Goal: Task Accomplishment & Management: Manage account settings

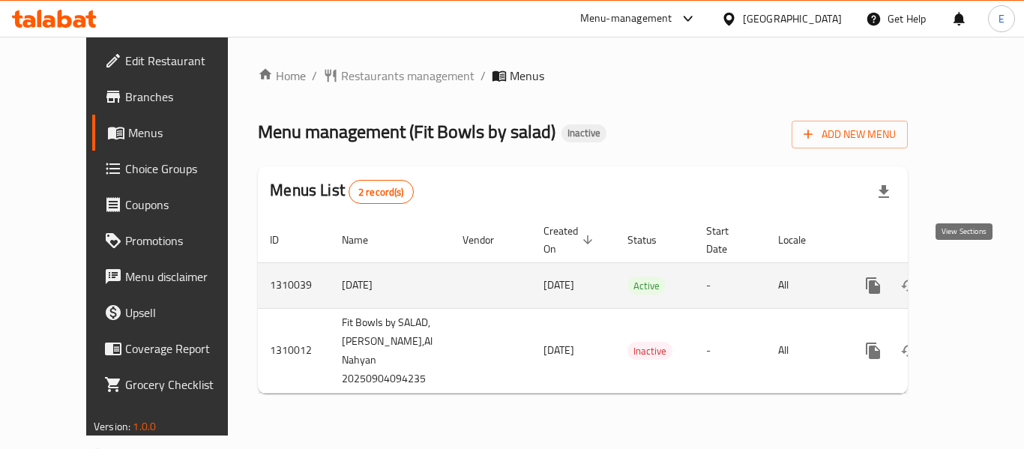
click at [973, 277] on icon "enhanced table" at bounding box center [982, 286] width 18 height 18
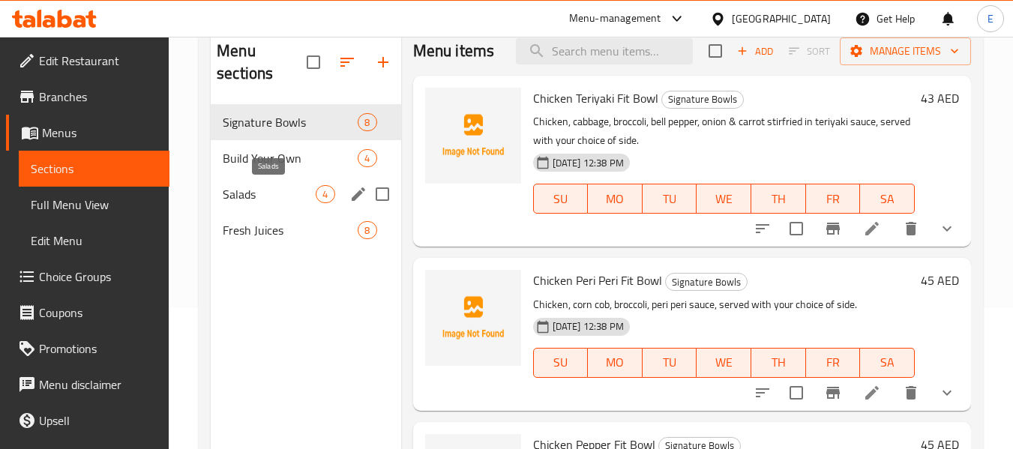
scroll to position [150, 0]
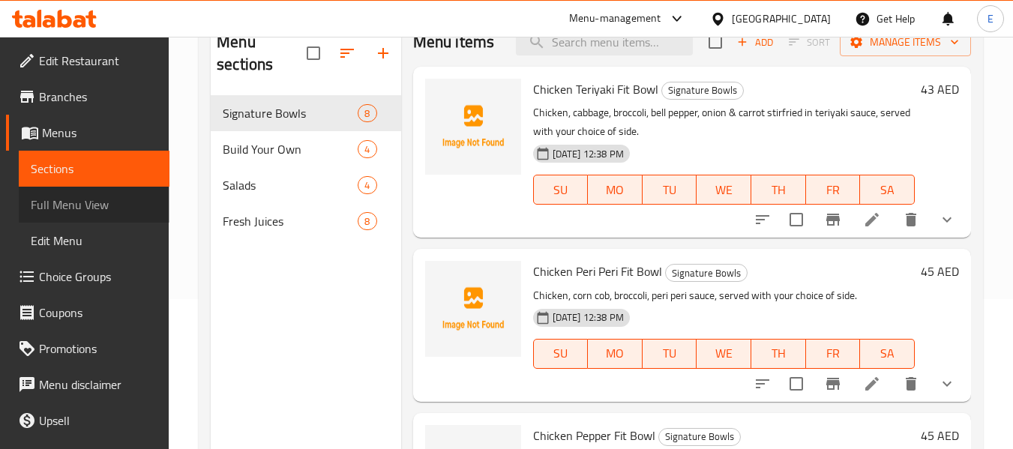
click at [96, 207] on span "Full Menu View" at bounding box center [94, 205] width 127 height 18
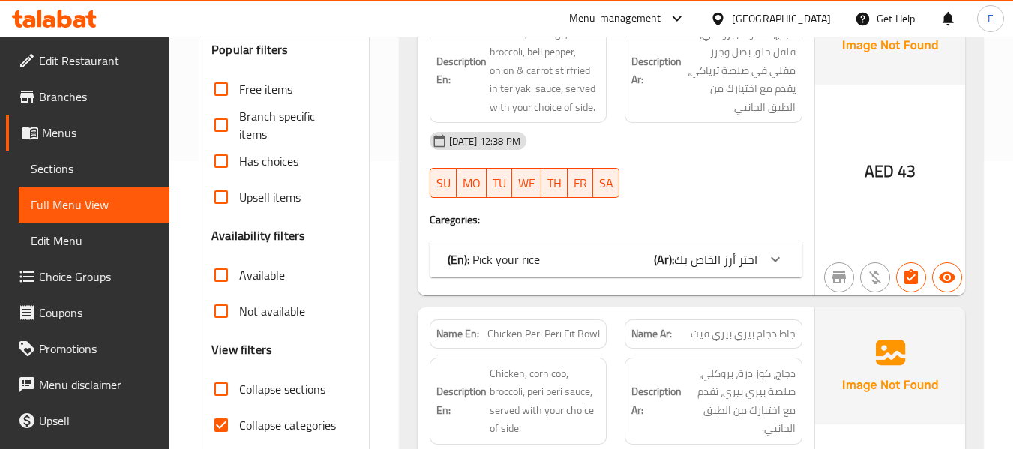
scroll to position [300, 0]
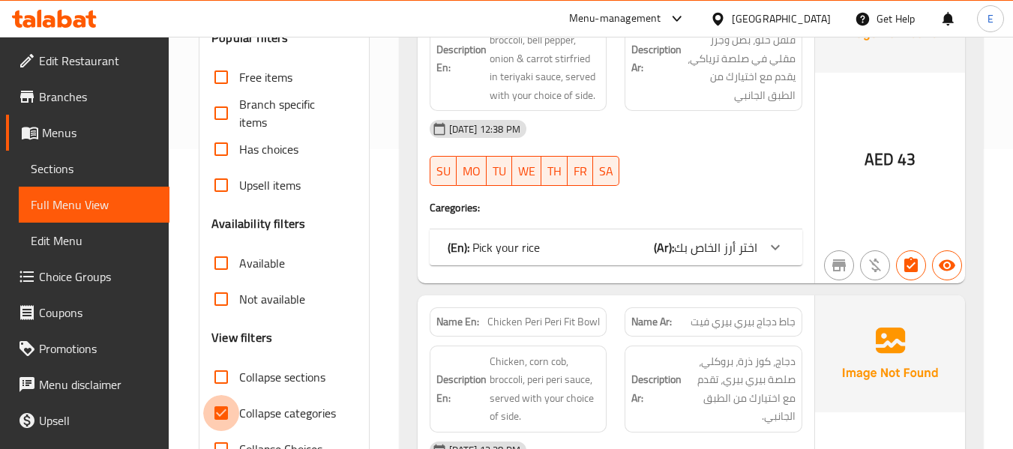
click at [212, 416] on input "Collapse categories" at bounding box center [221, 413] width 36 height 36
checkbox input "false"
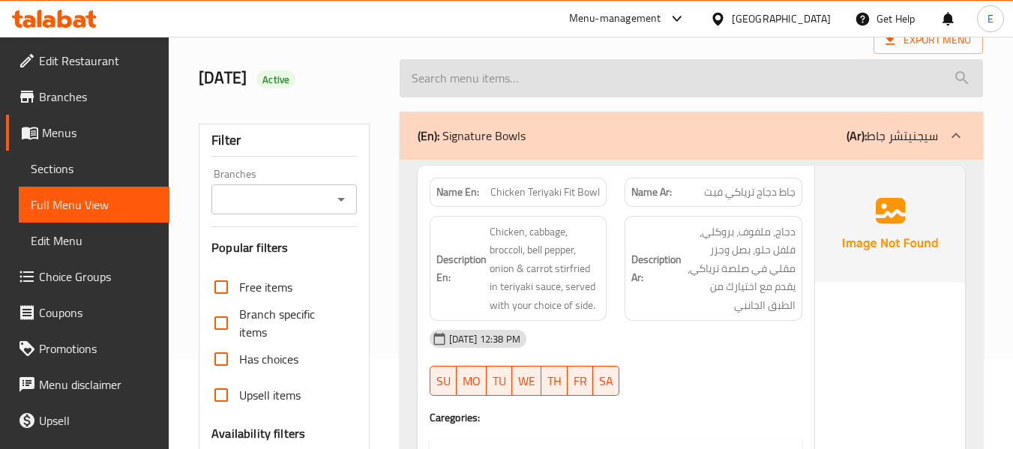
scroll to position [0, 0]
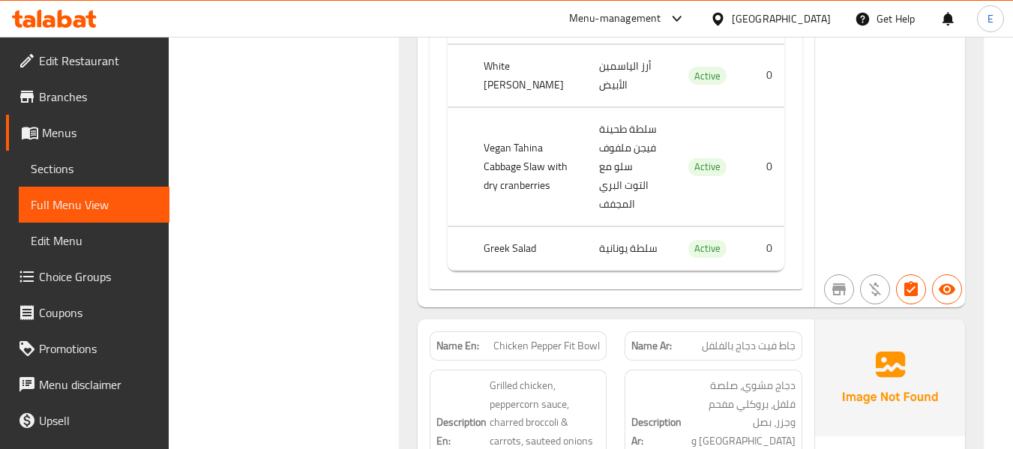
scroll to position [1350, 0]
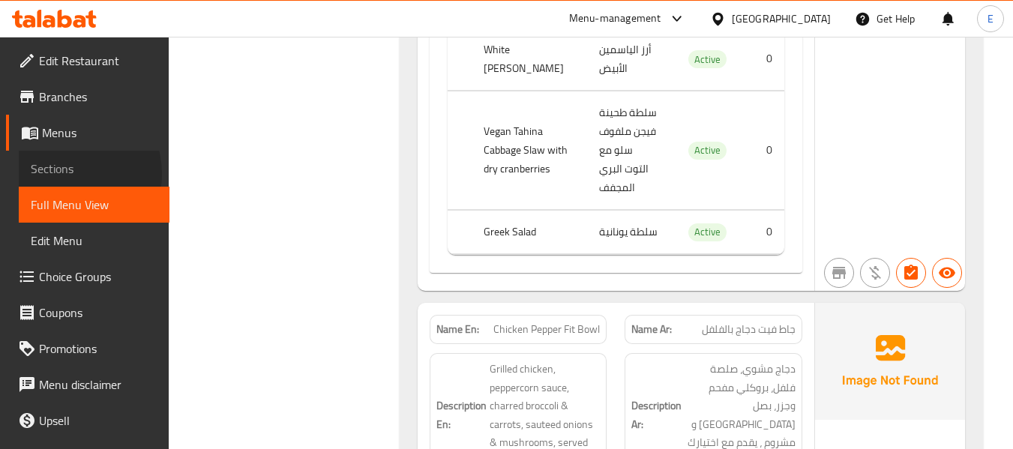
click at [65, 174] on span "Sections" at bounding box center [94, 169] width 127 height 18
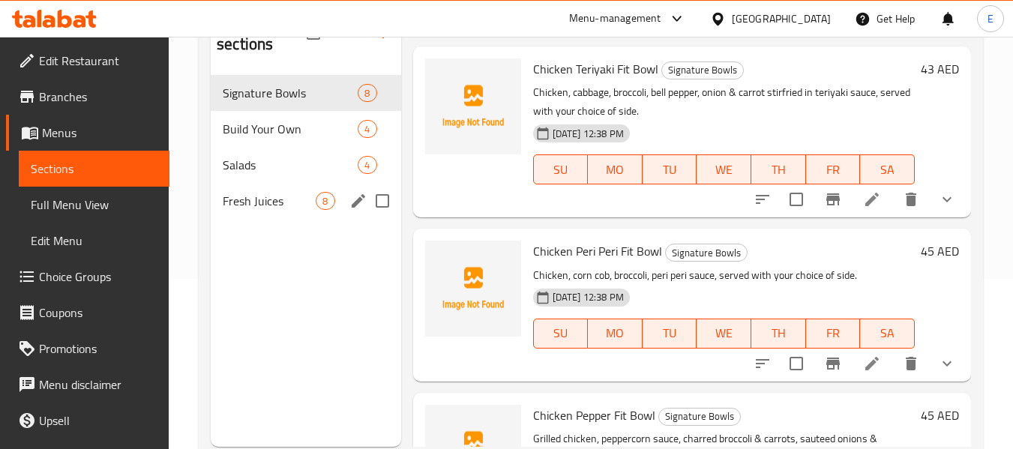
scroll to position [135, 0]
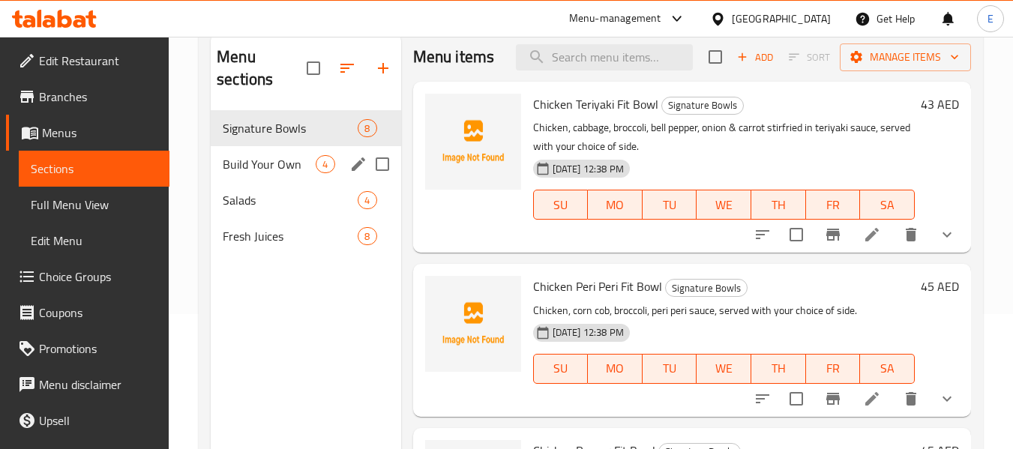
click at [245, 157] on span "Build Your Own" at bounding box center [269, 164] width 93 height 18
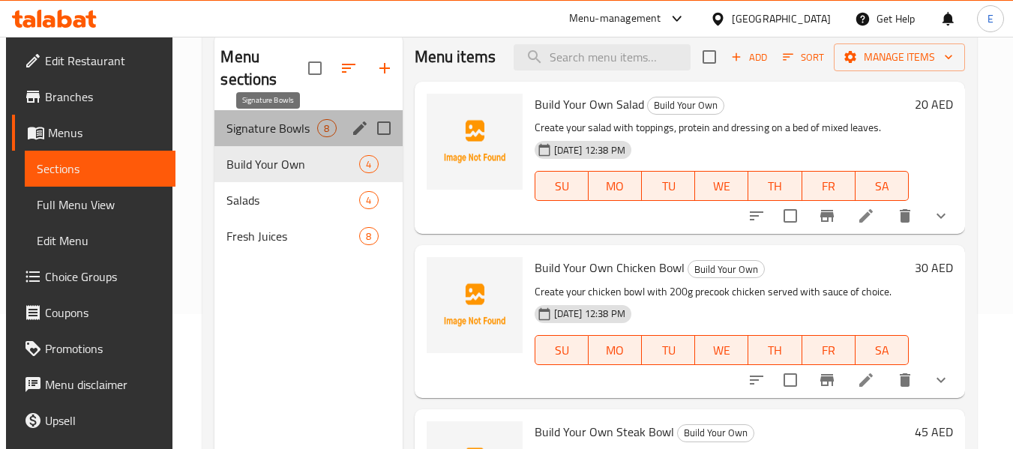
click at [253, 129] on span "Signature Bowls" at bounding box center [271, 128] width 91 height 18
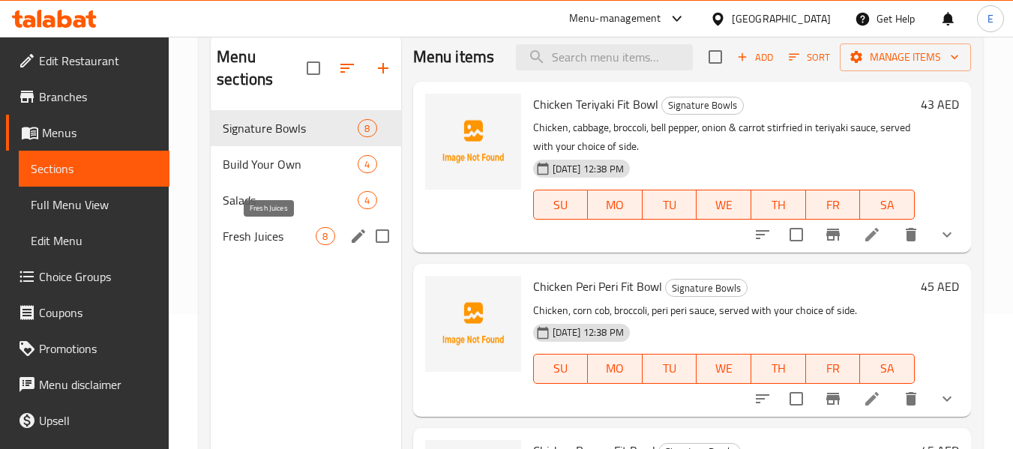
click at [260, 229] on span "Fresh Juices" at bounding box center [269, 236] width 93 height 18
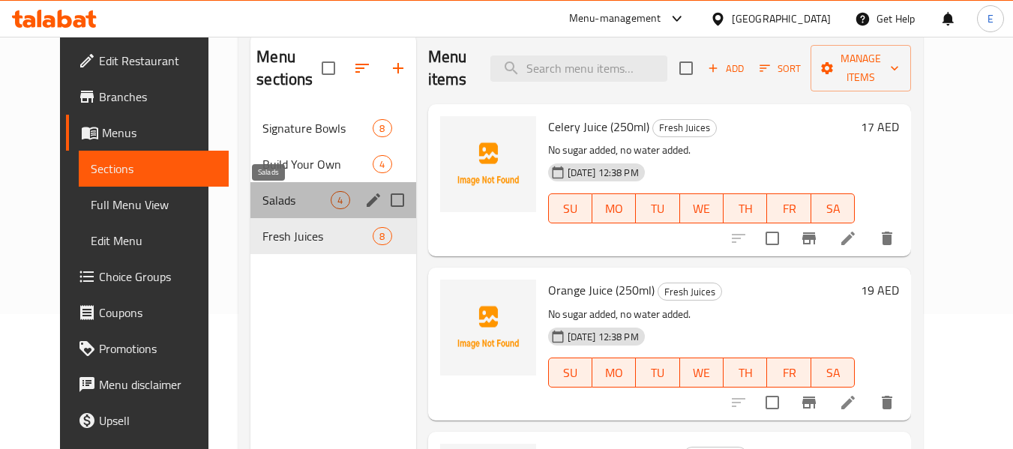
click at [262, 202] on span "Salads" at bounding box center [296, 200] width 68 height 18
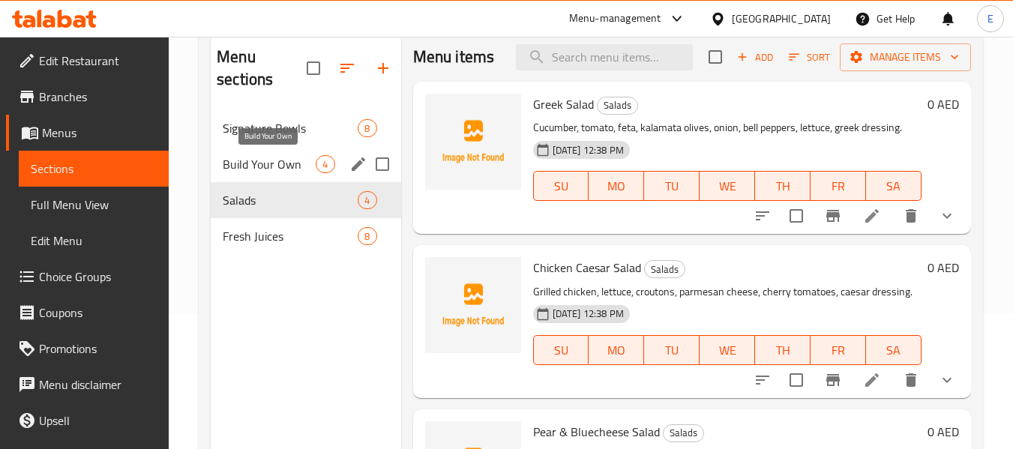
click at [250, 160] on span "Build Your Own" at bounding box center [269, 164] width 93 height 18
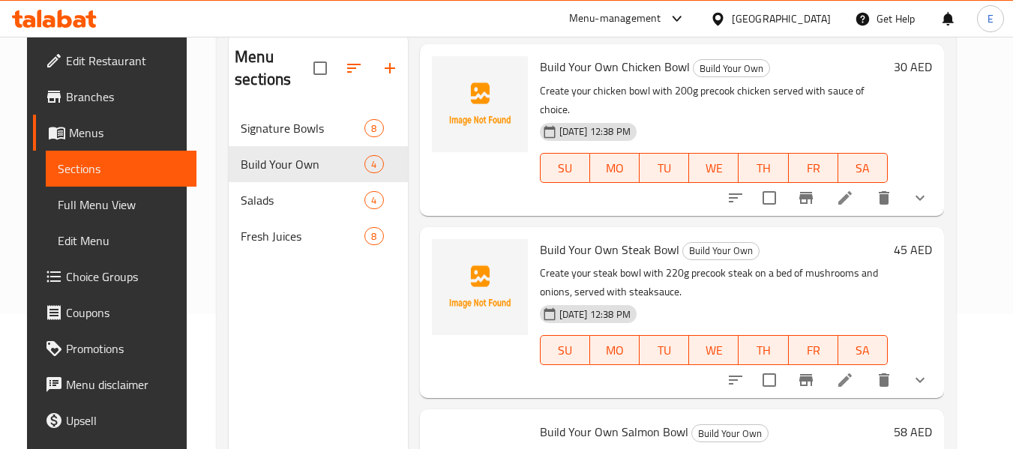
scroll to position [225, 0]
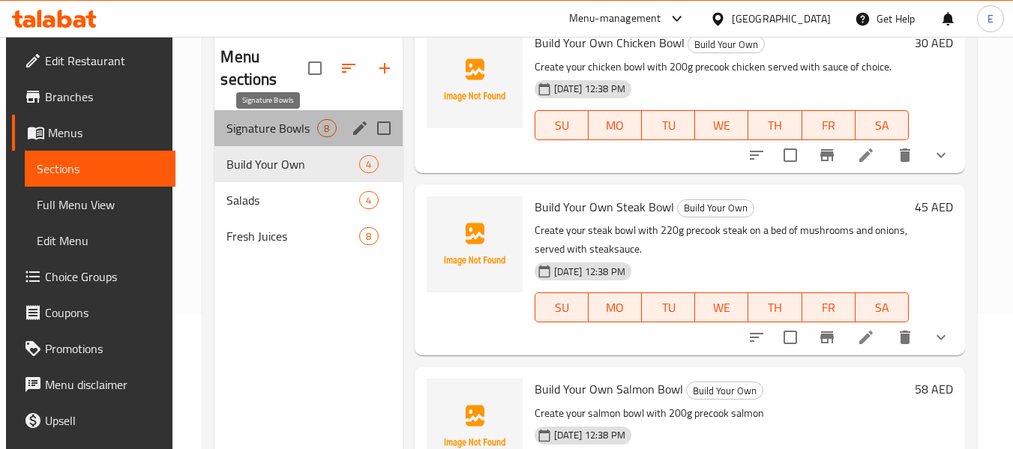
click at [288, 128] on span "Signature Bowls" at bounding box center [271, 128] width 91 height 18
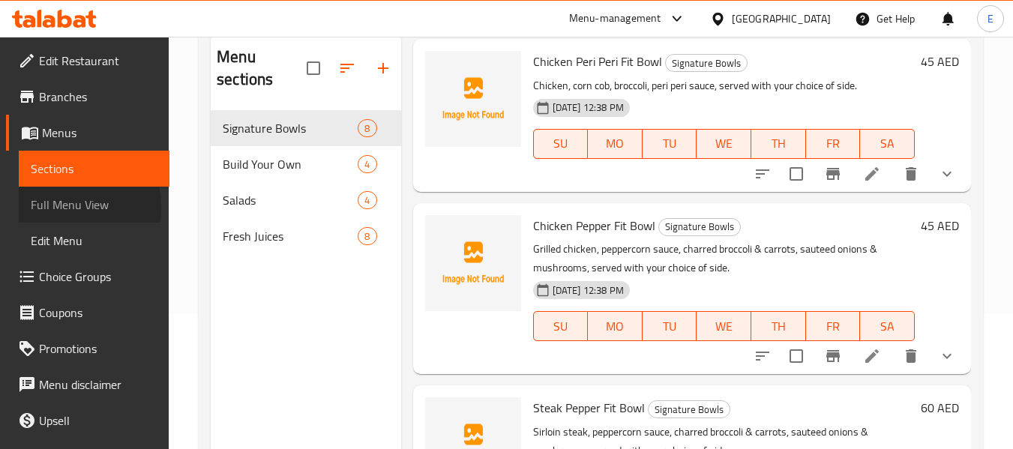
click at [54, 207] on span "Full Menu View" at bounding box center [94, 205] width 127 height 18
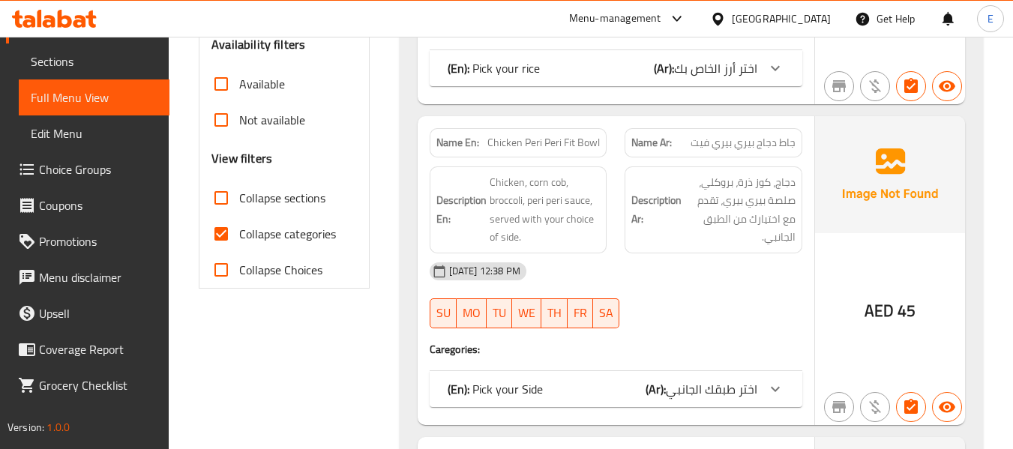
scroll to position [510, 0]
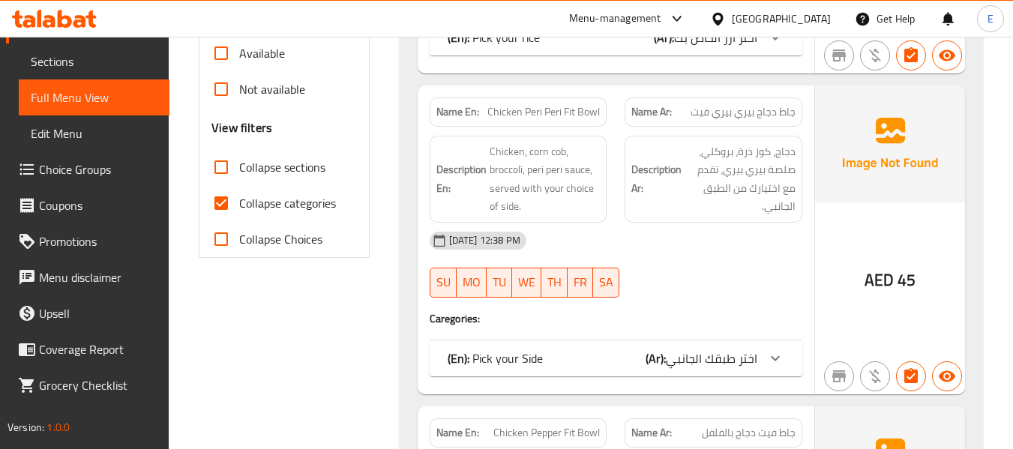
click at [220, 211] on input "Collapse categories" at bounding box center [221, 203] width 36 height 36
checkbox input "false"
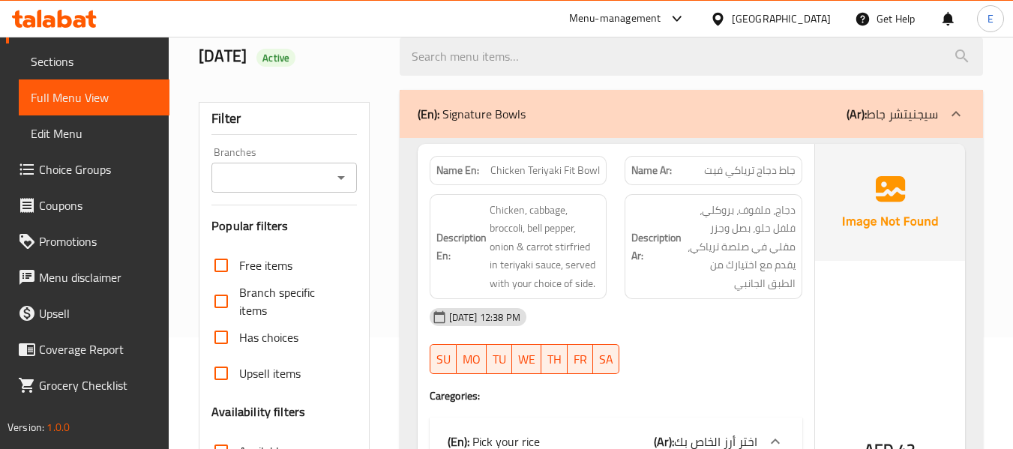
scroll to position [135, 0]
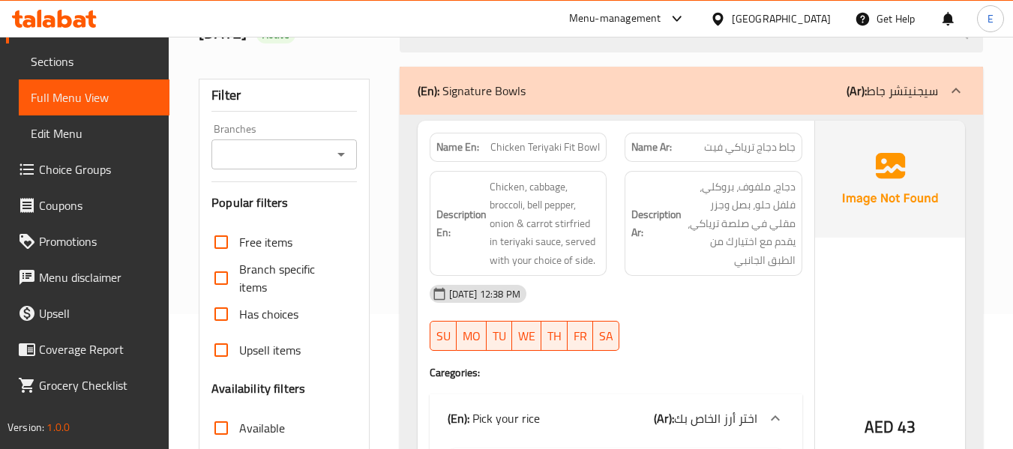
click at [570, 136] on div "Name En: Chicken Teriyaki Fit Bowl" at bounding box center [519, 147] width 178 height 29
click at [710, 148] on span "جاط دجاج ترياكي فيت" at bounding box center [749, 147] width 91 height 16
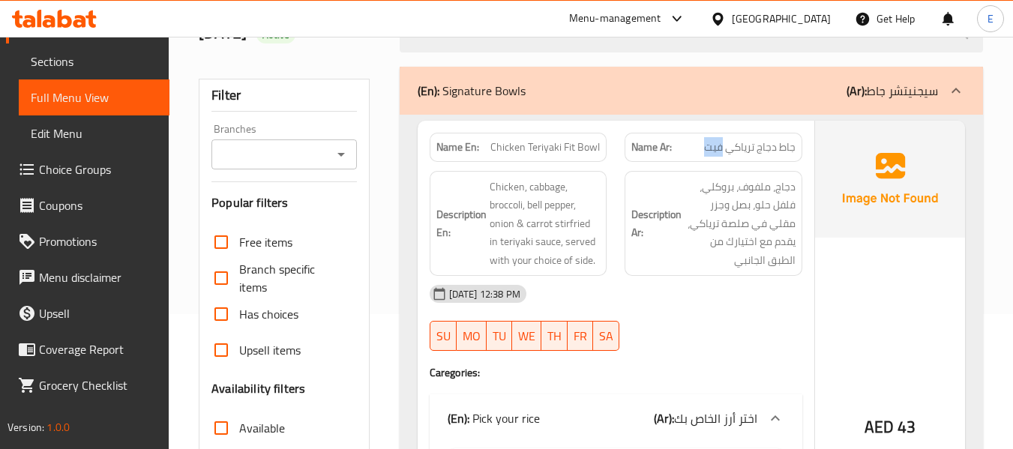
click at [710, 148] on span "جاط دجاج ترياكي فيت" at bounding box center [749, 147] width 91 height 16
click at [718, 327] on div "[DATE] 12:38 PM SU MO TU WE TH FR SA" at bounding box center [616, 318] width 391 height 84
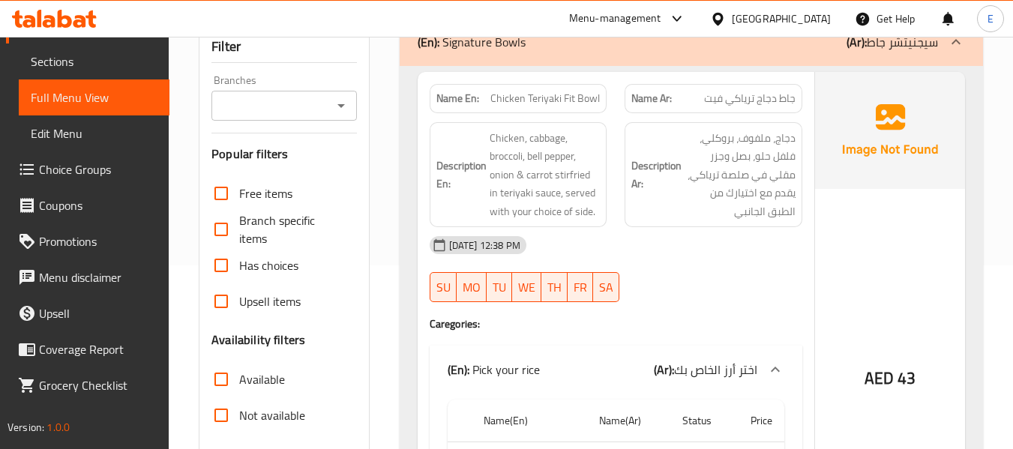
scroll to position [210, 0]
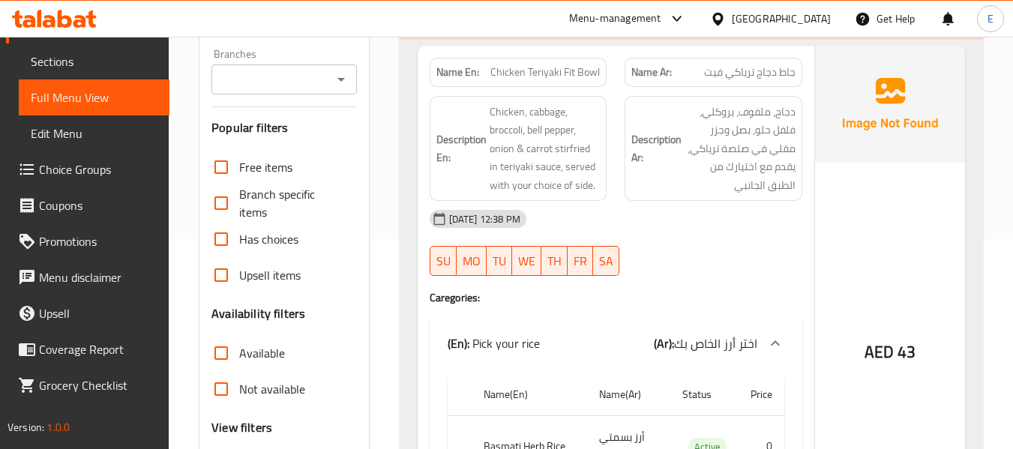
click at [727, 250] on div "[DATE] 12:38 PM SU MO TU WE TH FR SA" at bounding box center [616, 243] width 391 height 84
click at [727, 249] on div "[DATE] 12:38 PM SU MO TU WE TH FR SA" at bounding box center [616, 243] width 391 height 84
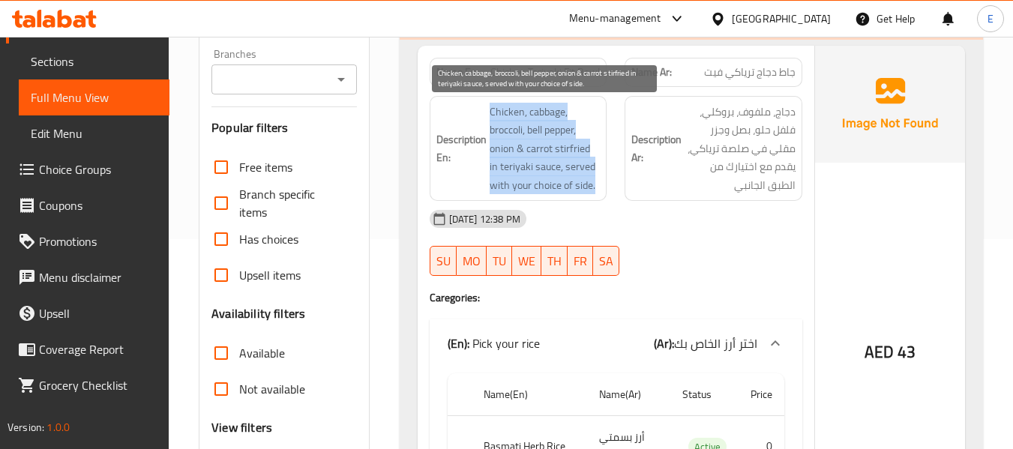
drag, startPoint x: 484, startPoint y: 110, endPoint x: 599, endPoint y: 181, distance: 134.7
click at [599, 181] on h6 "Description En: Chicken, cabbage, broccoli, bell pepper, onion & carrot stirfri…" at bounding box center [518, 149] width 164 height 92
click at [600, 181] on span "Chicken, cabbage, broccoli, bell pepper, onion & carrot stirfried in teriyaki s…" at bounding box center [545, 149] width 111 height 92
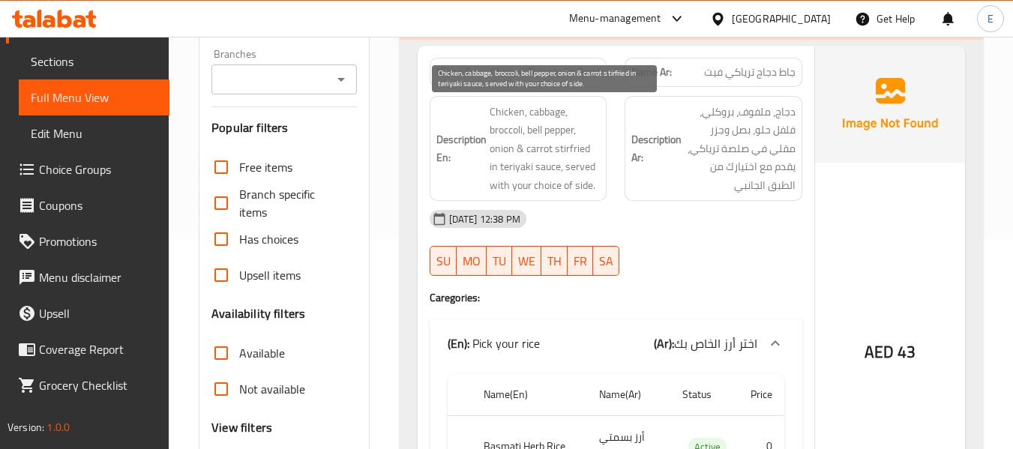
click at [600, 181] on span "Chicken, cabbage, broccoli, bell pepper, onion & carrot stirfried in teriyaki s…" at bounding box center [545, 149] width 111 height 92
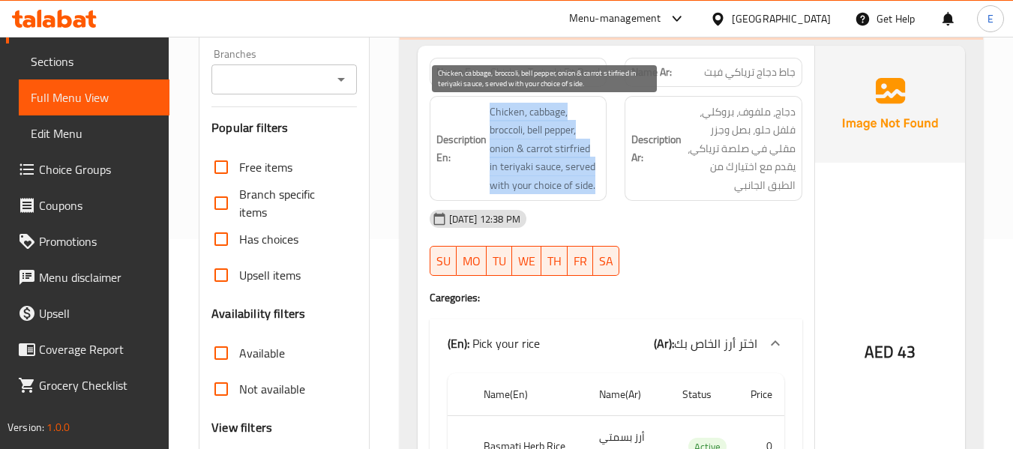
click at [600, 181] on span "Chicken, cabbage, broccoli, bell pepper, onion & carrot stirfried in teriyaki s…" at bounding box center [545, 149] width 111 height 92
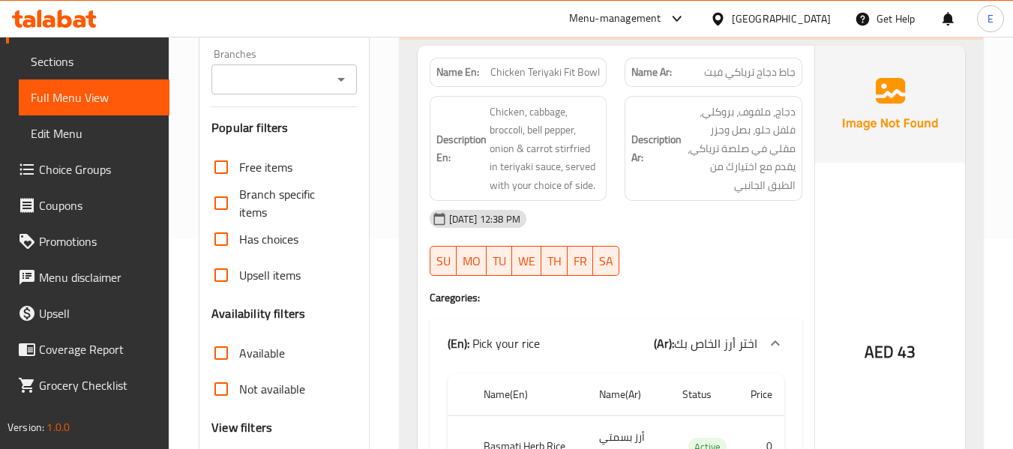
click at [709, 227] on div "[DATE] 12:38 PM" at bounding box center [616, 219] width 391 height 36
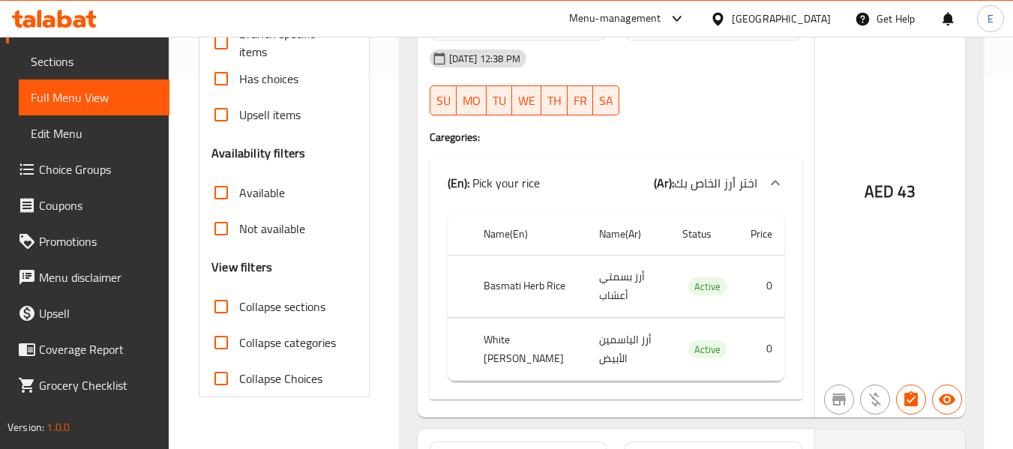
scroll to position [435, 0]
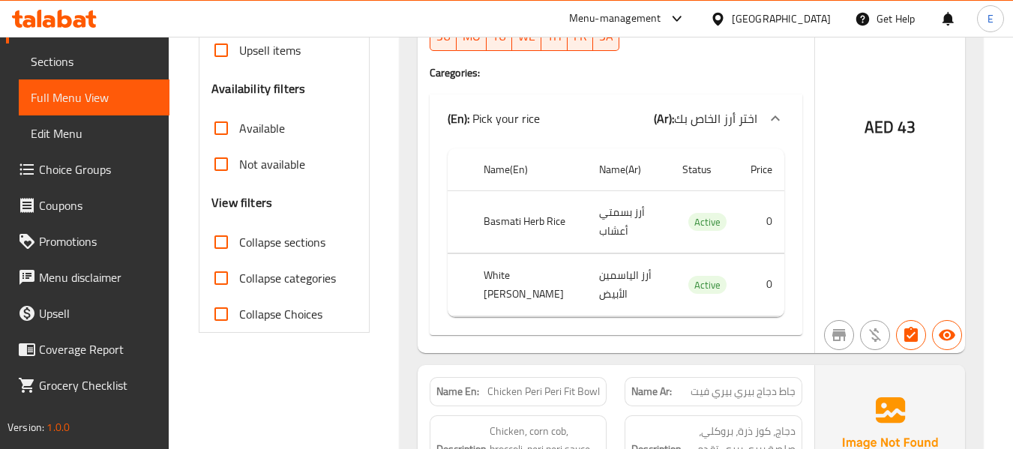
click at [520, 224] on th "Basmati Herb Rice" at bounding box center [530, 221] width 116 height 62
click at [609, 231] on td "أرز بسمتي أعشاب" at bounding box center [628, 221] width 83 height 62
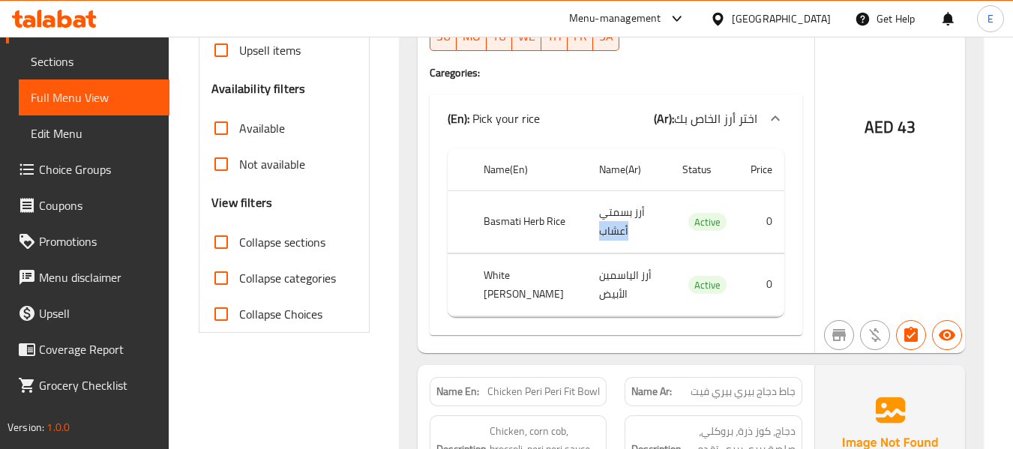
click at [609, 231] on td "أرز بسمتي أعشاب" at bounding box center [628, 221] width 83 height 62
click at [607, 281] on td "أرز الياسمين الأبيض" at bounding box center [628, 284] width 83 height 62
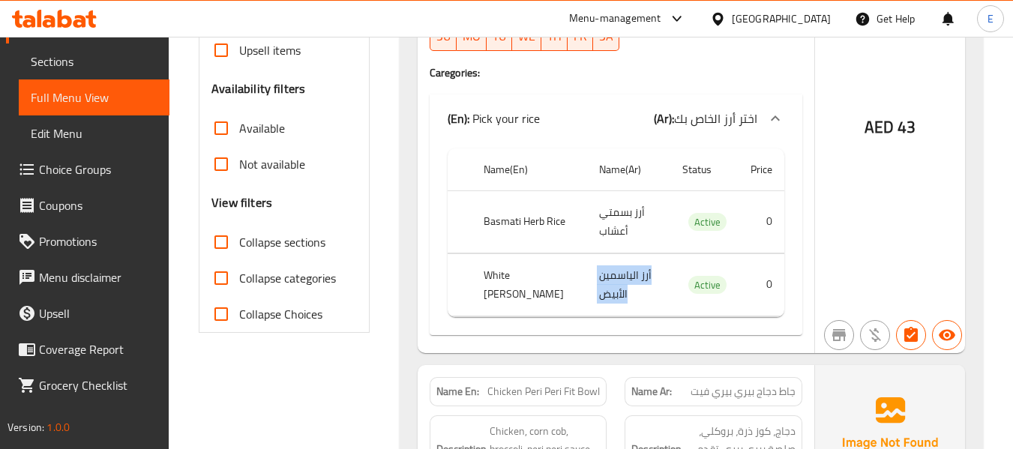
click at [607, 281] on td "أرز الياسمين الأبيض" at bounding box center [628, 284] width 83 height 62
click at [517, 268] on th "White [PERSON_NAME]" at bounding box center [530, 284] width 116 height 62
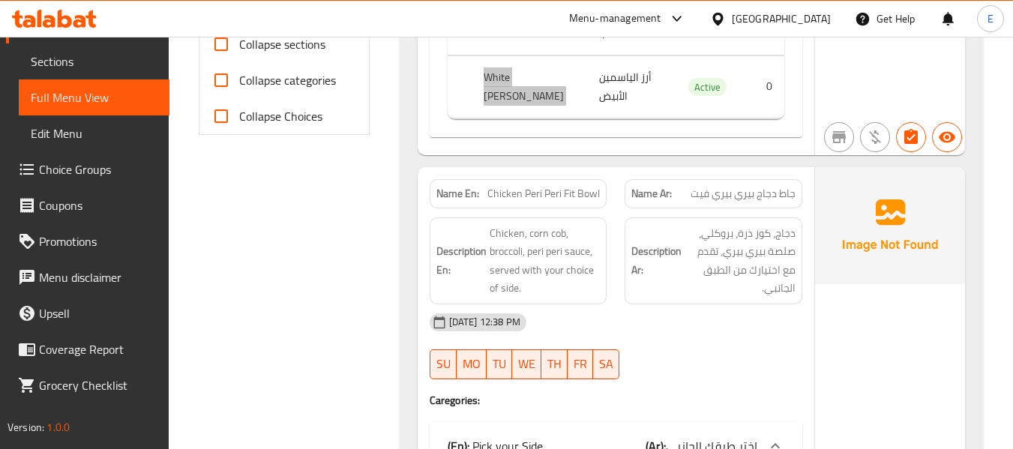
scroll to position [735, 0]
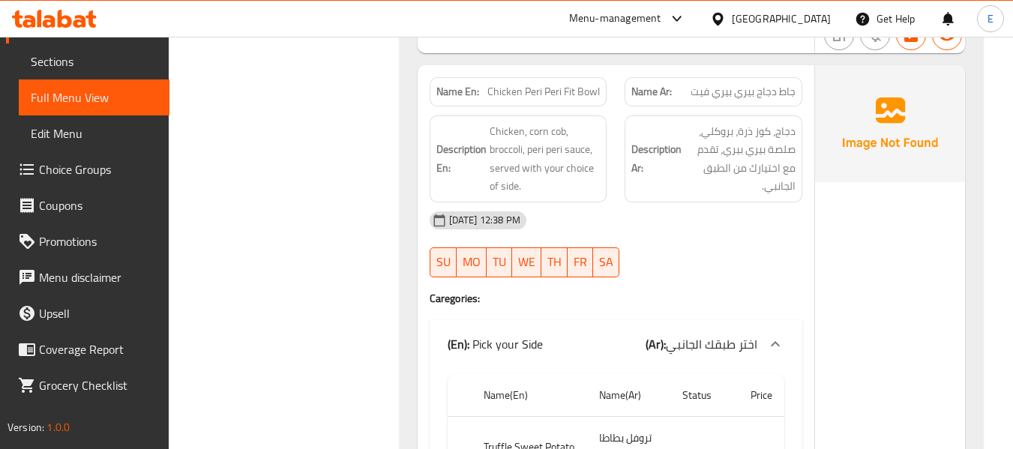
click at [566, 89] on span "Chicken Peri Peri Fit Bowl" at bounding box center [543, 92] width 112 height 16
click at [754, 84] on span "جاط دجاج بيري بيري فيت" at bounding box center [743, 92] width 105 height 16
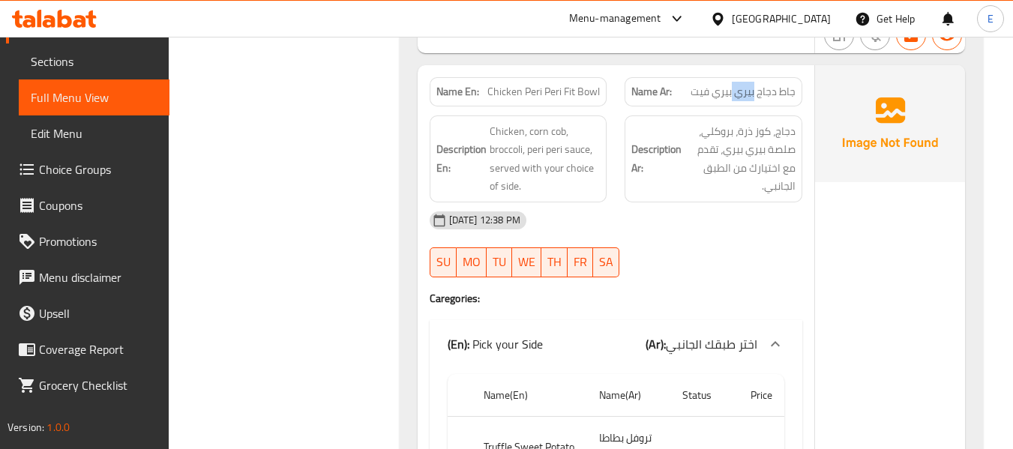
click at [754, 84] on span "جاط دجاج بيري بيري فيت" at bounding box center [743, 92] width 105 height 16
click at [712, 265] on div "[DATE] 12:38 PM SU MO TU WE TH FR SA" at bounding box center [616, 244] width 391 height 84
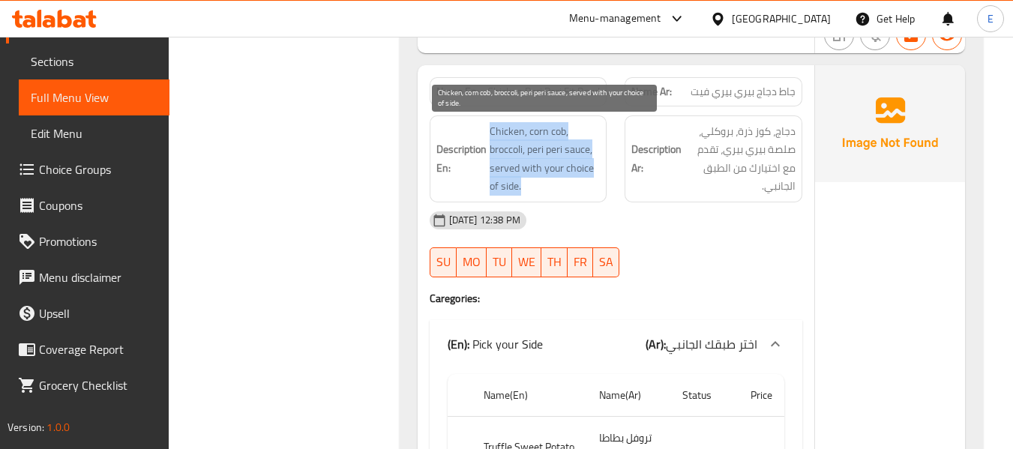
drag, startPoint x: 485, startPoint y: 124, endPoint x: 591, endPoint y: 181, distance: 120.1
click at [591, 181] on h6 "Description En: Chicken, corn cob, broccoli, peri peri sauce, served with your …" at bounding box center [518, 158] width 164 height 73
click at [591, 181] on span "Chicken, corn cob, broccoli, peri peri sauce, served with your choice of side." at bounding box center [545, 158] width 111 height 73
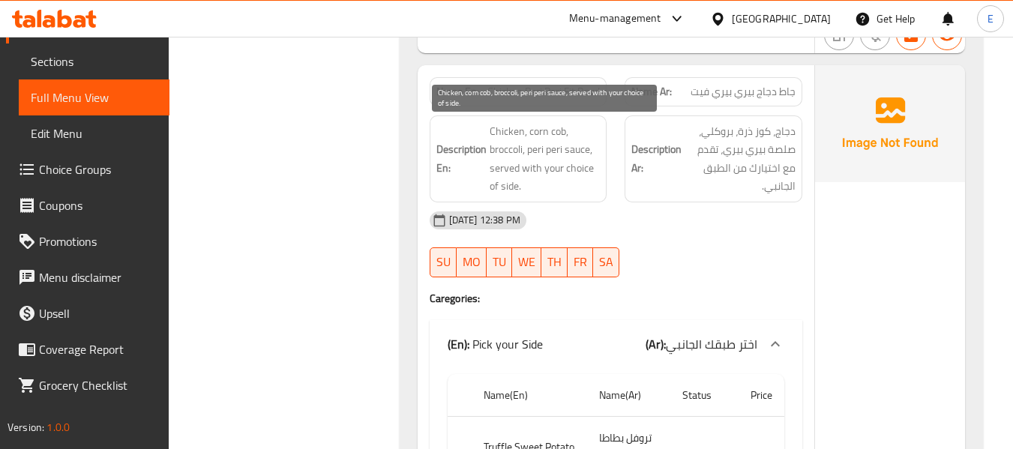
click at [591, 181] on span "Chicken, corn cob, broccoli, peri peri sauce, served with your choice of side." at bounding box center [545, 158] width 111 height 73
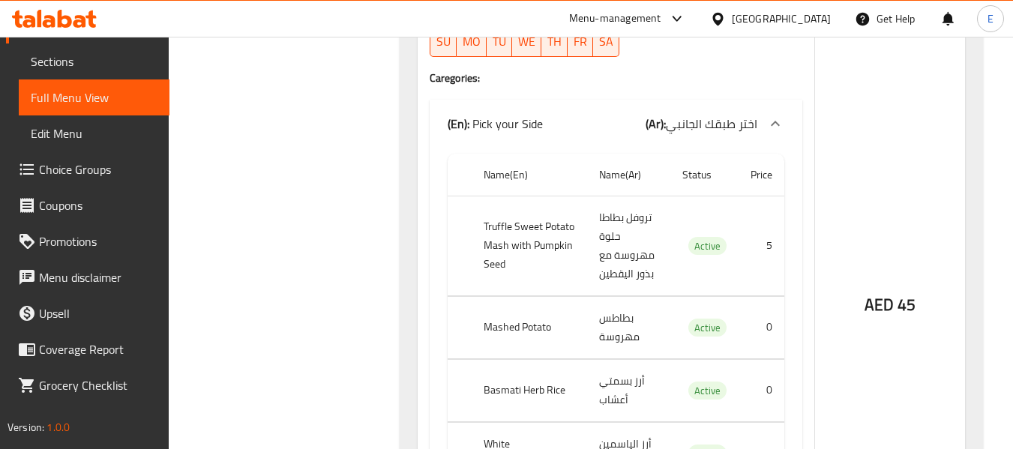
scroll to position [960, 0]
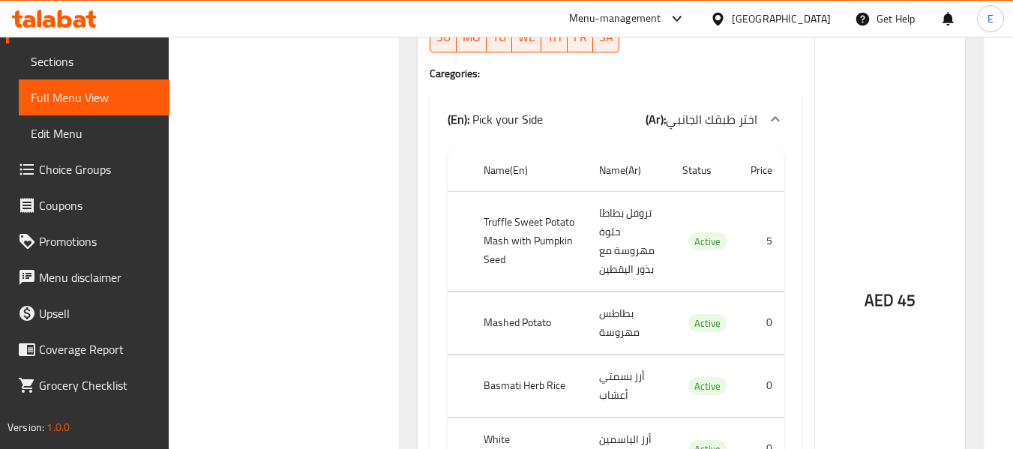
click at [524, 247] on th "Truffle Sweet Potato Mash with Pumpkin Seed" at bounding box center [529, 241] width 115 height 100
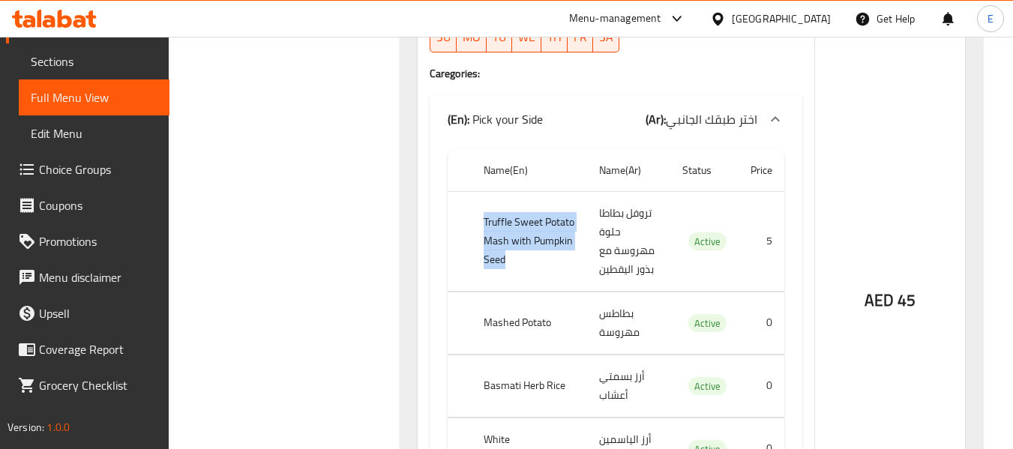
drag, startPoint x: 480, startPoint y: 214, endPoint x: 544, endPoint y: 271, distance: 86.1
click at [544, 271] on th "Truffle Sweet Potato Mash with Pumpkin Seed" at bounding box center [529, 241] width 115 height 100
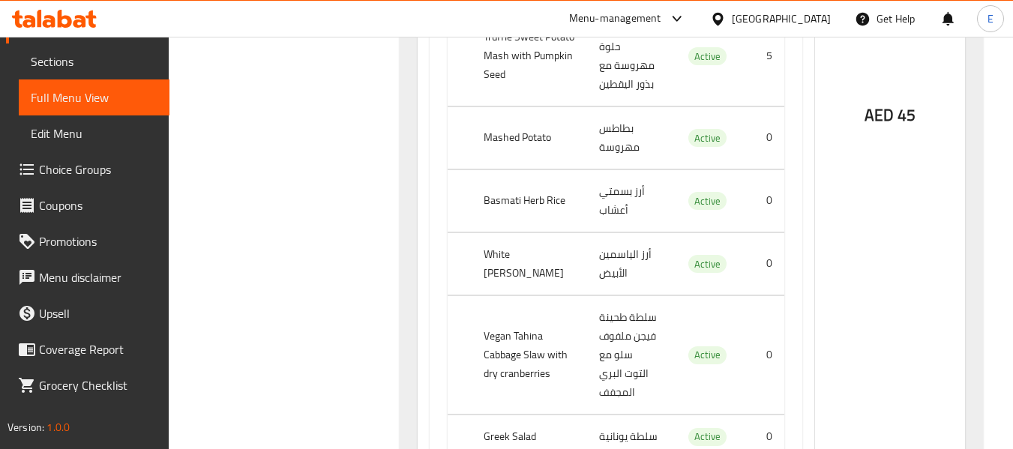
scroll to position [1185, 0]
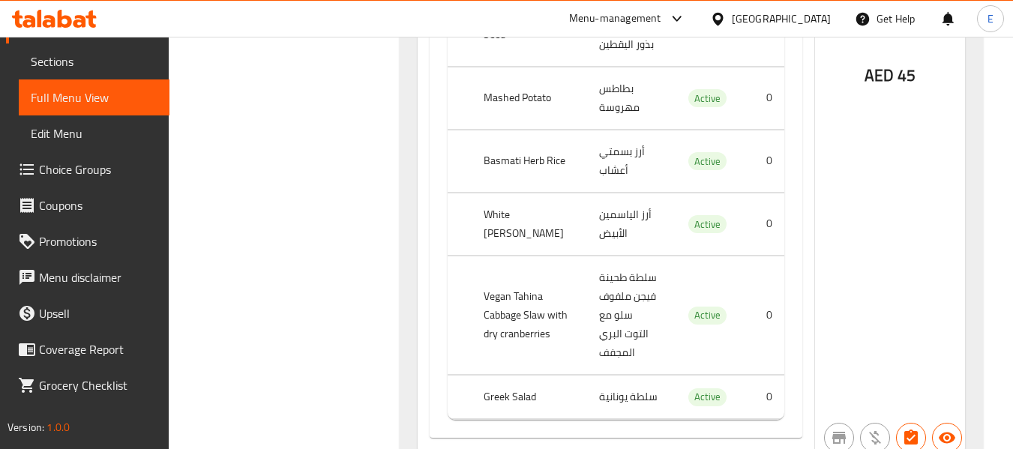
click at [533, 110] on th "Mashed Potato" at bounding box center [529, 98] width 115 height 62
click at [610, 92] on td "بطاطس مهروسة" at bounding box center [628, 98] width 83 height 62
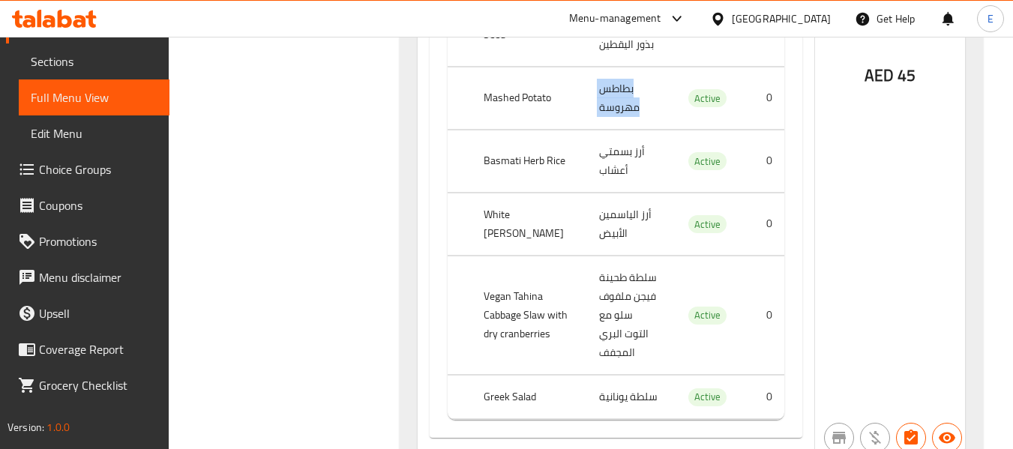
click at [610, 92] on td "بطاطس مهروسة" at bounding box center [628, 98] width 83 height 62
click at [508, 151] on th "Basmati Herb Rice" at bounding box center [529, 161] width 115 height 62
click at [595, 163] on td "أرز بسمتي أعشاب" at bounding box center [628, 161] width 83 height 62
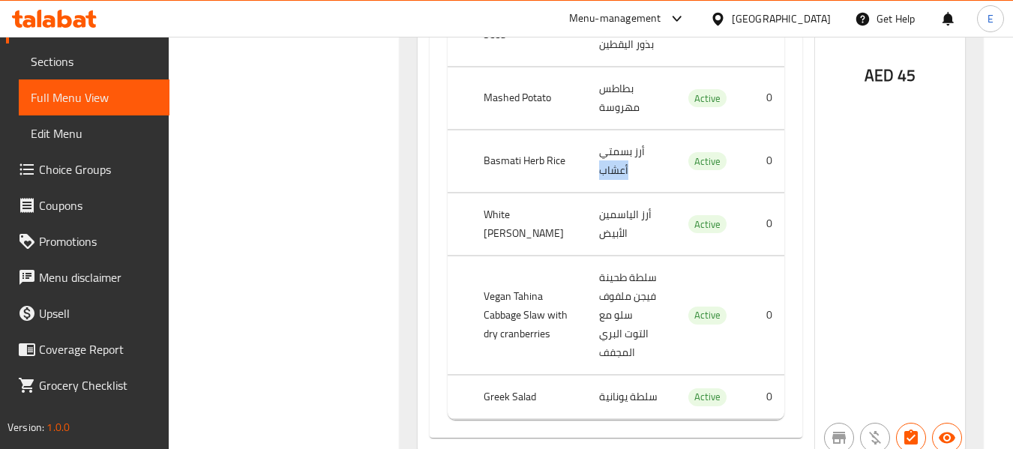
click at [595, 163] on td "أرز بسمتي أعشاب" at bounding box center [628, 161] width 83 height 62
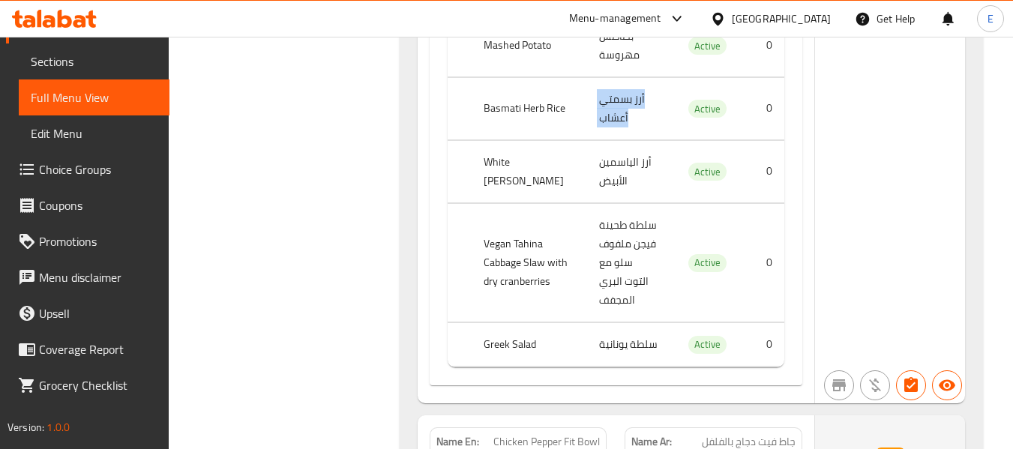
scroll to position [1335, 0]
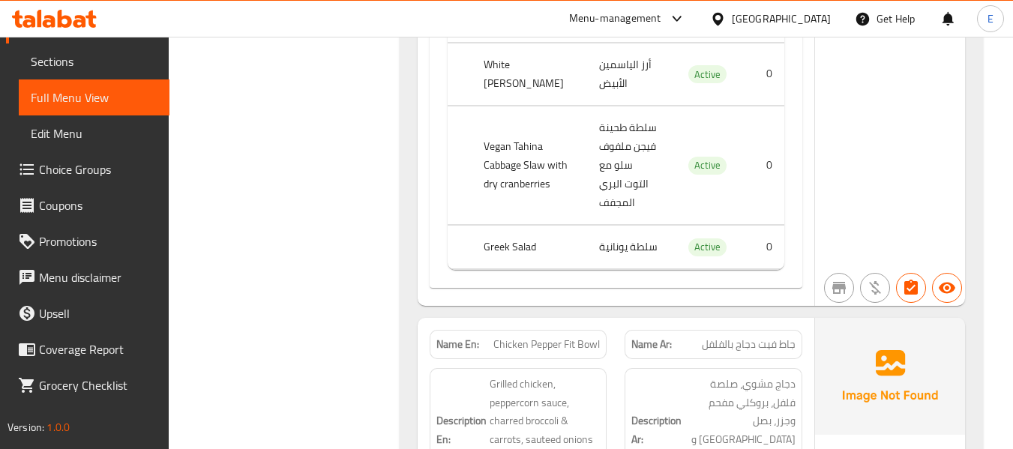
click at [604, 70] on td "أرز الياسمين الأبيض" at bounding box center [628, 74] width 83 height 62
click at [488, 138] on th "Vegan Tahina Cabbage Slaw with dry cranberries" at bounding box center [529, 165] width 115 height 118
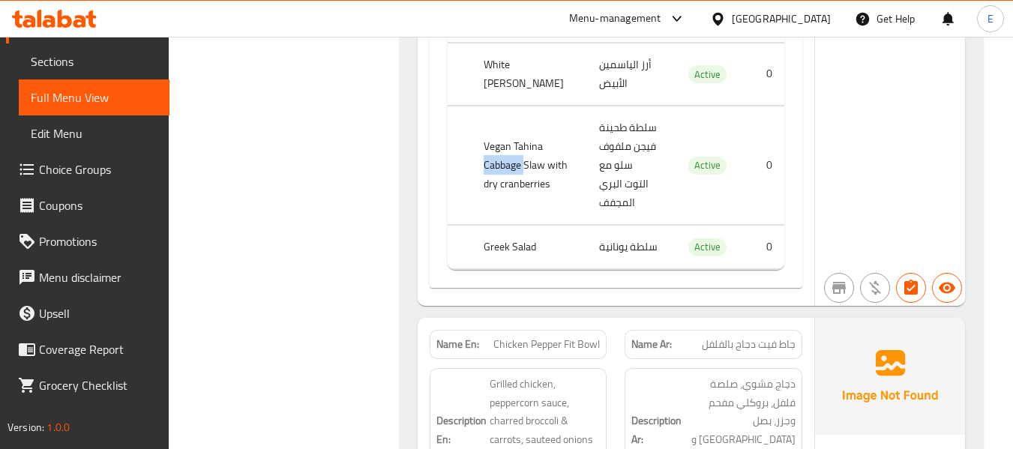
click at [488, 138] on th "Vegan Tahina Cabbage Slaw with dry cranberries" at bounding box center [529, 165] width 115 height 118
click at [469, 114] on td "choices table" at bounding box center [460, 165] width 24 height 118
drag, startPoint x: 481, startPoint y: 120, endPoint x: 538, endPoint y: 186, distance: 86.7
click at [538, 186] on th "Vegan Tahina Cabbage Slaw with dry cranberries" at bounding box center [529, 165] width 115 height 118
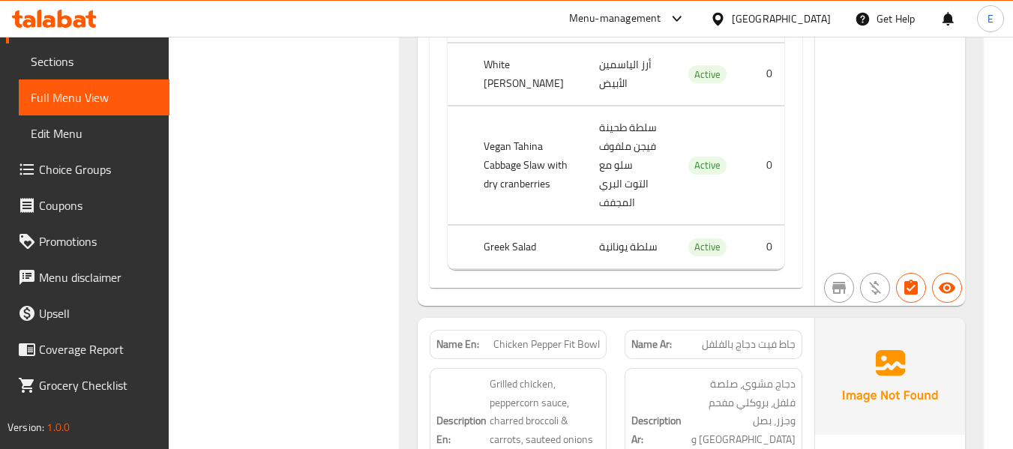
click at [538, 186] on th "Vegan Tahina Cabbage Slaw with dry cranberries" at bounding box center [529, 165] width 115 height 118
click at [502, 158] on th "Vegan Tahina Cabbage Slaw with dry cranberries" at bounding box center [529, 165] width 115 height 118
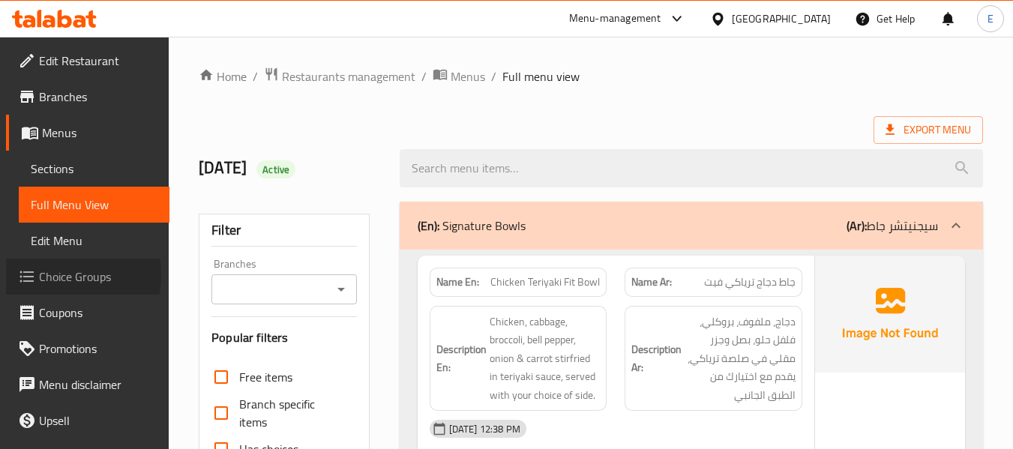
click at [57, 275] on span "Choice Groups" at bounding box center [98, 277] width 118 height 18
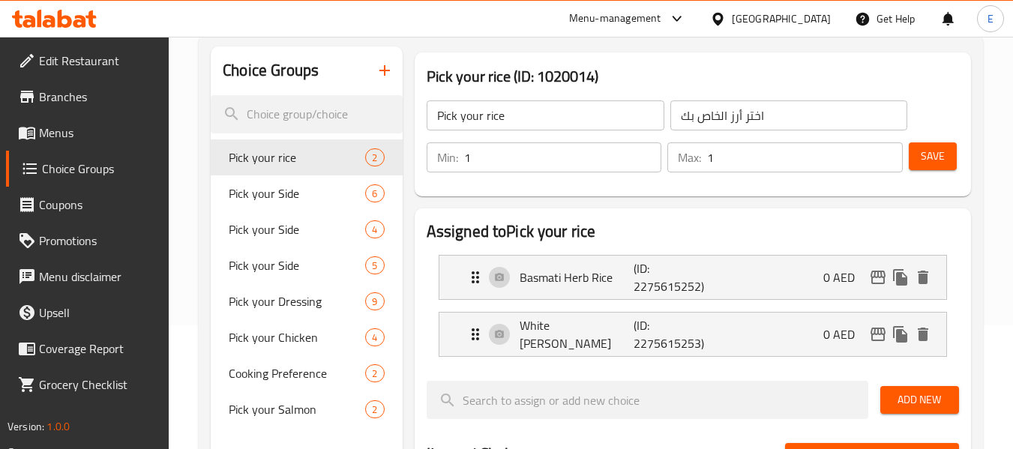
scroll to position [150, 0]
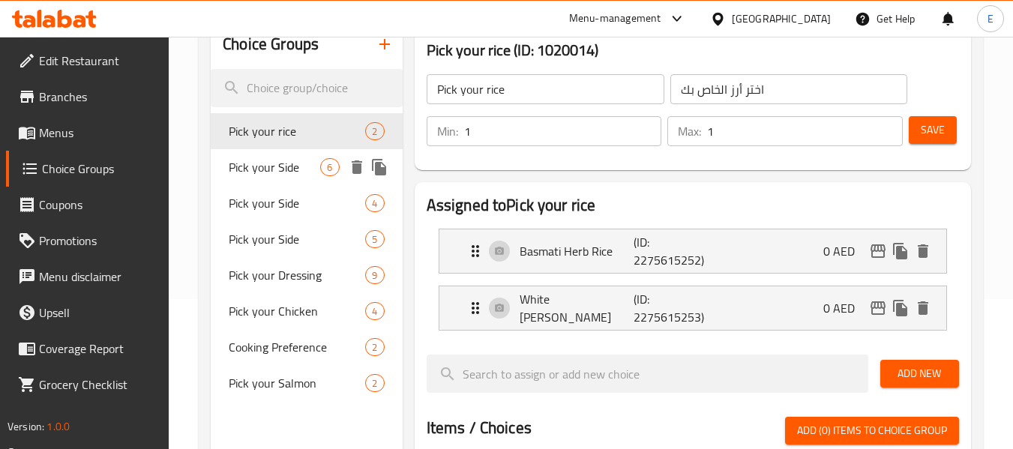
click at [303, 160] on span "Pick your Side" at bounding box center [274, 167] width 91 height 18
type input "Pick your Side"
type input "اختر طبقك الجانبي"
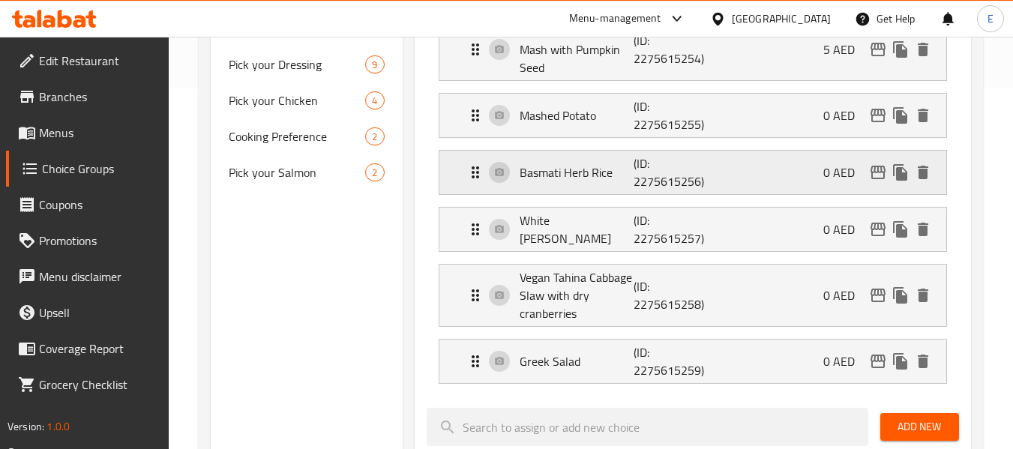
scroll to position [375, 0]
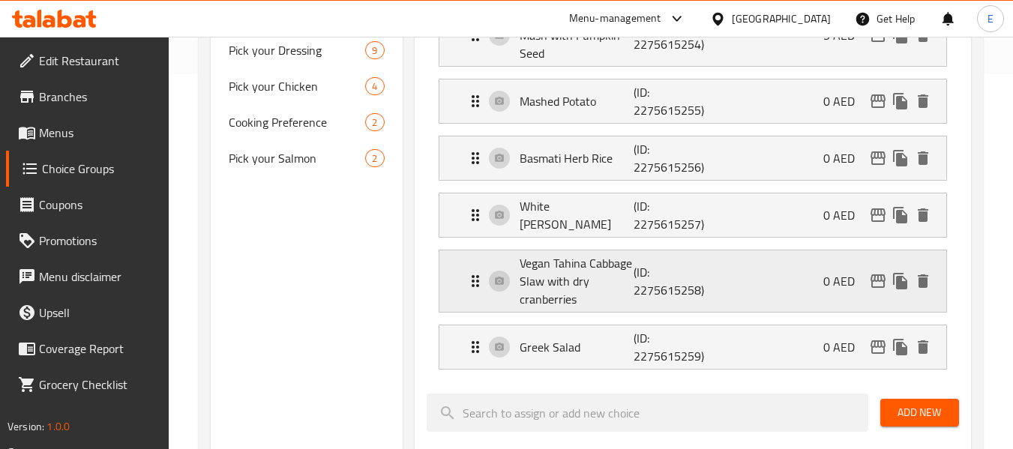
click at [581, 269] on p "Vegan Tahina Cabbage Slaw with dry cranberries" at bounding box center [577, 281] width 115 height 54
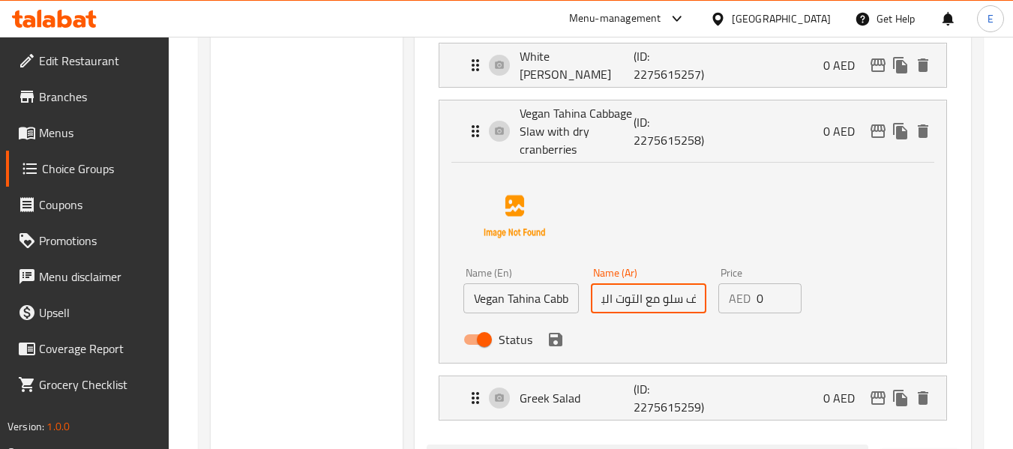
scroll to position [0, 183]
drag, startPoint x: 610, startPoint y: 299, endPoint x: 708, endPoint y: 299, distance: 98.2
click at [708, 299] on div "Name (Ar) سلطة طحينة فيجن ملفوف سلو مع التوت البري المجفف Name (Ar)" at bounding box center [648, 291] width 127 height 58
click at [679, 302] on input "سلطة طحينة فيجن ملفوف سلو مع التوت البري المجفف" at bounding box center [648, 298] width 115 height 30
drag, startPoint x: 667, startPoint y: 298, endPoint x: 693, endPoint y: 298, distance: 26.2
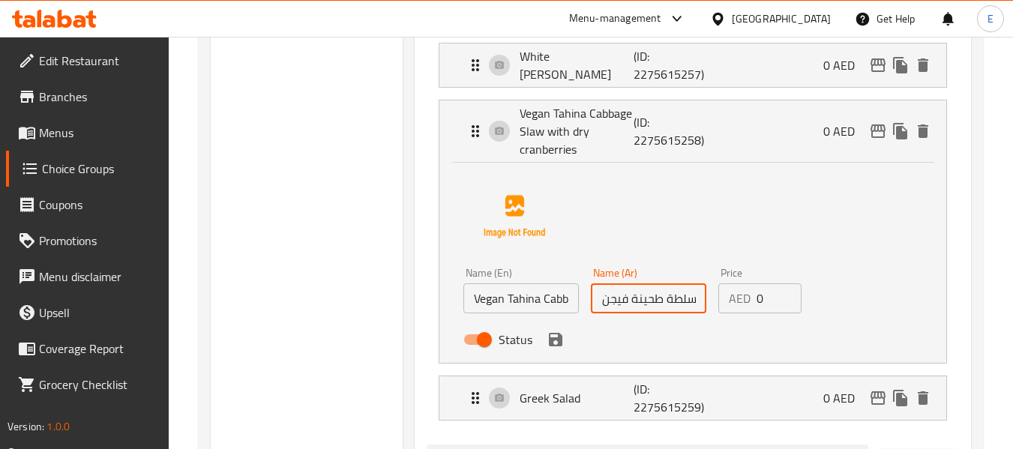
click at [693, 298] on input "سلطة طحينة فيجن ملفوف سلو مع التوت البري المجفف" at bounding box center [648, 298] width 115 height 30
click at [553, 343] on icon "save" at bounding box center [556, 340] width 18 height 18
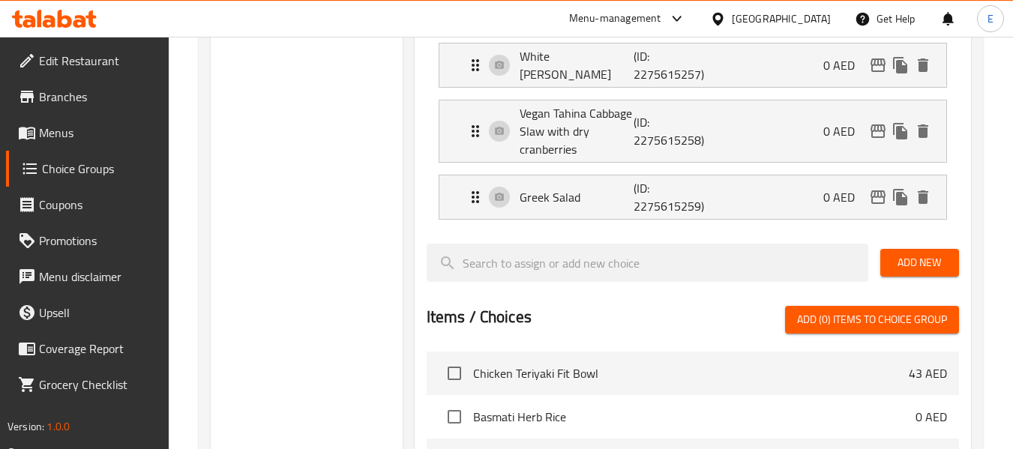
type input "طحينة فيجن ملفوف سلو مع التوت البري المجفف"
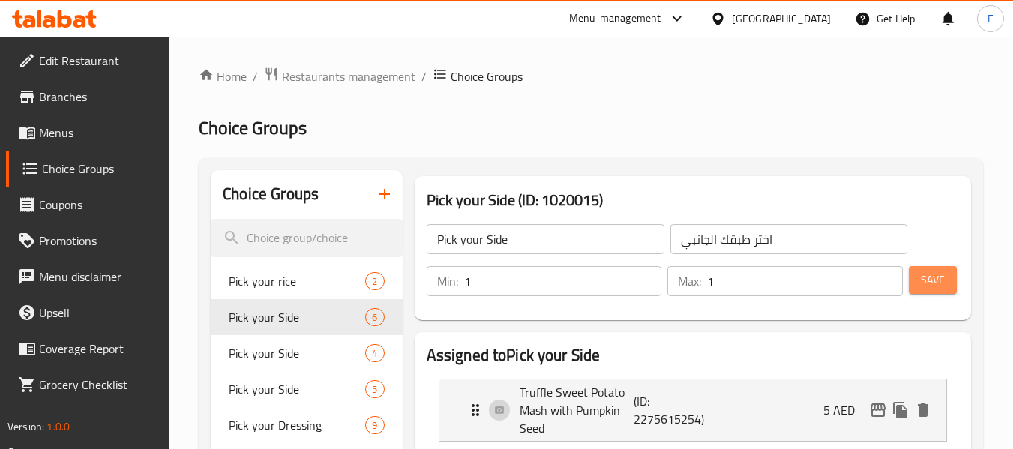
click at [938, 282] on span "Save" at bounding box center [933, 280] width 24 height 19
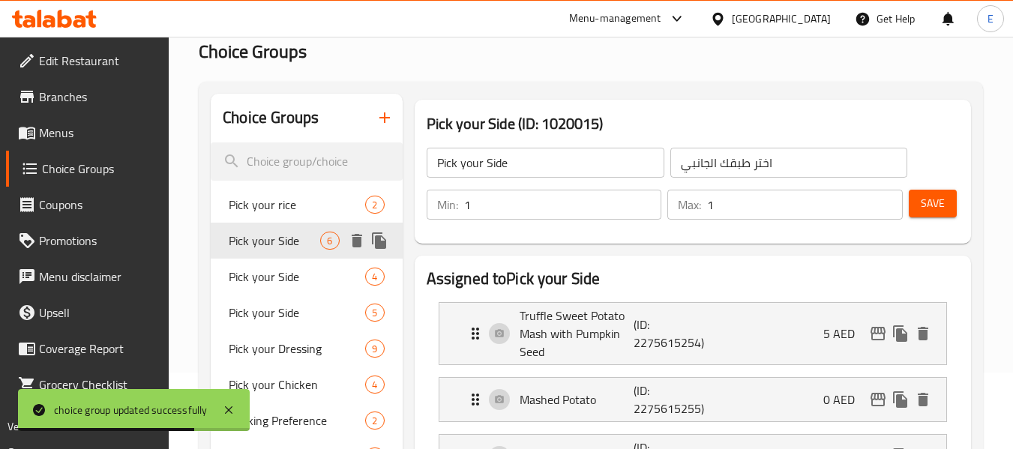
scroll to position [150, 0]
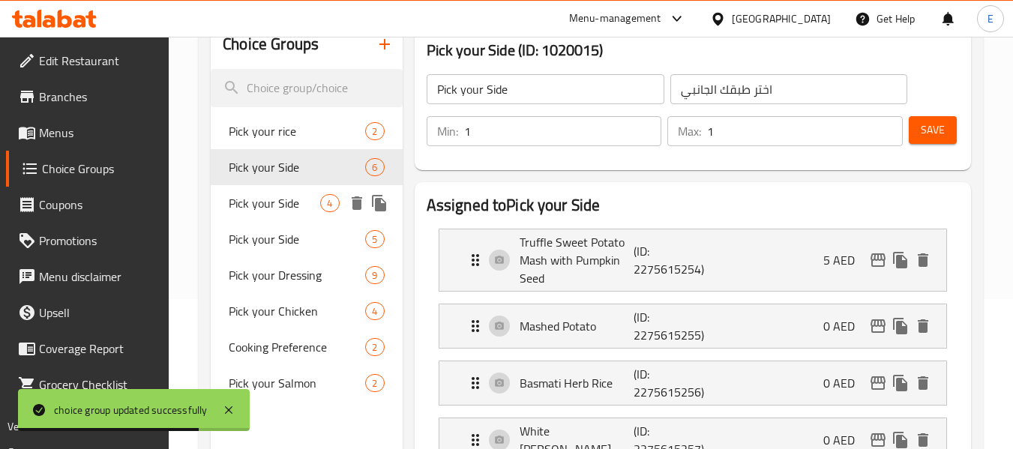
click at [298, 216] on div "Pick your Side 4" at bounding box center [306, 203] width 191 height 36
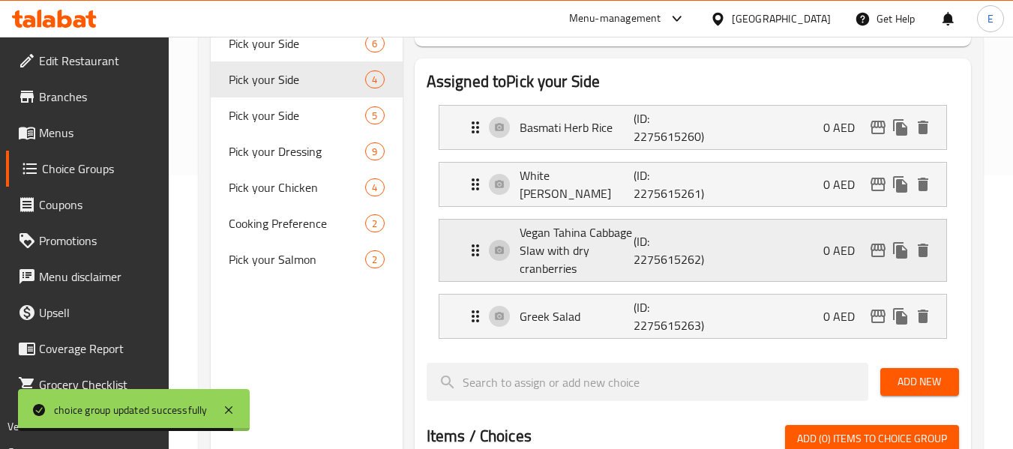
scroll to position [300, 0]
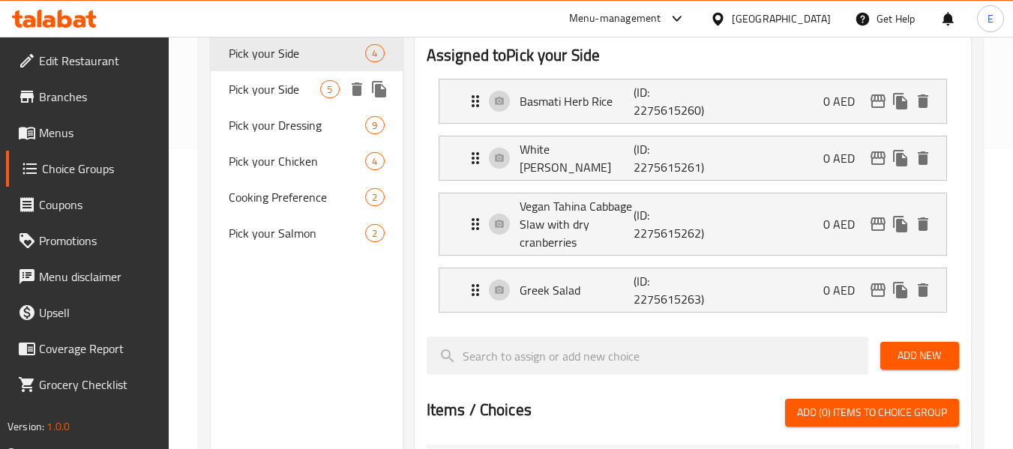
click at [288, 88] on span "Pick your Side" at bounding box center [274, 89] width 91 height 18
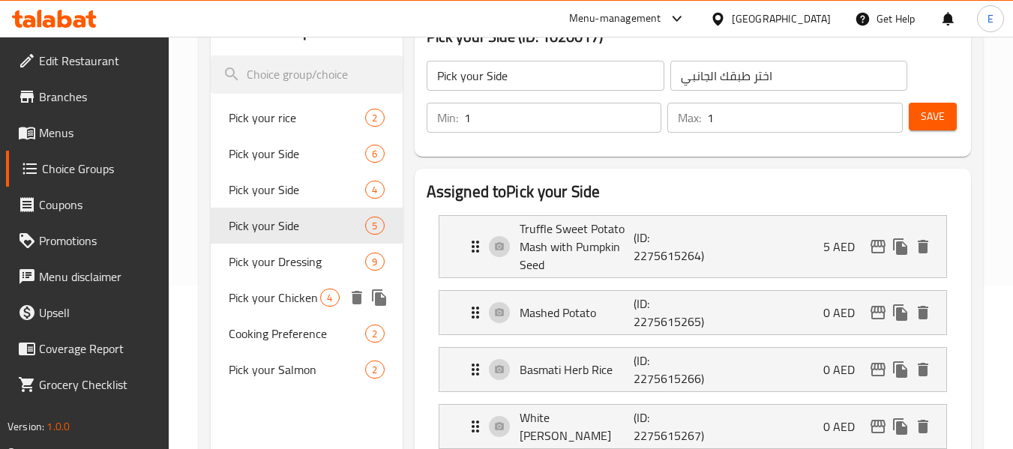
scroll to position [150, 0]
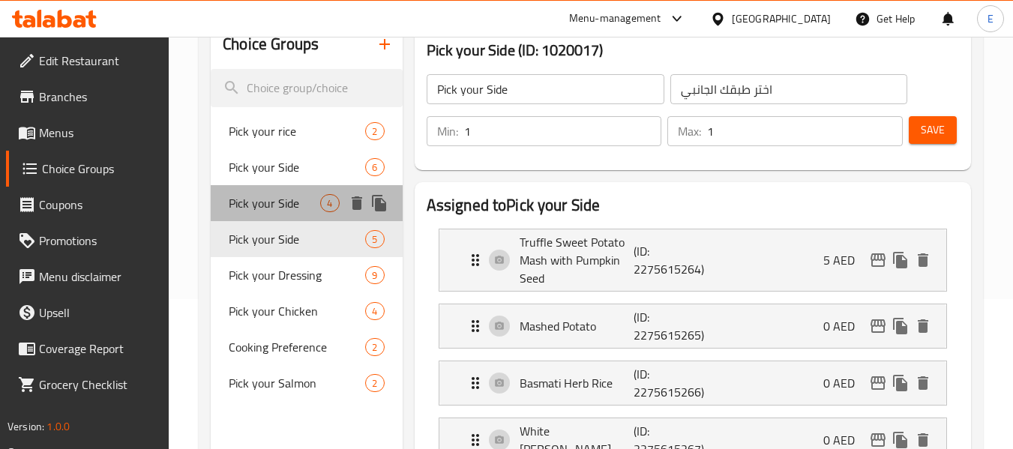
click at [284, 198] on span "Pick your Side" at bounding box center [274, 203] width 91 height 18
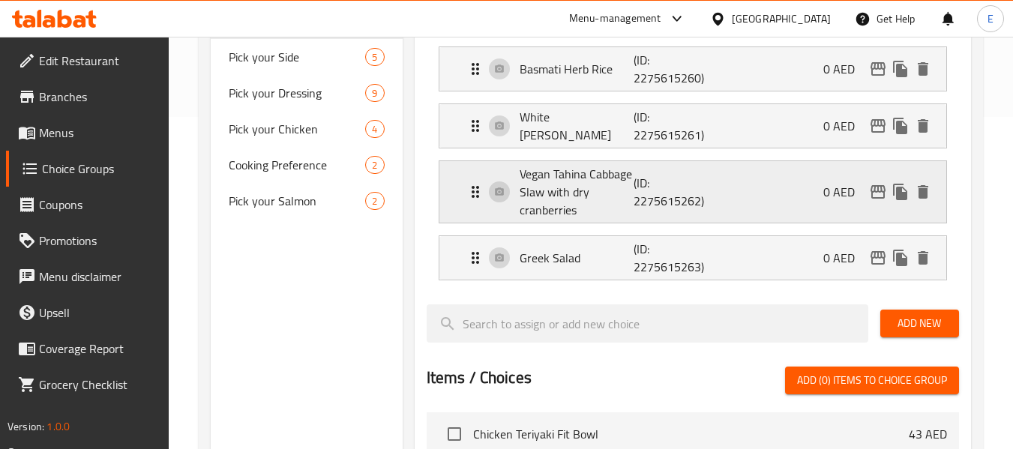
scroll to position [375, 0]
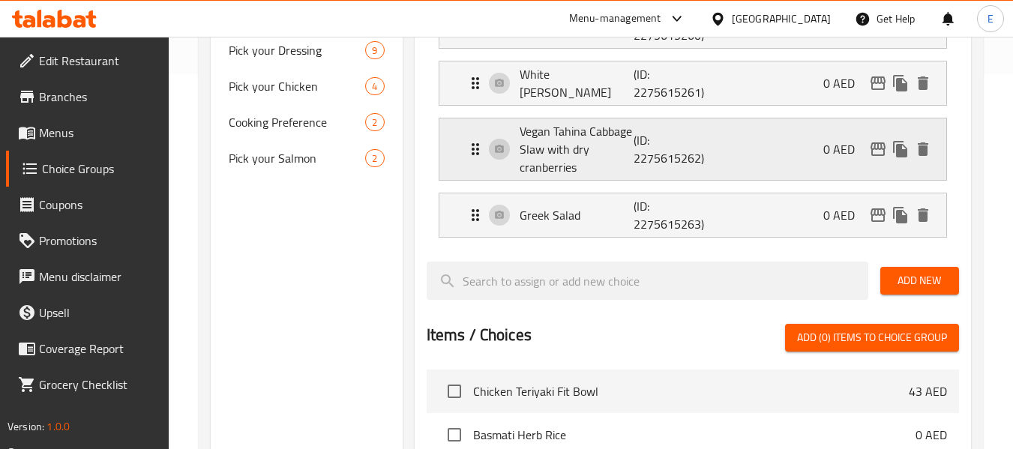
click at [576, 142] on p "Vegan Tahina Cabbage Slaw with dry cranberries" at bounding box center [577, 149] width 115 height 54
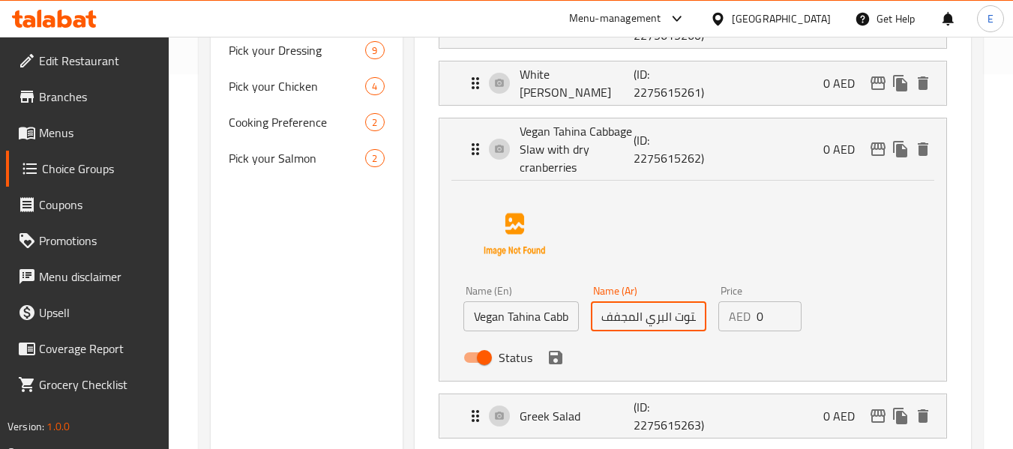
scroll to position [0, 185]
drag, startPoint x: 600, startPoint y: 316, endPoint x: 751, endPoint y: 319, distance: 150.8
click at [751, 319] on div "Name (En) Vegan Tahina Cabbage Slaw with dry cranberries Name (En) Name (Ar) سل…" at bounding box center [648, 329] width 382 height 98
drag, startPoint x: 661, startPoint y: 315, endPoint x: 652, endPoint y: 321, distance: 10.8
click at [652, 321] on input "سلطة طحينة فيجن ملفوف سلو مع التوت البري المجفف." at bounding box center [648, 316] width 115 height 30
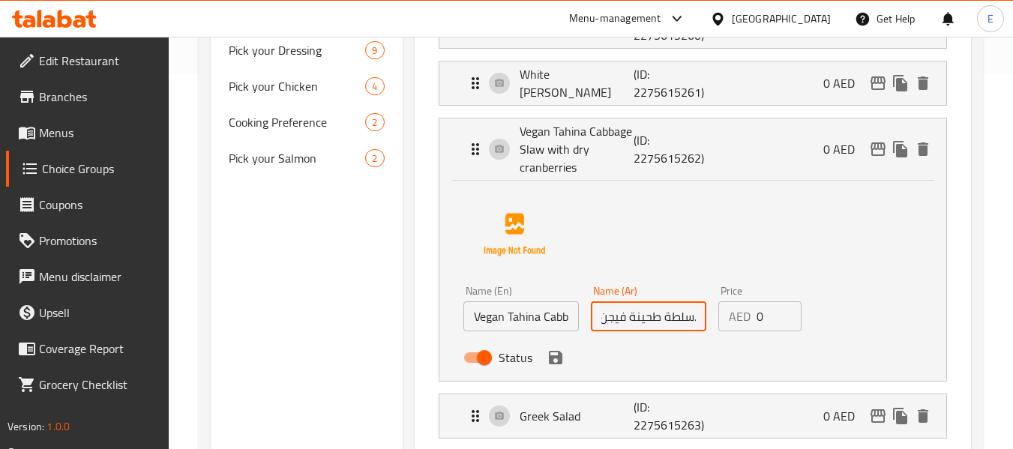
click at [652, 321] on input "سلطة طحينة فيجن ملفوف سلو مع التوت البري المجفف." at bounding box center [648, 316] width 115 height 30
drag, startPoint x: 664, startPoint y: 316, endPoint x: 692, endPoint y: 316, distance: 28.5
click at [692, 316] on input "سلطة طحينة فيجن ملفوف سلو مع التوت البري المجفف." at bounding box center [648, 316] width 115 height 30
click at [553, 362] on icon "save" at bounding box center [556, 358] width 18 height 18
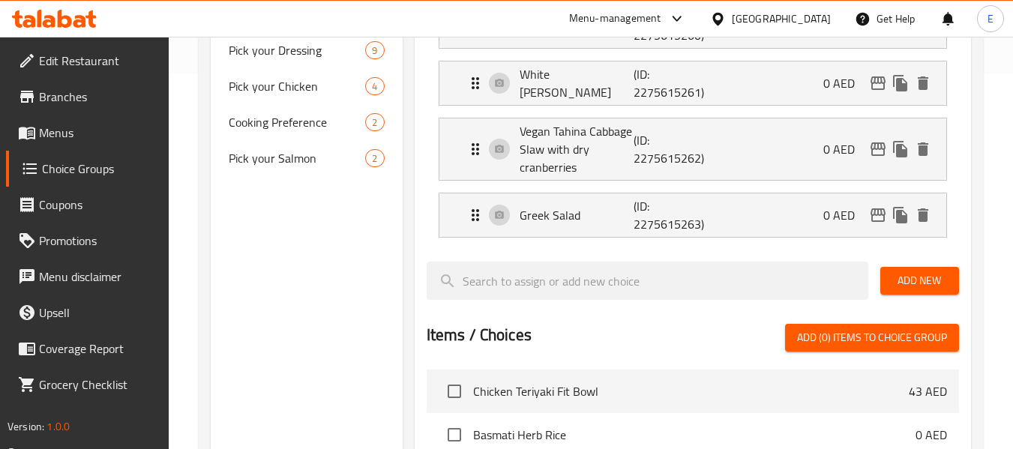
type input "طحينة فيجن ملفوف سلو مع التوت البري المجفف."
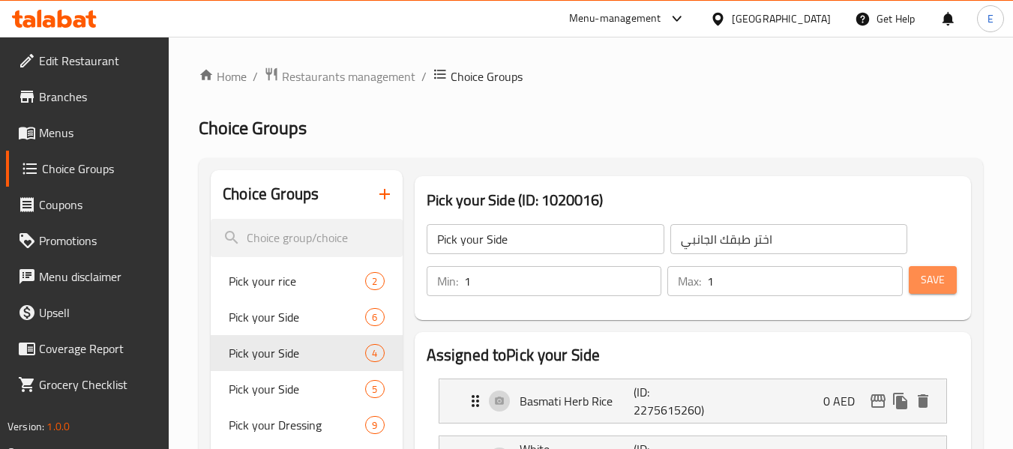
click at [925, 280] on span "Save" at bounding box center [933, 280] width 24 height 19
click at [925, 280] on div at bounding box center [506, 224] width 1013 height 449
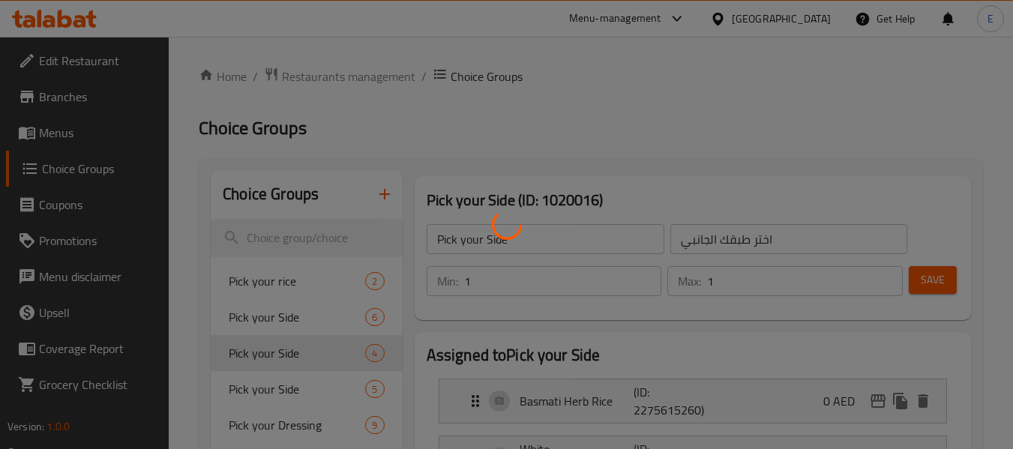
drag, startPoint x: 925, startPoint y: 280, endPoint x: 839, endPoint y: 166, distance: 142.3
click at [926, 280] on div at bounding box center [506, 224] width 1013 height 449
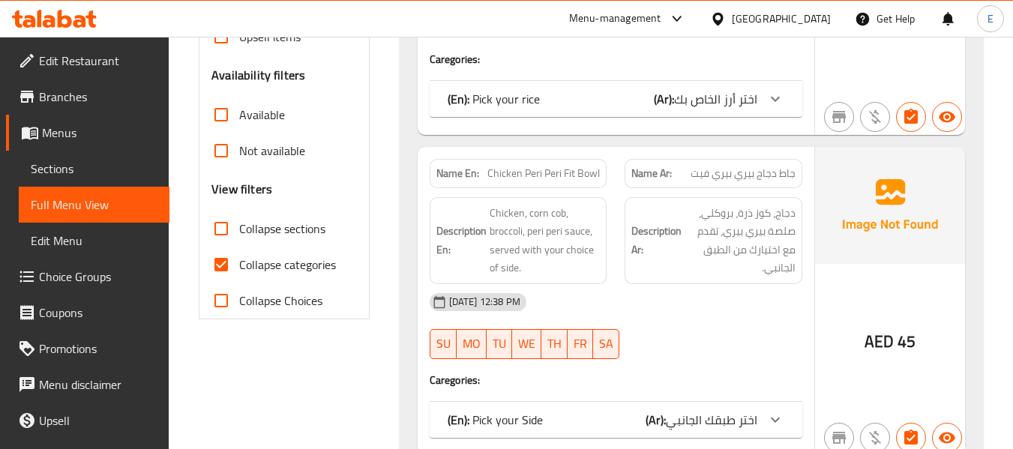
scroll to position [450, 0]
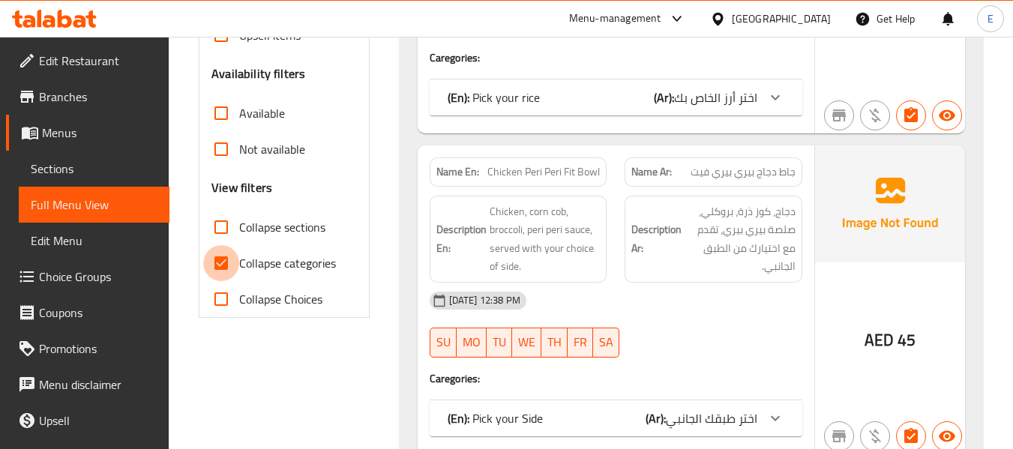
click at [220, 263] on input "Collapse categories" at bounding box center [221, 263] width 36 height 36
checkbox input "false"
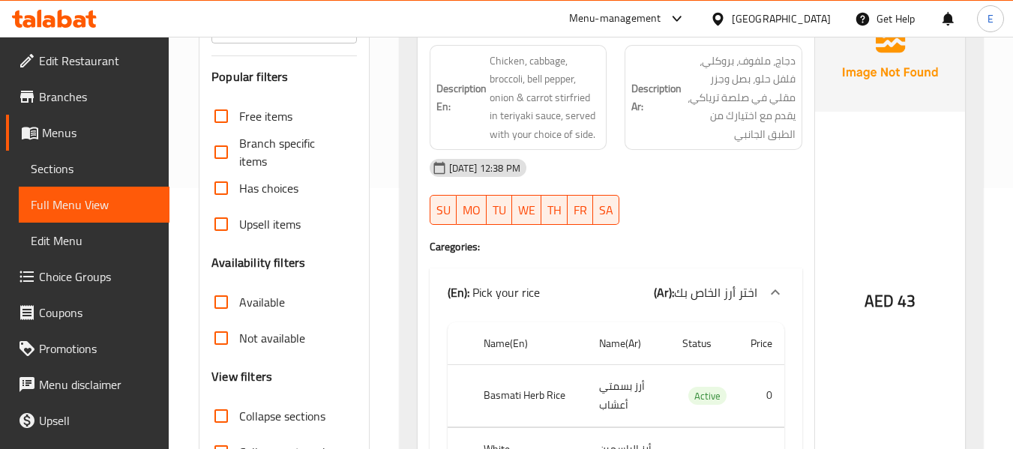
scroll to position [0, 0]
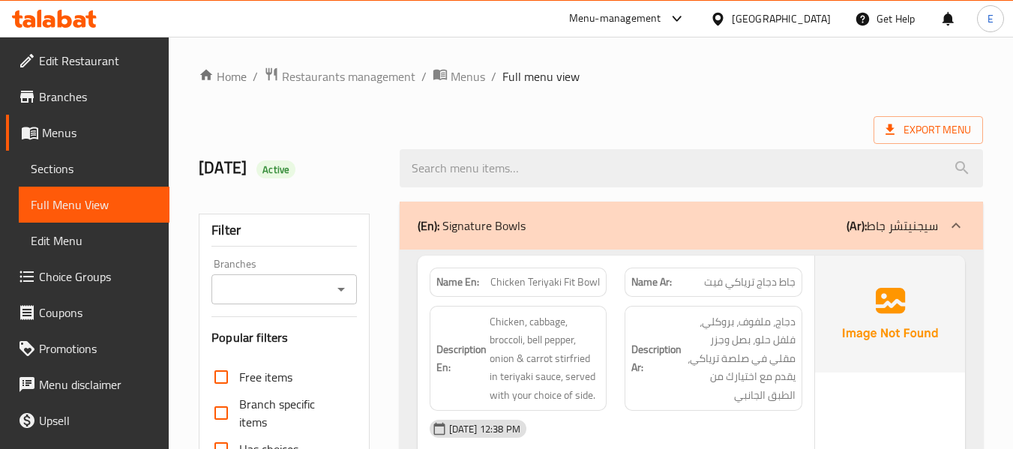
click at [760, 118] on div "Export Menu" at bounding box center [591, 130] width 784 height 28
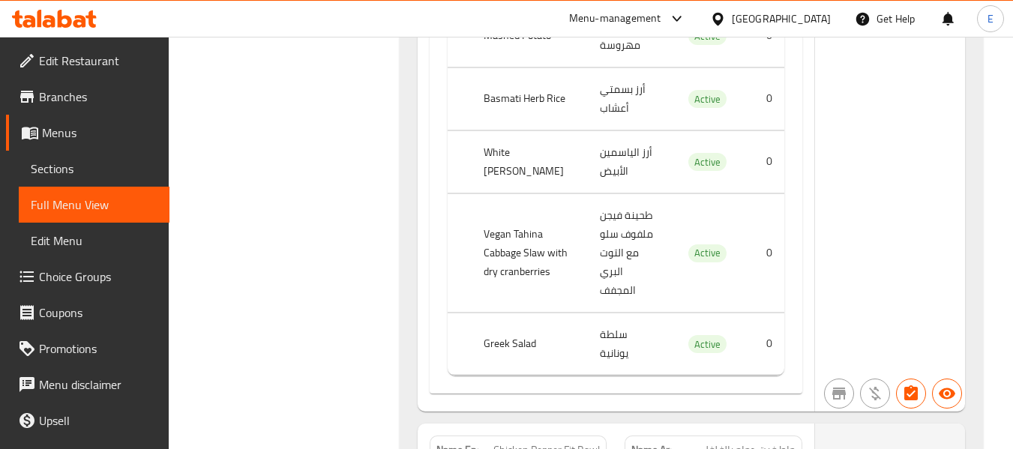
click at [649, 199] on td "طحينة فيجن ملفوف سلو مع التوت البري المجفف" at bounding box center [629, 252] width 82 height 118
click at [517, 214] on th "Vegan Tahina Cabbage Slaw with dry cranberries" at bounding box center [530, 252] width 117 height 118
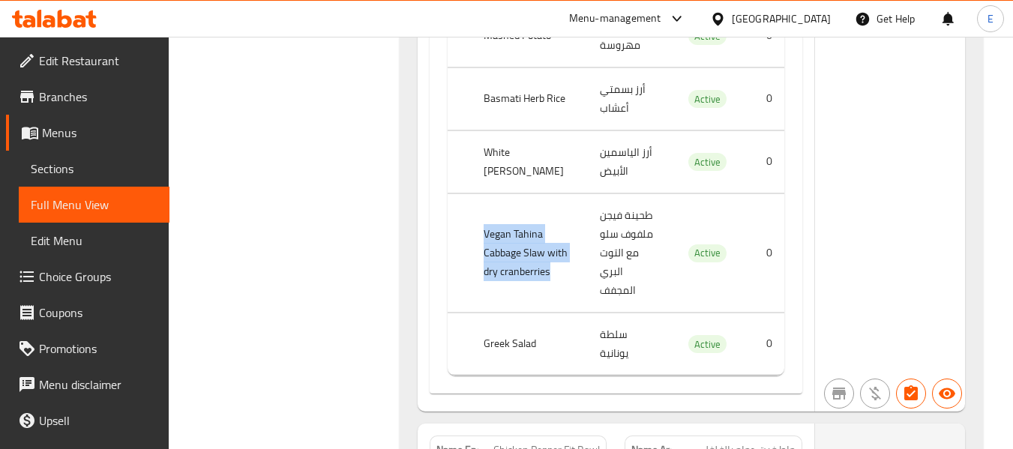
drag, startPoint x: 474, startPoint y: 190, endPoint x: 549, endPoint y: 249, distance: 95.6
click at [549, 249] on th "Vegan Tahina Cabbage Slaw with dry cranberries" at bounding box center [530, 252] width 117 height 118
click at [620, 313] on td "سلطة يونانية" at bounding box center [629, 344] width 82 height 62
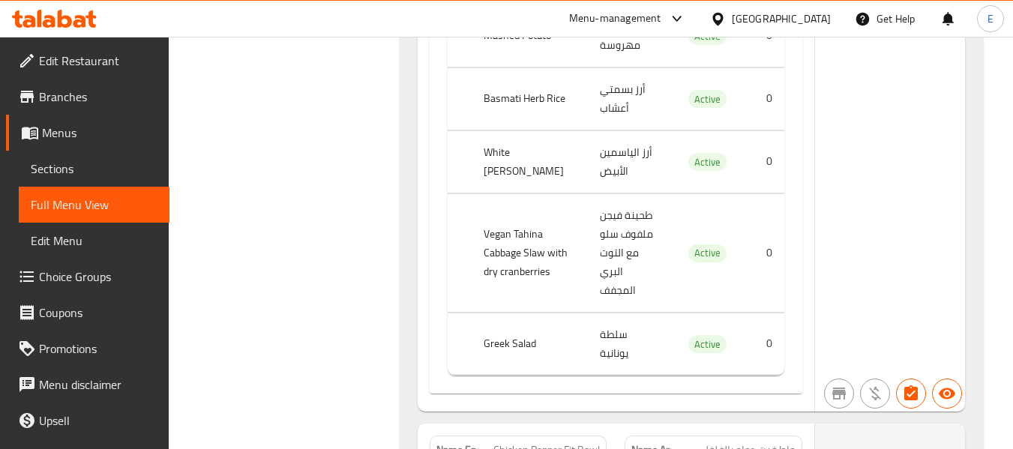
click at [620, 313] on td "سلطة يونانية" at bounding box center [629, 344] width 82 height 62
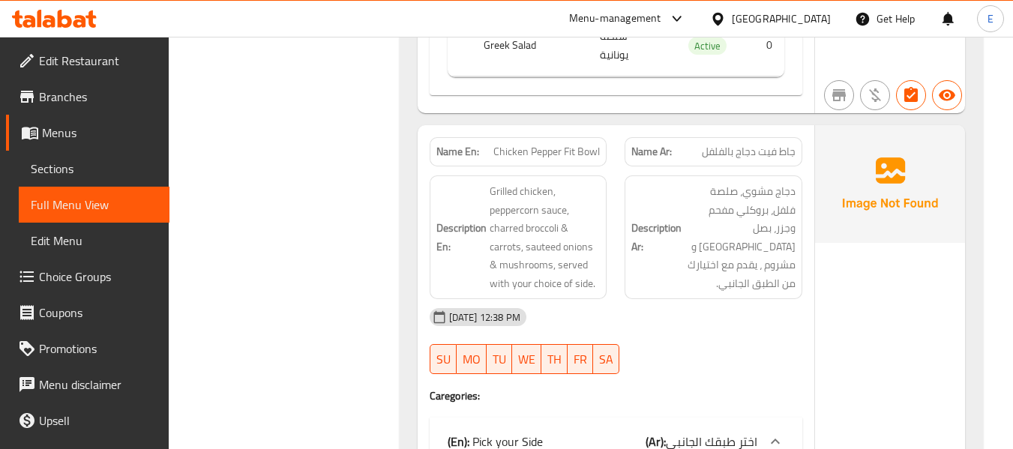
scroll to position [1547, 0]
click at [539, 142] on span "Chicken Pepper Fit Bowl" at bounding box center [546, 150] width 106 height 16
click at [718, 142] on span "جاط فيت دجاج بالفلفل" at bounding box center [749, 150] width 94 height 16
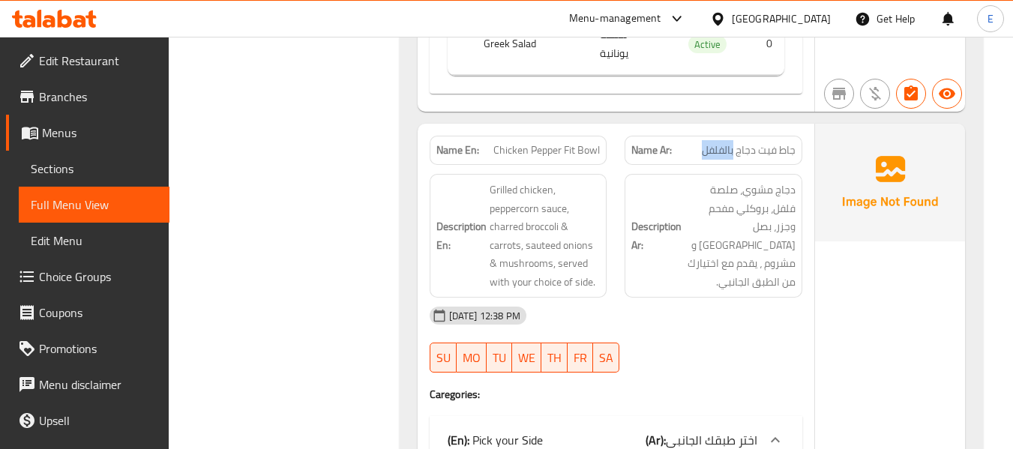
click at [718, 142] on span "جاط فيت دجاج بالفلفل" at bounding box center [749, 150] width 94 height 16
click at [706, 298] on div "[DATE] 12:38 PM" at bounding box center [616, 316] width 391 height 36
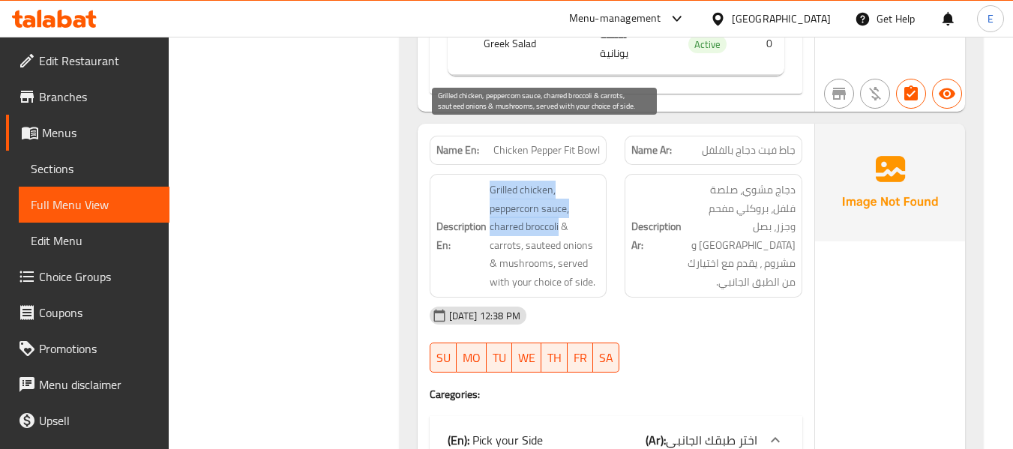
drag, startPoint x: 478, startPoint y: 132, endPoint x: 559, endPoint y: 179, distance: 94.4
click at [559, 181] on h6 "Description En: Grilled chicken, peppercorn sauce, charred broccoli & carrots, …" at bounding box center [518, 236] width 164 height 110
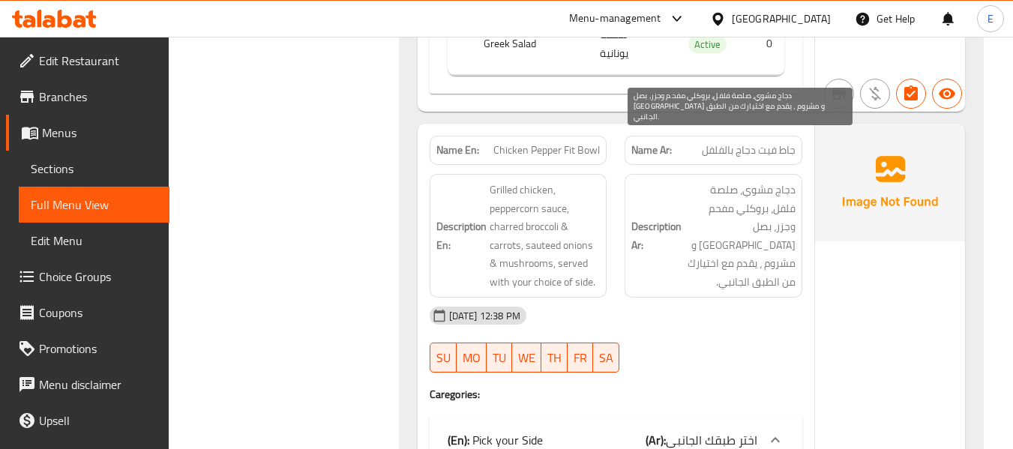
click at [685, 200] on span "دجاج مشوي، صلصة فلفل، بروكلي مفحم وجزر، بصل [GEOGRAPHIC_DATA] و مشروم ، يقدم مع…" at bounding box center [740, 236] width 111 height 110
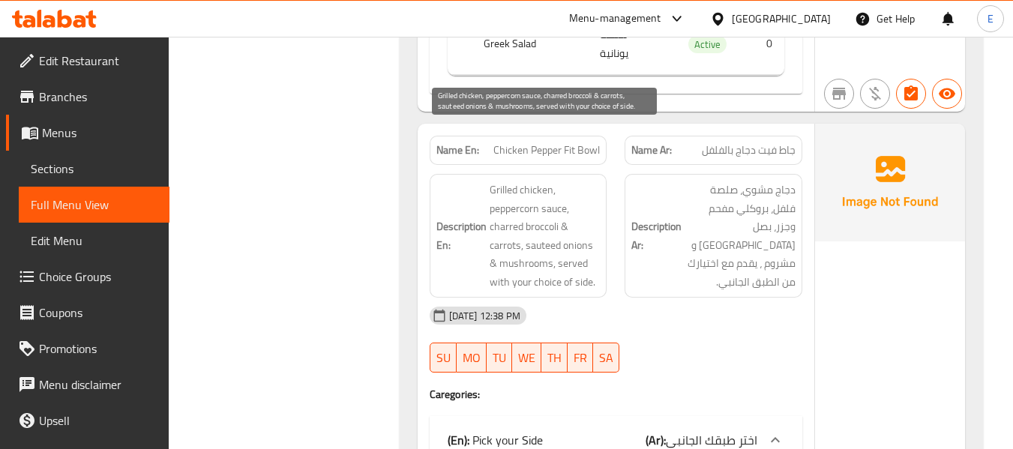
click at [558, 186] on span "Grilled chicken, peppercorn sauce, charred broccoli & carrots, sauteed onions &…" at bounding box center [545, 236] width 111 height 110
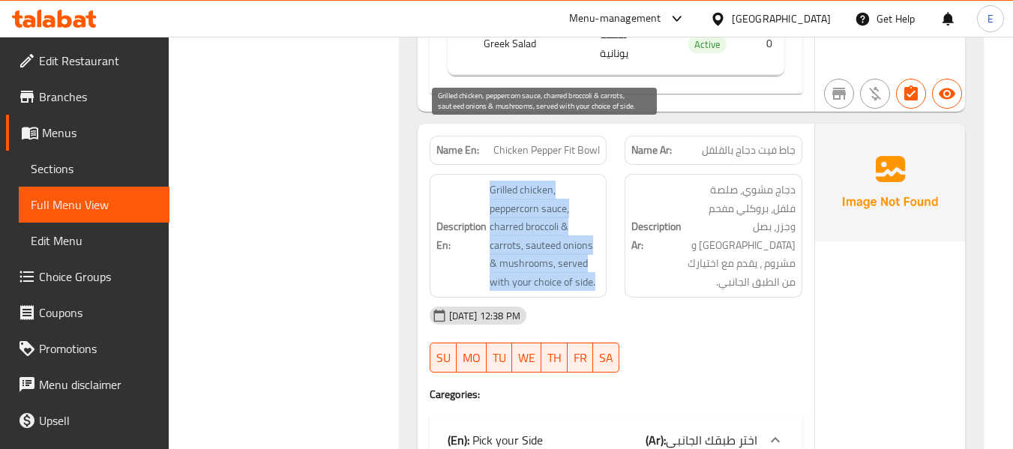
click at [558, 186] on span "Grilled chicken, peppercorn sauce, charred broccoli & carrots, sauteed onions &…" at bounding box center [545, 236] width 111 height 110
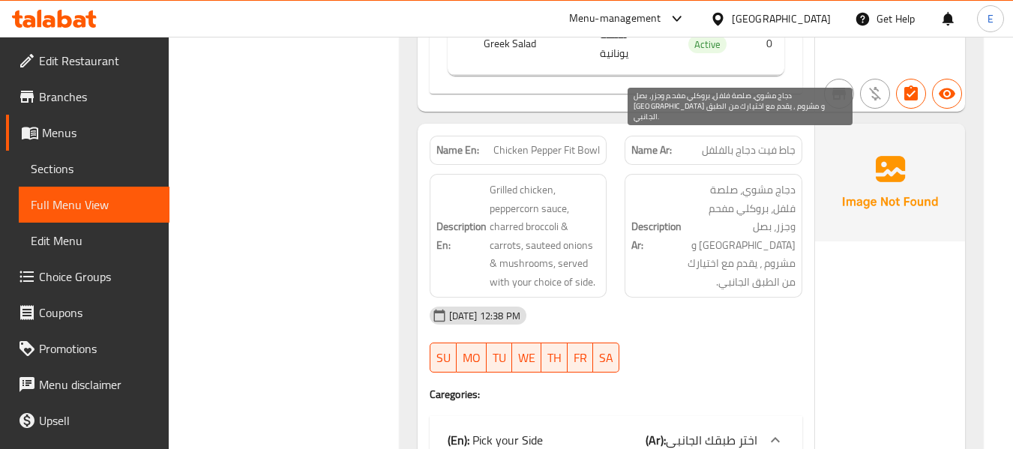
click at [745, 181] on span "دجاج مشوي، صلصة فلفل، بروكلي مفحم وجزر، بصل [GEOGRAPHIC_DATA] و مشروم ، يقدم مع…" at bounding box center [740, 236] width 111 height 110
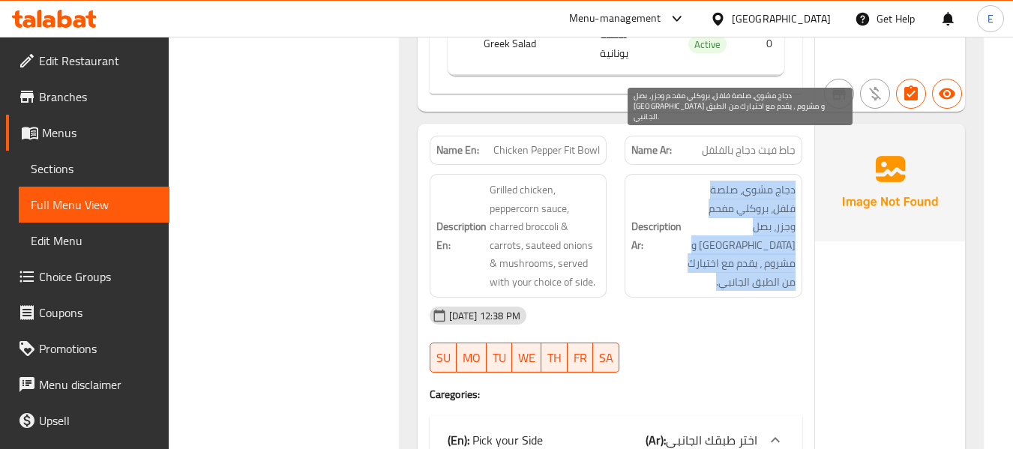
click at [745, 181] on span "دجاج مشوي، صلصة فلفل، بروكلي مفحم وجزر، بصل [GEOGRAPHIC_DATA] و مشروم ، يقدم مع…" at bounding box center [740, 236] width 111 height 110
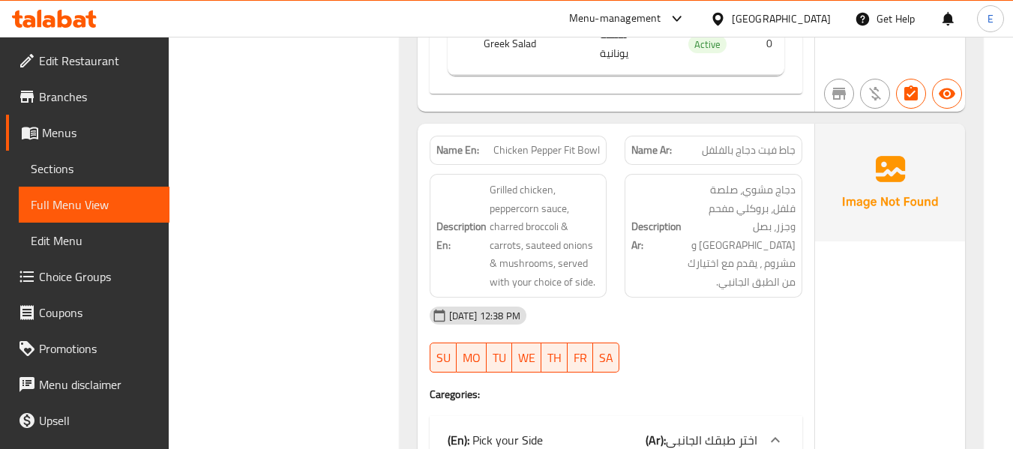
click at [523, 142] on span "Chicken Pepper Fit Bowl" at bounding box center [546, 150] width 106 height 16
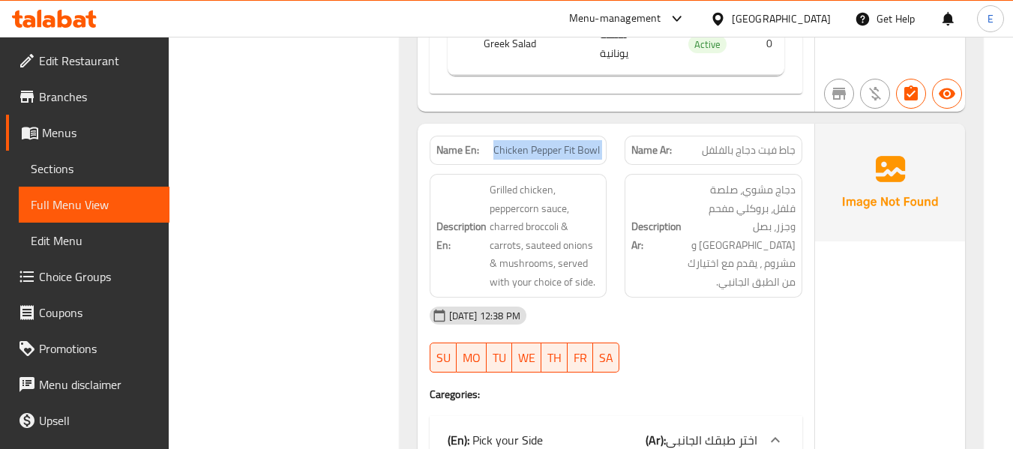
click at [523, 142] on span "Chicken Pepper Fit Bowl" at bounding box center [546, 150] width 106 height 16
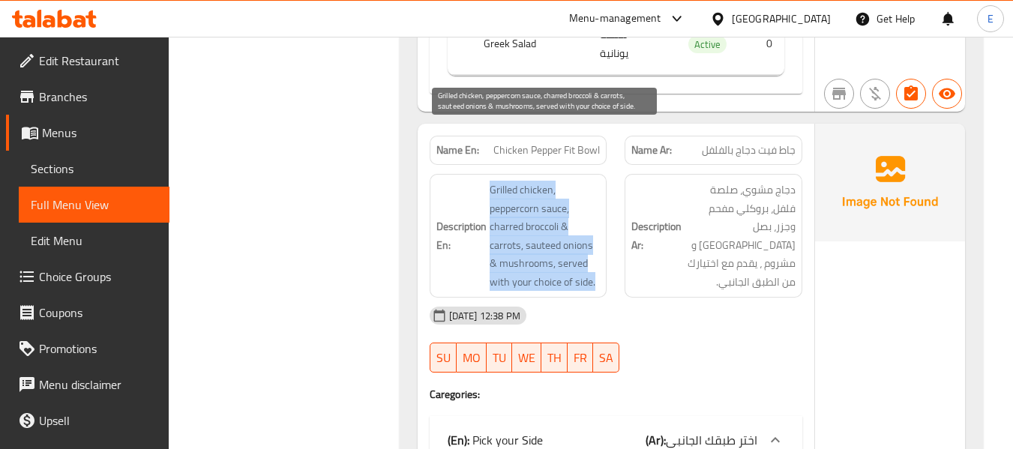
drag, startPoint x: 519, startPoint y: 130, endPoint x: 594, endPoint y: 233, distance: 127.2
click at [594, 233] on div "Description En: Grilled chicken, peppercorn sauce, charred broccoli & carrots, …" at bounding box center [519, 236] width 178 height 124
click at [594, 233] on span "Grilled chicken, peppercorn sauce, charred broccoli & carrots, sauteed onions &…" at bounding box center [545, 236] width 111 height 110
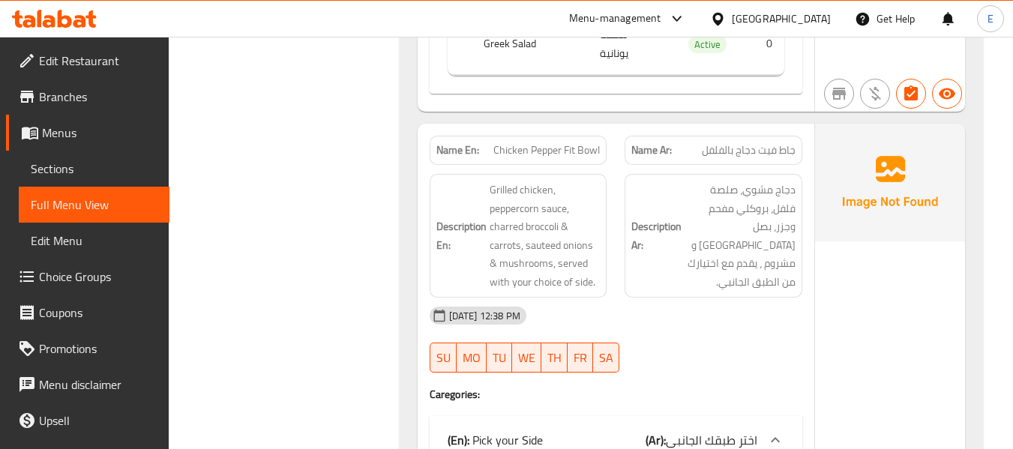
click at [570, 142] on span "Chicken Pepper Fit Bowl" at bounding box center [546, 150] width 106 height 16
copy span "Chicken Pepper Fit Bowl"
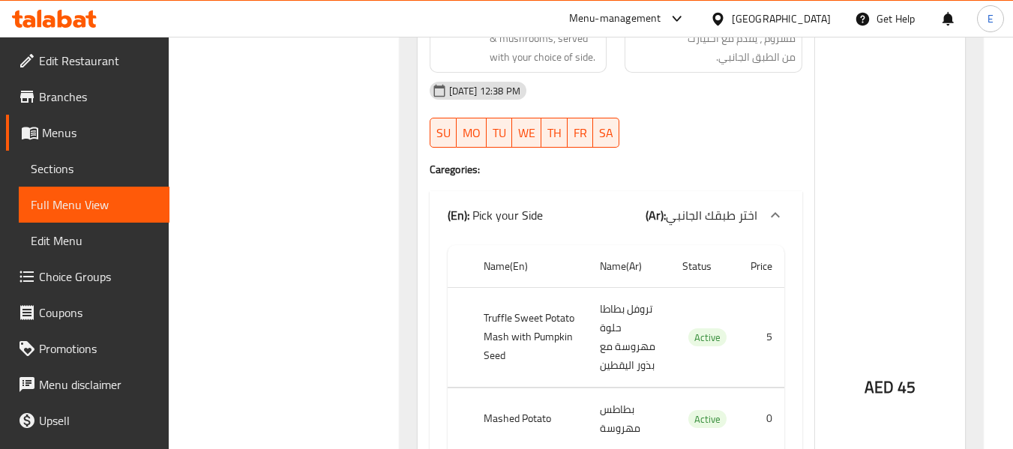
scroll to position [1847, 0]
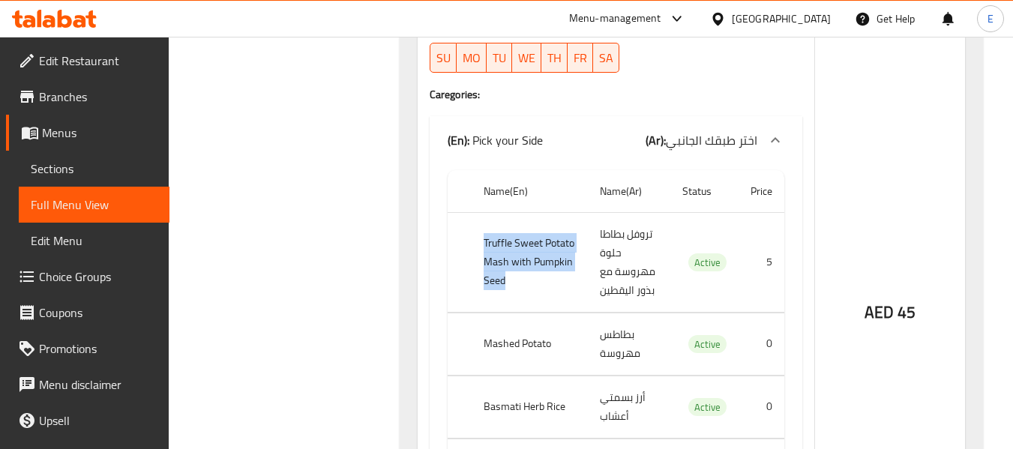
drag, startPoint x: 480, startPoint y: 175, endPoint x: 546, endPoint y: 217, distance: 78.2
click at [546, 217] on th "Truffle Sweet Potato Mash with Pumpkin Seed" at bounding box center [530, 262] width 117 height 100
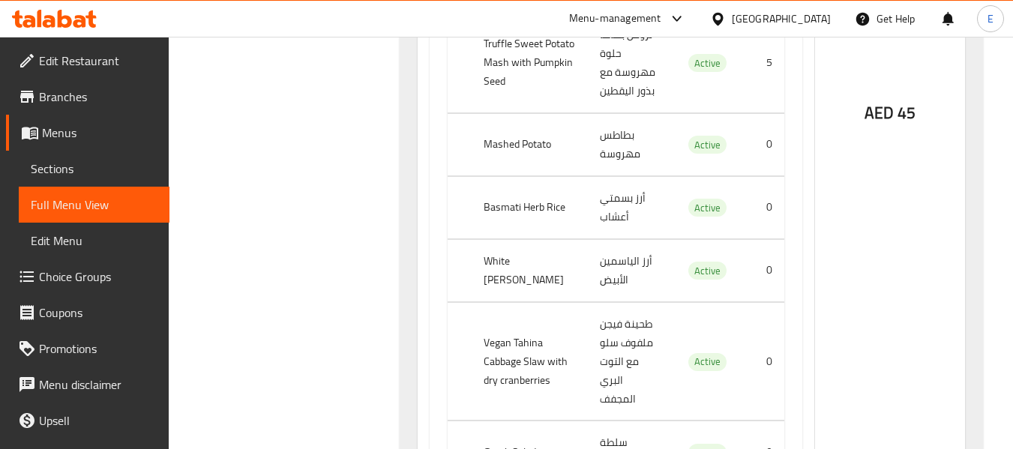
scroll to position [2072, 0]
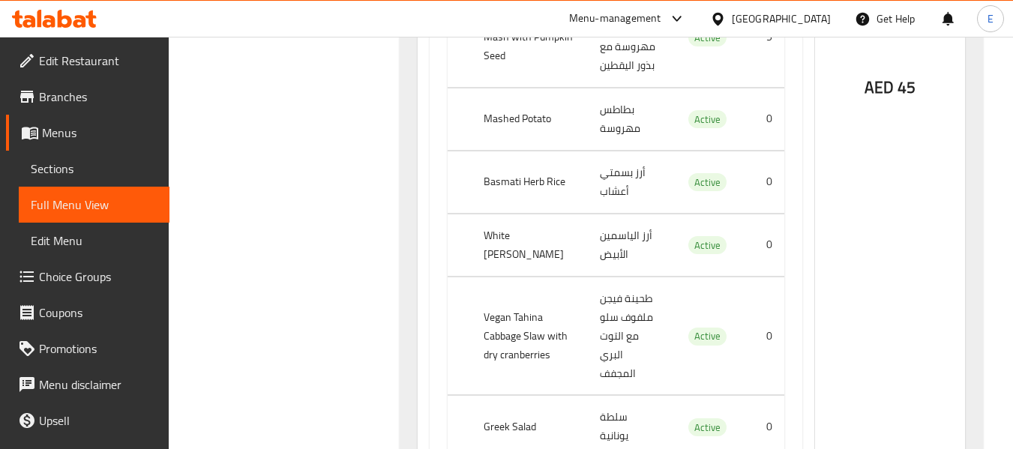
click at [539, 88] on th "Mashed Potato" at bounding box center [530, 119] width 117 height 62
click at [611, 88] on td "بطاطس مهروسة" at bounding box center [629, 119] width 82 height 62
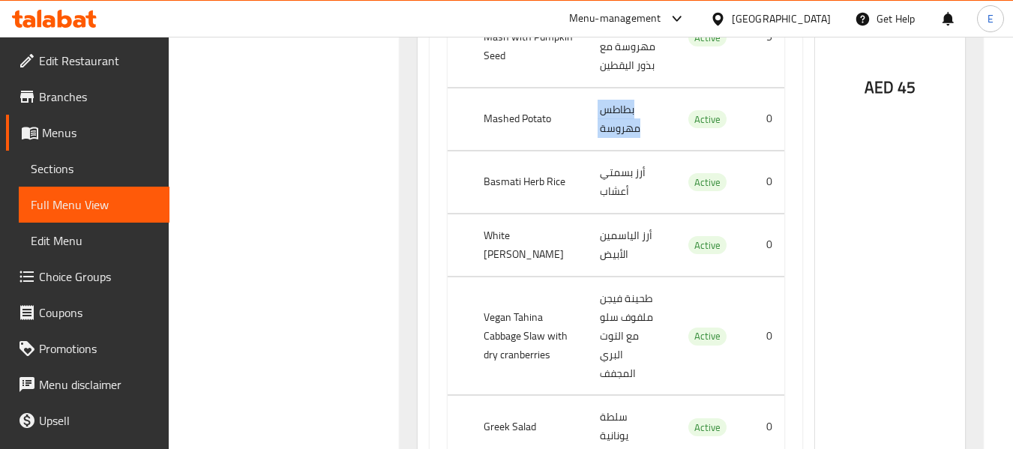
click at [611, 88] on td "بطاطس مهروسة" at bounding box center [629, 119] width 82 height 62
click at [509, 151] on th "Basmati Herb Rice" at bounding box center [530, 182] width 117 height 62
drag, startPoint x: 509, startPoint y: 97, endPoint x: 573, endPoint y: 97, distance: 63.8
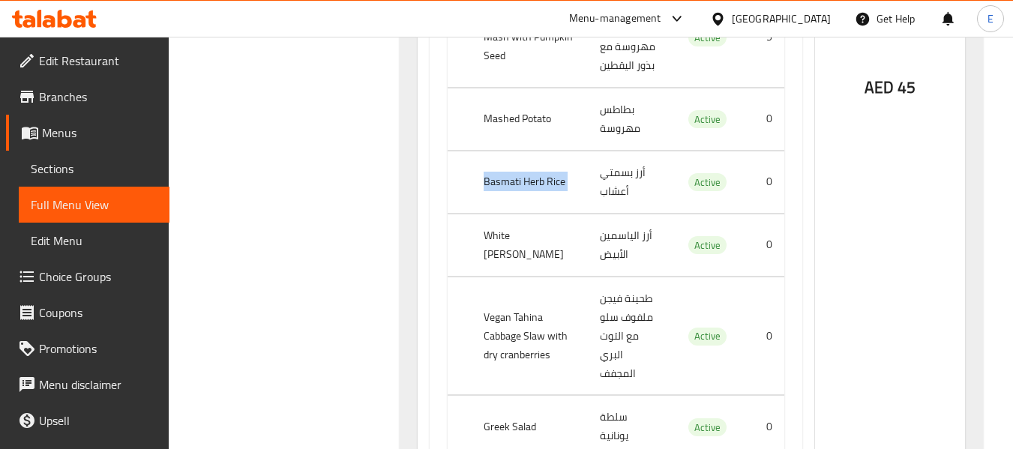
click at [510, 151] on th "Basmati Herb Rice" at bounding box center [530, 182] width 117 height 62
click at [592, 151] on td "أرز بسمتي أعشاب" at bounding box center [629, 182] width 82 height 62
click at [537, 214] on th "White [PERSON_NAME]" at bounding box center [530, 245] width 117 height 62
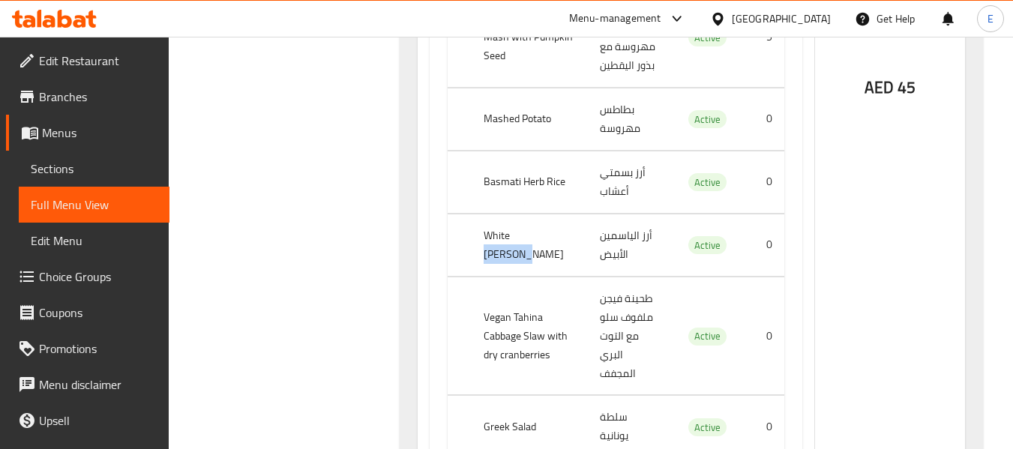
click at [537, 214] on th "White [PERSON_NAME]" at bounding box center [530, 245] width 117 height 62
click at [602, 214] on td "أرز الياسمين الأبيض" at bounding box center [629, 245] width 82 height 62
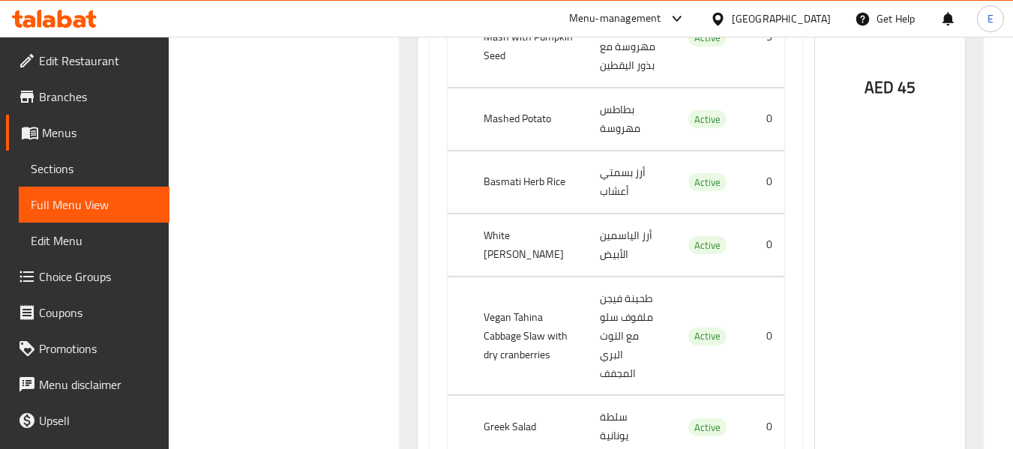
click at [484, 277] on th "Vegan Tahina Cabbage Slaw with dry cranberries" at bounding box center [530, 336] width 117 height 118
drag, startPoint x: 473, startPoint y: 222, endPoint x: 535, endPoint y: 288, distance: 90.2
click at [535, 288] on th "Vegan Tahina Cabbage Slaw with dry cranberries" at bounding box center [530, 336] width 117 height 118
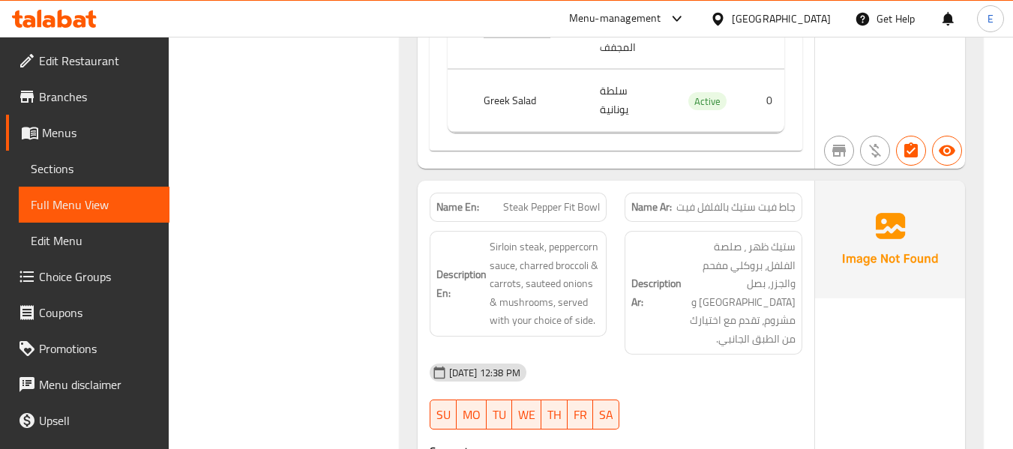
scroll to position [2372, 0]
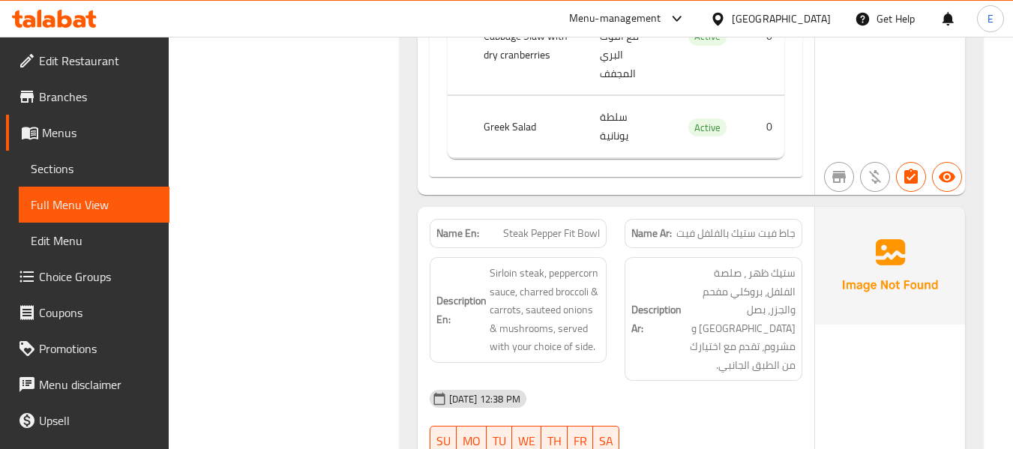
click at [740, 226] on span "جاط فيت ستيك بالفلفل فيت" at bounding box center [735, 234] width 119 height 16
click at [584, 226] on span "Steak Pepper Fit Bowl" at bounding box center [551, 234] width 97 height 16
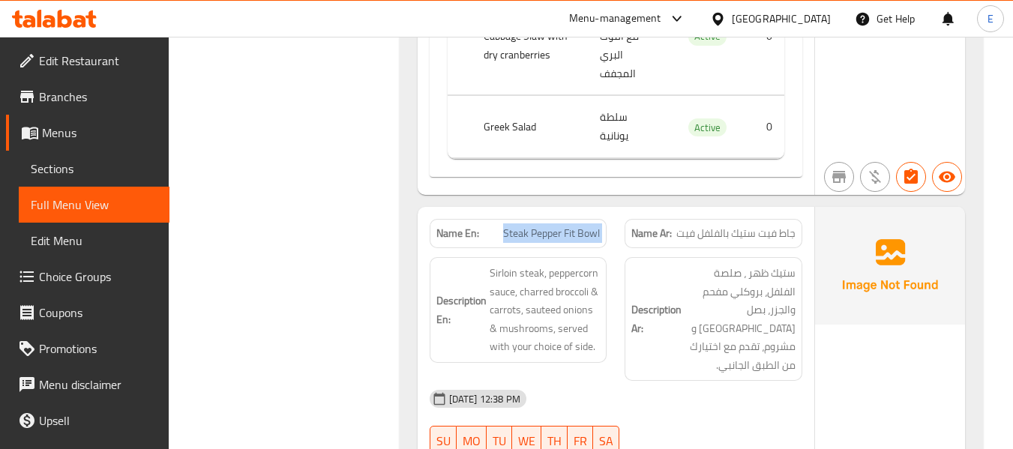
click at [584, 226] on span "Steak Pepper Fit Bowl" at bounding box center [551, 234] width 97 height 16
copy span "Steak Pepper Fit Bowl"
click at [567, 226] on span "Steak Pepper Fit Bowl" at bounding box center [551, 234] width 97 height 16
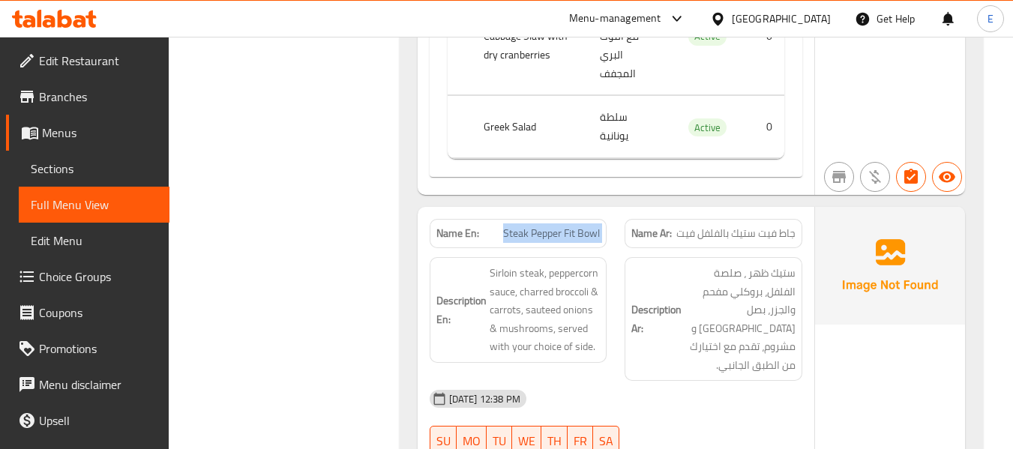
click at [553, 226] on span "Steak Pepper Fit Bowl" at bounding box center [551, 234] width 97 height 16
click at [739, 226] on span "جاط فيت ستيك بالفلفل فيت" at bounding box center [735, 234] width 119 height 16
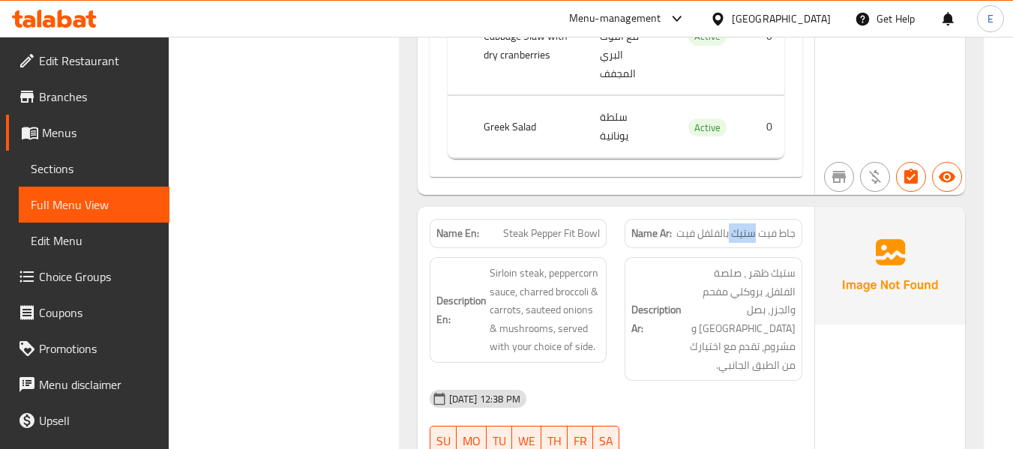
click at [739, 226] on span "جاط فيت ستيك بالفلفل فيت" at bounding box center [735, 234] width 119 height 16
click at [689, 381] on div "[DATE] 12:38 PM SU MO TU WE TH FR SA" at bounding box center [616, 423] width 391 height 84
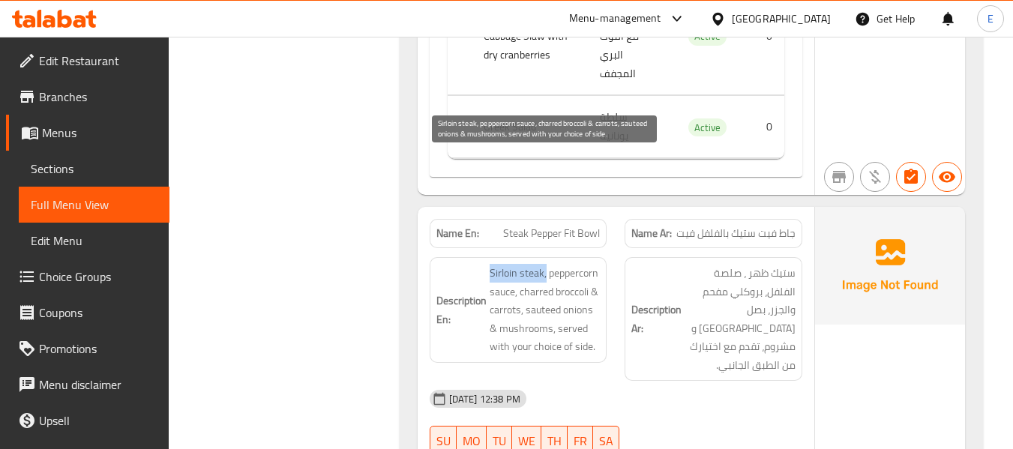
drag, startPoint x: 480, startPoint y: 155, endPoint x: 546, endPoint y: 156, distance: 66.0
click at [546, 264] on h6 "Description En: Sirloin steak, peppercorn sauce, charred broccoli & carrots, sa…" at bounding box center [518, 310] width 164 height 92
click at [546, 264] on span "Sirloin steak, peppercorn sauce, charred broccoli & carrots, sauteed onions & m…" at bounding box center [545, 310] width 111 height 92
drag, startPoint x: 481, startPoint y: 159, endPoint x: 519, endPoint y: 161, distance: 37.6
click at [519, 264] on h6 "Description En: Sirloin steak, peppercorn sauce, charred broccoli & carrots, sa…" at bounding box center [518, 310] width 164 height 92
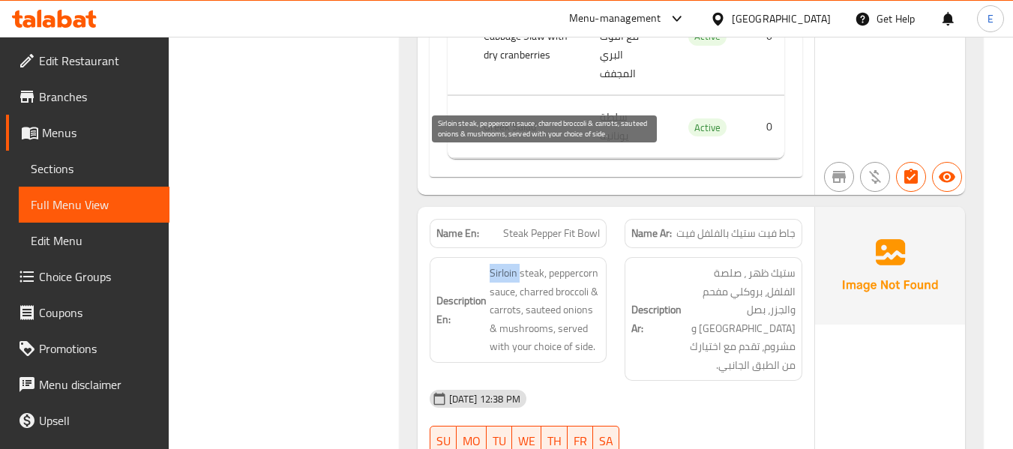
copy span "Sirloin"
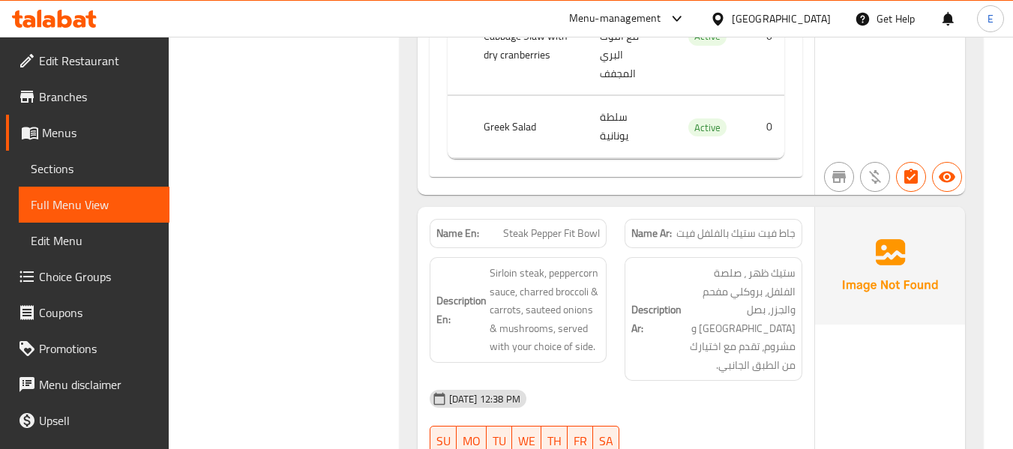
click at [732, 226] on span "جاط فيت ستيك بالفلفل فيت" at bounding box center [735, 234] width 119 height 16
click at [748, 257] on div "Description Ar: ستيك ظهر ، صلصة الفلفل، بروكلي مفحم والجزر، بصل سوتيه و مشروم، …" at bounding box center [714, 319] width 178 height 124
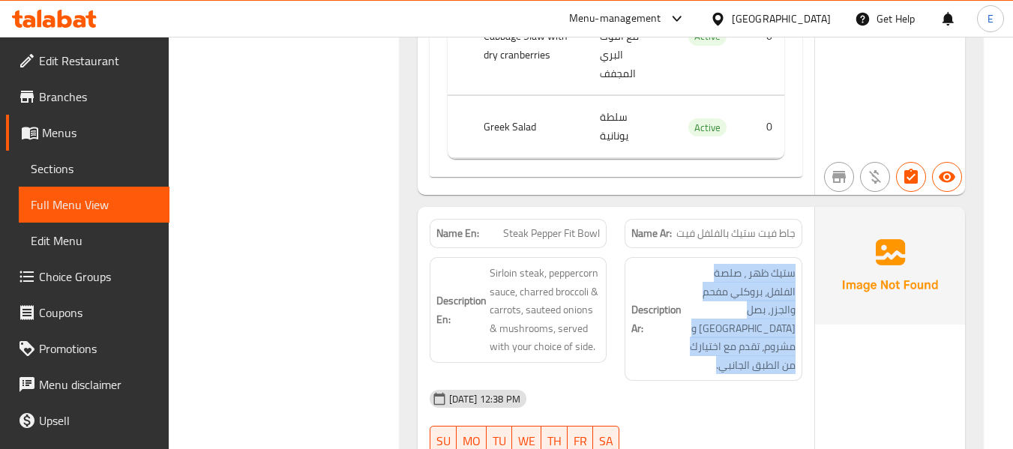
click at [748, 257] on div "Description Ar: ستيك ظهر ، صلصة الفلفل، بروكلي مفحم والجزر، بصل سوتيه و مشروم، …" at bounding box center [714, 319] width 178 height 124
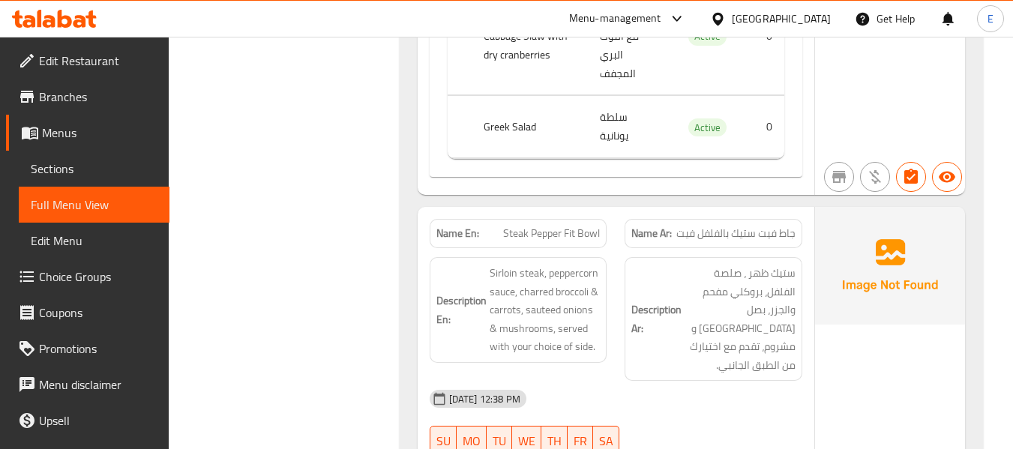
click at [584, 248] on div "Description En: Sirloin steak, peppercorn sauce, charred broccoli & carrots, sa…" at bounding box center [519, 319] width 196 height 142
click at [584, 226] on span "Steak Pepper Fit Bowl" at bounding box center [551, 234] width 97 height 16
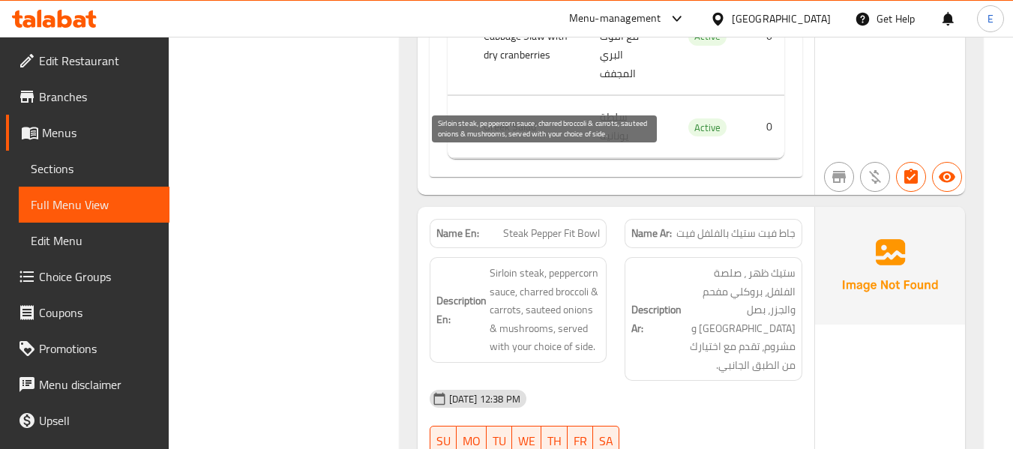
click at [500, 264] on span "Sirloin steak, peppercorn sauce, charred broccoli & carrots, sauteed onions & m…" at bounding box center [545, 310] width 111 height 92
copy span "Sirloin"
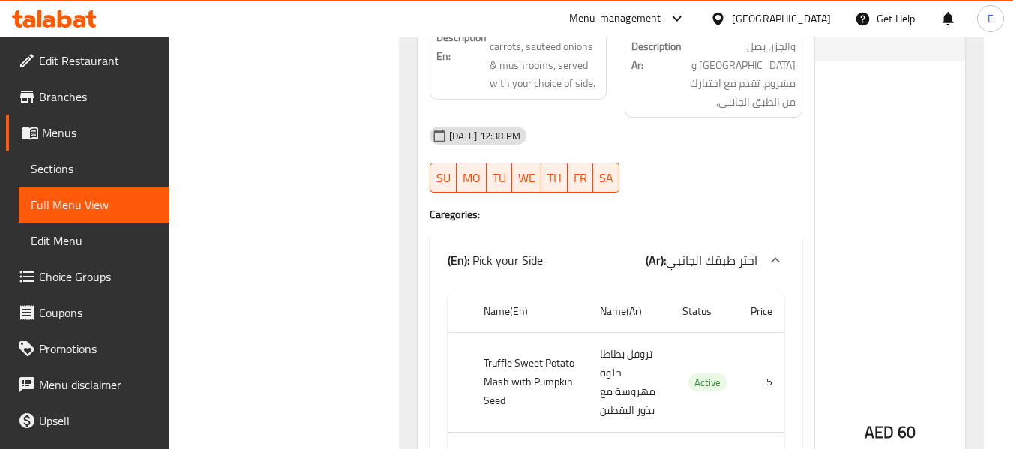
scroll to position [2672, 0]
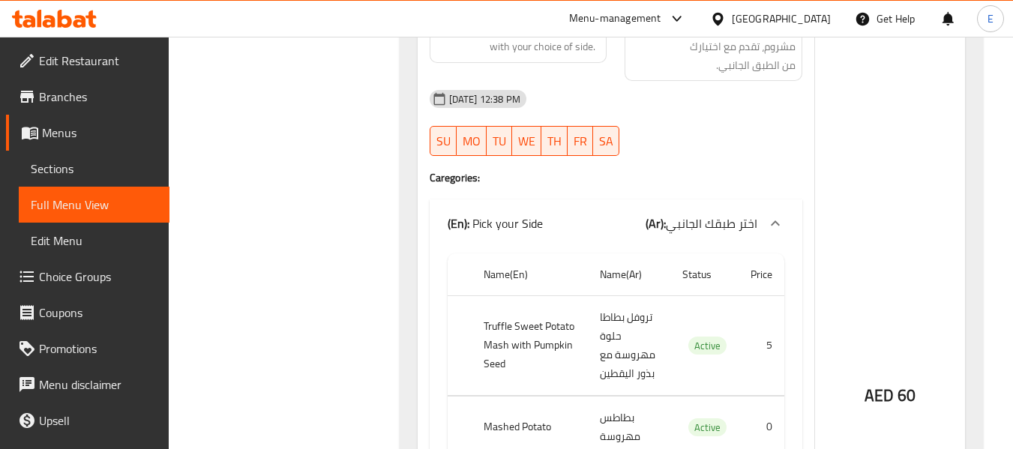
click at [610, 295] on td "تروفل بطاطا حلوة مهروسة مع بذور اليقطين" at bounding box center [629, 345] width 82 height 100
drag, startPoint x: 475, startPoint y: 178, endPoint x: 563, endPoint y: 223, distance: 98.6
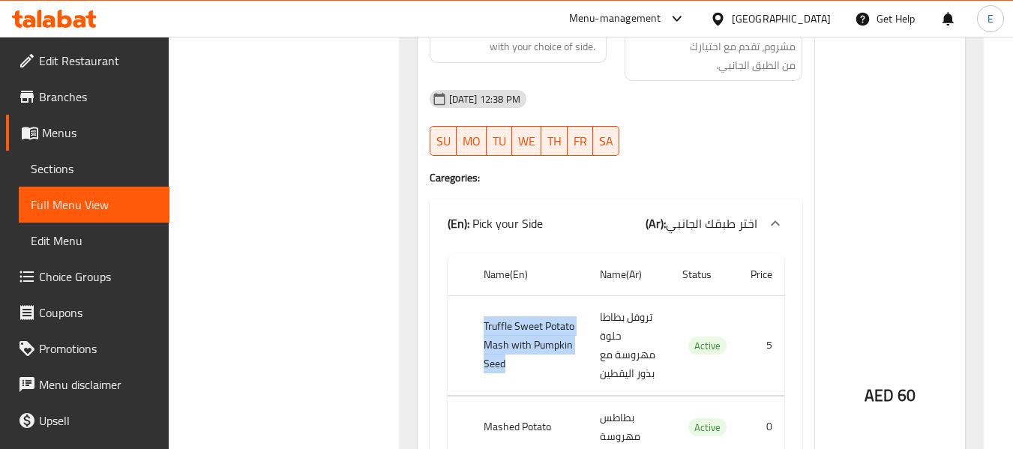
click at [563, 295] on th "Truffle Sweet Potato Mash with Pumpkin Seed" at bounding box center [530, 345] width 117 height 100
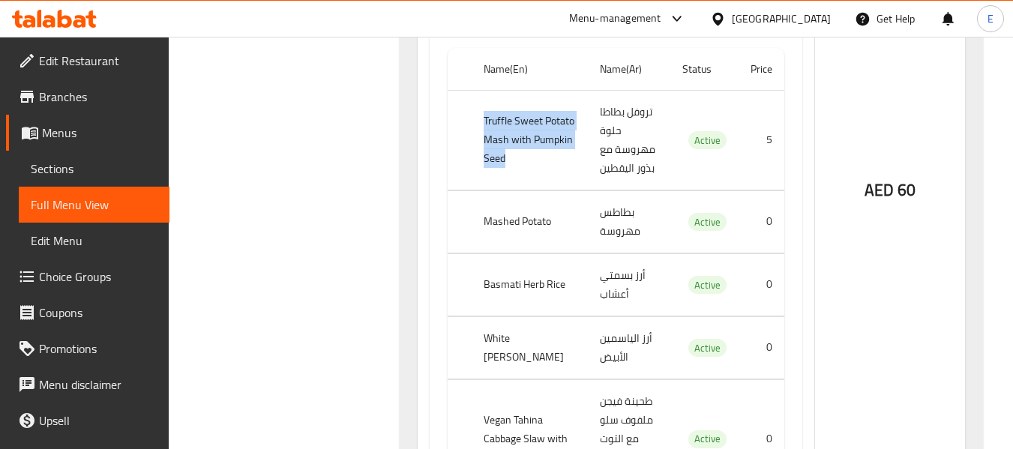
scroll to position [2897, 0]
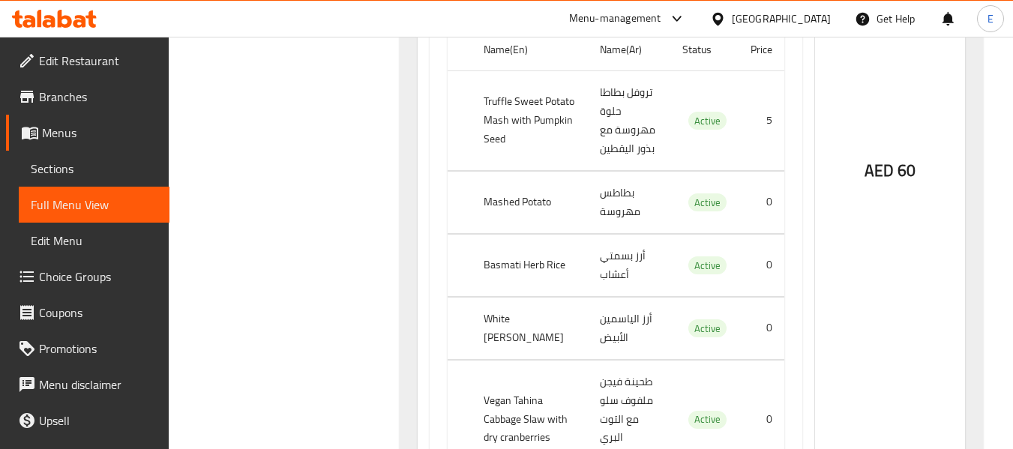
click at [532, 171] on th "Mashed Potato" at bounding box center [530, 202] width 117 height 62
click at [632, 171] on td "بطاطس مهروسة" at bounding box center [629, 202] width 82 height 62
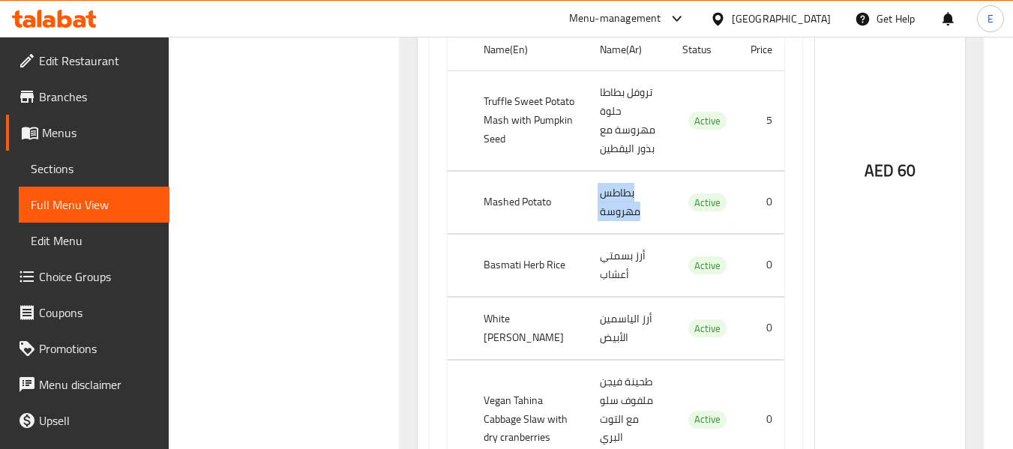
click at [632, 171] on td "بطاطس مهروسة" at bounding box center [629, 202] width 82 height 62
click at [473, 234] on th "Basmati Herb Rice" at bounding box center [530, 265] width 117 height 62
click at [603, 234] on td "أرز بسمتي أعشاب" at bounding box center [629, 265] width 82 height 62
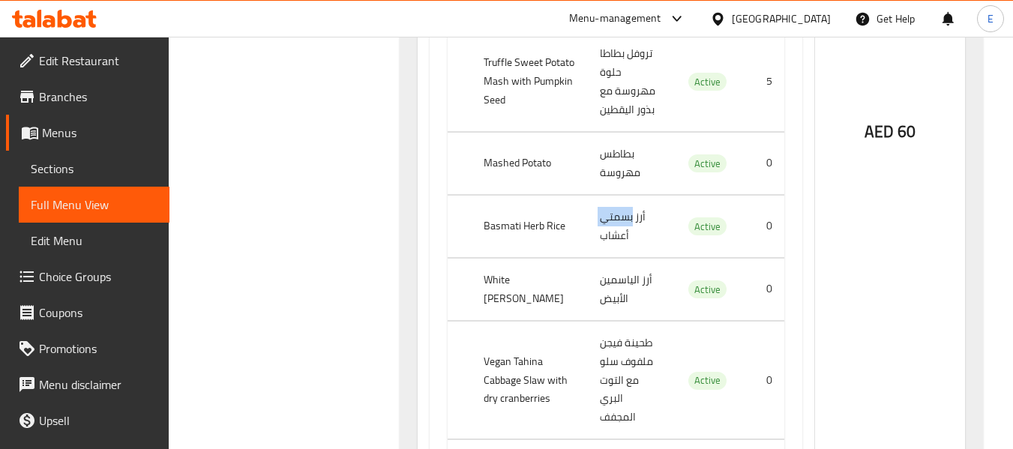
scroll to position [2972, 0]
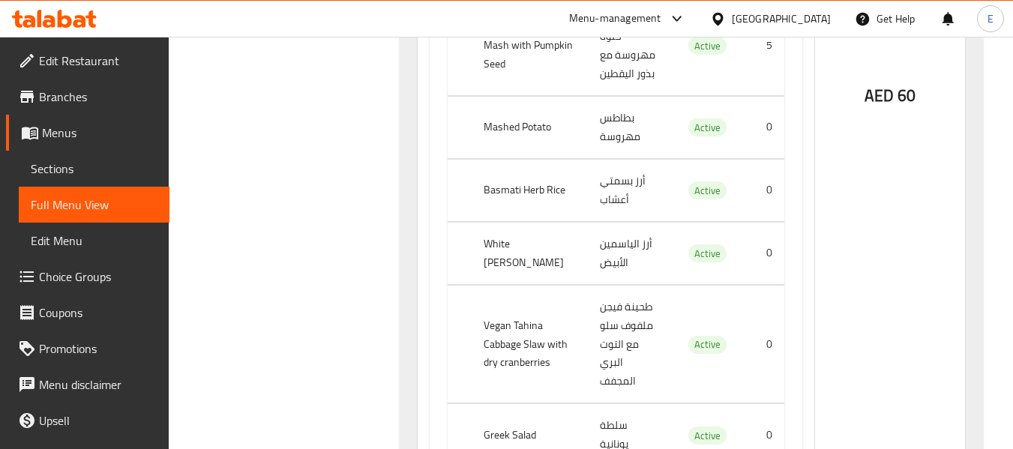
click at [525, 222] on th "White [PERSON_NAME]" at bounding box center [530, 253] width 117 height 62
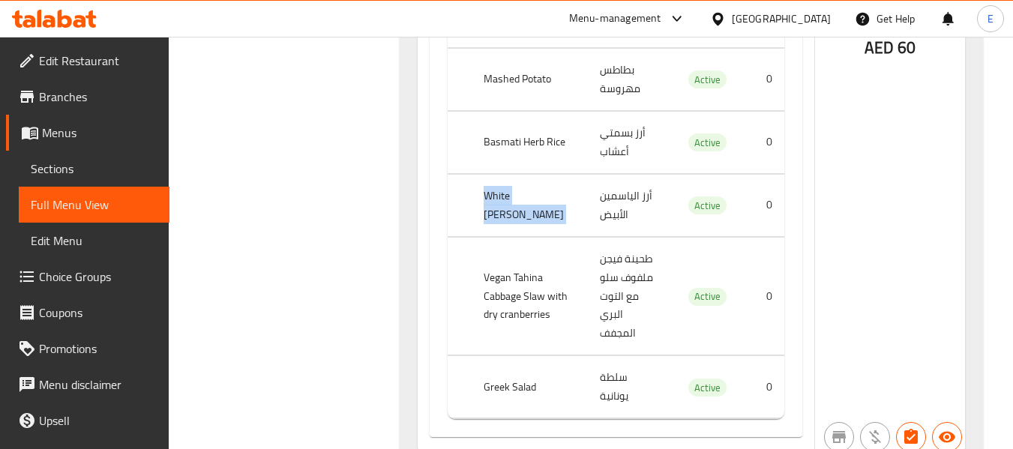
scroll to position [3047, 0]
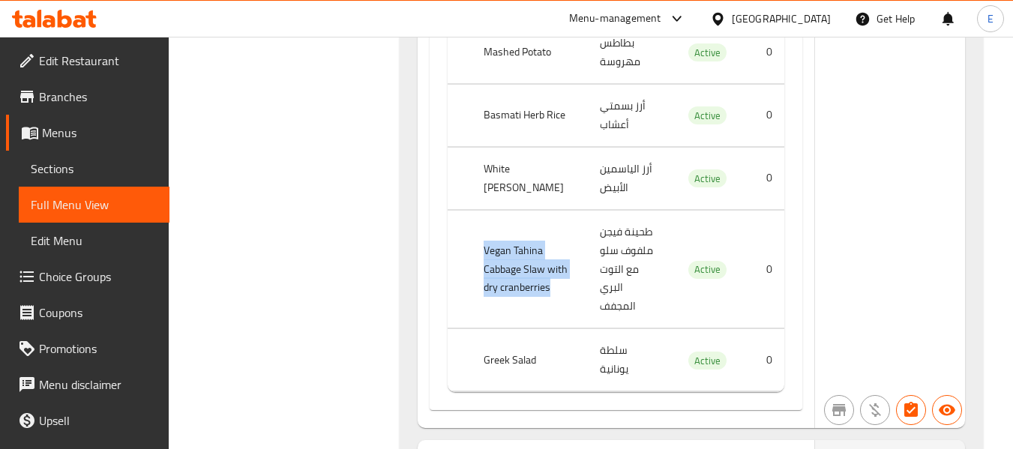
drag, startPoint x: 478, startPoint y: 70, endPoint x: 544, endPoint y: 139, distance: 95.5
click at [544, 210] on th "Vegan Tahina Cabbage Slaw with dry cranberries" at bounding box center [530, 269] width 117 height 118
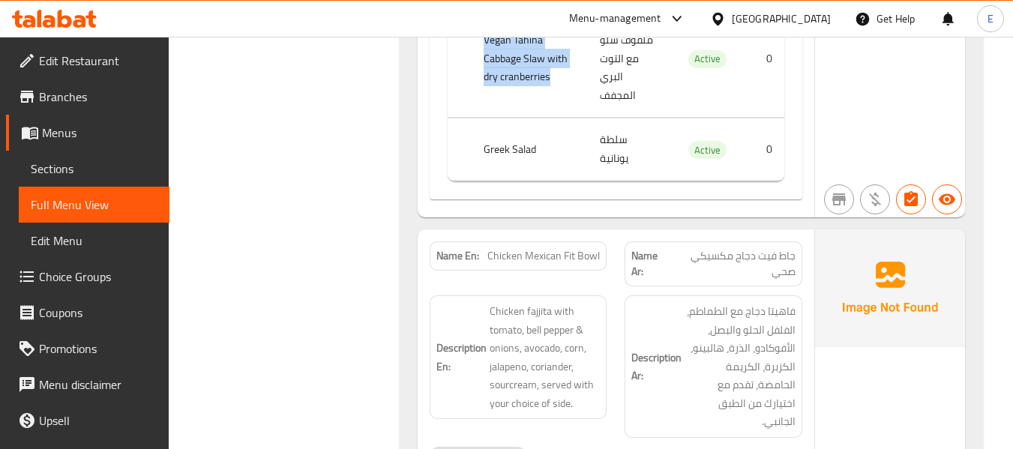
scroll to position [3272, 0]
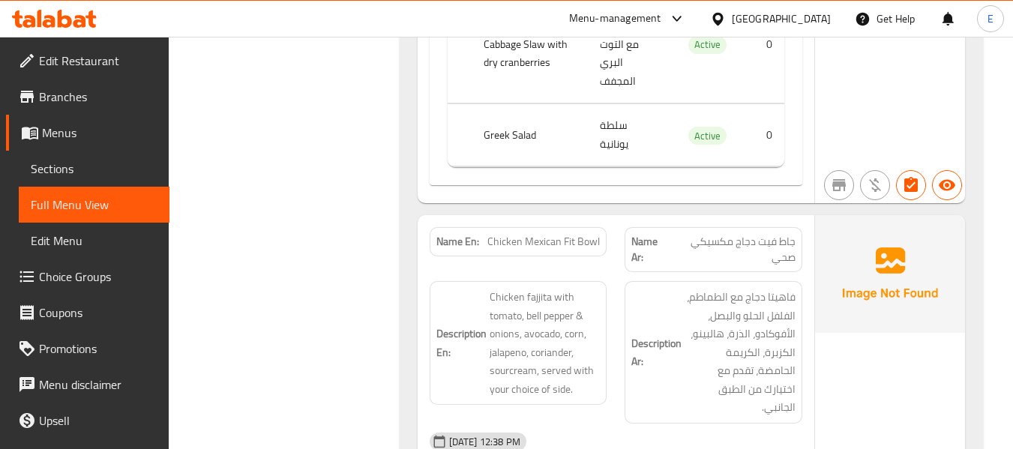
click at [541, 234] on span "Chicken Mexican Fit Bowl" at bounding box center [543, 242] width 112 height 16
click at [709, 234] on span "جاط فيت دجاج مكسيكي صحي" at bounding box center [732, 249] width 125 height 31
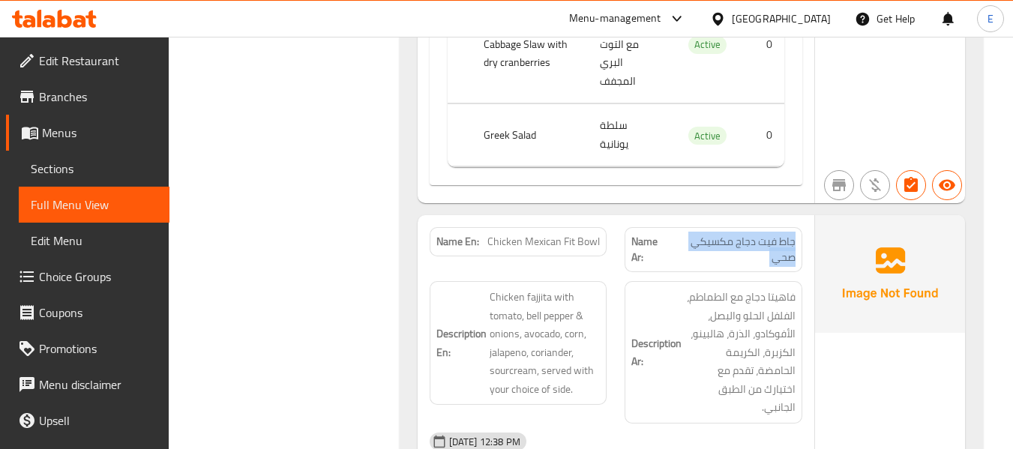
click at [709, 234] on span "جاط فيت دجاج مكسيكي صحي" at bounding box center [732, 249] width 125 height 31
click at [558, 234] on span "Chicken Mexican Fit Bowl" at bounding box center [543, 242] width 112 height 16
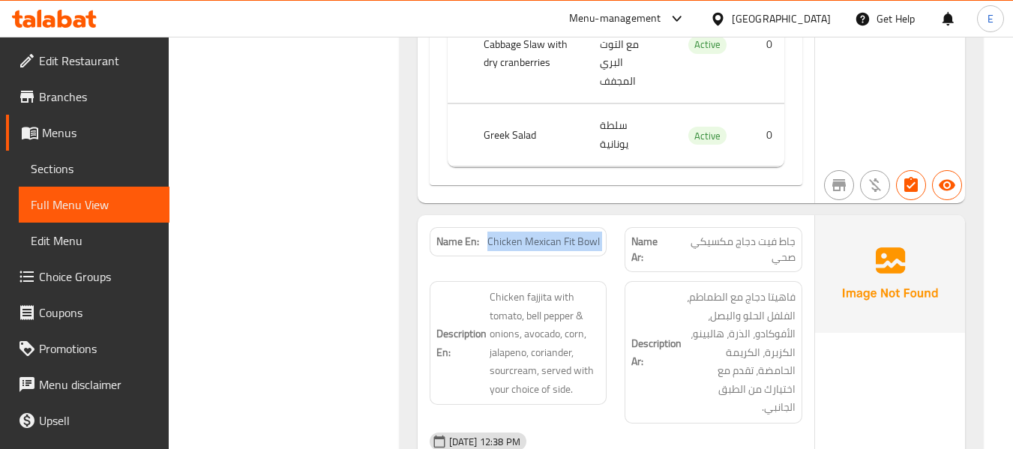
click at [558, 234] on span "Chicken Mexican Fit Bowl" at bounding box center [543, 242] width 112 height 16
copy span "Chicken Mexican Fit Bowl"
click at [550, 234] on span "Chicken Mexican Fit Bowl" at bounding box center [543, 242] width 112 height 16
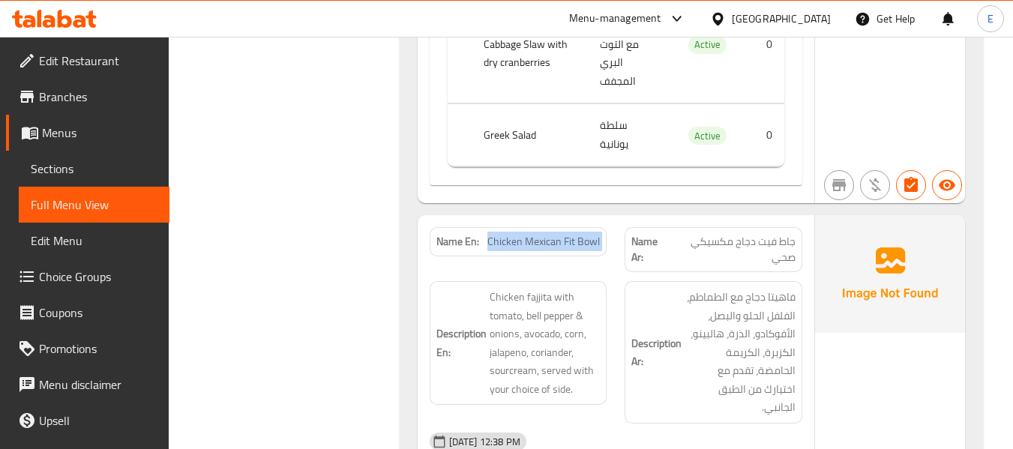
click at [550, 234] on span "Chicken Mexican Fit Bowl" at bounding box center [543, 242] width 112 height 16
click at [760, 234] on span "جاط فيت دجاج مكسيكي صحي" at bounding box center [732, 249] width 125 height 31
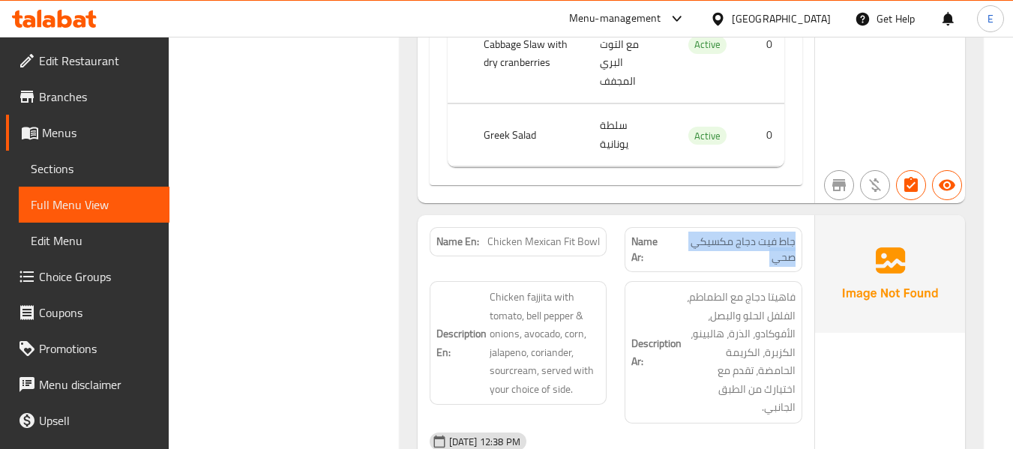
click at [760, 234] on span "جاط فيت دجاج مكسيكي صحي" at bounding box center [732, 249] width 125 height 31
click at [553, 218] on div "Name En: Chicken Mexican Fit Bowl" at bounding box center [519, 249] width 196 height 63
click at [558, 234] on span "Chicken Mexican Fit Bowl" at bounding box center [543, 242] width 112 height 16
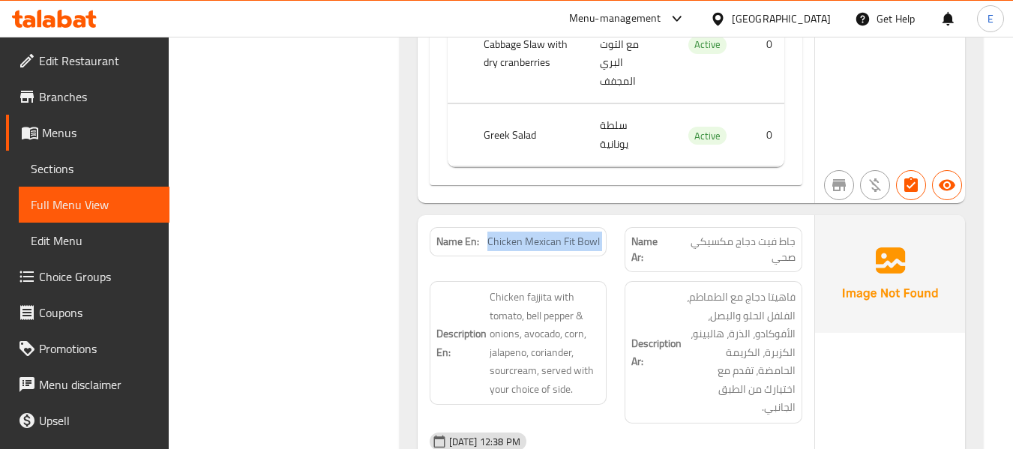
click at [558, 234] on span "Chicken Mexican Fit Bowl" at bounding box center [543, 242] width 112 height 16
copy span "Chicken Mexican Fit Bowl"
click at [697, 424] on div "[DATE] 12:38 PM" at bounding box center [616, 442] width 391 height 36
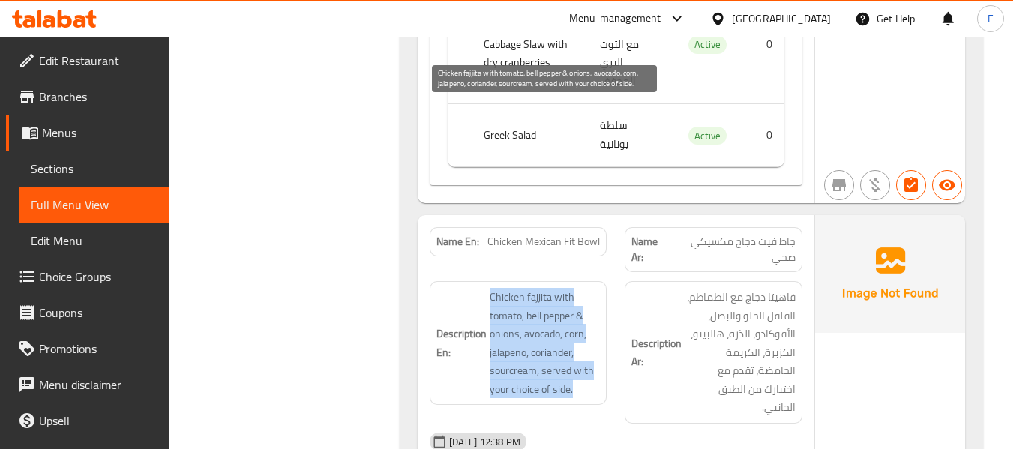
drag, startPoint x: 484, startPoint y: 105, endPoint x: 588, endPoint y: 205, distance: 144.3
click at [588, 288] on h6 "Description En: Chicken fajjita with tomato, bell pepper & onions, avocado, cor…" at bounding box center [518, 343] width 164 height 110
click at [588, 288] on span "Chicken fajjita with tomato, bell pepper & onions, avocado, corn, jalapeno, cor…" at bounding box center [545, 343] width 111 height 110
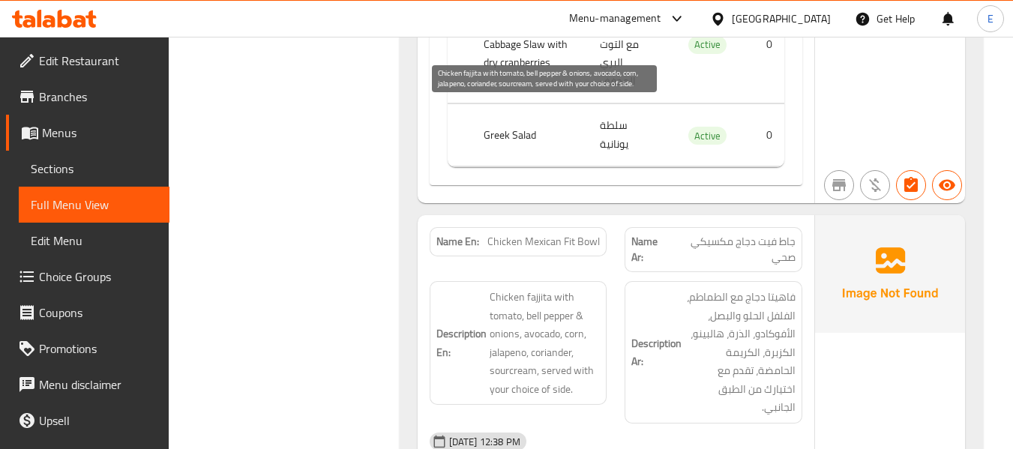
click at [588, 288] on span "Chicken fajjita with tomato, bell pepper & onions, avocado, corn, jalapeno, cor…" at bounding box center [545, 343] width 111 height 110
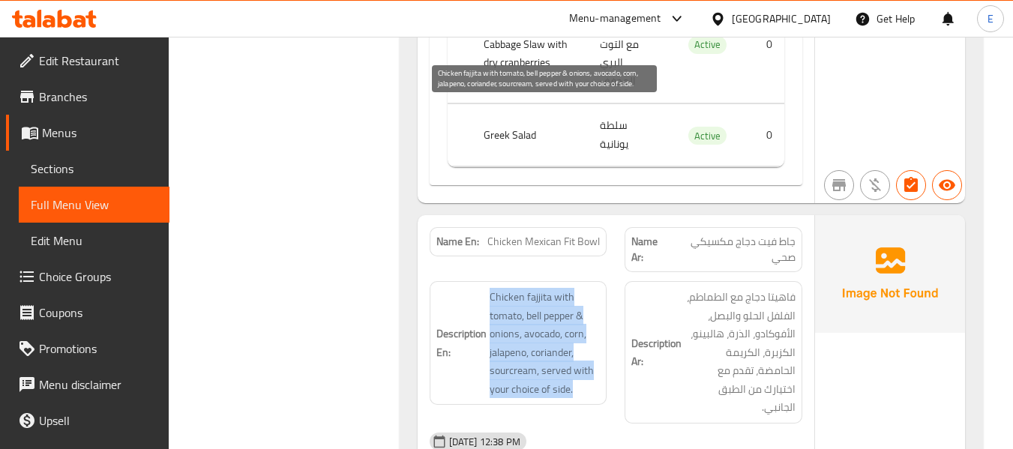
click at [588, 288] on span "Chicken fajjita with tomato, bell pepper & onions, avocado, corn, jalapeno, cor…" at bounding box center [545, 343] width 111 height 110
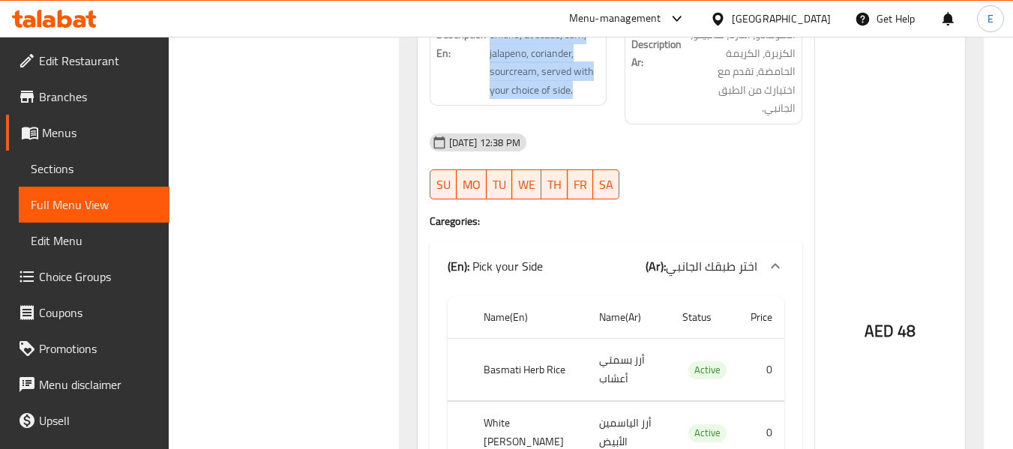
scroll to position [3572, 0]
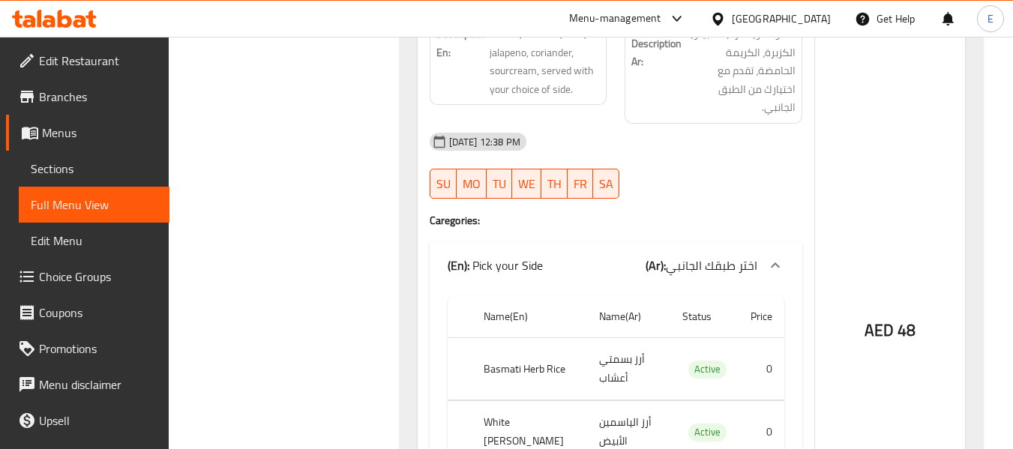
click at [590, 338] on td "أرز بسمتي أعشاب" at bounding box center [628, 369] width 83 height 62
click at [534, 338] on th "Basmati Herb Rice" at bounding box center [529, 369] width 115 height 62
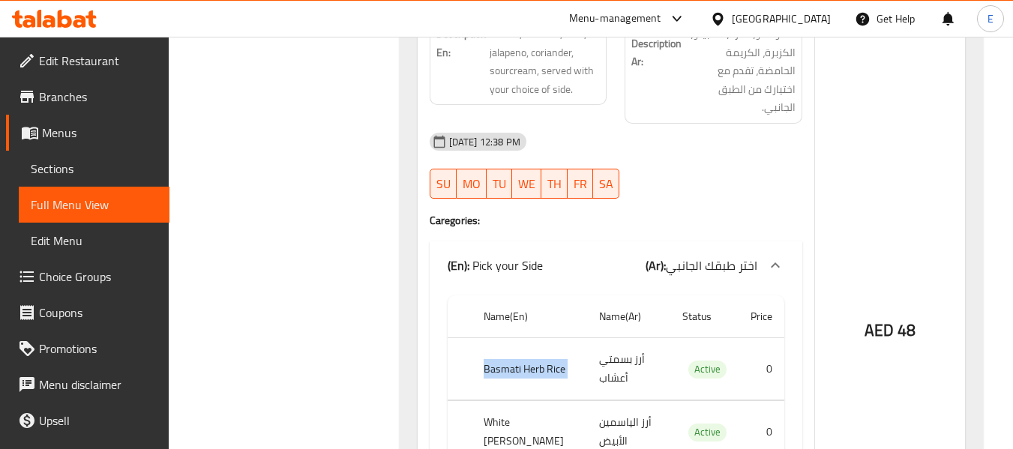
click at [534, 338] on th "Basmati Herb Rice" at bounding box center [529, 369] width 115 height 62
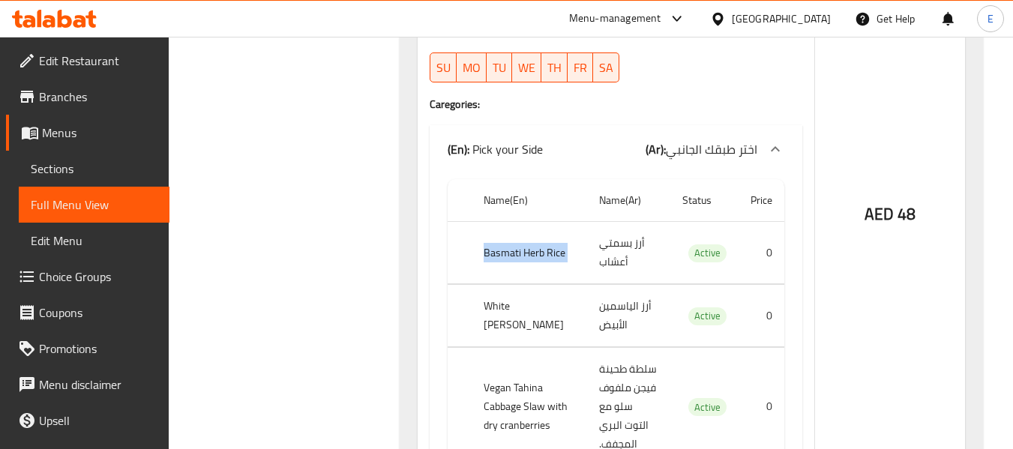
scroll to position [3722, 0]
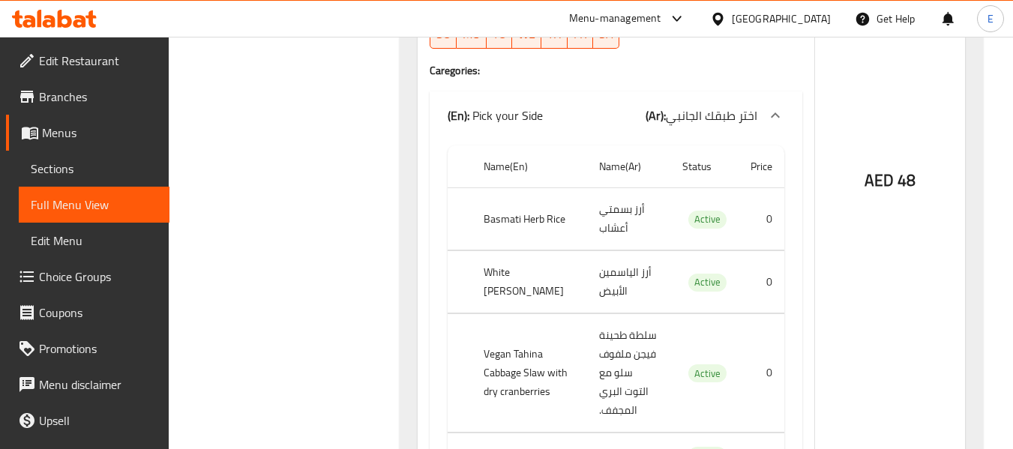
click at [599, 251] on td "أرز الياسمين الأبيض" at bounding box center [628, 282] width 83 height 62
click at [535, 251] on th "White [PERSON_NAME]" at bounding box center [529, 282] width 115 height 62
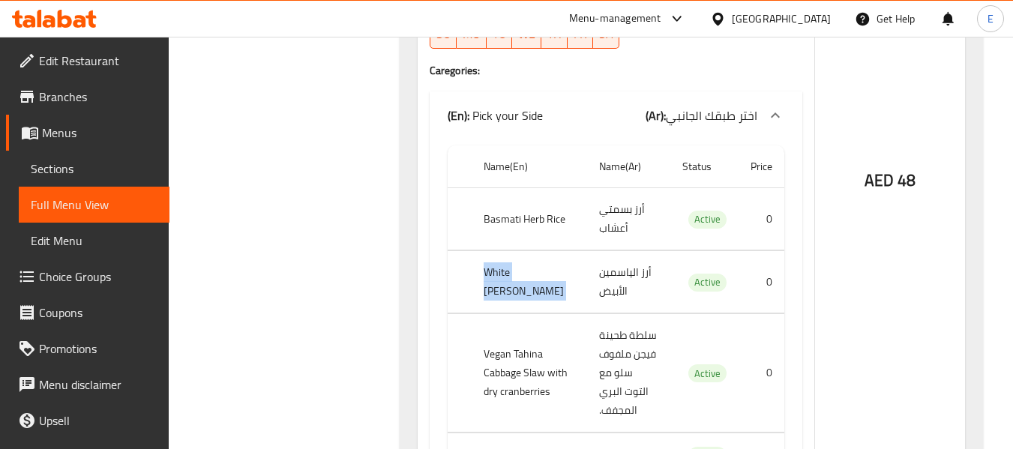
click at [535, 251] on th "White [PERSON_NAME]" at bounding box center [529, 282] width 115 height 62
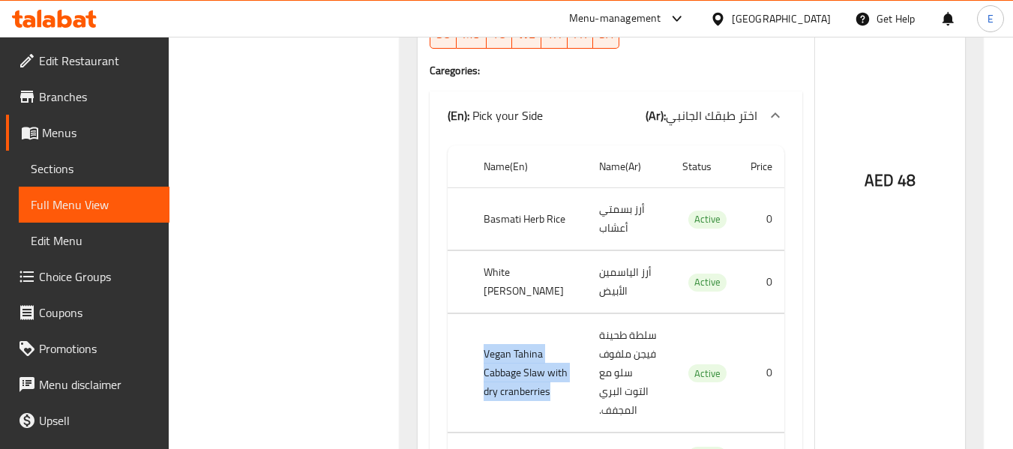
drag, startPoint x: 479, startPoint y: 127, endPoint x: 542, endPoint y: 190, distance: 89.1
click at [542, 314] on th "Vegan Tahina Cabbage Slaw with dry cranberries" at bounding box center [529, 373] width 115 height 118
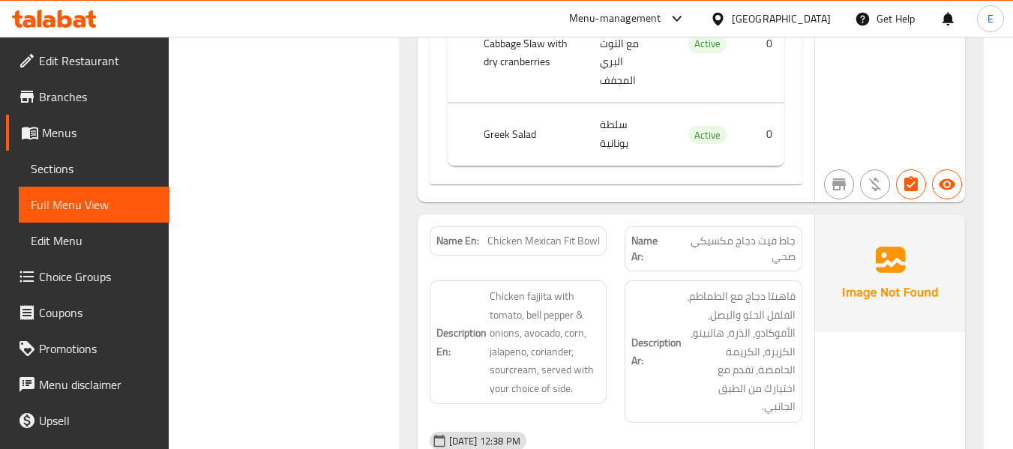
scroll to position [3272, 0]
click at [534, 234] on span "Chicken Mexican Fit Bowl" at bounding box center [543, 242] width 112 height 16
copy span "Chicken Mexican Fit Bowl"
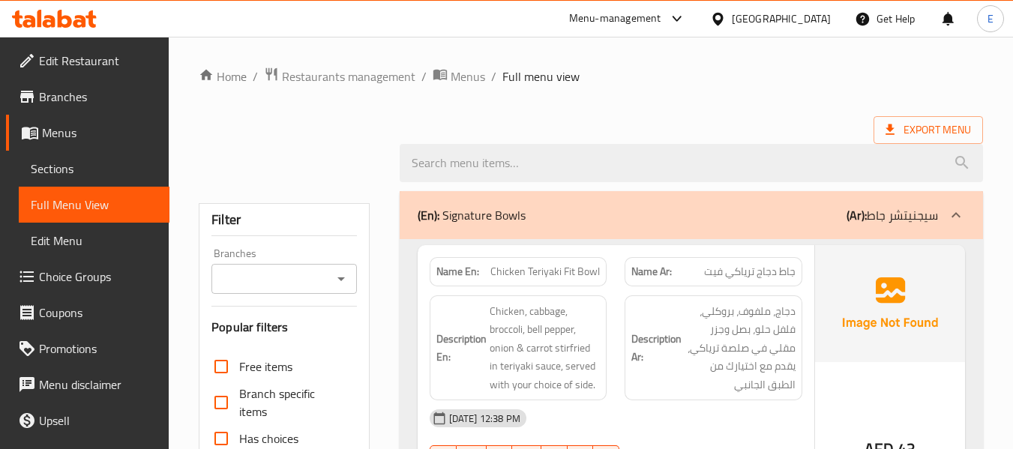
click at [70, 171] on span "Sections" at bounding box center [94, 169] width 127 height 18
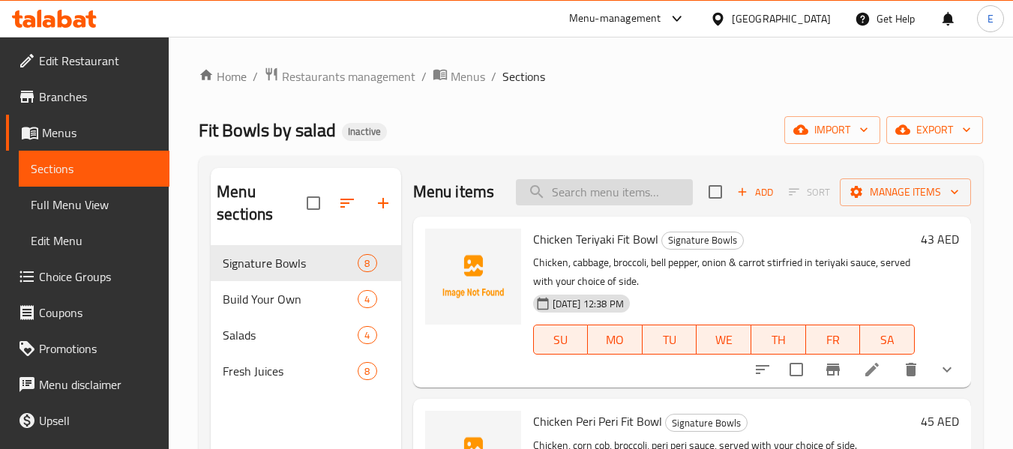
click at [583, 205] on input "search" at bounding box center [604, 192] width 177 height 26
paste input "Chicken Pepper Fit Bowl"
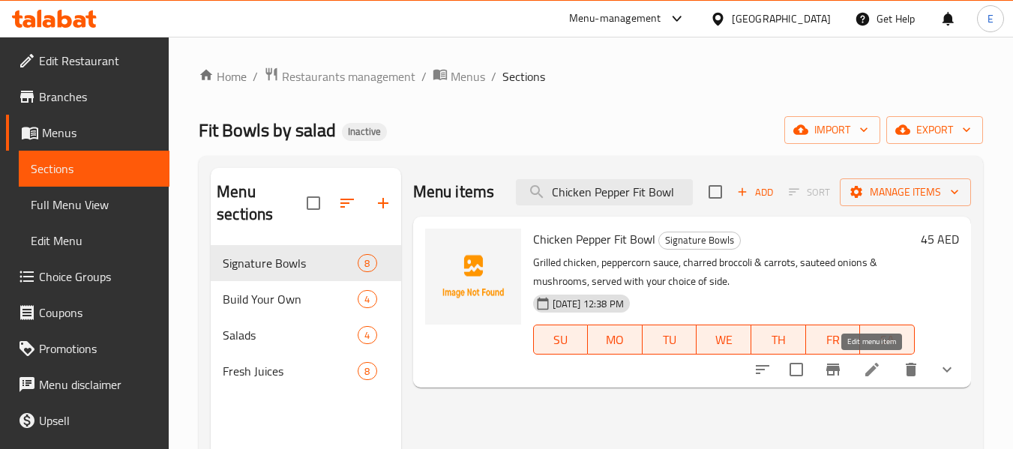
type input "Chicken Pepper Fit Bowl"
click at [872, 365] on icon at bounding box center [872, 370] width 18 height 18
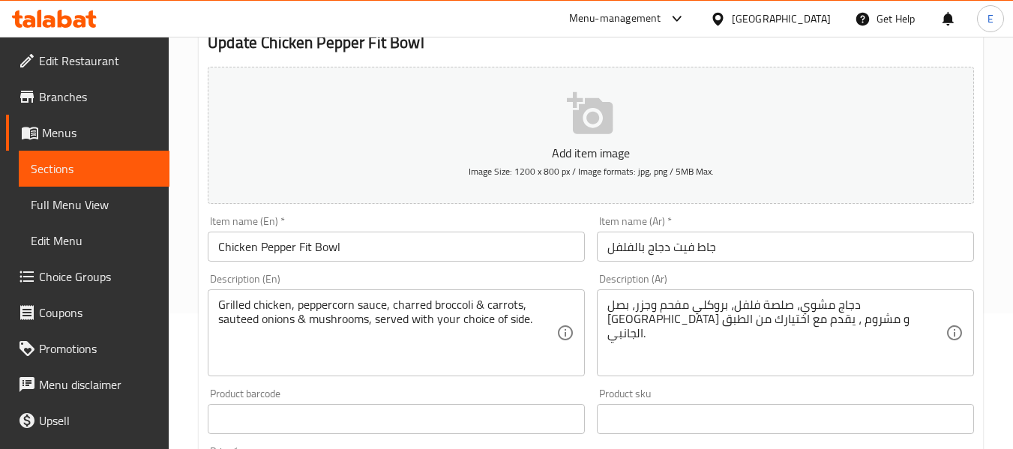
scroll to position [150, 0]
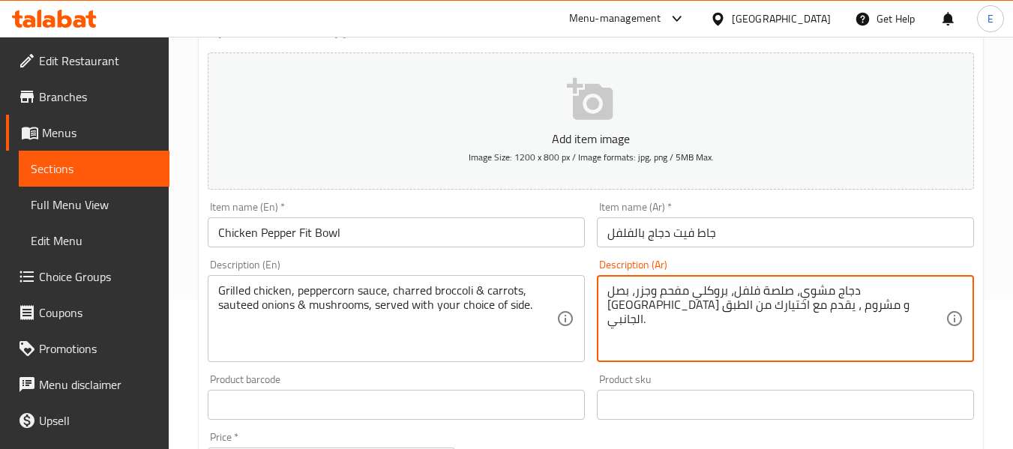
drag, startPoint x: 822, startPoint y: 293, endPoint x: 845, endPoint y: 291, distance: 23.4
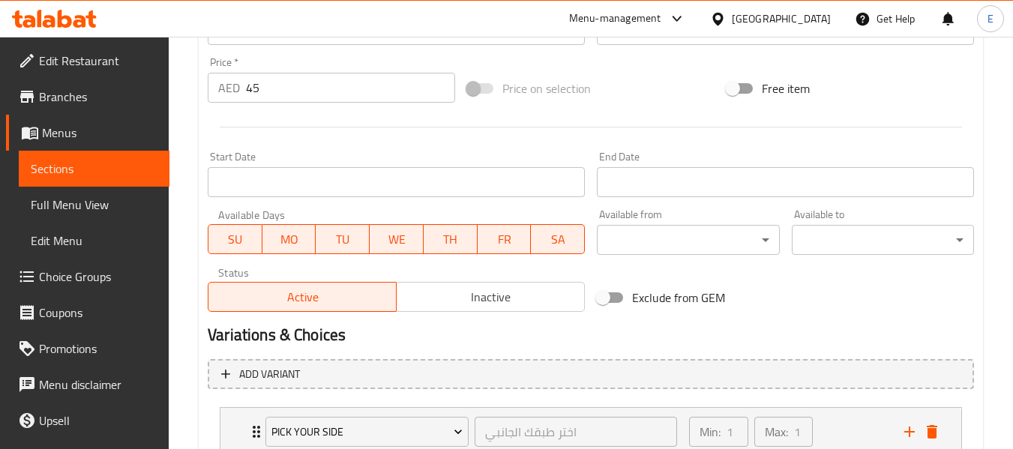
scroll to position [635, 0]
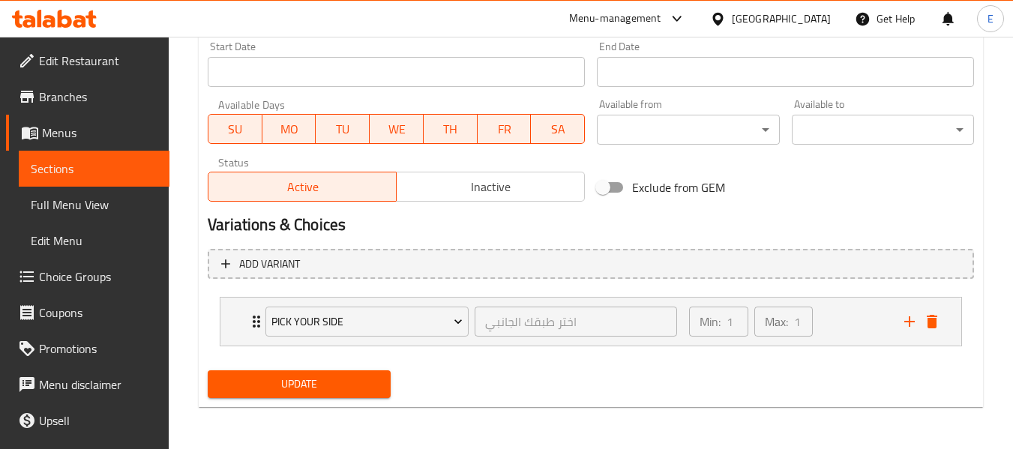
type textarea "دجاج مشوي، صلصة بيبركورن، بروكلي مفحم وجزر، بصل سوتيه و مشروم ، يقدم مع اختيارك…"
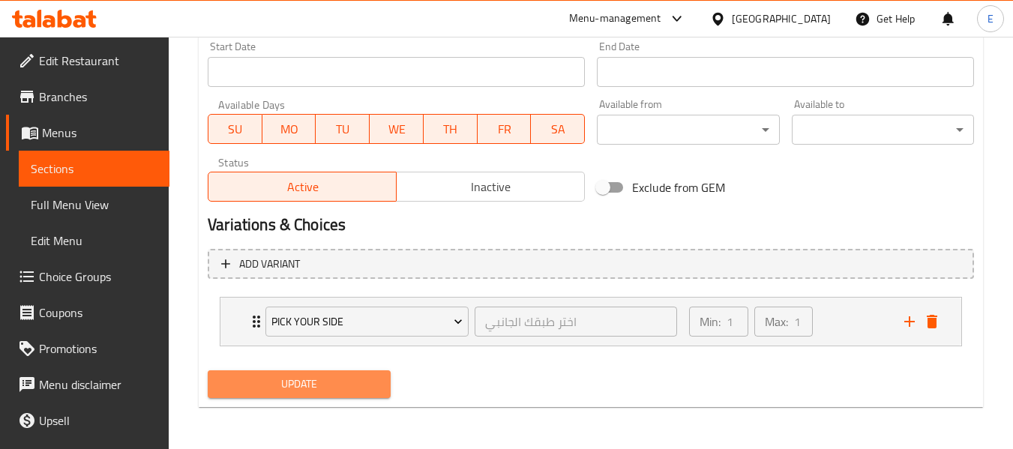
click at [360, 386] on span "Update" at bounding box center [299, 384] width 158 height 19
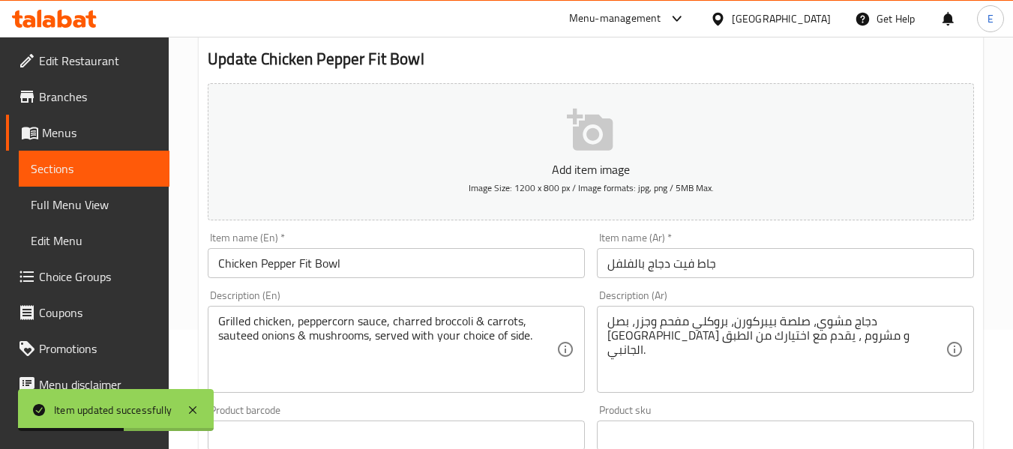
scroll to position [0, 0]
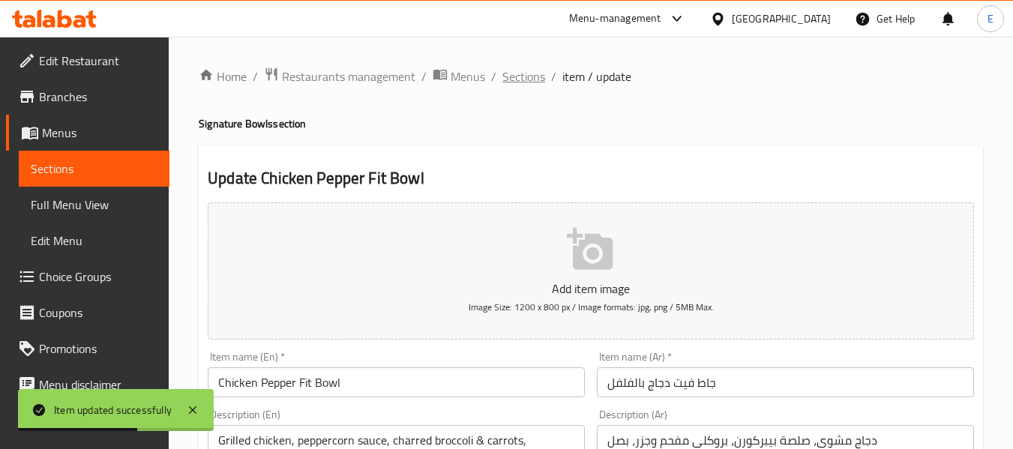
click at [516, 75] on span "Sections" at bounding box center [523, 76] width 43 height 18
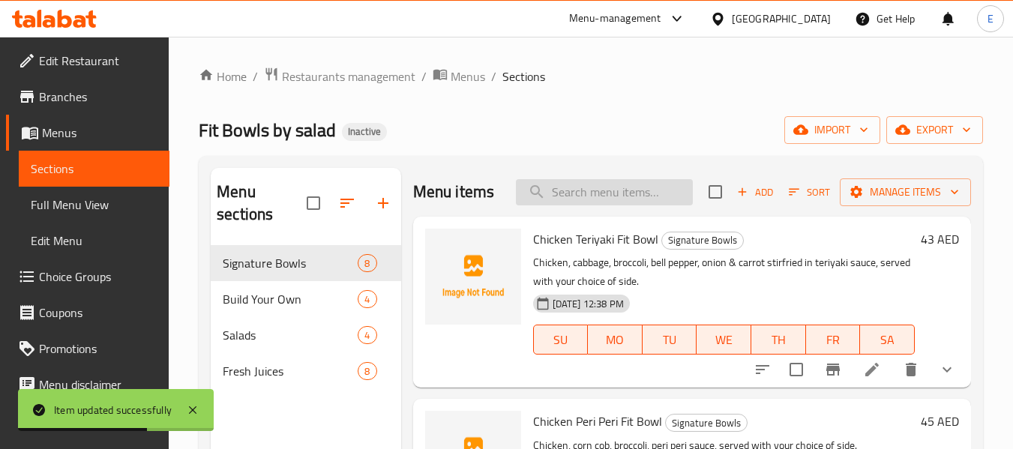
click at [592, 200] on input "search" at bounding box center [604, 192] width 177 height 26
paste input "Steak Pepper Fit Bowl"
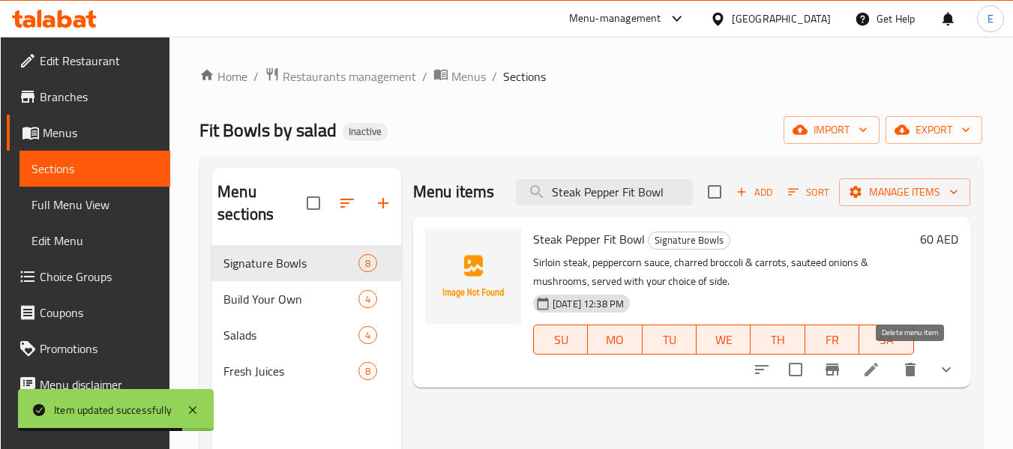
type input "Steak Pepper Fit Bowl"
click at [873, 378] on icon at bounding box center [871, 370] width 18 height 18
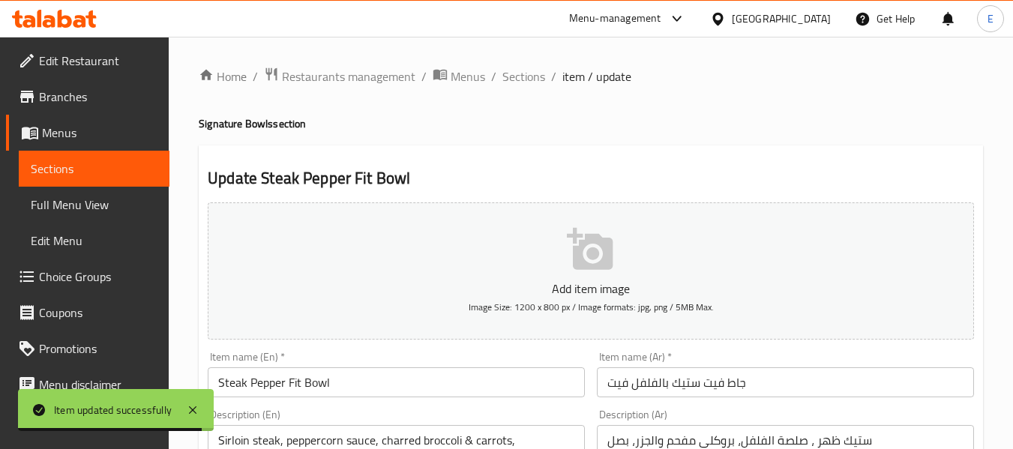
scroll to position [75, 0]
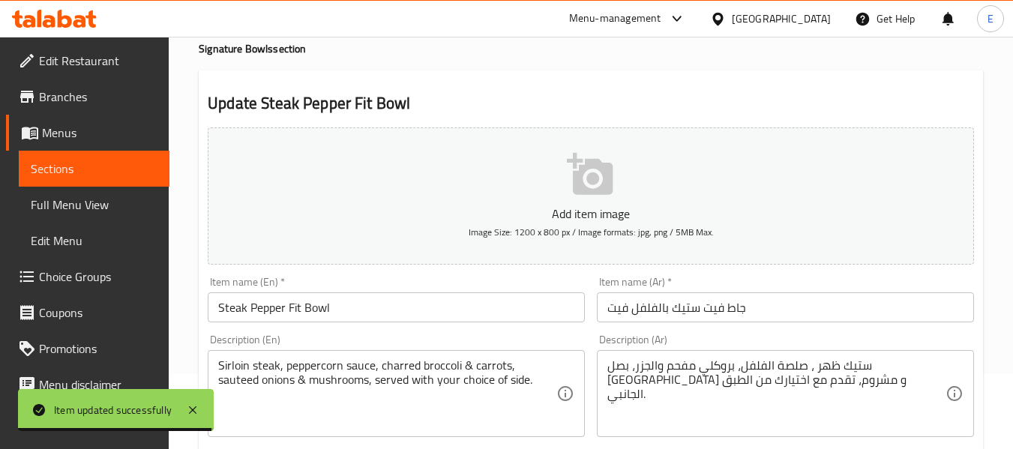
click at [620, 308] on input "جاط فيت ستيك بالفلفل فيت" at bounding box center [785, 307] width 377 height 30
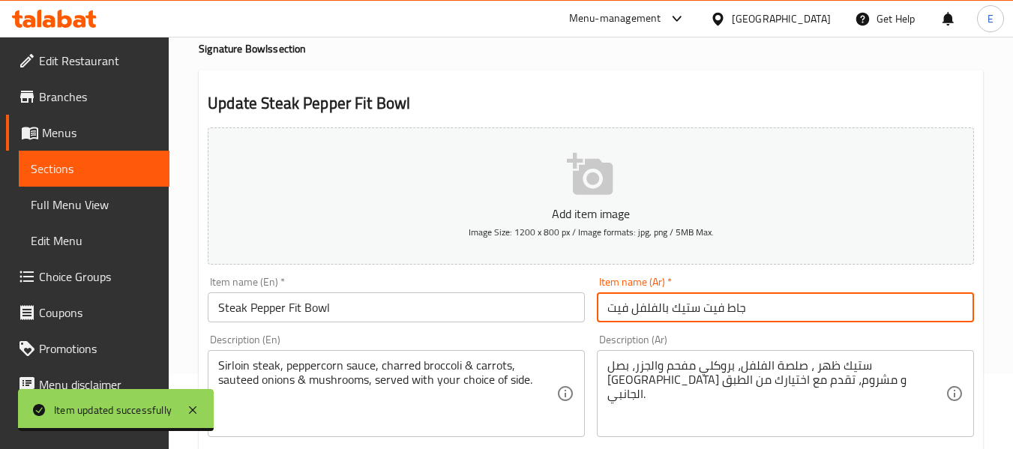
click at [620, 308] on input "جاط فيت ستيك بالفلفل فيت" at bounding box center [785, 307] width 377 height 30
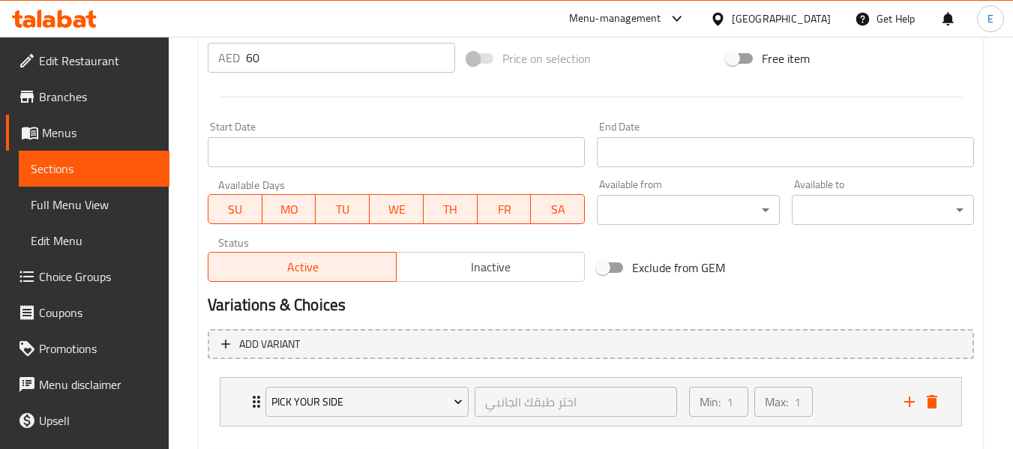
scroll to position [635, 0]
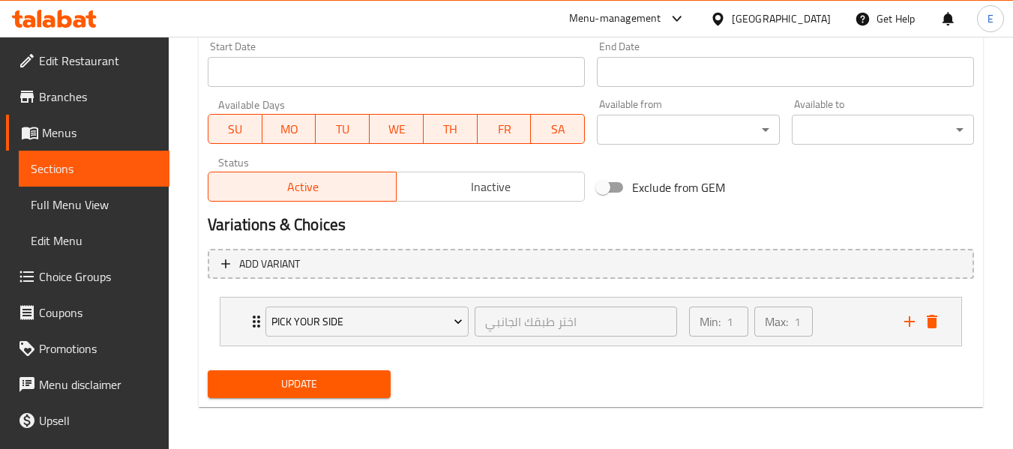
type input "جاط فيت ستيك بالفلفل"
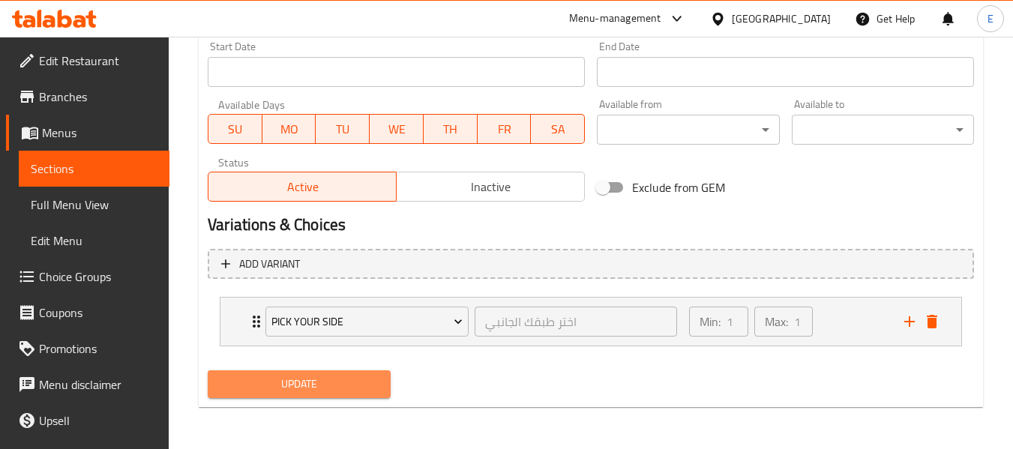
click at [358, 387] on span "Update" at bounding box center [299, 384] width 158 height 19
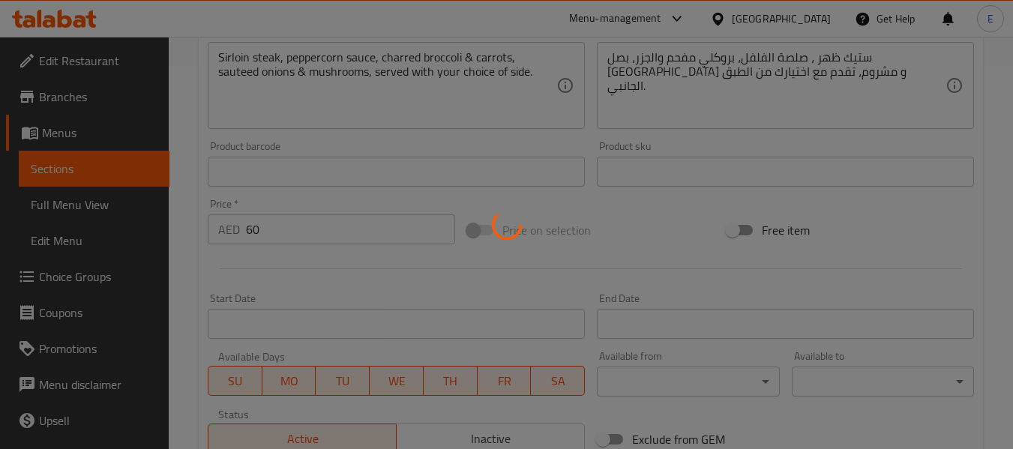
scroll to position [185, 0]
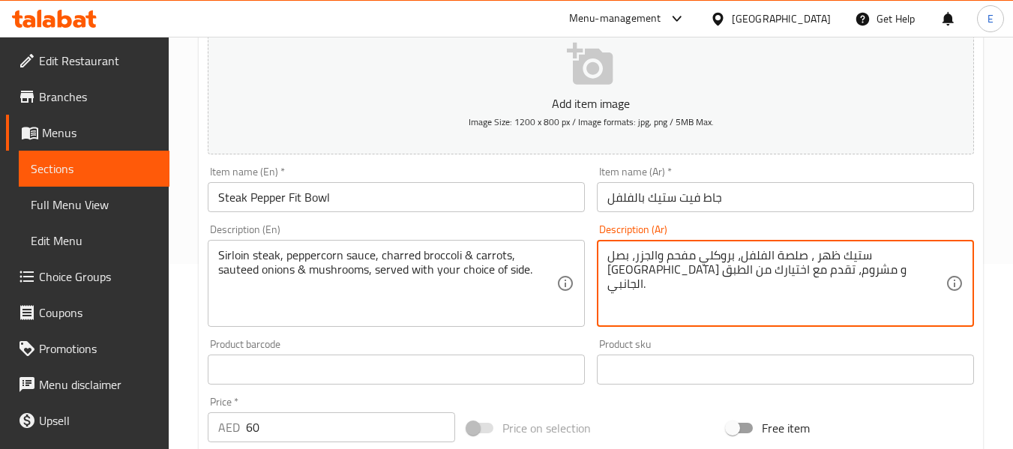
drag, startPoint x: 858, startPoint y: 257, endPoint x: 910, endPoint y: 255, distance: 52.5
paste textarea "يراليون"
click at [889, 308] on textarea "ستيك سيراليون ، صلصة الفلفل، بروكلي مفحم والجزر، بصل سوتيه و مشروم، تقدم مع اخت…" at bounding box center [776, 283] width 338 height 71
drag, startPoint x: 784, startPoint y: 258, endPoint x: 817, endPoint y: 255, distance: 32.4
click at [817, 255] on textarea "ستيك سيراليون ، صلصة الفلفل، بروكلي مفحم والجزر، بصل سوتيه و مشروم، تقدم مع اخت…" at bounding box center [776, 283] width 338 height 71
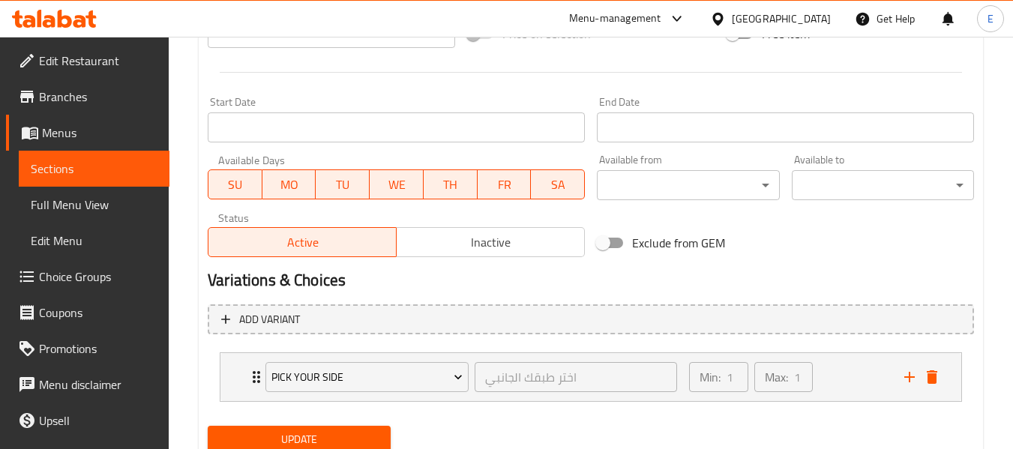
scroll to position [635, 0]
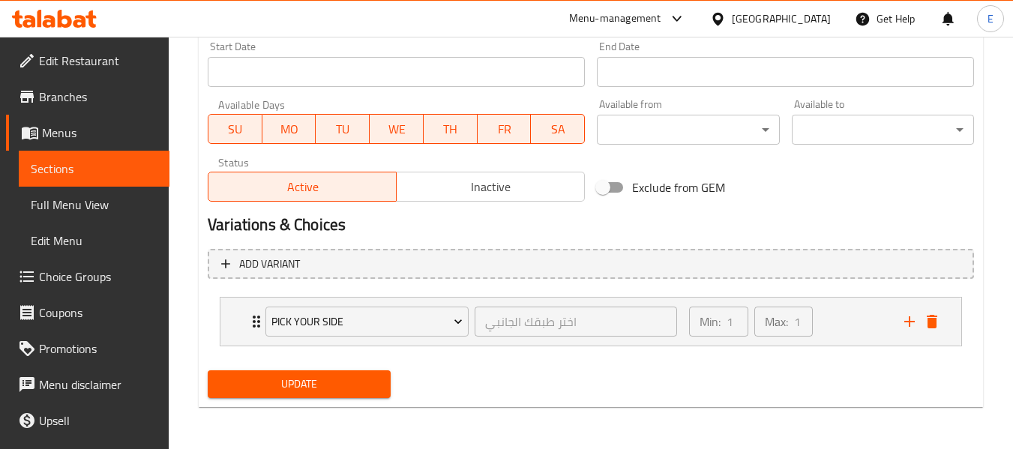
type textarea "ستيك سيراليون ، صلصة بيبركورن، بروكلي مفحم والجزر، بصل سوتيه و مشروم، تقدم مع ا…"
click at [358, 385] on span "Update" at bounding box center [299, 384] width 158 height 19
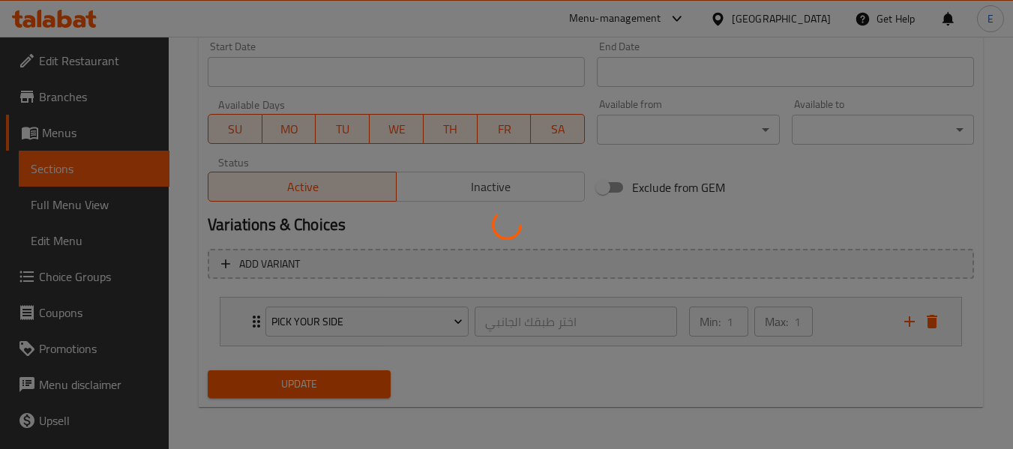
click at [358, 385] on div at bounding box center [506, 224] width 1013 height 449
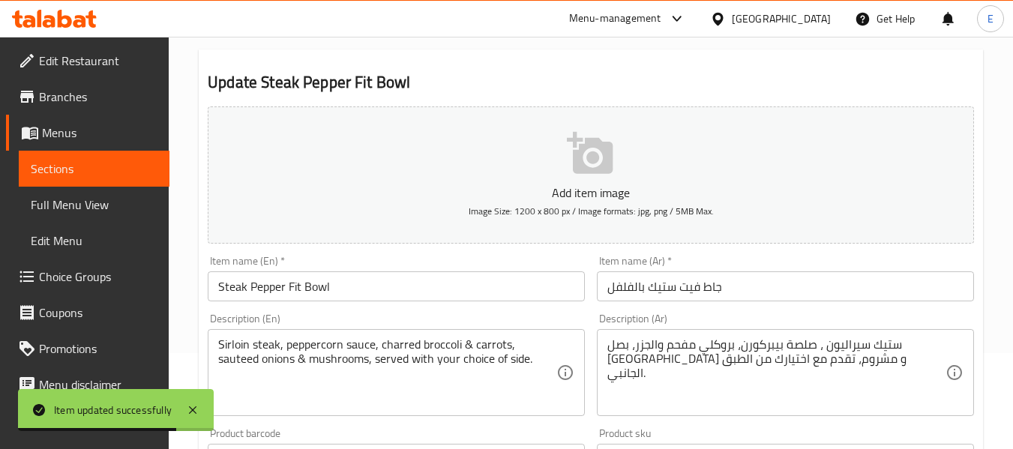
scroll to position [0, 0]
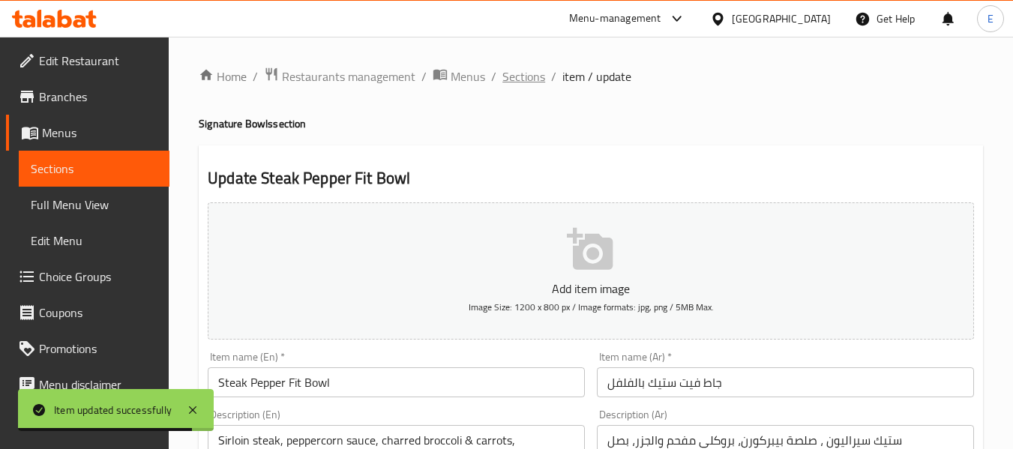
click at [536, 79] on span "Sections" at bounding box center [523, 76] width 43 height 18
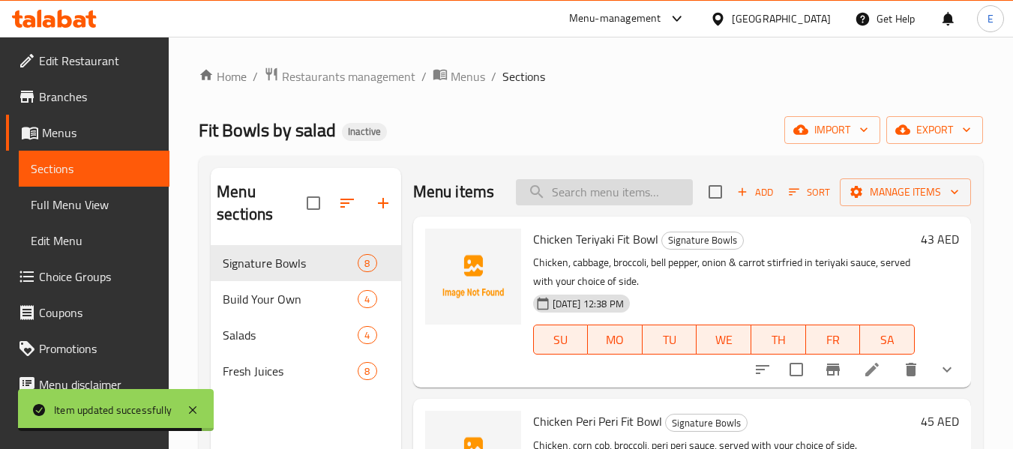
click at [591, 205] on input "search" at bounding box center [604, 192] width 177 height 26
paste input "Chicken Mexican Fit Bowl"
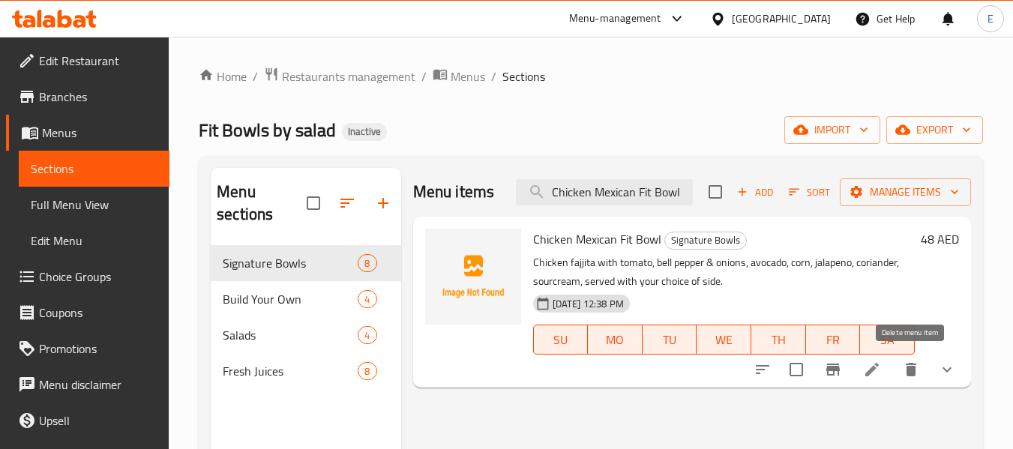
type input "Chicken Mexican Fit Bowl"
click at [875, 369] on icon at bounding box center [871, 369] width 13 height 13
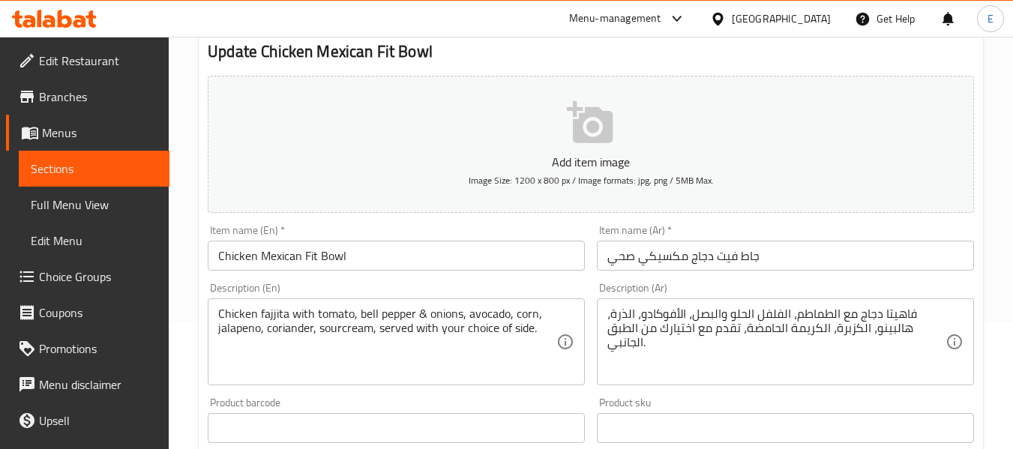
scroll to position [150, 0]
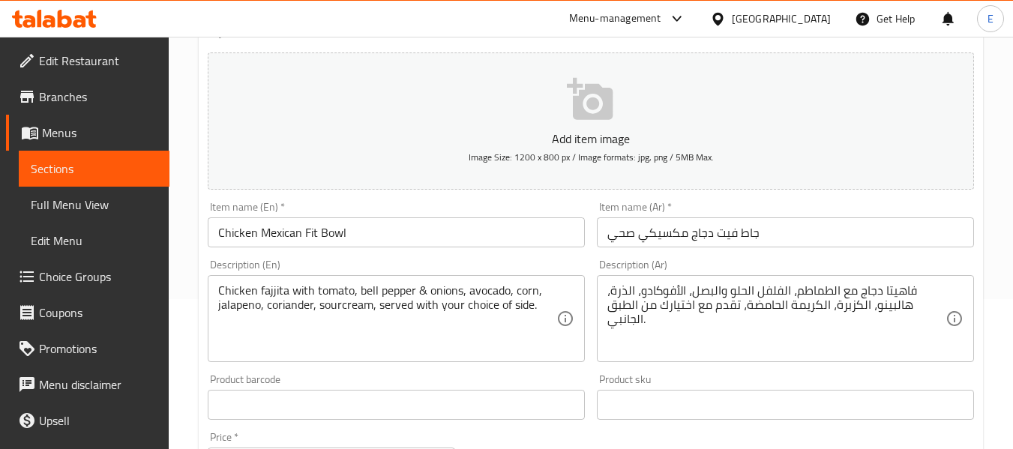
click at [632, 235] on input "جاط فيت دجاج مكسيكي صحي" at bounding box center [785, 232] width 377 height 30
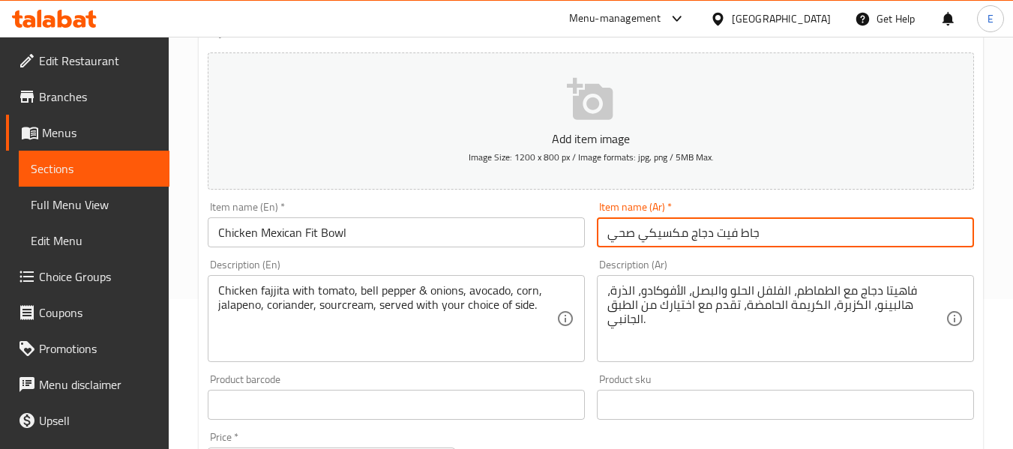
click at [632, 235] on input "جاط فيت دجاج مكسيكي صحي" at bounding box center [785, 232] width 377 height 30
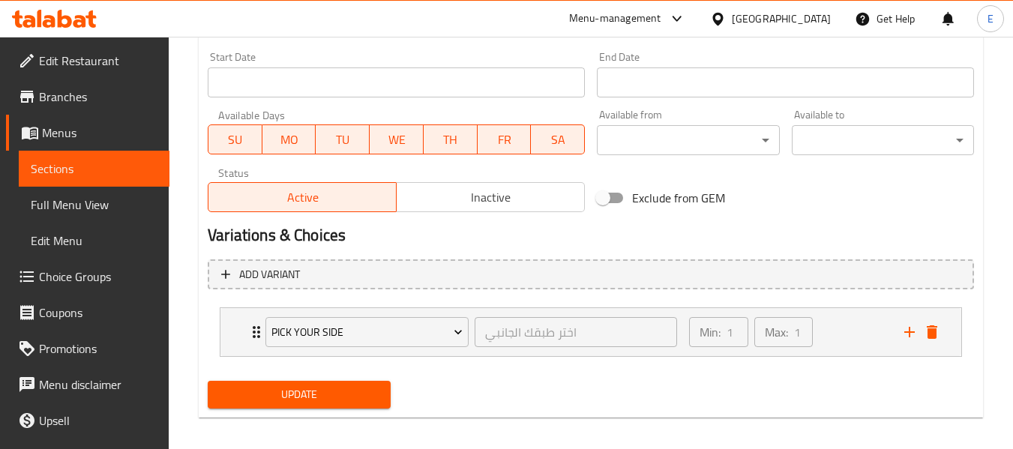
scroll to position [635, 0]
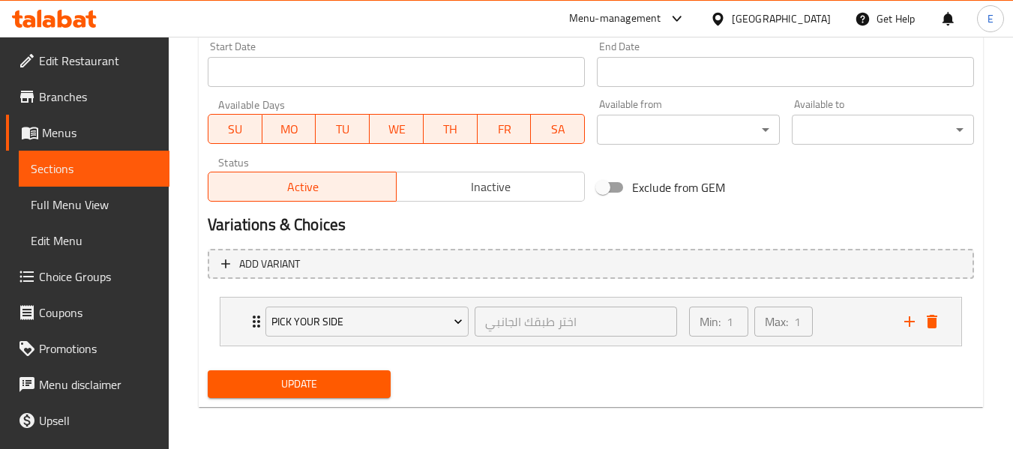
type input "جاط فيت دجاج مكسيكي"
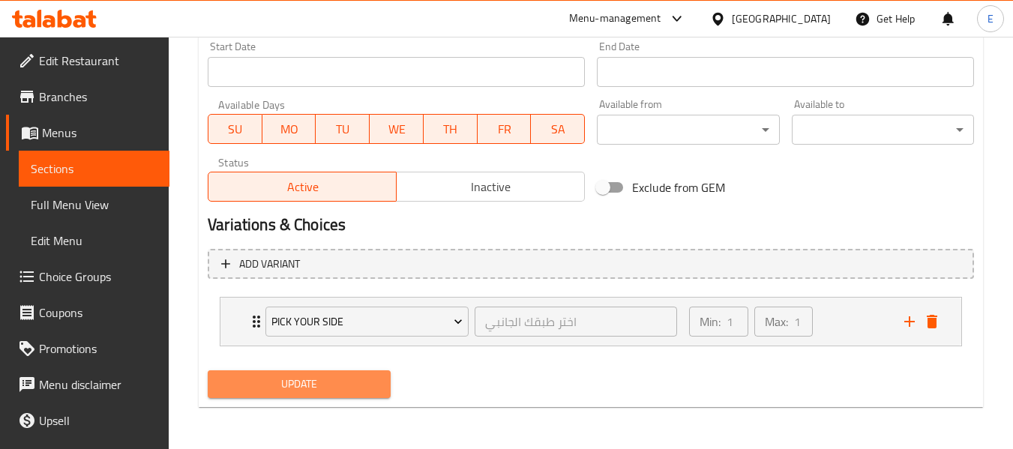
click at [354, 391] on span "Update" at bounding box center [299, 384] width 158 height 19
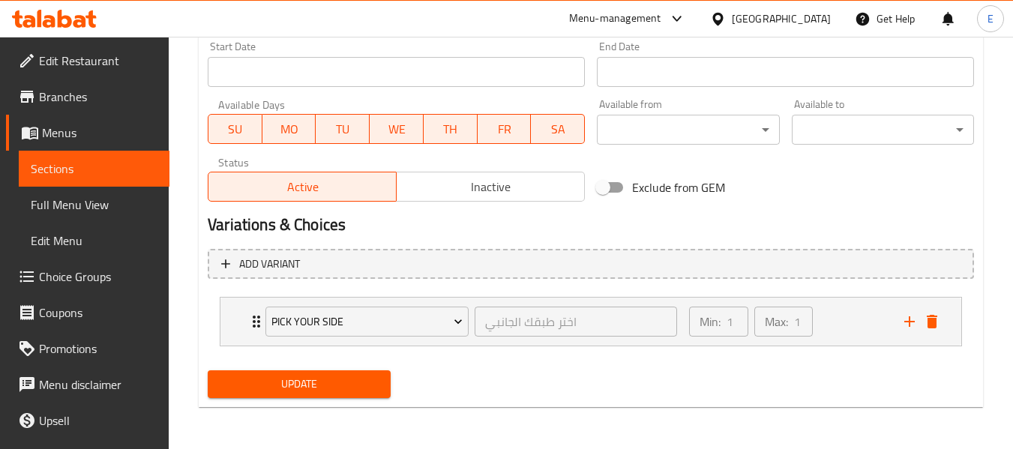
click at [354, 370] on button "Update" at bounding box center [299, 384] width 182 height 28
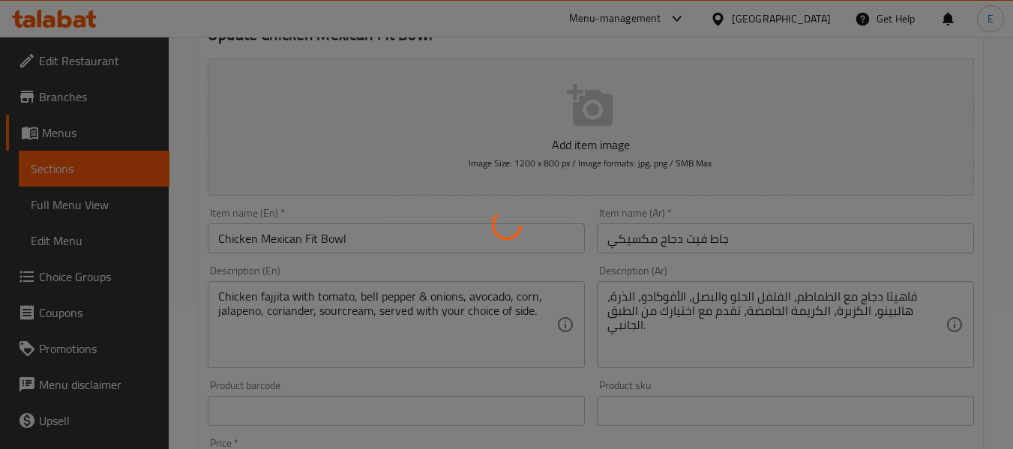
scroll to position [0, 0]
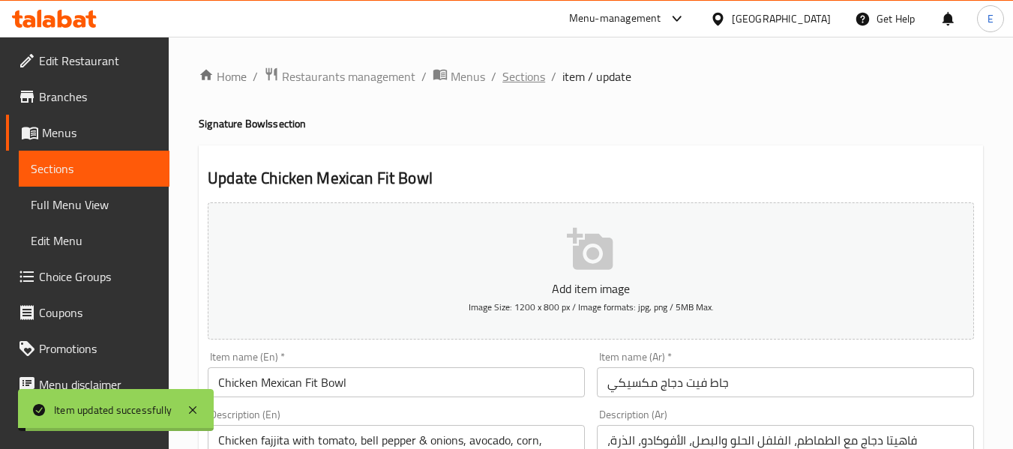
click at [534, 77] on span "Sections" at bounding box center [523, 76] width 43 height 18
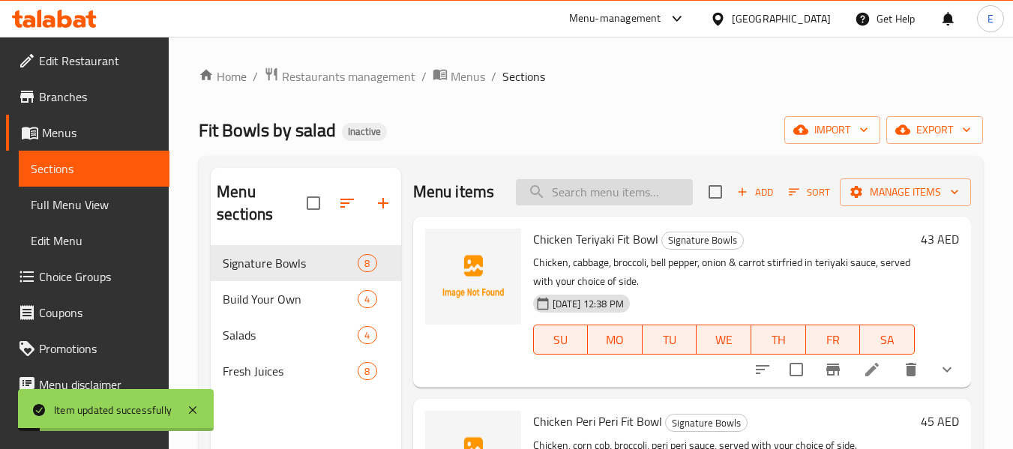
click at [586, 205] on input "search" at bounding box center [604, 192] width 177 height 26
paste input "Cauliflower Earth Fit Bowl"
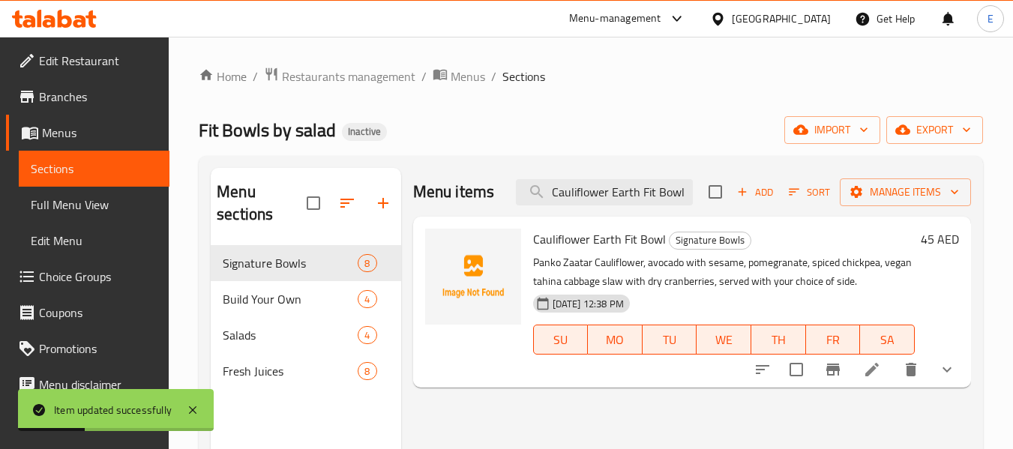
type input "Cauliflower Earth Fit Bowl"
click at [864, 372] on icon at bounding box center [872, 370] width 18 height 18
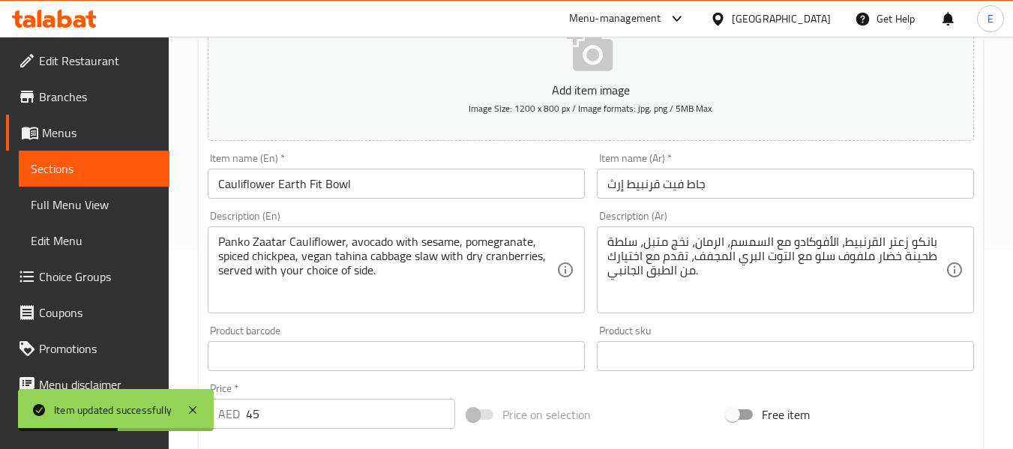
scroll to position [225, 0]
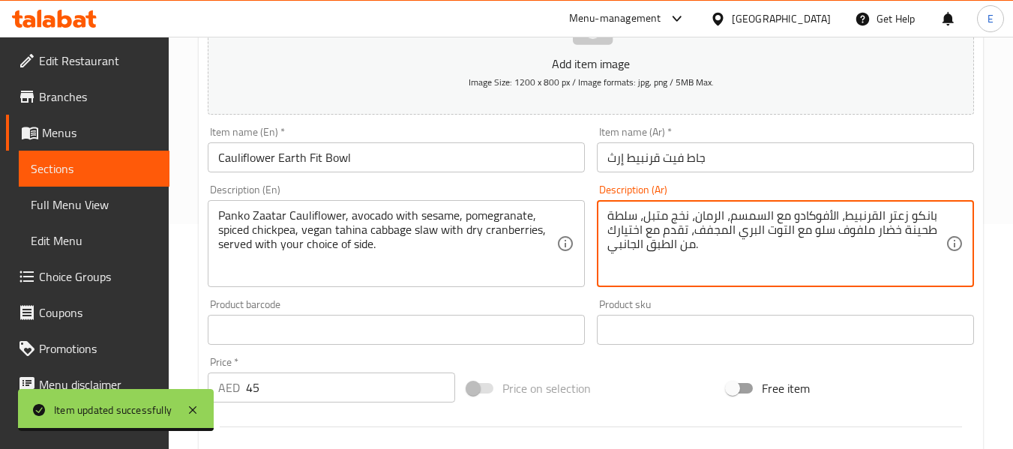
drag, startPoint x: 637, startPoint y: 216, endPoint x: 608, endPoint y: 213, distance: 29.4
click at [608, 213] on textarea "بانكو زعتر القرنبيط، الأفوكادو مع السمسم، الرمان، نخج متبل، سلطة طحينة خضار ملف…" at bounding box center [776, 243] width 338 height 71
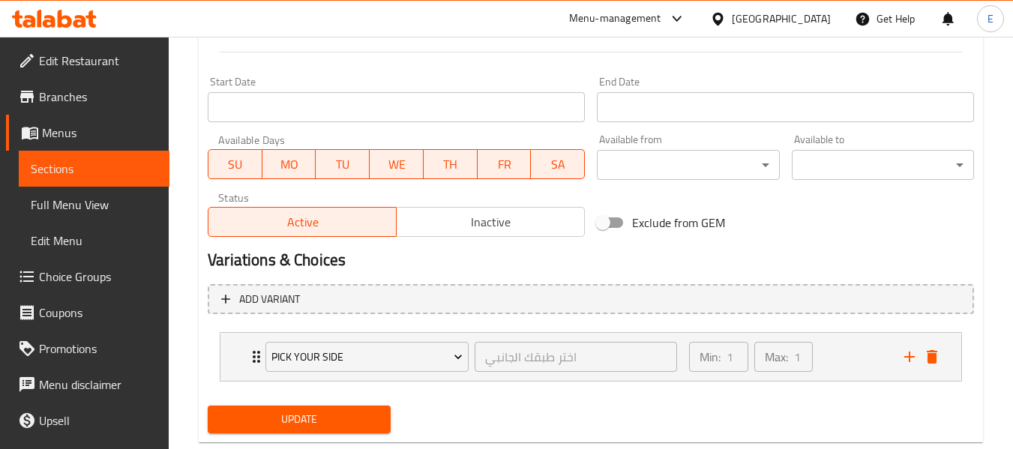
scroll to position [635, 0]
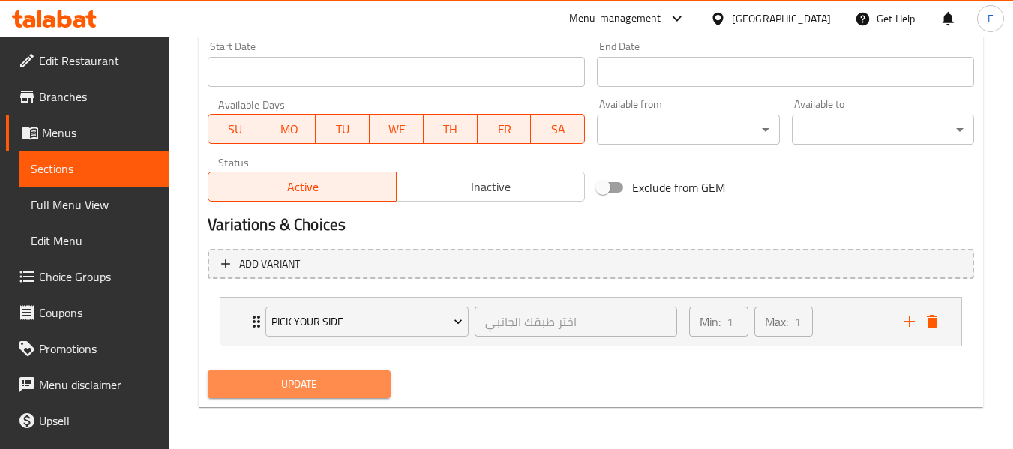
click at [350, 389] on span "Update" at bounding box center [299, 384] width 158 height 19
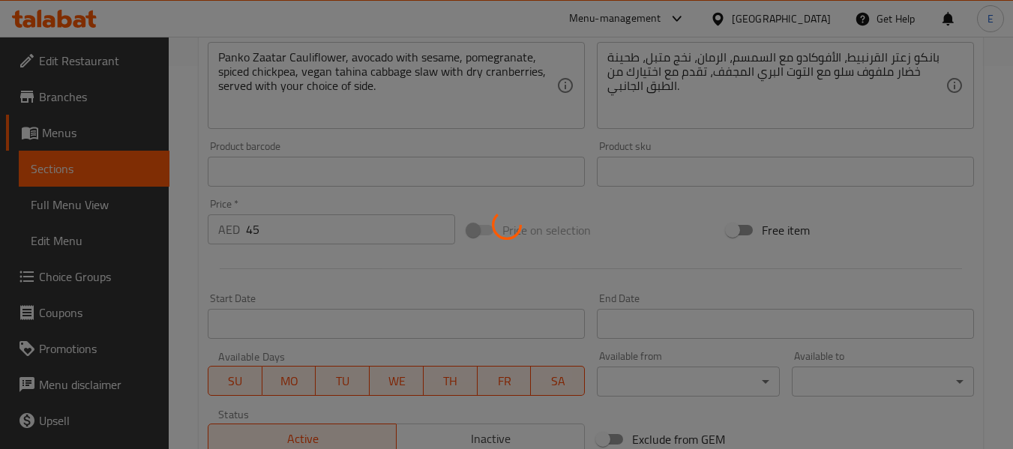
scroll to position [335, 0]
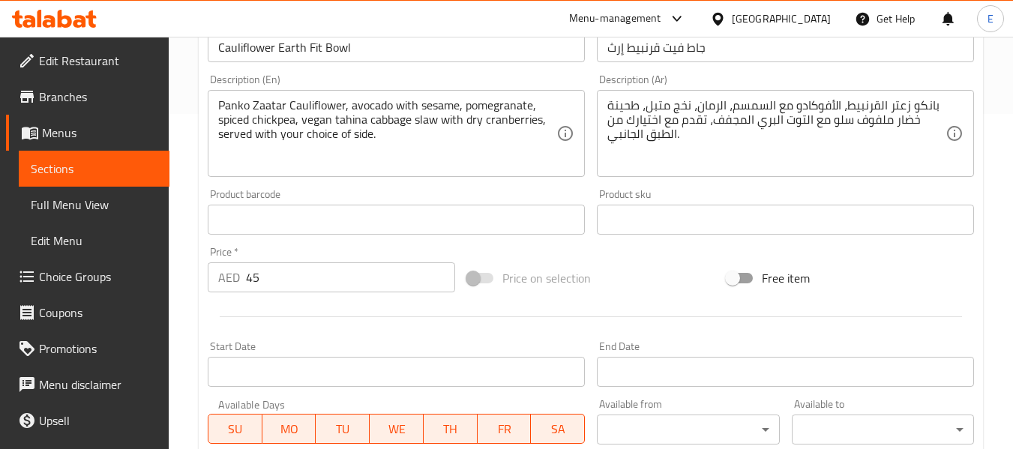
click at [357, 54] on input "Cauliflower Earth Fit Bowl" at bounding box center [396, 47] width 377 height 30
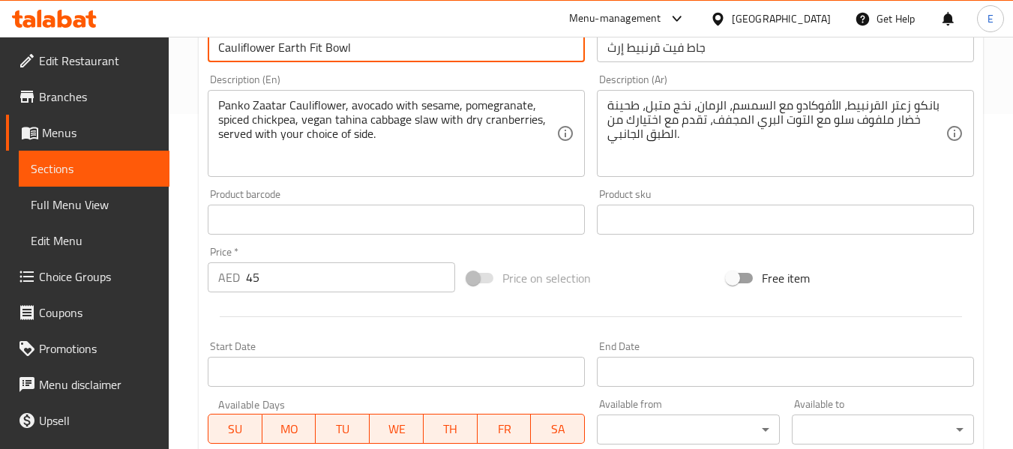
click at [357, 54] on input "Cauliflower Earth Fit Bowl" at bounding box center [396, 47] width 377 height 30
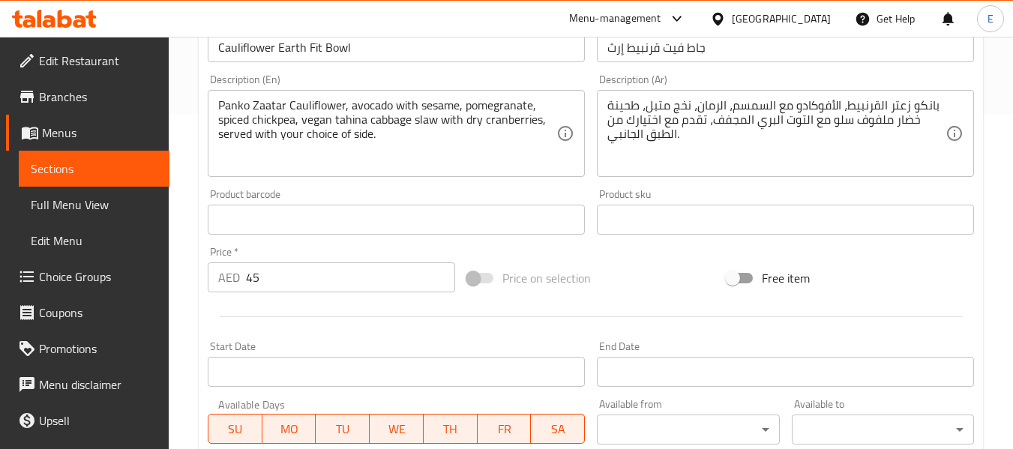
click at [352, 347] on div "Start Date Start Date" at bounding box center [396, 364] width 377 height 46
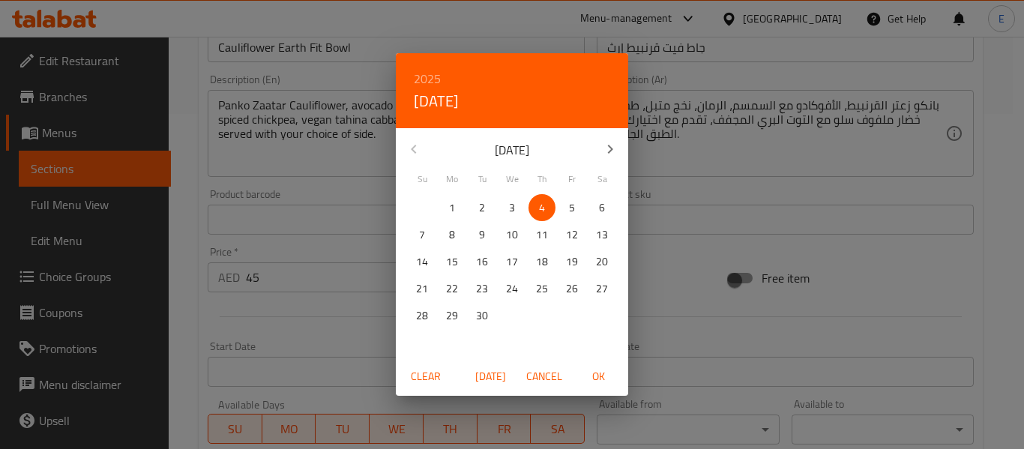
click at [661, 277] on div "2025 Thu, Sep 4 September 2025 Su Mo Tu We Th Fr Sa 31 1 2 3 4 5 6 7 8 9 10 11 …" at bounding box center [512, 224] width 1024 height 449
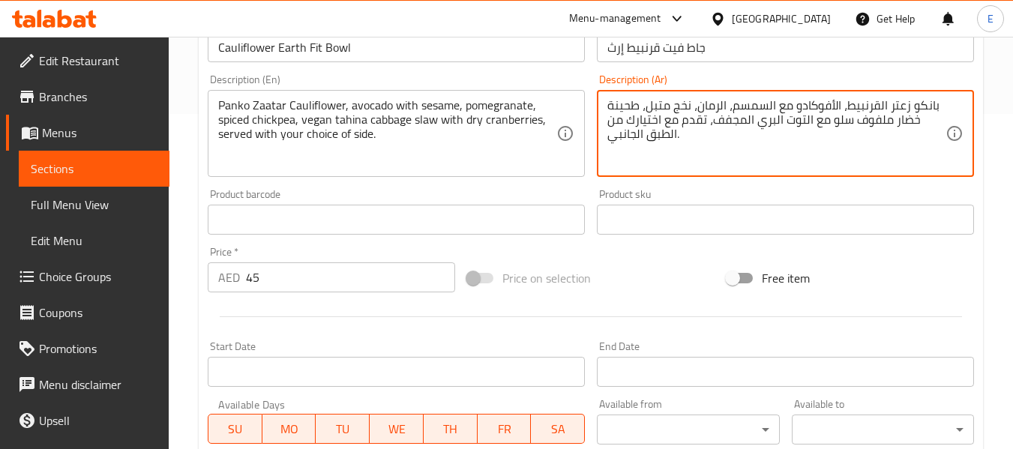
drag, startPoint x: 673, startPoint y: 106, endPoint x: 689, endPoint y: 105, distance: 15.8
click at [898, 125] on textarea "بانكو زعتر القرنبيط، الأفوكادو مع السمسم، الرمان، حمص متبل، طحينة خضار ملفوف سل…" at bounding box center [776, 133] width 338 height 71
click at [853, 122] on textarea "بانكو زعتر القرنبيط، الأفوكادو مع السمسم، الرمان، حمص متبل، طحينة فيجن خضار ملف…" at bounding box center [776, 133] width 338 height 71
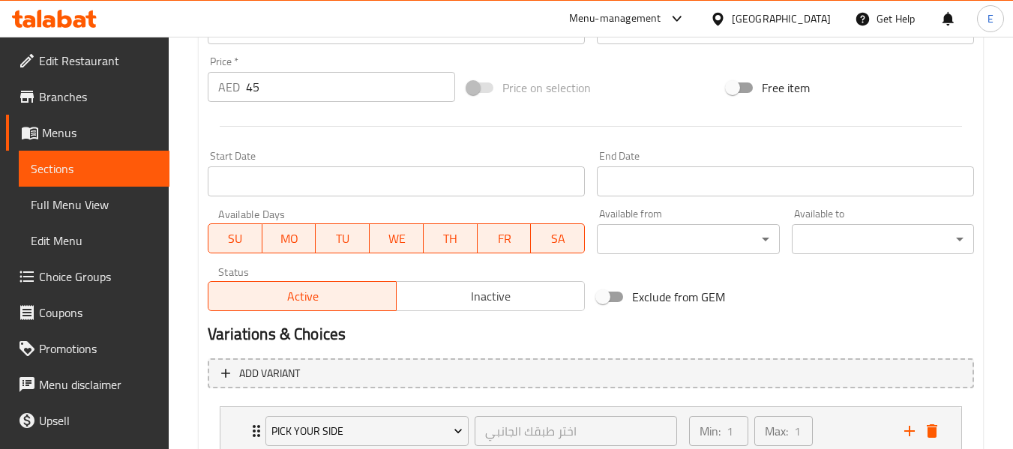
scroll to position [635, 0]
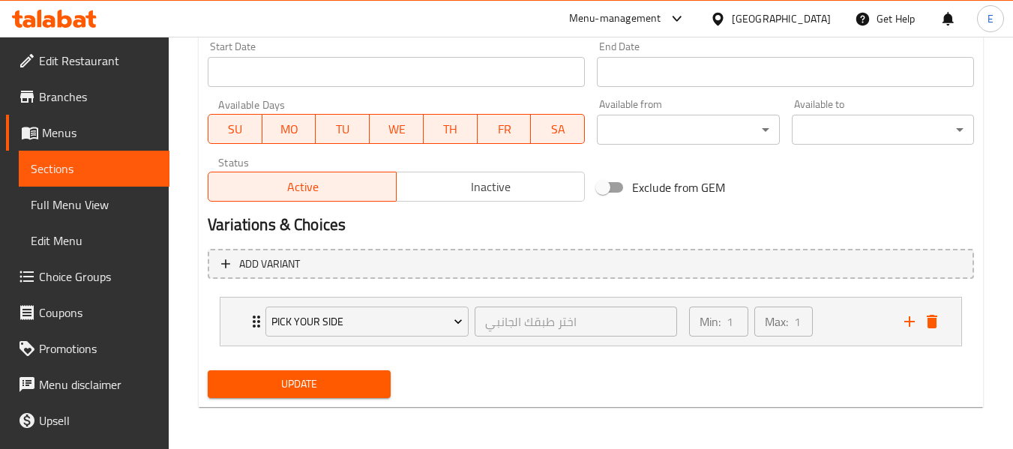
type textarea "بانكو زعتر القرنبيط، الأفوكادو مع السمسم، الرمان، حمص متبل، طحينة فيجن ملفوف سل…"
click at [331, 381] on span "Update" at bounding box center [299, 384] width 158 height 19
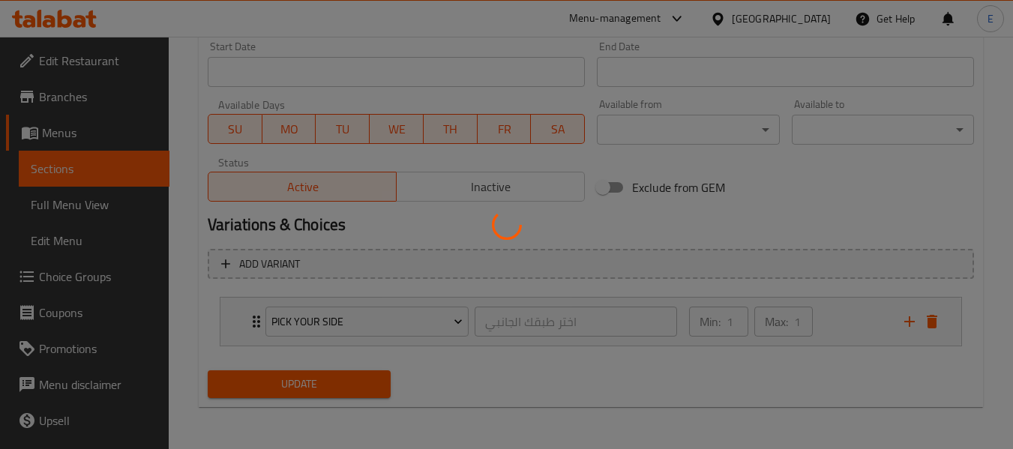
click at [331, 381] on div at bounding box center [506, 224] width 1013 height 449
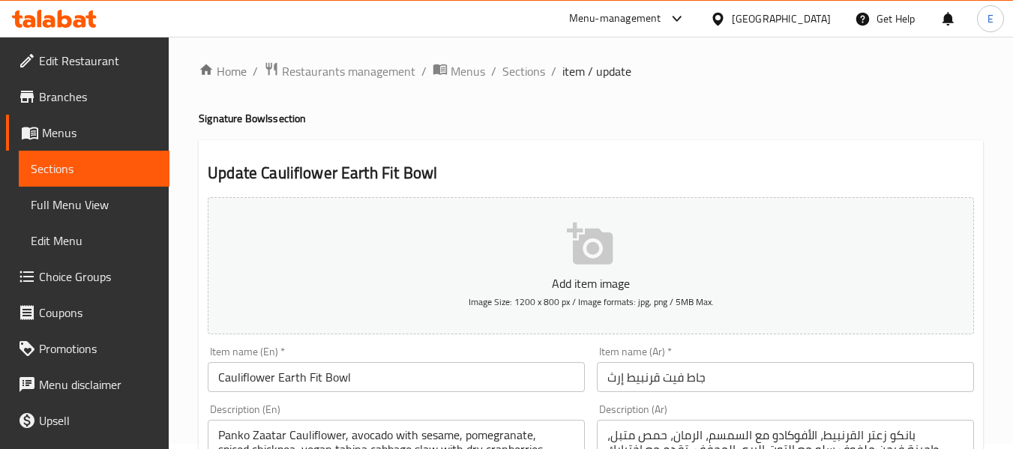
scroll to position [0, 0]
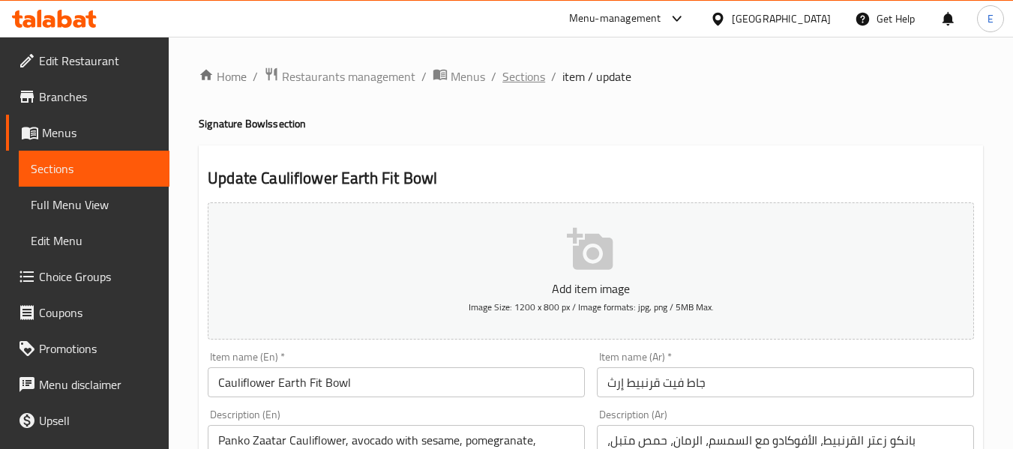
click at [523, 84] on span "Sections" at bounding box center [523, 76] width 43 height 18
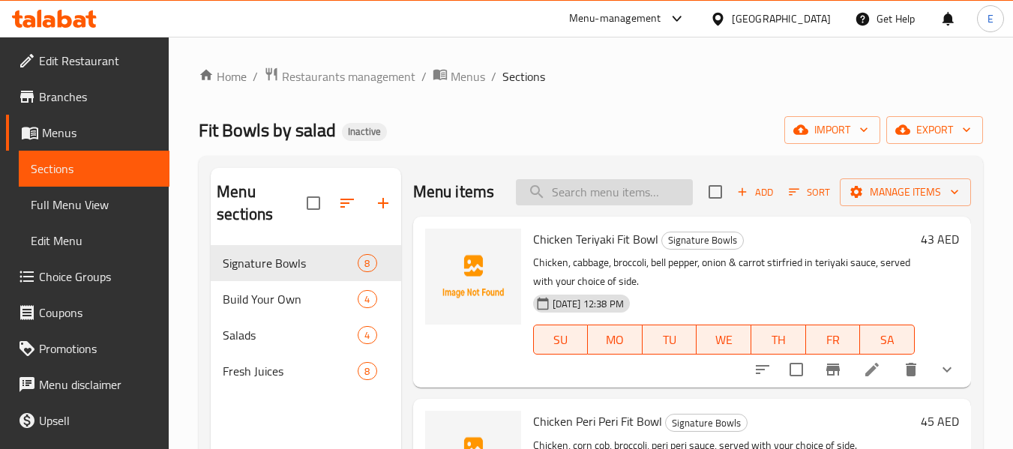
click at [604, 196] on input "search" at bounding box center [604, 192] width 177 height 26
paste input "Greek Salad"
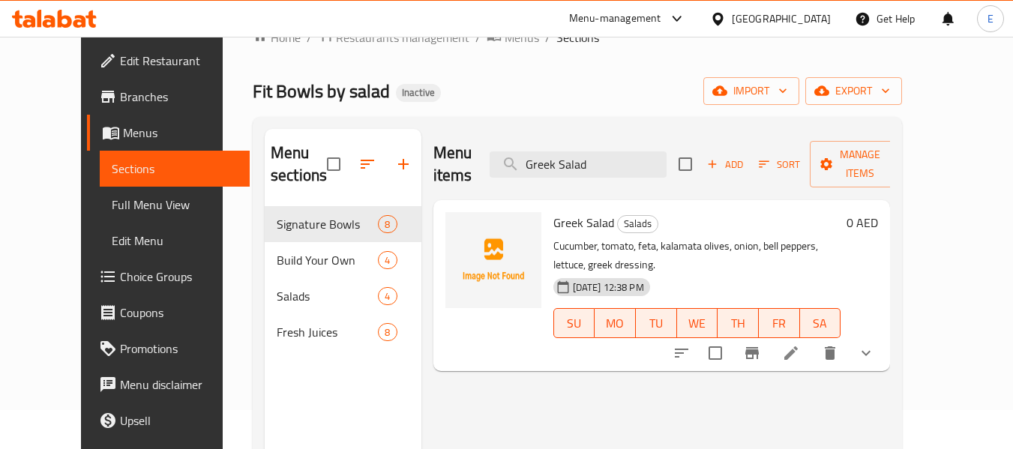
scroll to position [75, 0]
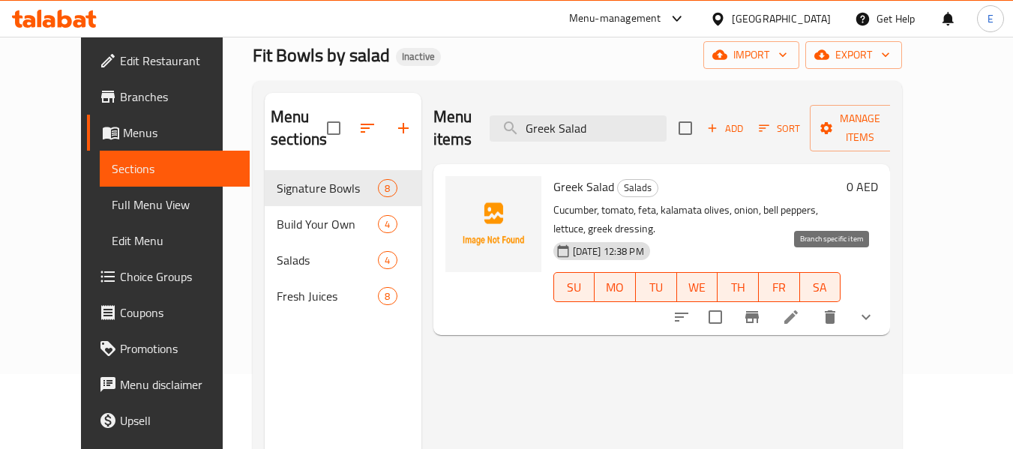
type input "Greek Salad"
click at [798, 310] on icon at bounding box center [790, 316] width 13 height 13
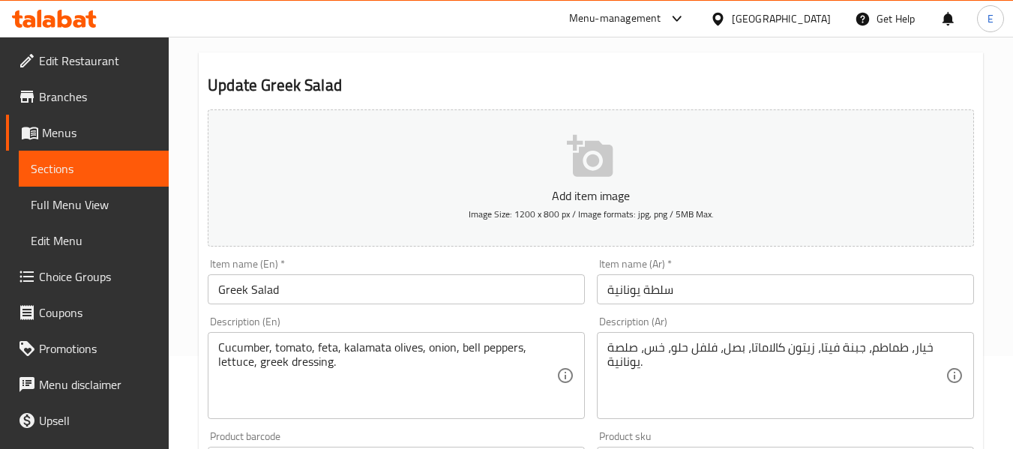
scroll to position [150, 0]
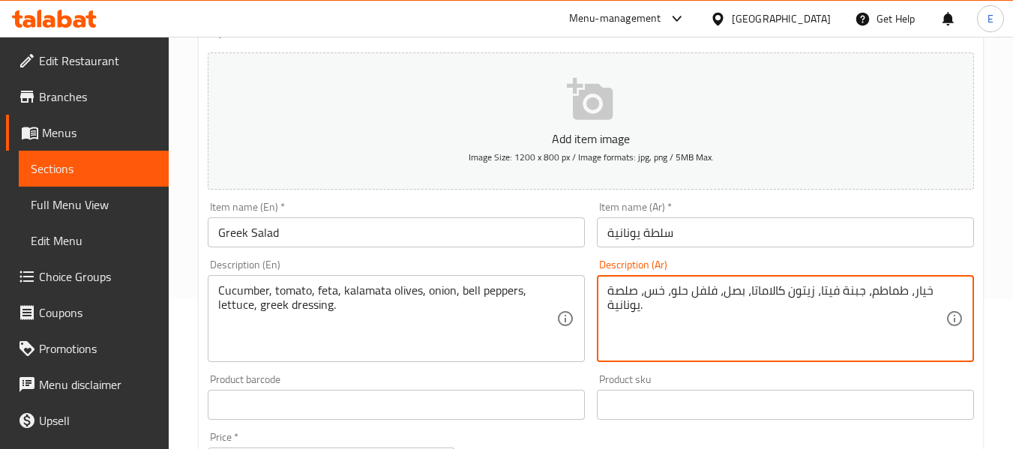
click at [853, 290] on textarea "خيار، طماطم، جبنة فيتا، زيتون كالاماتا، بصل، فلفل حلو، خس، صلصة يونانية." at bounding box center [776, 318] width 338 height 71
click at [823, 332] on textarea "خيار، طماطم، فيتا، زيتون كالاماتا، بصل، فلفل حلو، خس، صلصة يونانية." at bounding box center [776, 318] width 338 height 71
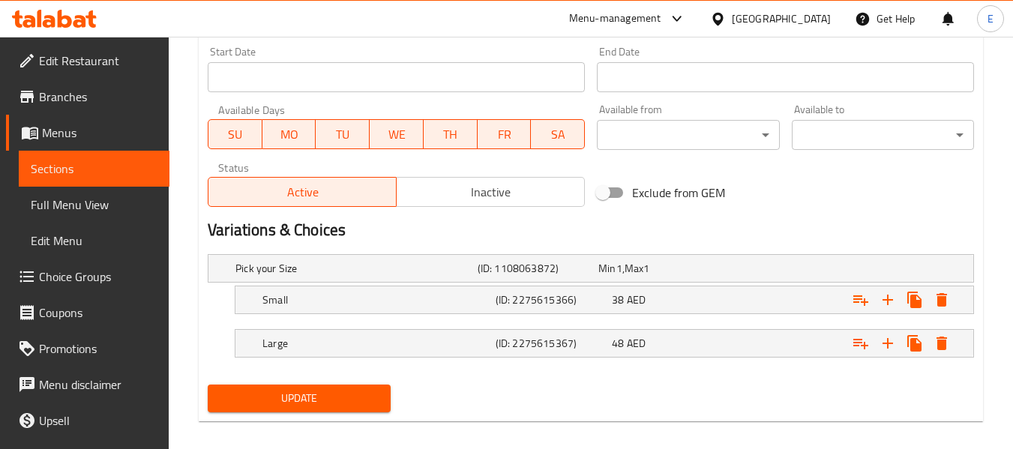
scroll to position [644, 0]
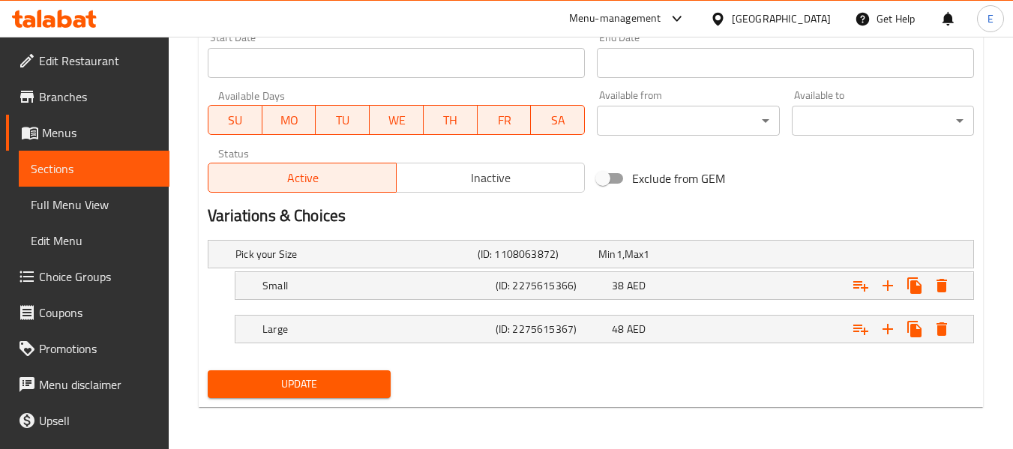
type textarea "خيار، طماطم، فيتا، زيتون كالاماتا، بصل، فلفل حلو، خس، صلصة يونانية."
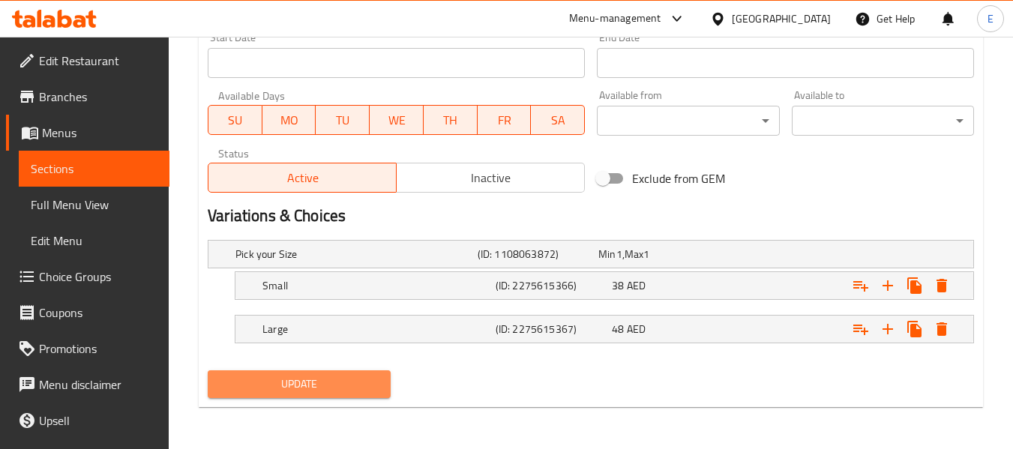
click at [349, 392] on span "Update" at bounding box center [299, 384] width 158 height 19
click at [349, 392] on div at bounding box center [506, 224] width 1013 height 449
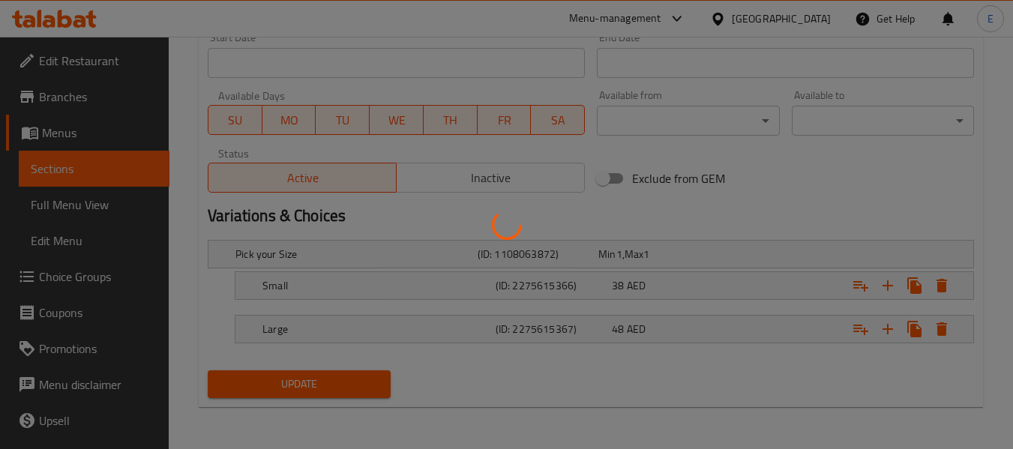
click at [349, 392] on div at bounding box center [506, 224] width 1013 height 449
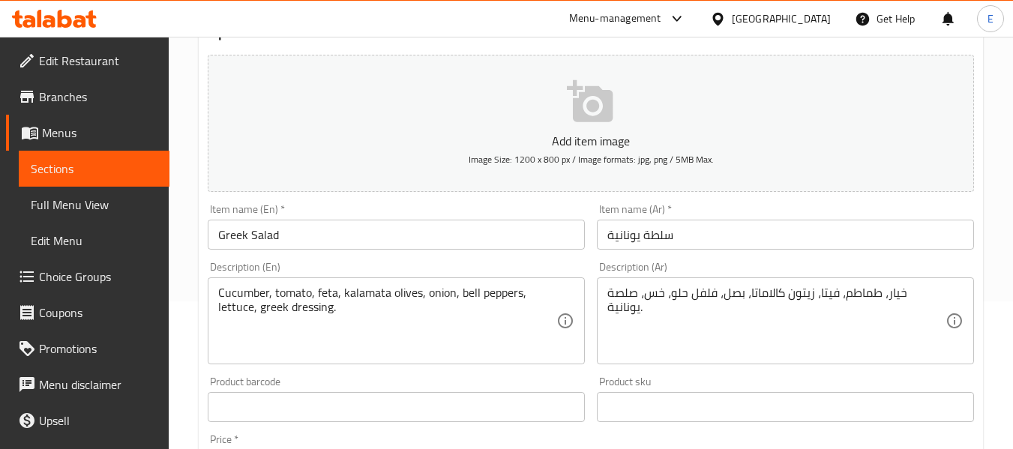
scroll to position [0, 0]
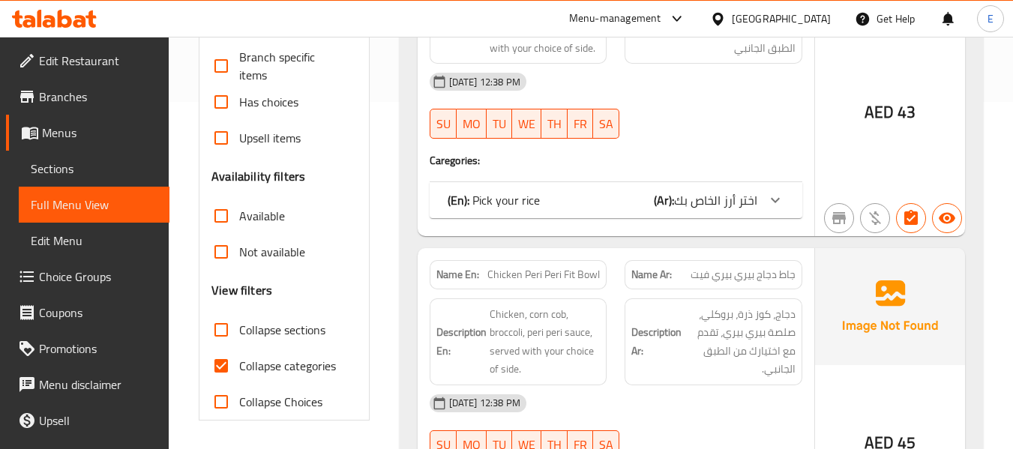
scroll to position [375, 0]
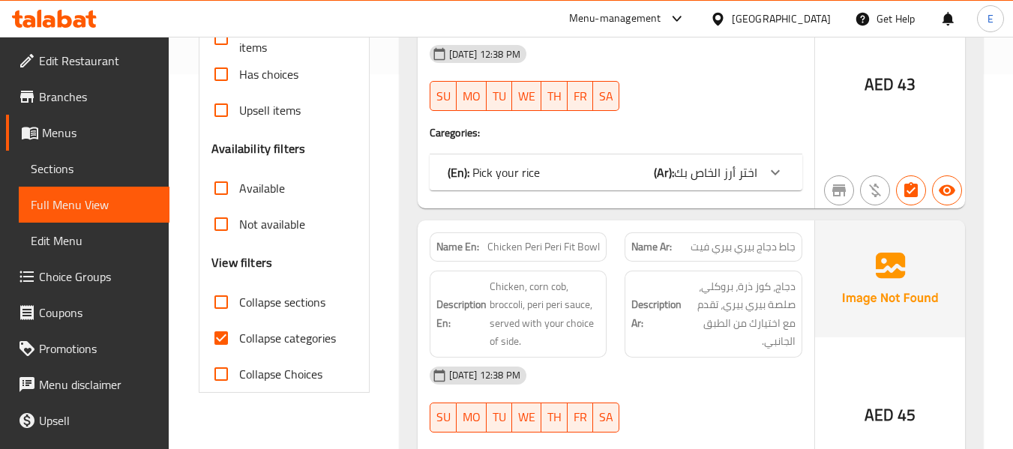
click at [214, 332] on input "Collapse categories" at bounding box center [221, 338] width 36 height 36
checkbox input "false"
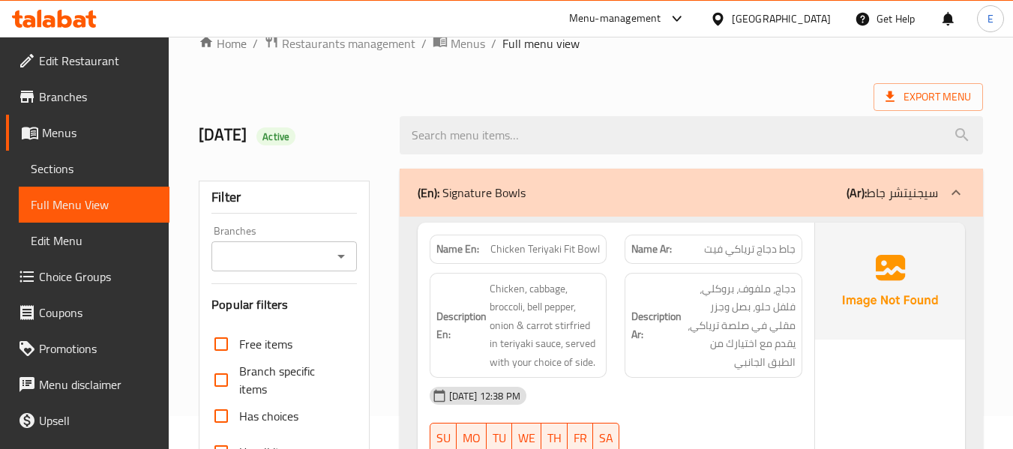
scroll to position [0, 0]
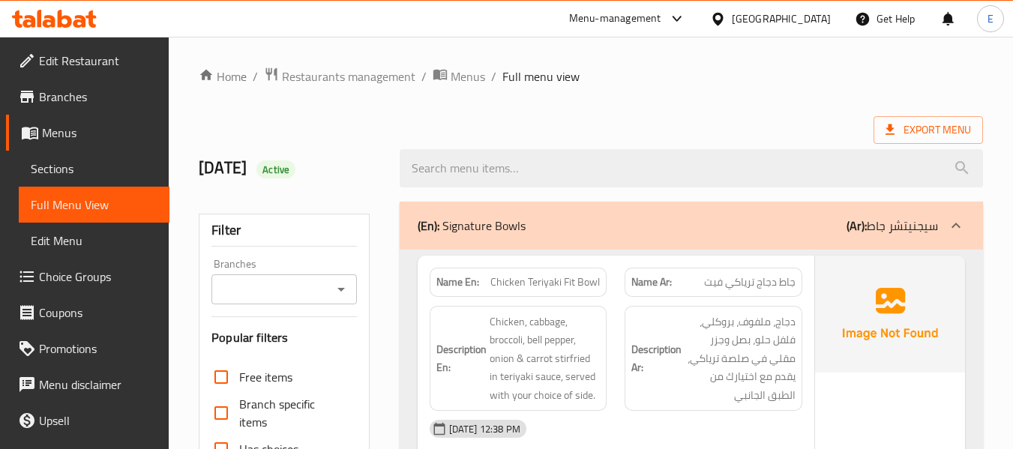
click at [709, 125] on div "Export Menu" at bounding box center [591, 130] width 784 height 28
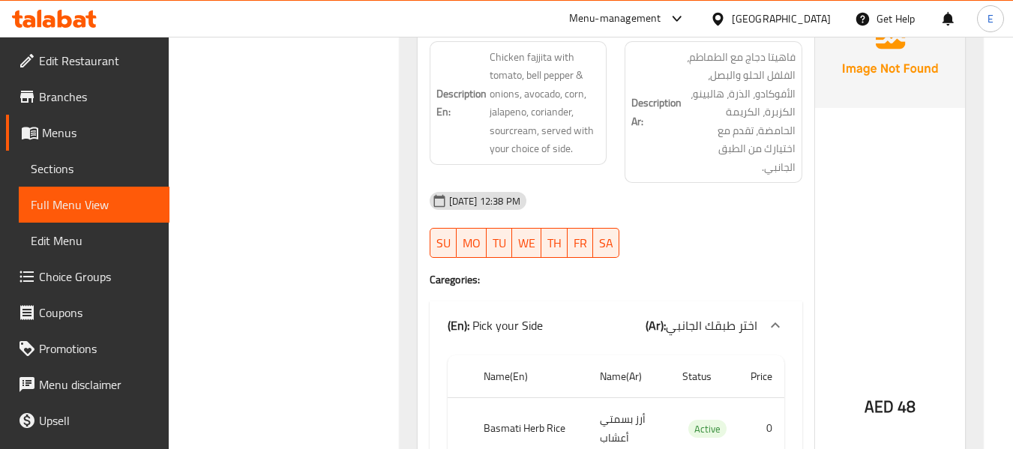
scroll to position [3553, 0]
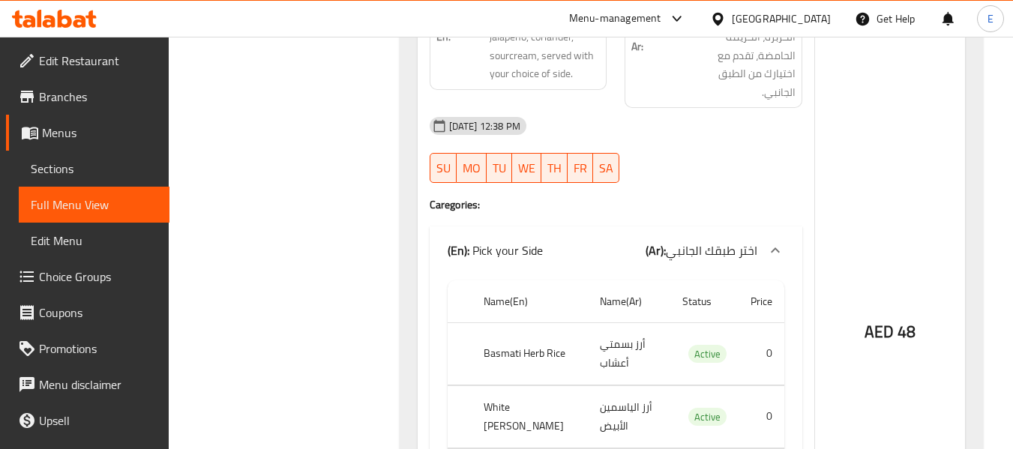
drag, startPoint x: 476, startPoint y: 280, endPoint x: 542, endPoint y: 334, distance: 85.3
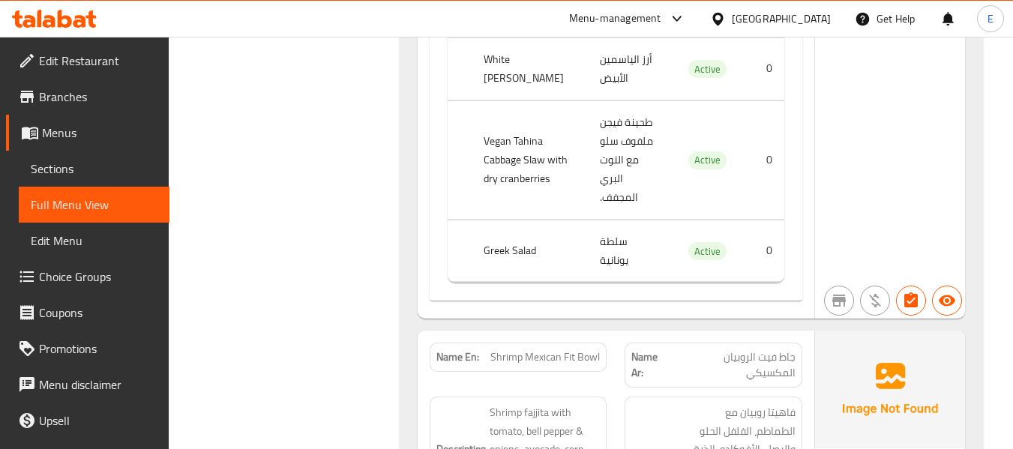
scroll to position [3928, 0]
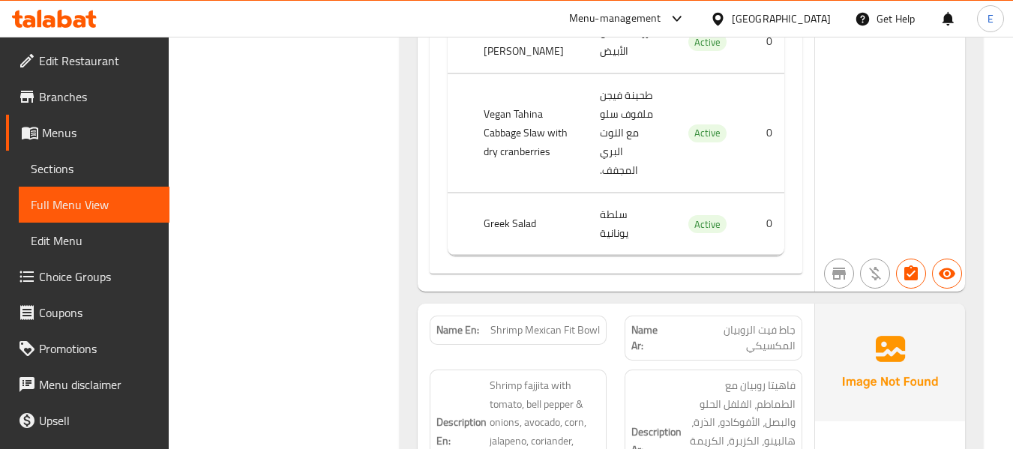
click at [590, 316] on div "Name En: Shrimp Mexican Fit Bowl" at bounding box center [519, 330] width 178 height 29
click at [543, 322] on span "Shrimp Mexican Fit Bowl" at bounding box center [544, 330] width 109 height 16
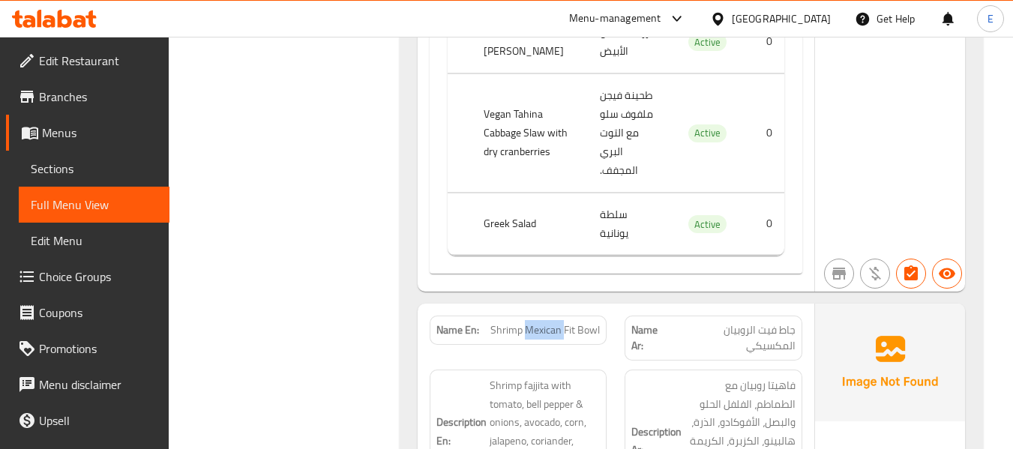
click at [543, 322] on span "Shrimp Mexican Fit Bowl" at bounding box center [544, 330] width 109 height 16
click at [727, 316] on div "Name Ar: جاط فيت الروبيان المكسيكي" at bounding box center [714, 338] width 178 height 45
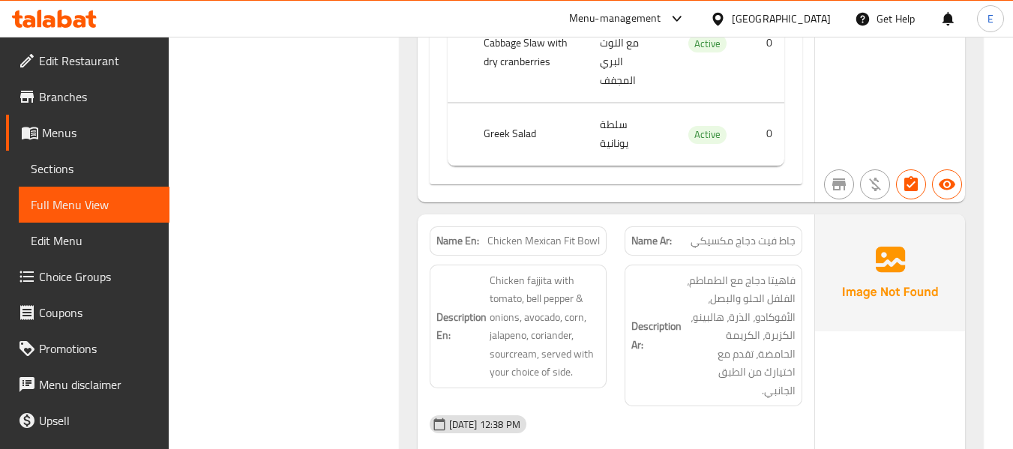
scroll to position [3253, 0]
click at [750, 235] on span "جاط فيت دجاج مكسيكي" at bounding box center [743, 243] width 105 height 16
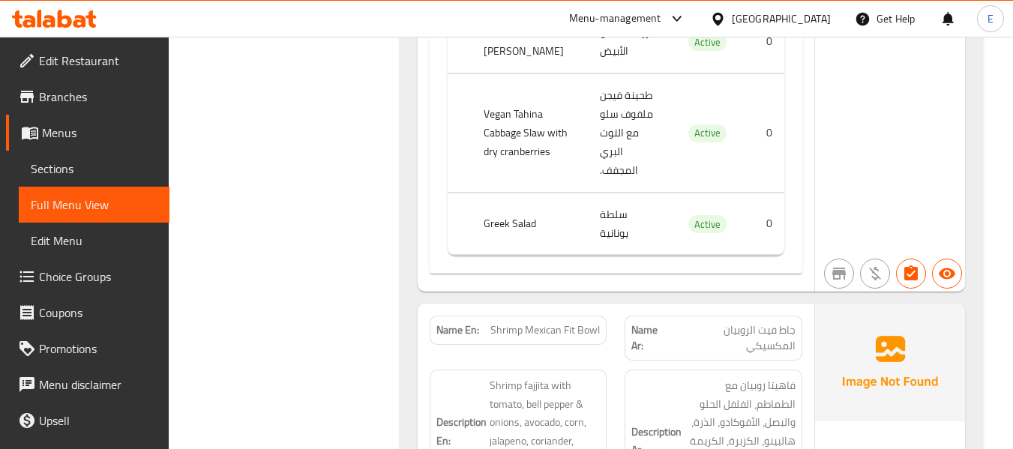
scroll to position [4003, 0]
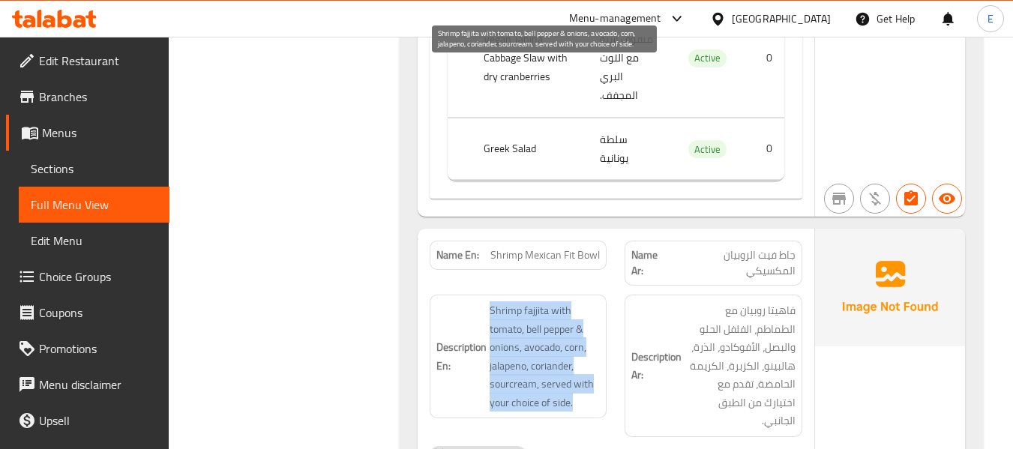
drag, startPoint x: 487, startPoint y: 73, endPoint x: 591, endPoint y: 164, distance: 138.2
click at [591, 301] on h6 "Description En: Shrimp fajjita with tomato, bell pepper & onions, avocado, corn…" at bounding box center [518, 356] width 164 height 110
click at [591, 301] on span "Shrimp fajjita with tomato, bell pepper & onions, avocado, corn, jalapeno, cori…" at bounding box center [545, 356] width 111 height 110
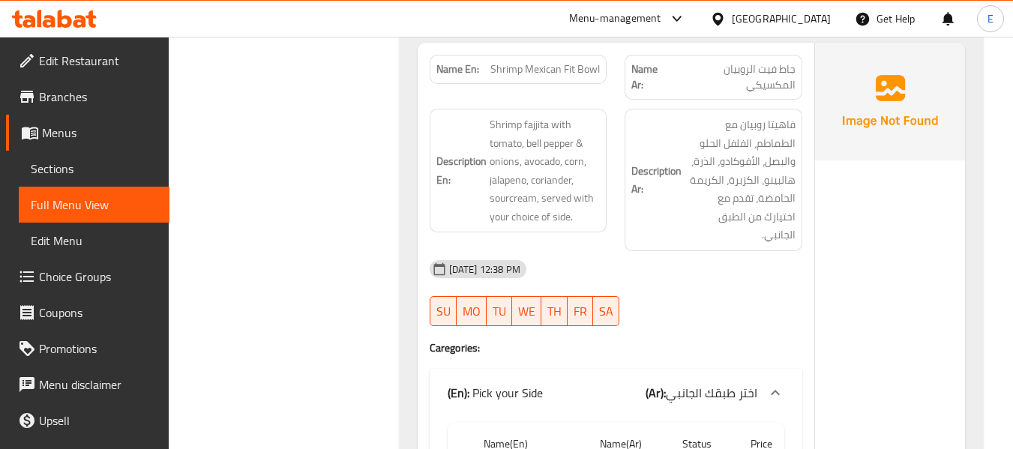
scroll to position [4228, 0]
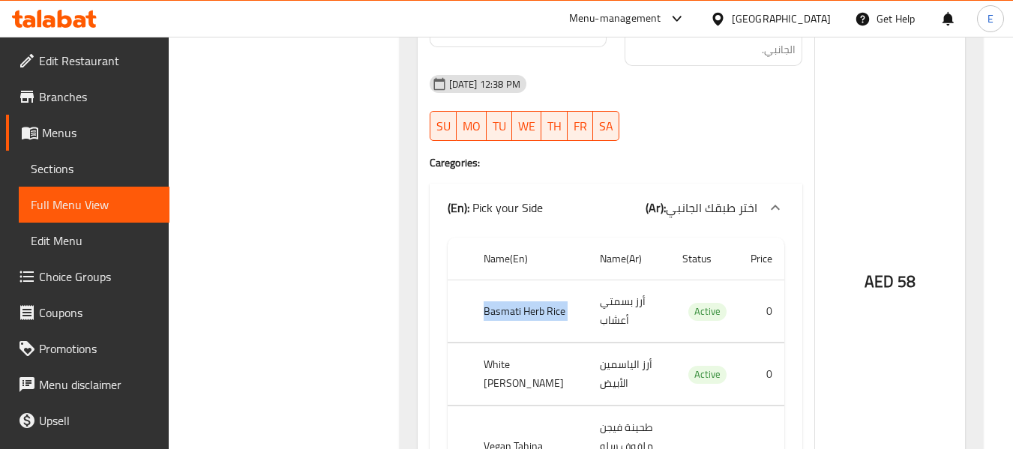
scroll to position [4378, 0]
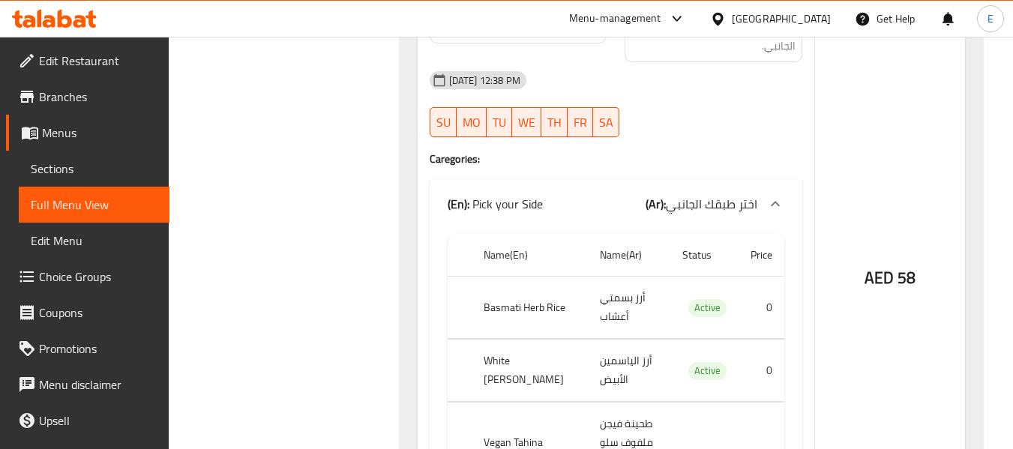
click at [607, 340] on td "أرز الياسمين الأبيض" at bounding box center [629, 371] width 82 height 62
click at [544, 340] on th "White [PERSON_NAME]" at bounding box center [530, 371] width 117 height 62
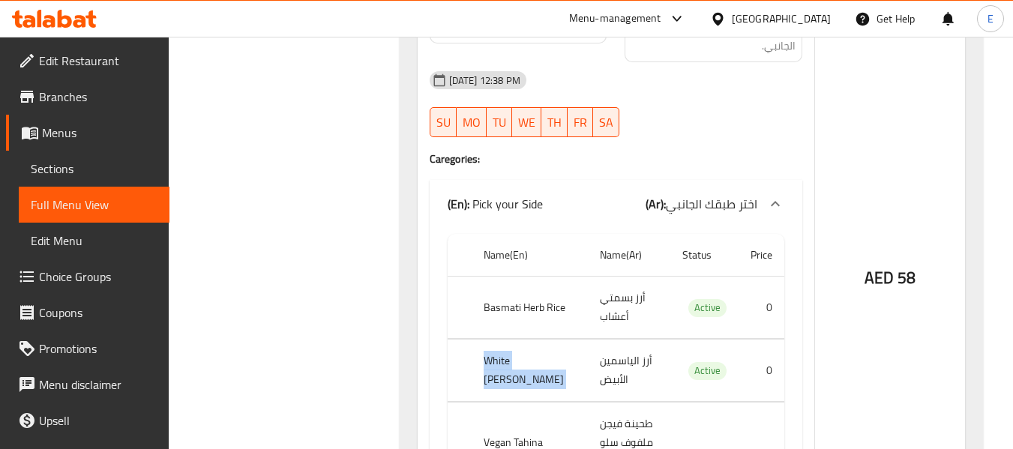
click at [544, 340] on th "White [PERSON_NAME]" at bounding box center [530, 371] width 117 height 62
drag, startPoint x: 481, startPoint y: 159, endPoint x: 535, endPoint y: 217, distance: 79.6
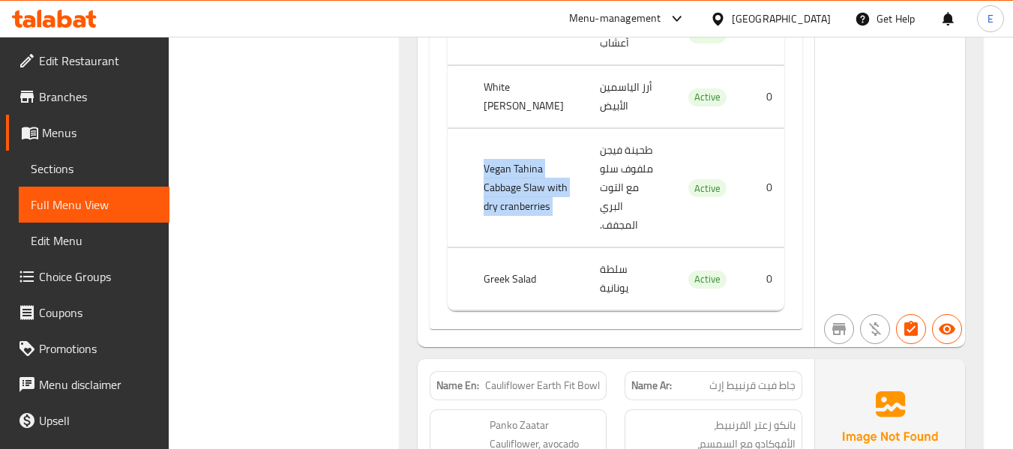
scroll to position [4678, 0]
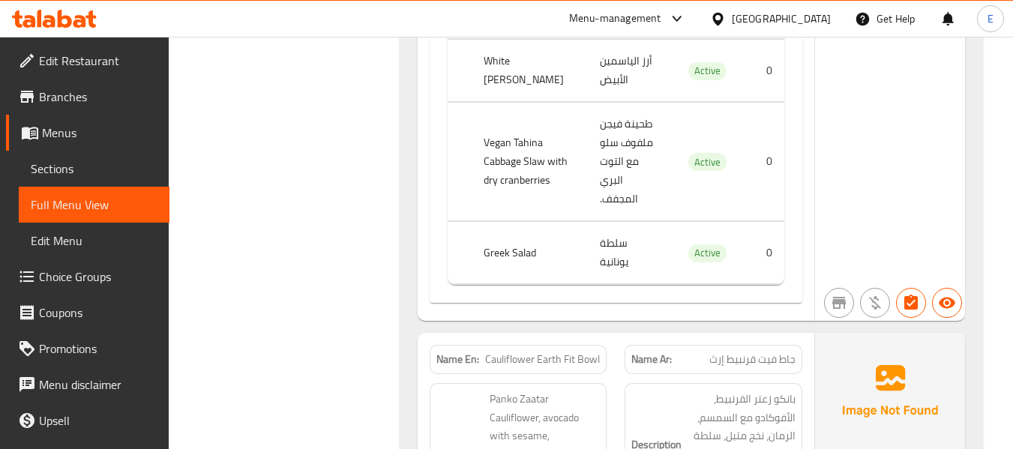
click at [514, 352] on span "Cauliflower Earth Fit Bowl" at bounding box center [542, 360] width 115 height 16
click at [739, 352] on span "جاط فيت قرنبيط إرث" at bounding box center [752, 360] width 86 height 16
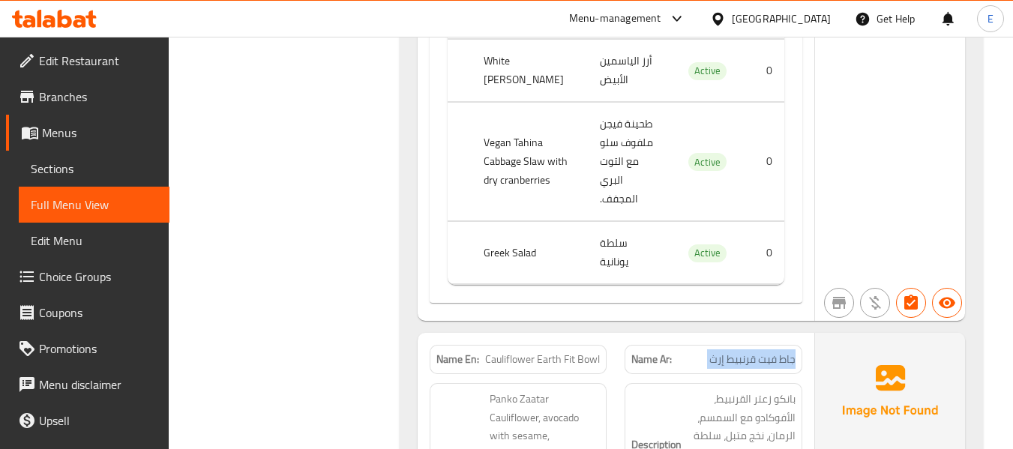
click at [739, 352] on span "جاط فيت قرنبيط إرث" at bounding box center [752, 360] width 86 height 16
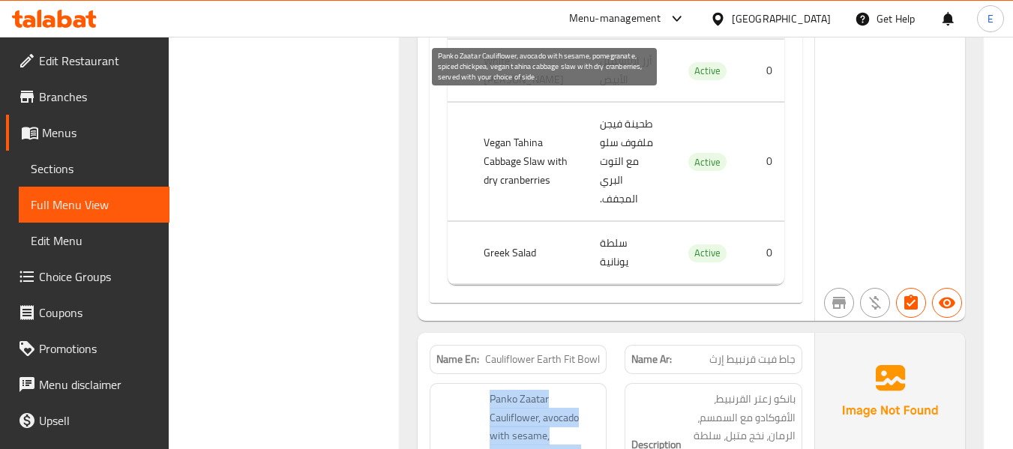
drag, startPoint x: 487, startPoint y: 93, endPoint x: 542, endPoint y: 196, distance: 116.8
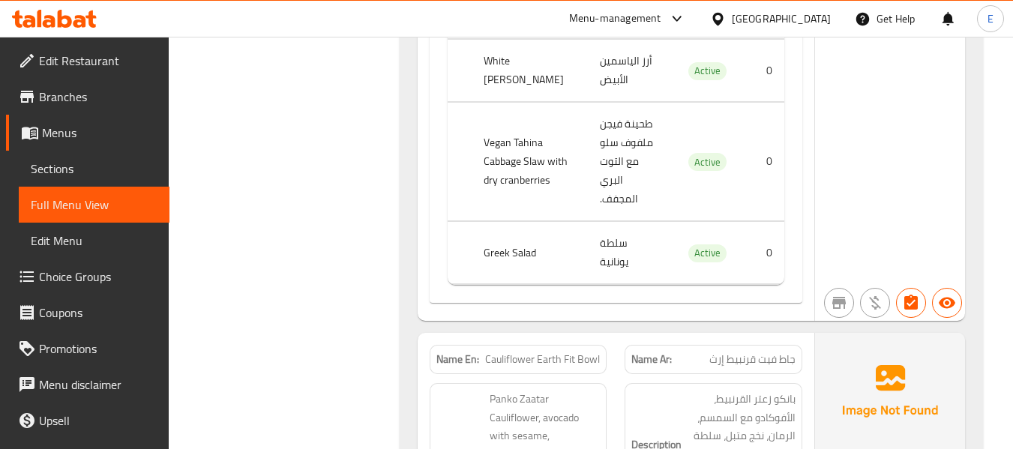
click at [528, 352] on span "Cauliflower Earth Fit Bowl" at bounding box center [542, 360] width 115 height 16
click at [527, 352] on span "Cauliflower Earth Fit Bowl" at bounding box center [542, 360] width 115 height 16
copy span "Cauliflower Earth Fit Bowl"
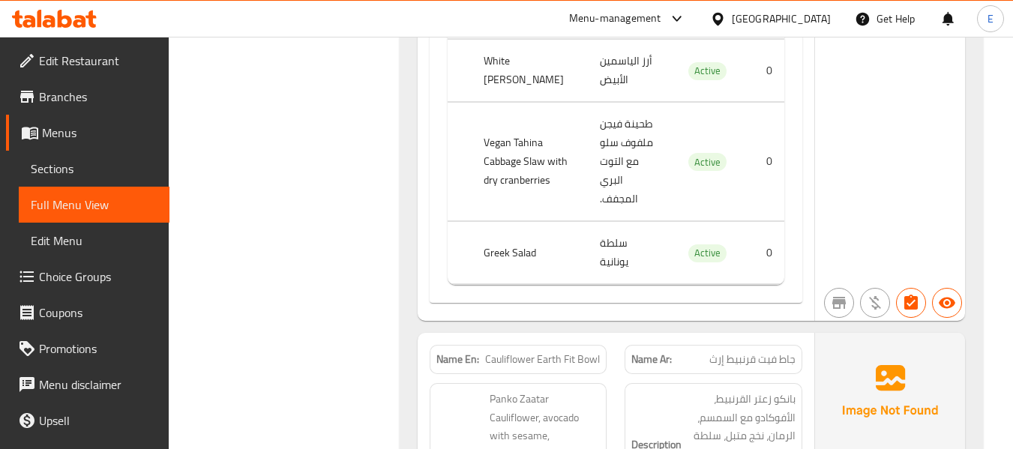
click at [581, 352] on span "Cauliflower Earth Fit Bowl" at bounding box center [542, 360] width 115 height 16
copy span "Cauliflower Earth Fit Bowl"
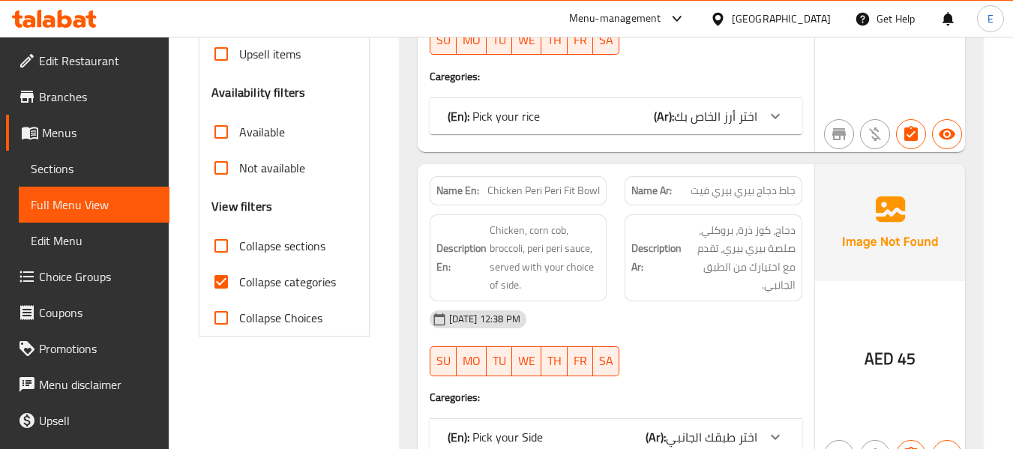
scroll to position [450, 0]
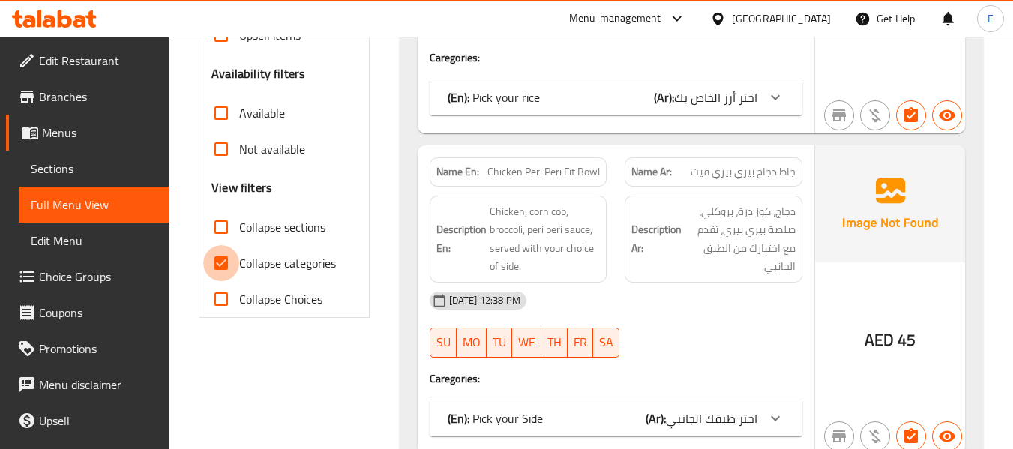
click at [228, 256] on input "Collapse categories" at bounding box center [221, 263] width 36 height 36
checkbox input "false"
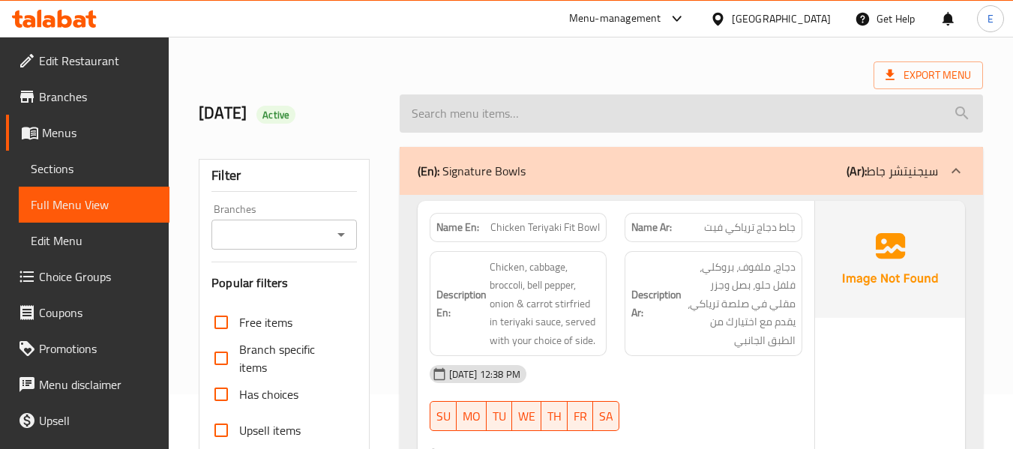
scroll to position [0, 0]
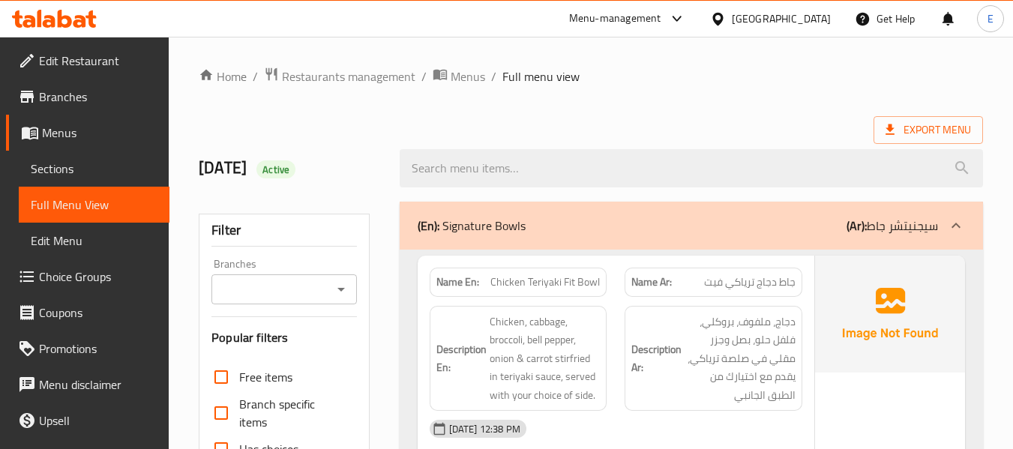
click at [707, 117] on div "Export Menu" at bounding box center [591, 130] width 784 height 28
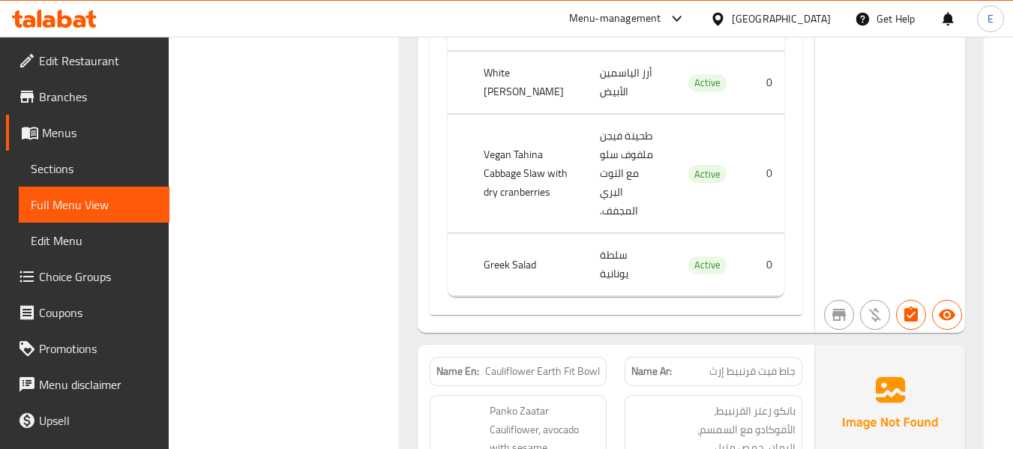
scroll to position [4669, 0]
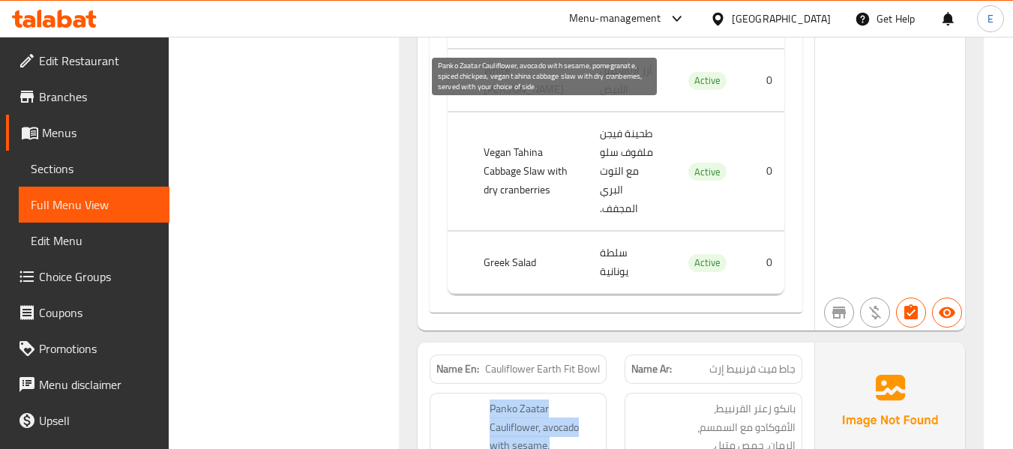
drag, startPoint x: 484, startPoint y: 115, endPoint x: 574, endPoint y: 246, distance: 159.6
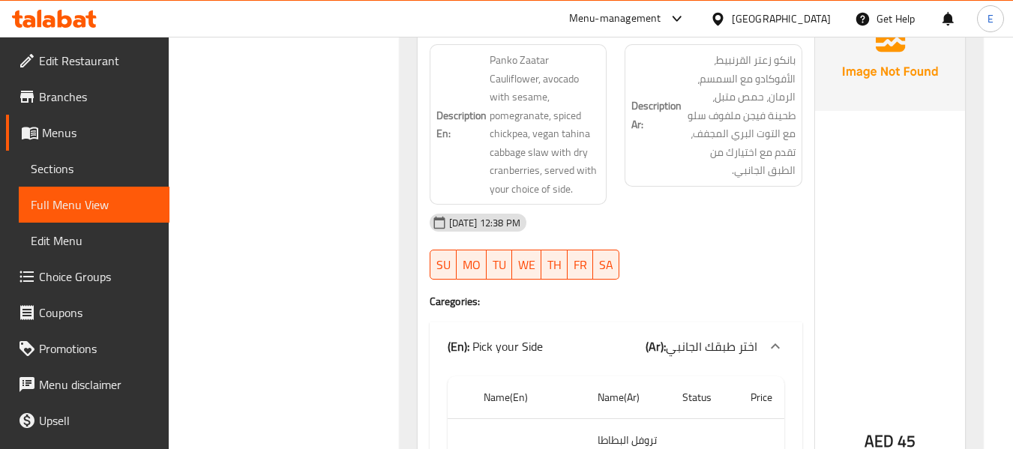
scroll to position [5044, 0]
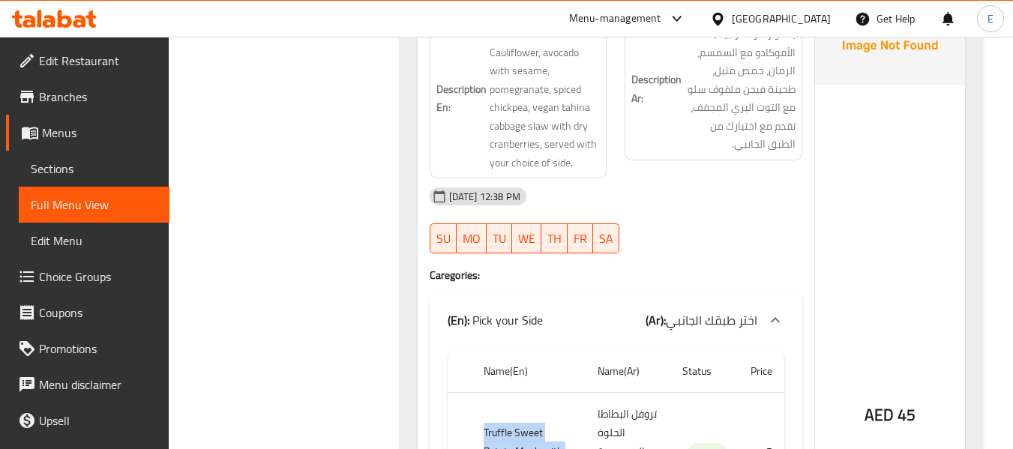
drag, startPoint x: 478, startPoint y: 114, endPoint x: 538, endPoint y: 172, distance: 83.8
click at [538, 393] on th "Truffle Sweet Potato Mash with Pumpkin Seed" at bounding box center [529, 452] width 115 height 118
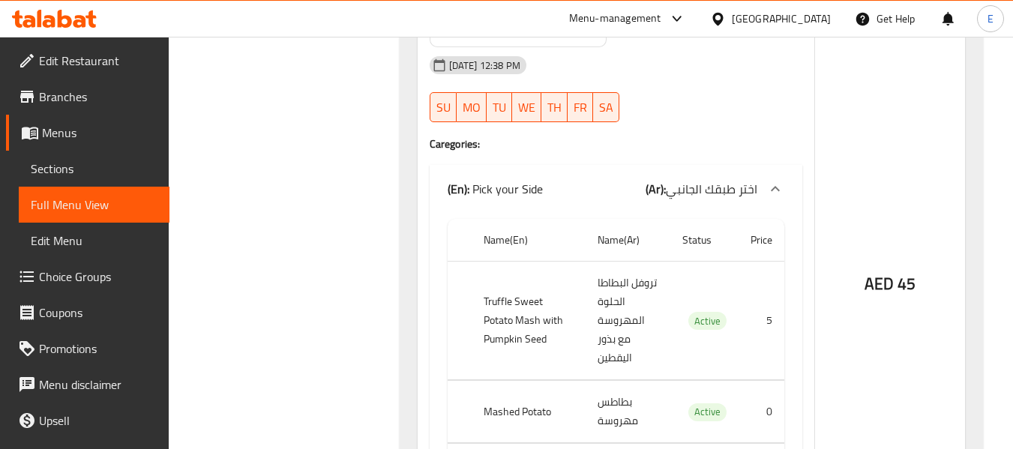
scroll to position [5119, 0]
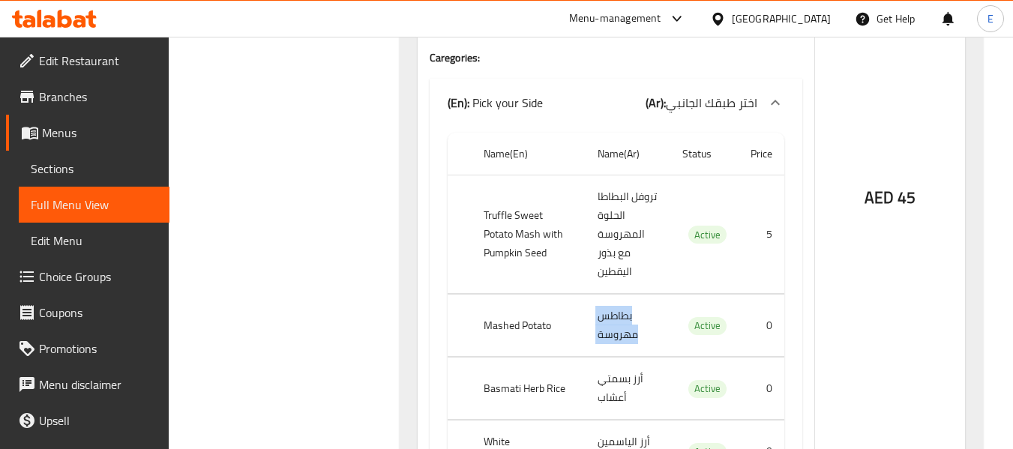
scroll to position [5269, 0]
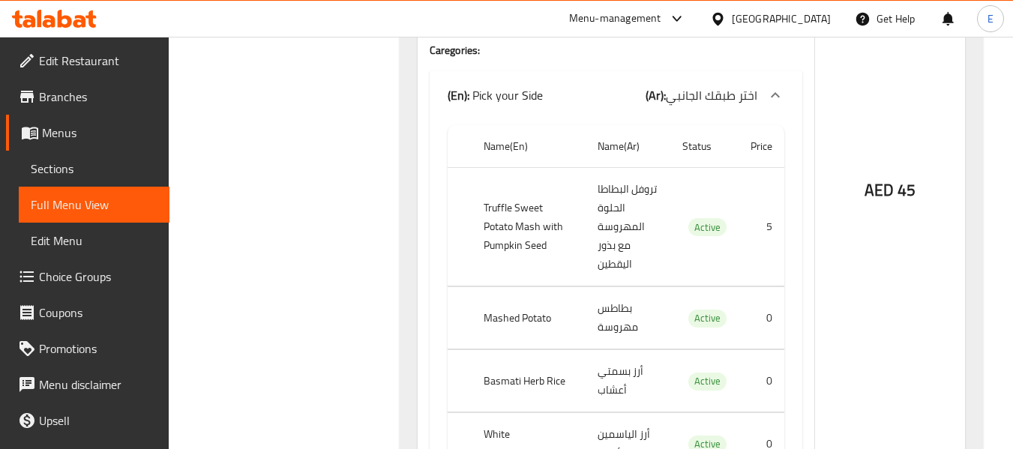
click at [609, 350] on td "أرز بسمتي أعشاب" at bounding box center [628, 381] width 85 height 62
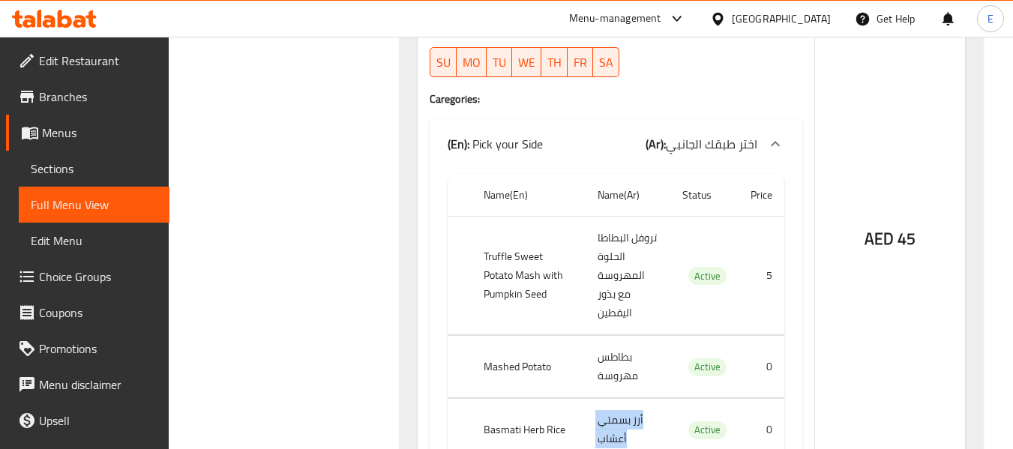
scroll to position [5194, 0]
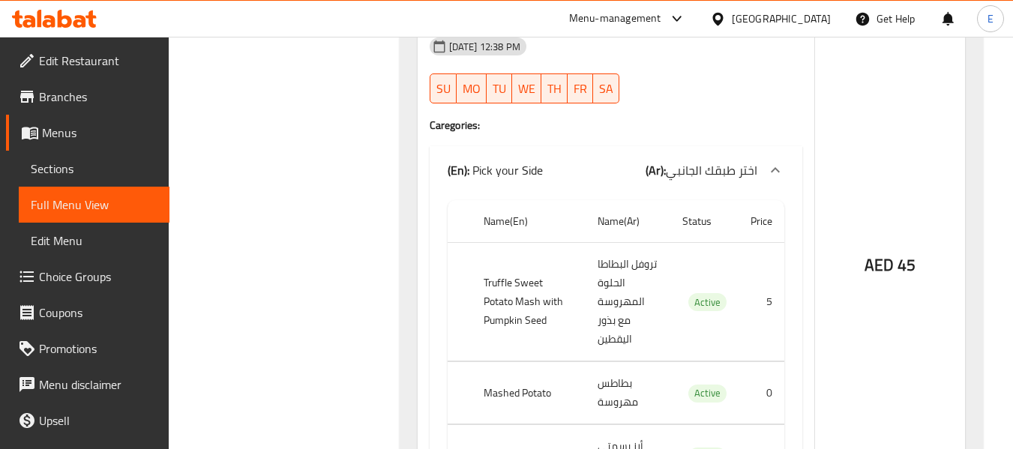
click at [519, 425] on th "Basmati Herb Rice" at bounding box center [529, 456] width 115 height 62
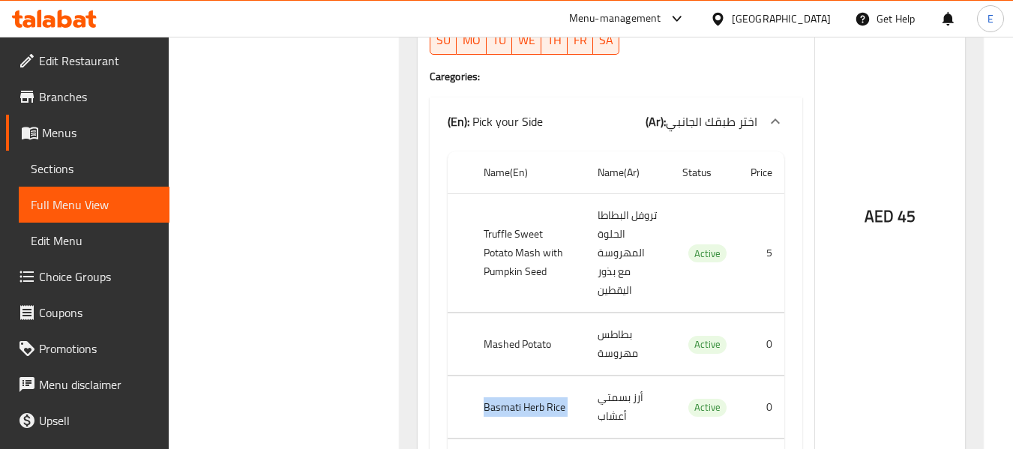
scroll to position [5269, 0]
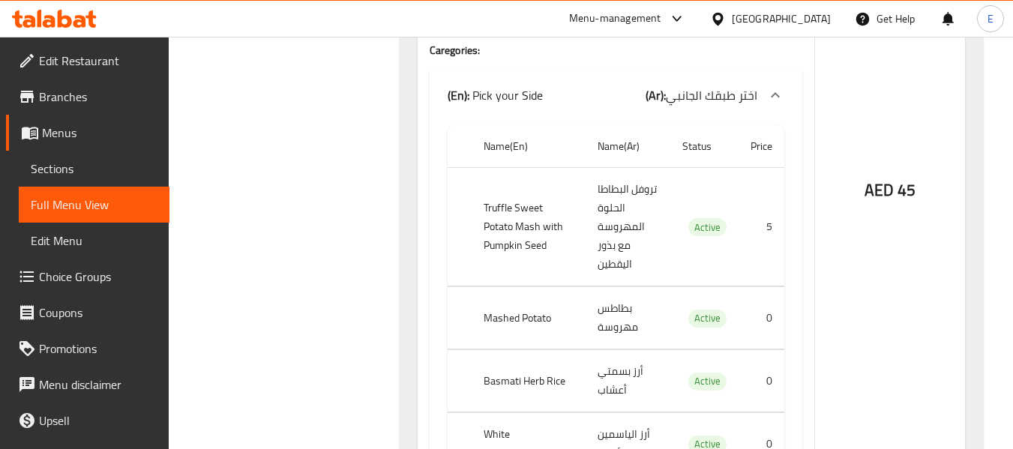
click at [519, 413] on th "White [PERSON_NAME]" at bounding box center [529, 444] width 115 height 62
click at [607, 413] on td "أرز الياسمين الأبيض" at bounding box center [628, 444] width 85 height 62
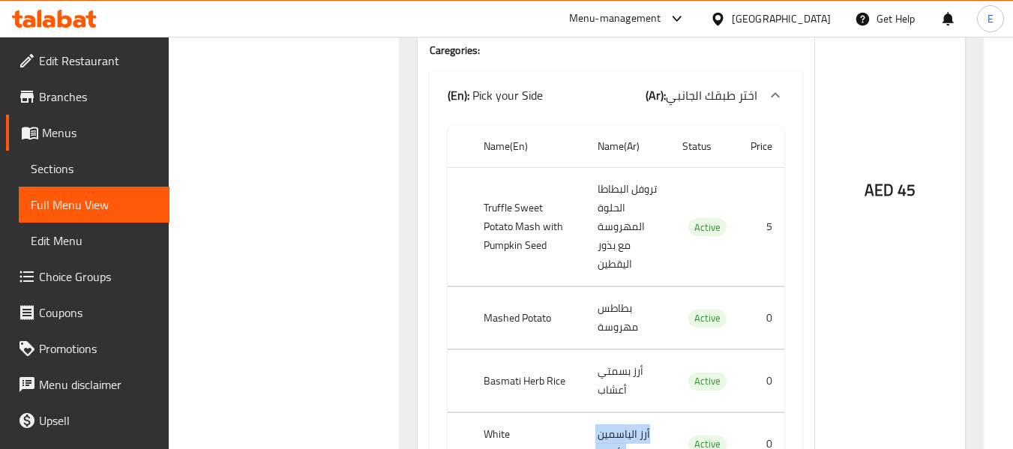
click at [607, 413] on td "أرز الياسمين الأبيض" at bounding box center [628, 444] width 85 height 62
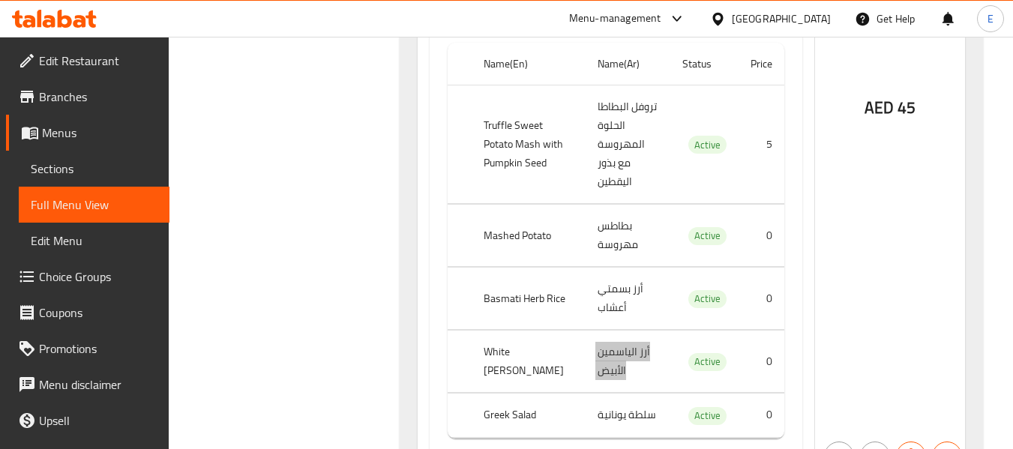
scroll to position [5419, 0]
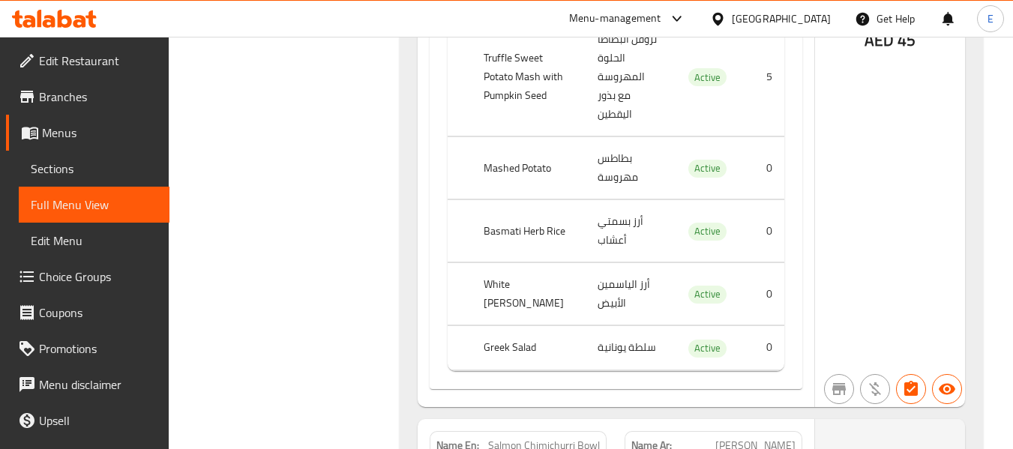
click at [564, 438] on span "Salmon Chimichurri Bowl" at bounding box center [544, 446] width 112 height 16
click at [748, 431] on div "Name Ar: جاط سلمون تشيميتشوري" at bounding box center [714, 445] width 178 height 29
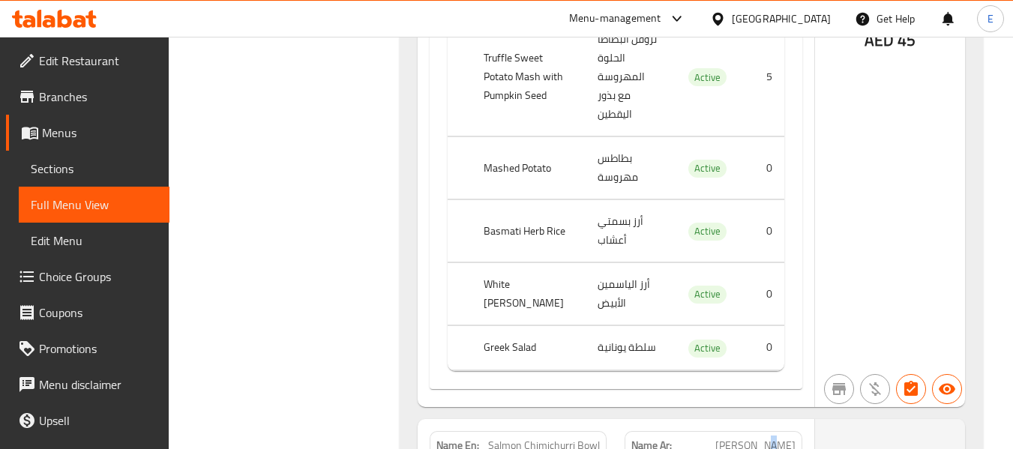
click at [748, 431] on div "Name Ar: جاط سلمون تشيميتشوري" at bounding box center [714, 445] width 178 height 29
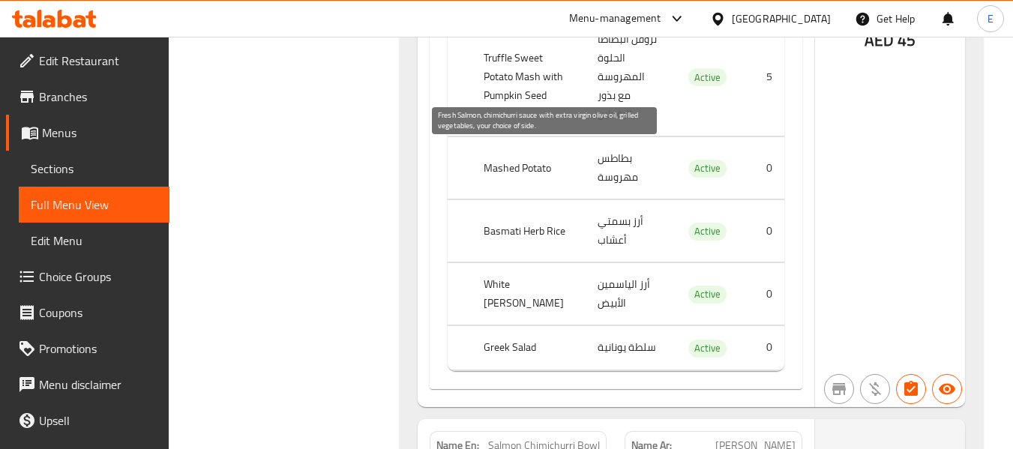
drag, startPoint x: 486, startPoint y: 153, endPoint x: 595, endPoint y: 227, distance: 132.3
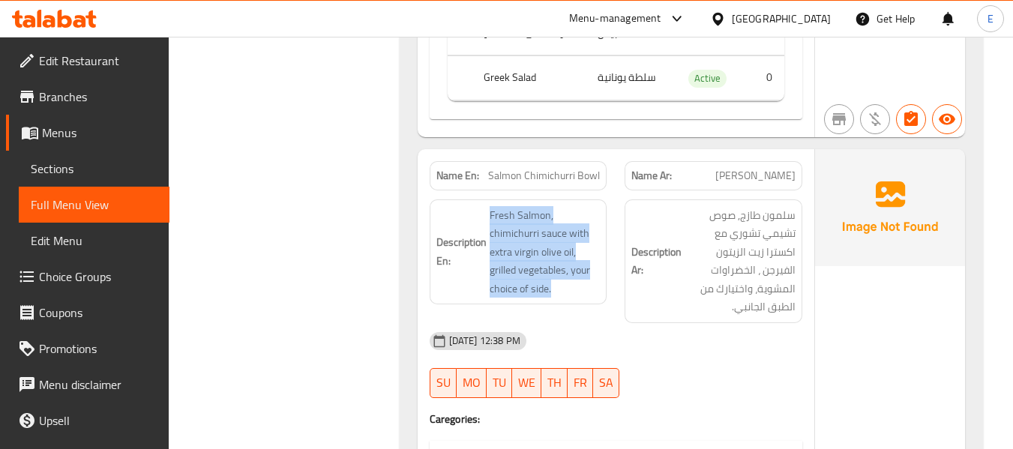
scroll to position [5719, 0]
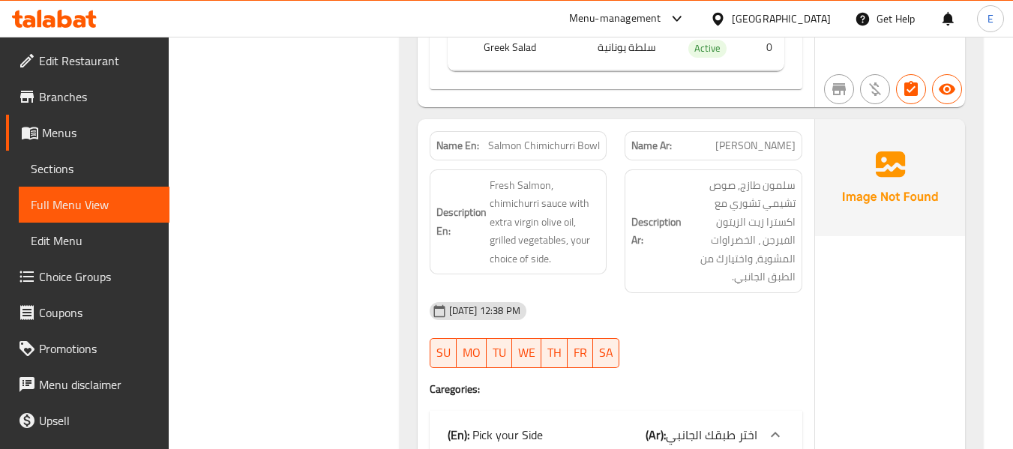
drag, startPoint x: 475, startPoint y: 190, endPoint x: 560, endPoint y: 231, distance: 93.9
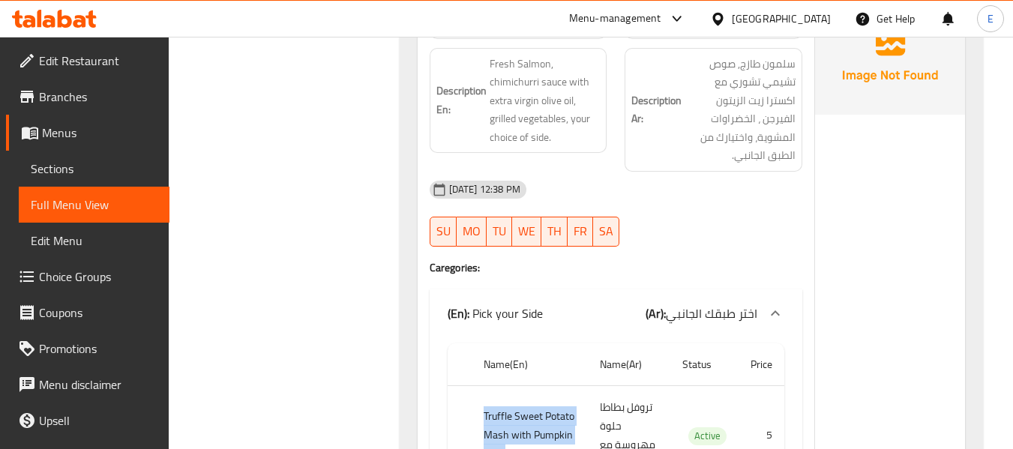
scroll to position [5869, 0]
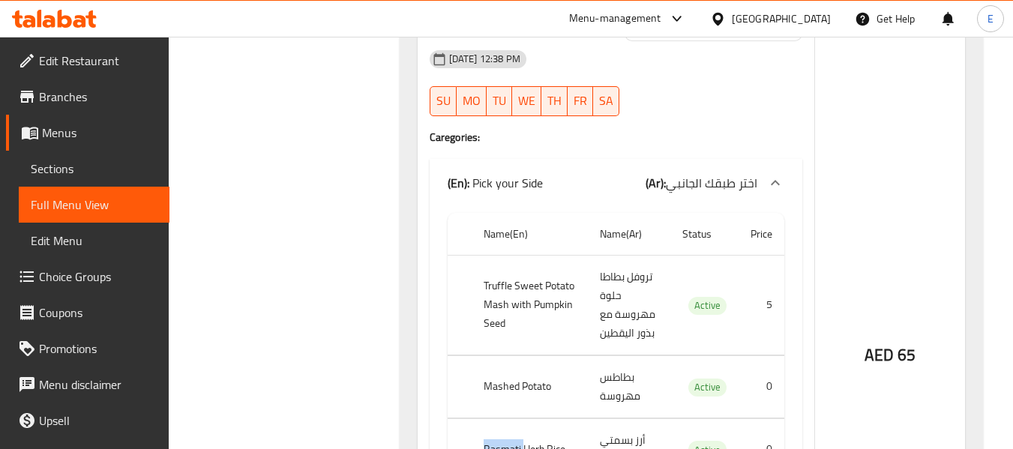
click at [514, 418] on th "Basmati Herb Rice" at bounding box center [530, 449] width 117 height 62
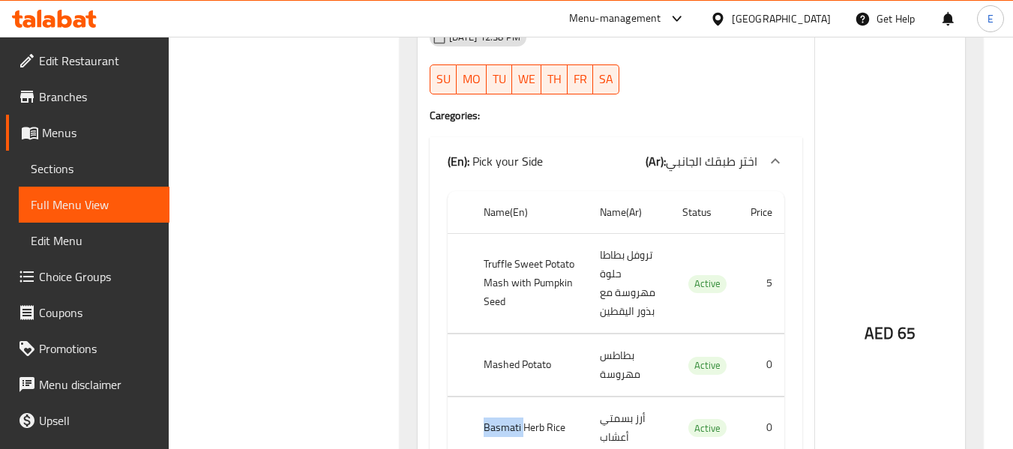
scroll to position [6018, 0]
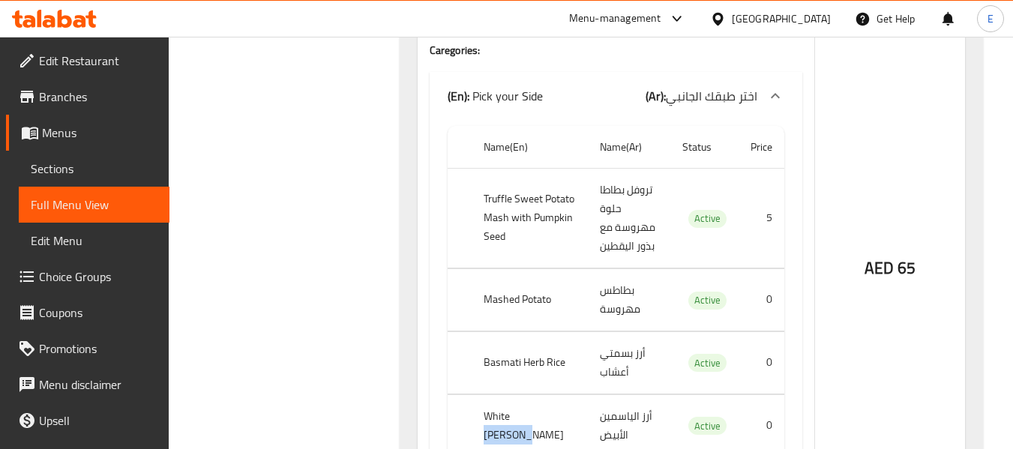
scroll to position [6093, 0]
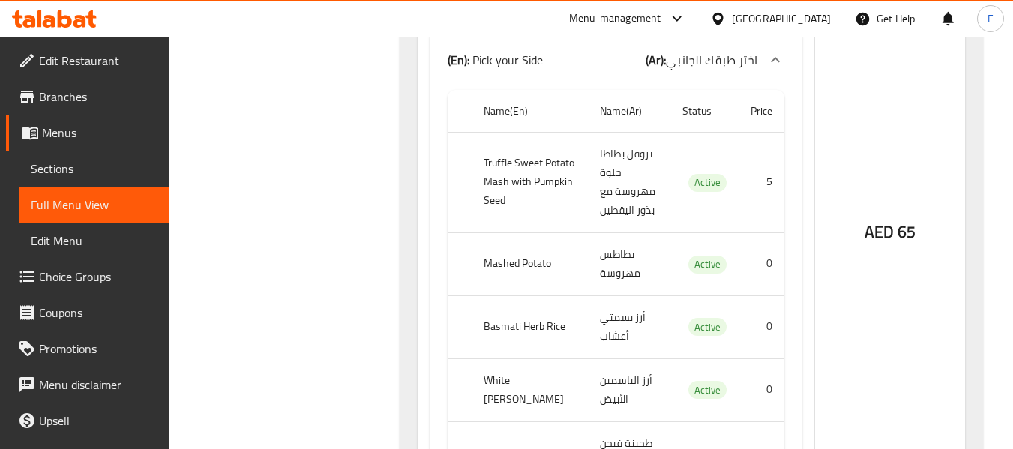
drag, startPoint x: 480, startPoint y: 95, endPoint x: 543, endPoint y: 138, distance: 76.1
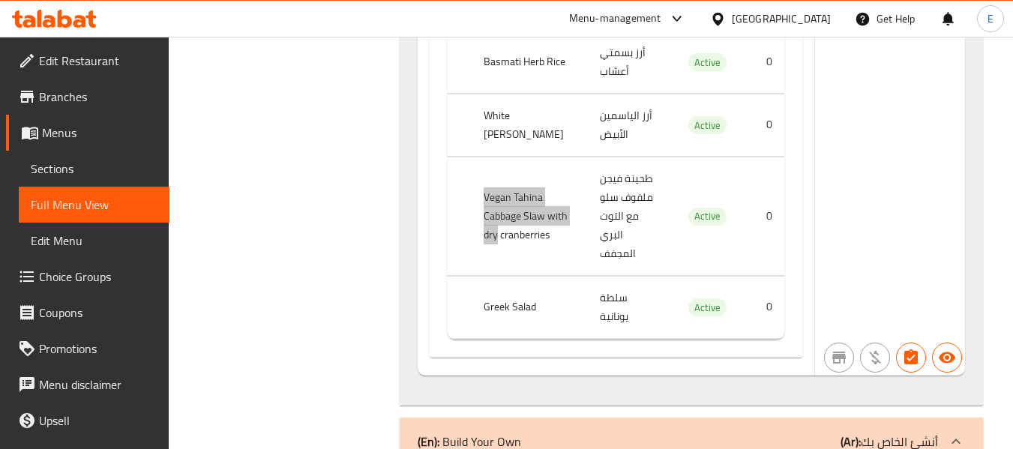
scroll to position [6393, 0]
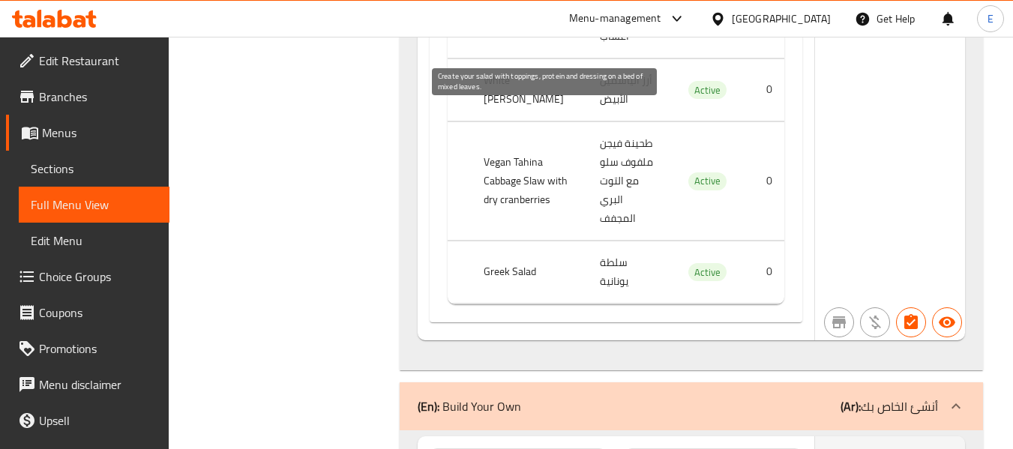
drag, startPoint x: 480, startPoint y: 105, endPoint x: 594, endPoint y: 164, distance: 128.5
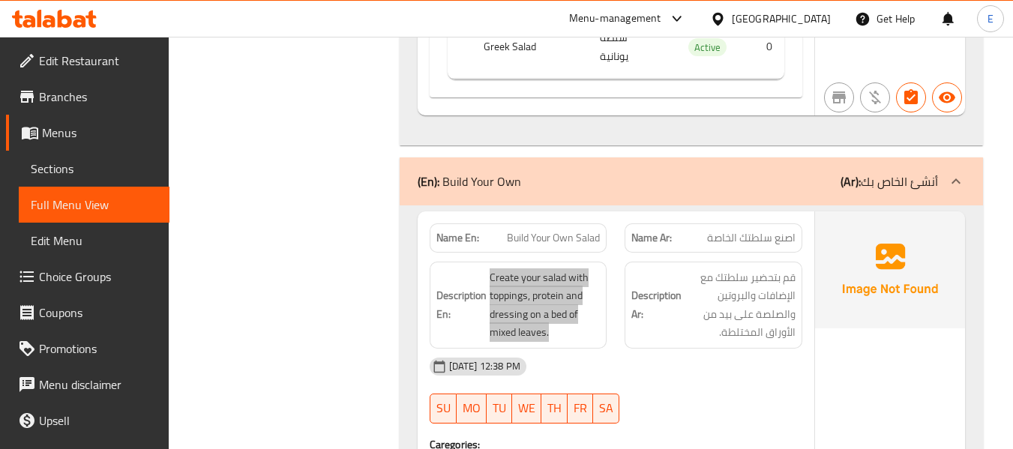
scroll to position [6693, 0]
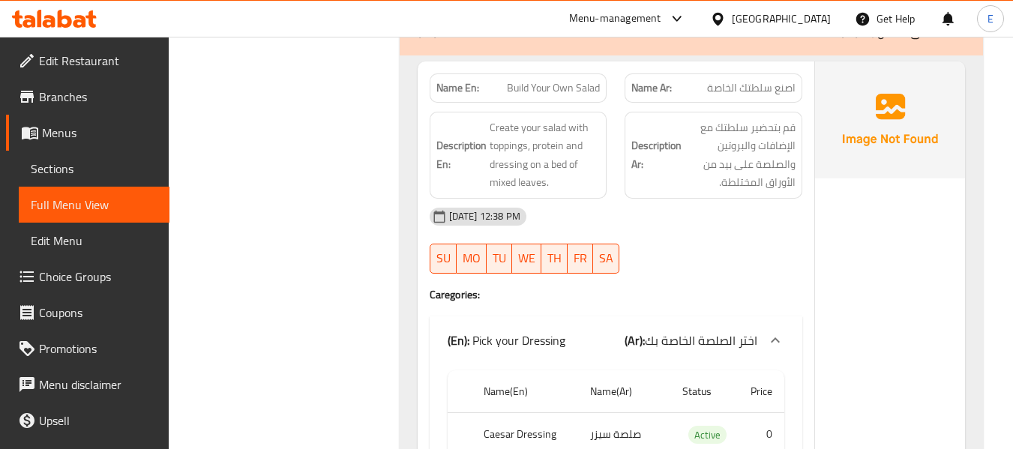
drag, startPoint x: 479, startPoint y: 86, endPoint x: 553, endPoint y: 107, distance: 77.2
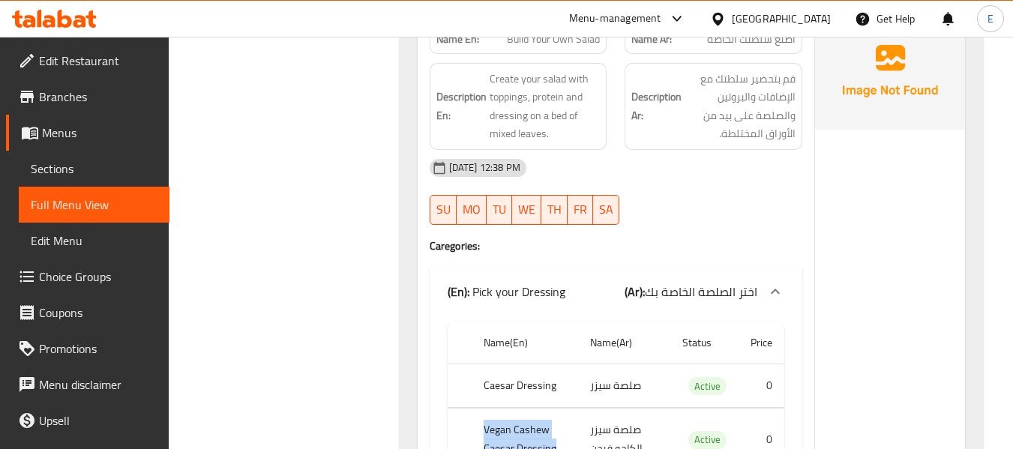
scroll to position [6843, 0]
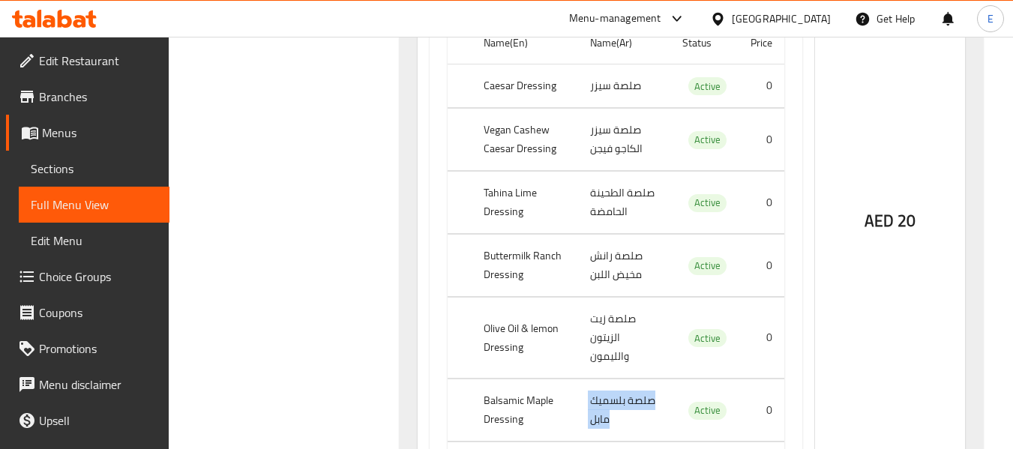
scroll to position [7143, 0]
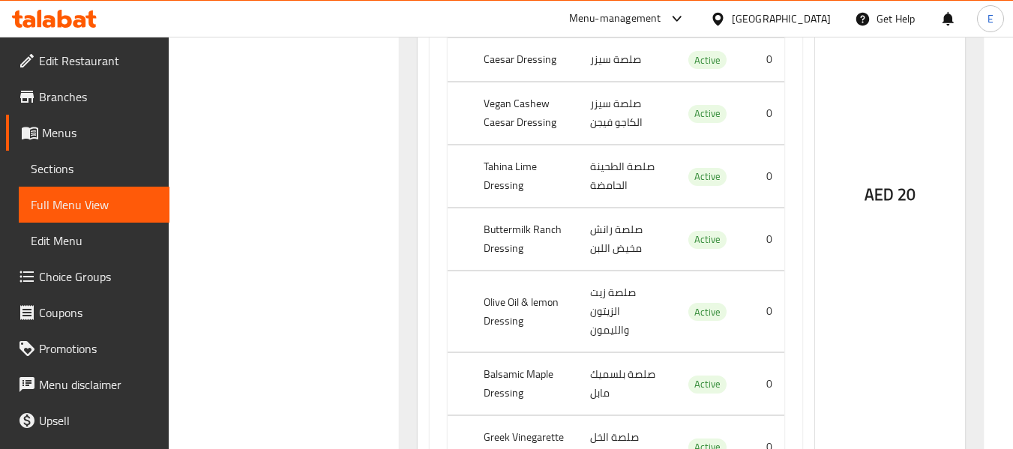
click at [494, 416] on th "Greek Vinegarette Dressing" at bounding box center [525, 447] width 106 height 62
click at [608, 416] on td "صلصة الخل اليونانية" at bounding box center [624, 447] width 92 height 62
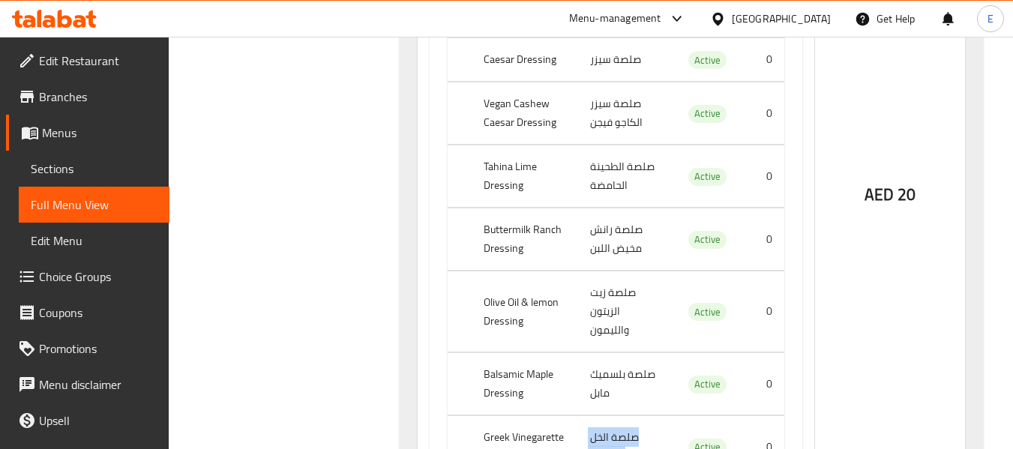
click at [608, 416] on td "صلصة الخل اليونانية" at bounding box center [624, 447] width 92 height 62
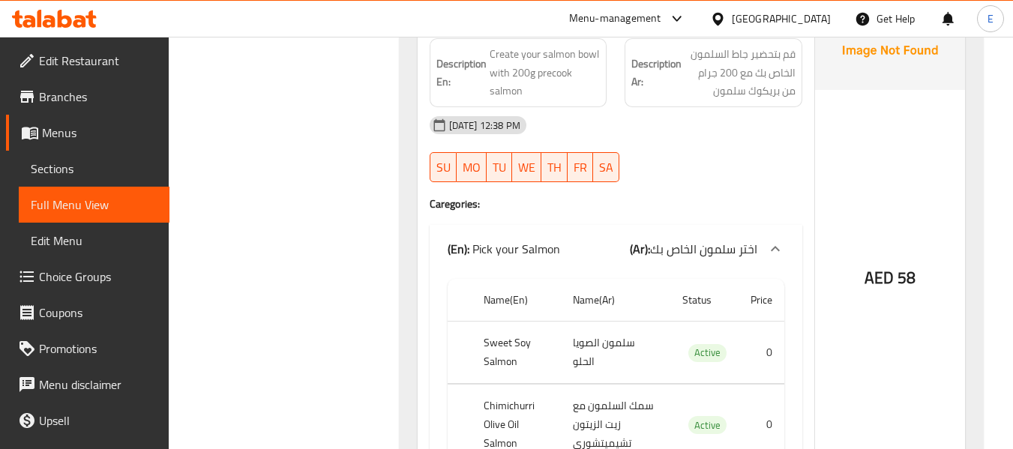
scroll to position [9093, 0]
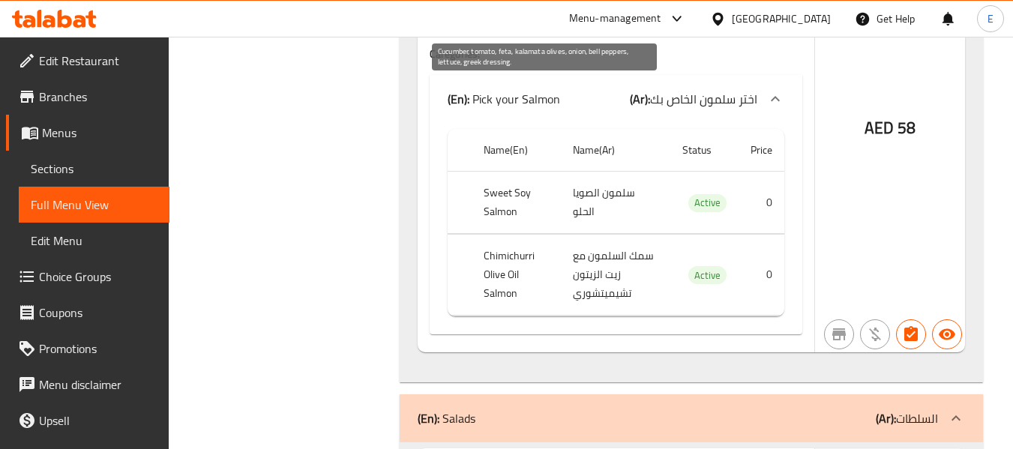
drag, startPoint x: 489, startPoint y: 87, endPoint x: 596, endPoint y: 92, distance: 107.4
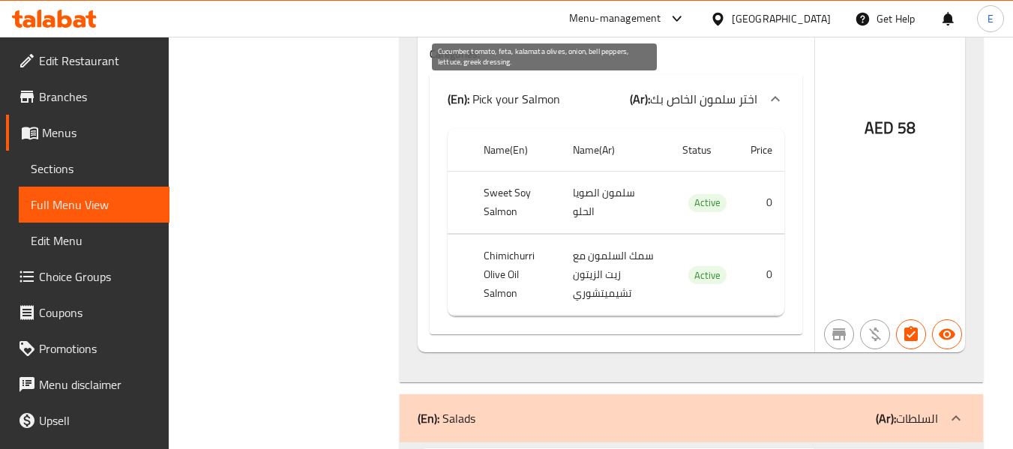
drag, startPoint x: 518, startPoint y: 77, endPoint x: 586, endPoint y: 139, distance: 91.8
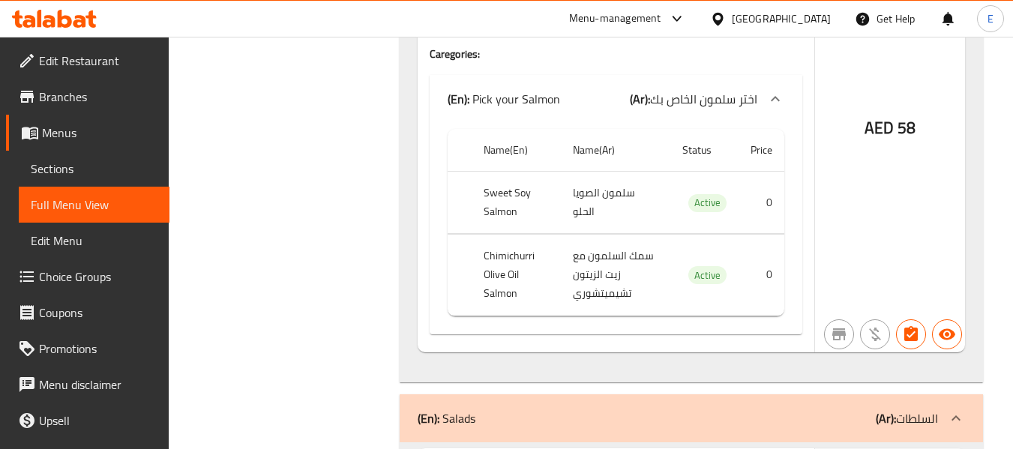
copy span "Greek Salad"
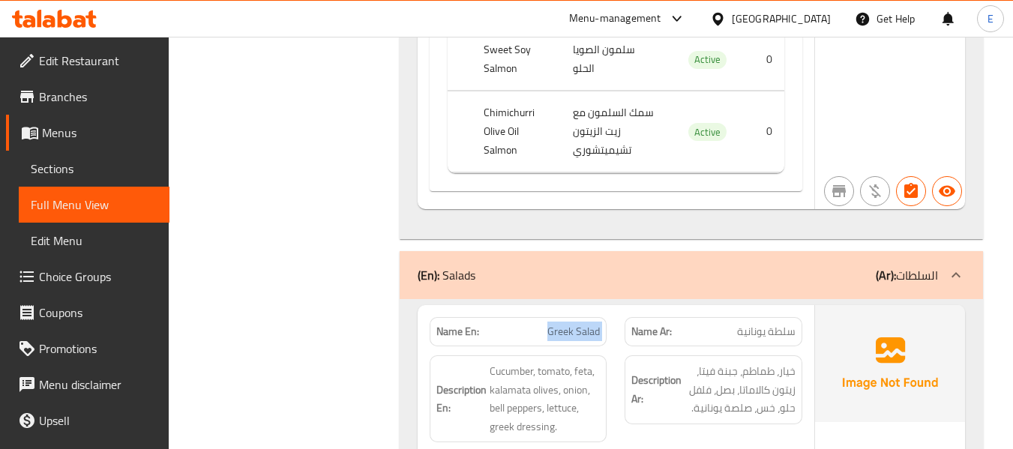
scroll to position [9318, 0]
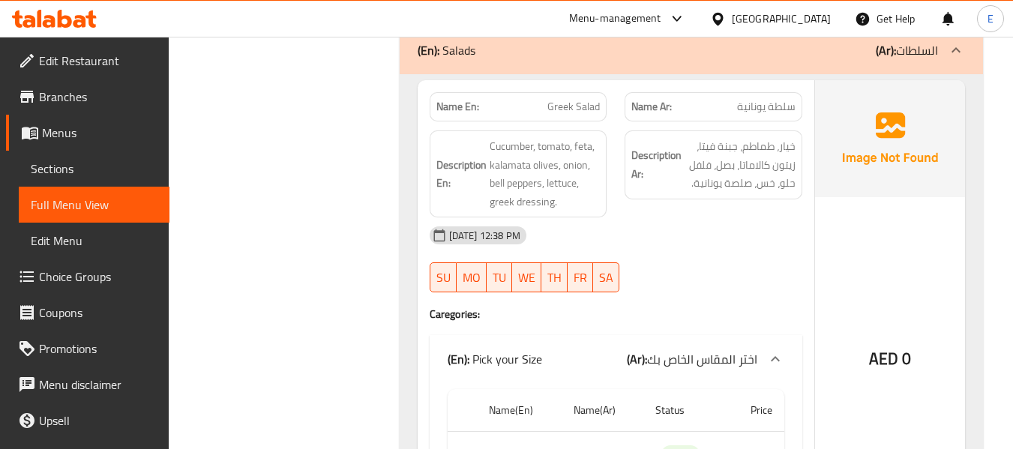
scroll to position [9618, 0]
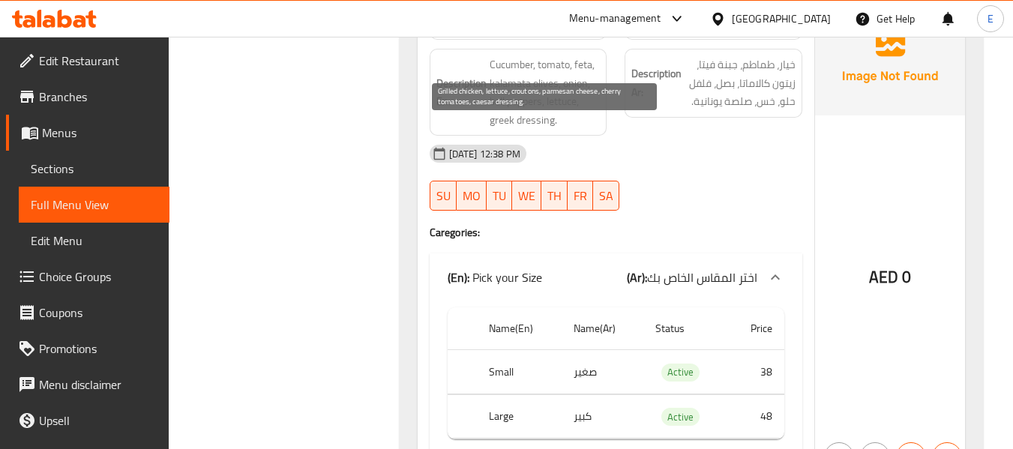
drag, startPoint x: 487, startPoint y: 124, endPoint x: 594, endPoint y: 181, distance: 120.4
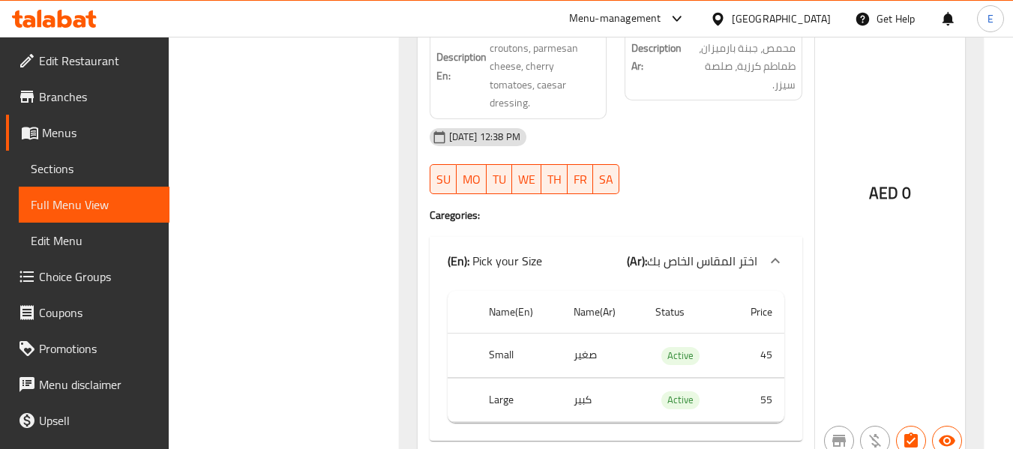
scroll to position [10143, 0]
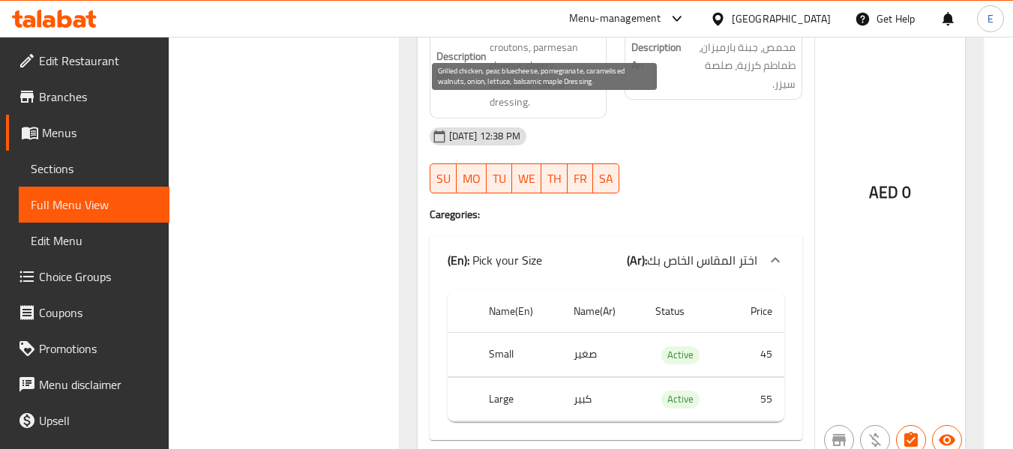
drag, startPoint x: 480, startPoint y: 104, endPoint x: 583, endPoint y: 198, distance: 139.1
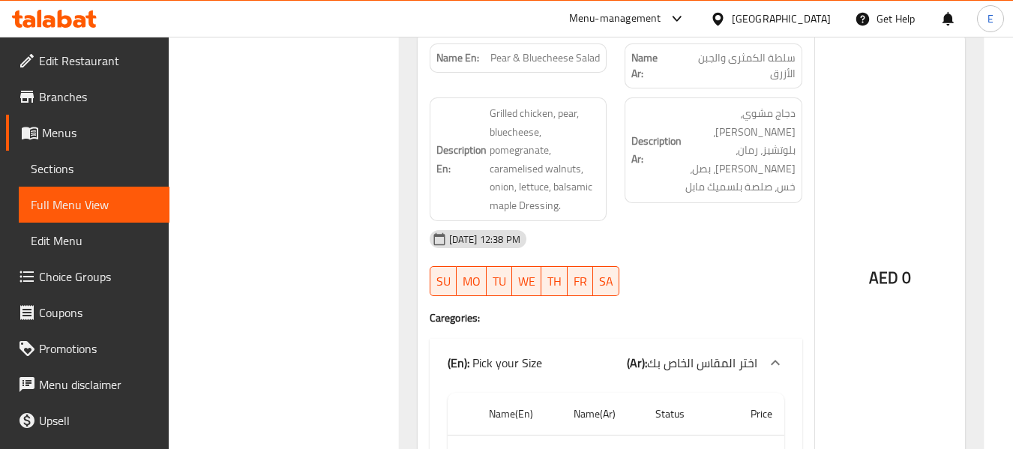
scroll to position [10668, 0]
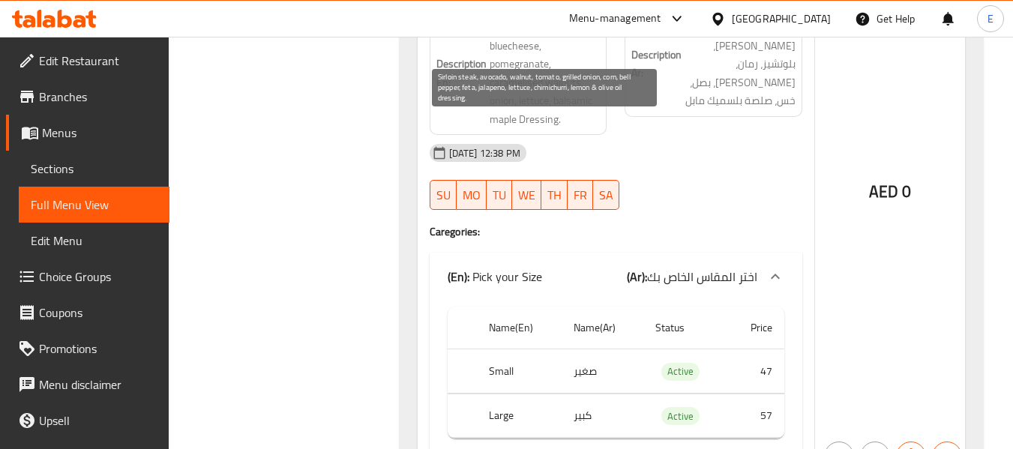
drag, startPoint x: 478, startPoint y: 124, endPoint x: 586, endPoint y: 223, distance: 146.5
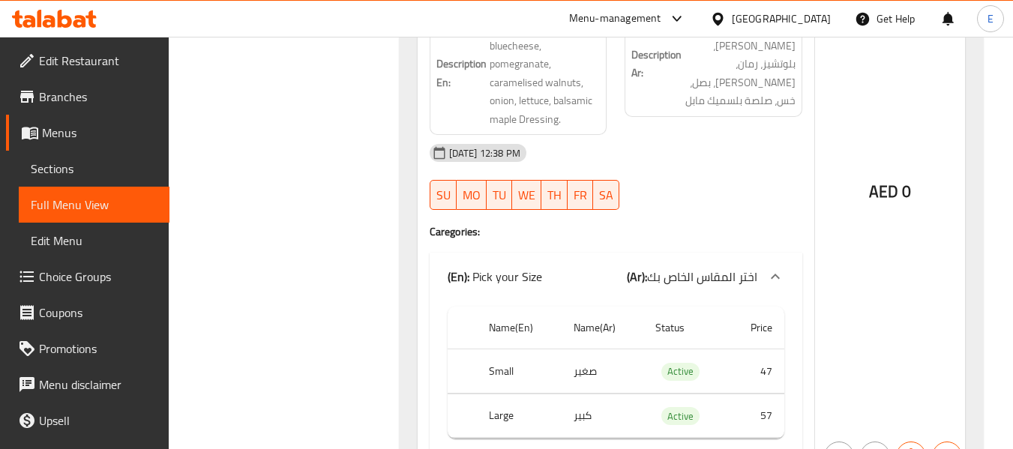
copy span "Steak Chimichurri Steak Salad"
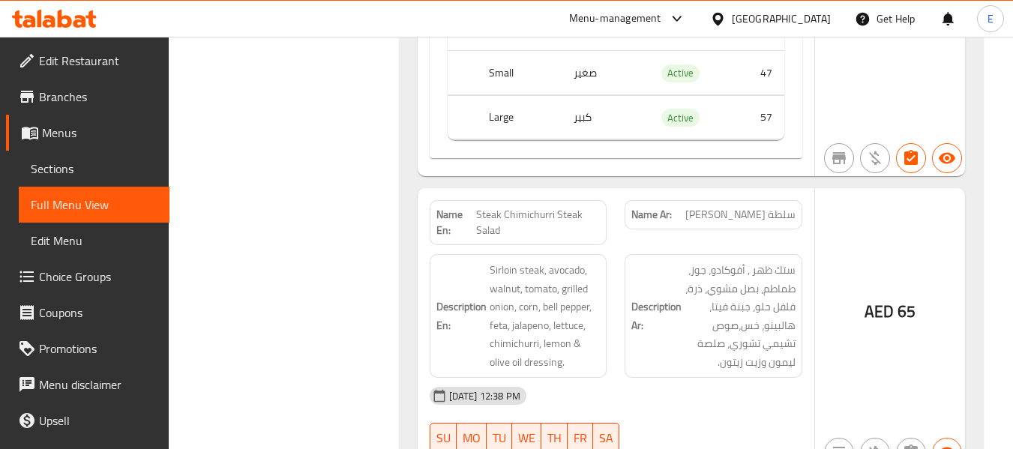
scroll to position [10968, 0]
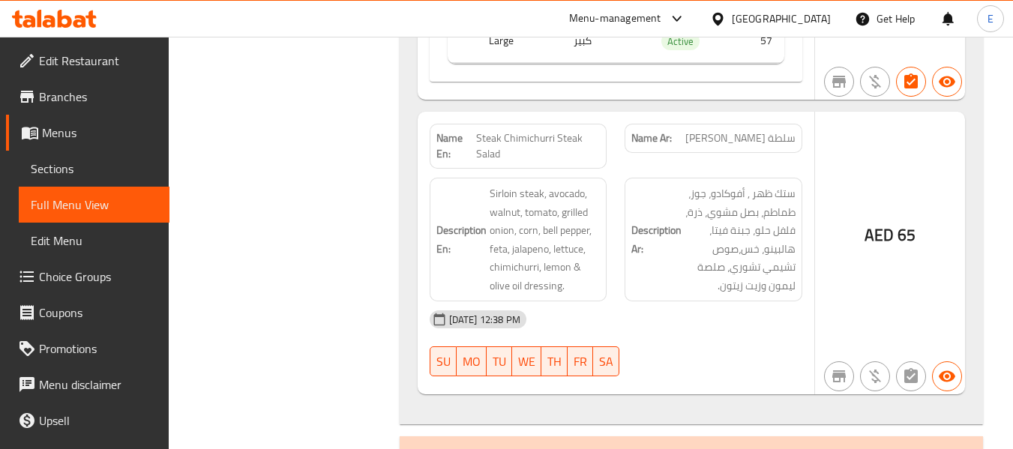
drag, startPoint x: 488, startPoint y: 111, endPoint x: 577, endPoint y: 131, distance: 91.5
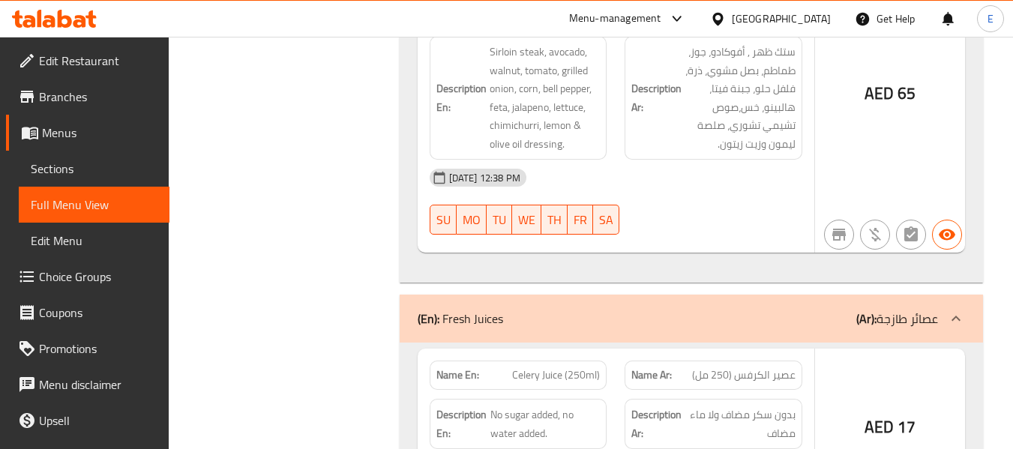
scroll to position [11193, 0]
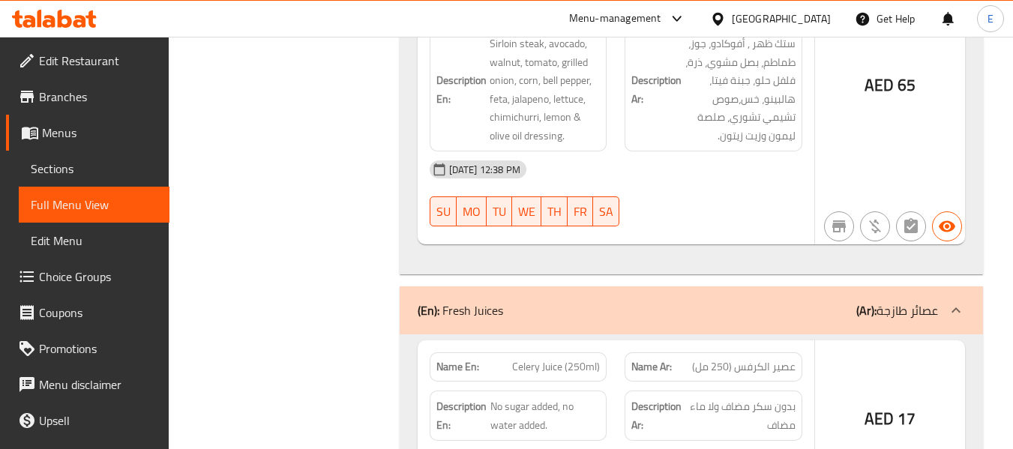
drag, startPoint x: 496, startPoint y: 170, endPoint x: 590, endPoint y: 187, distance: 95.9
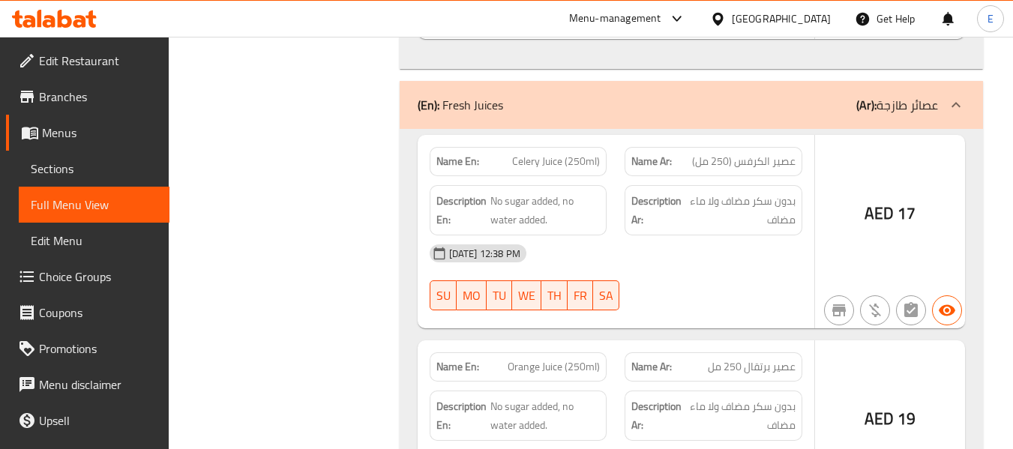
scroll to position [11418, 0]
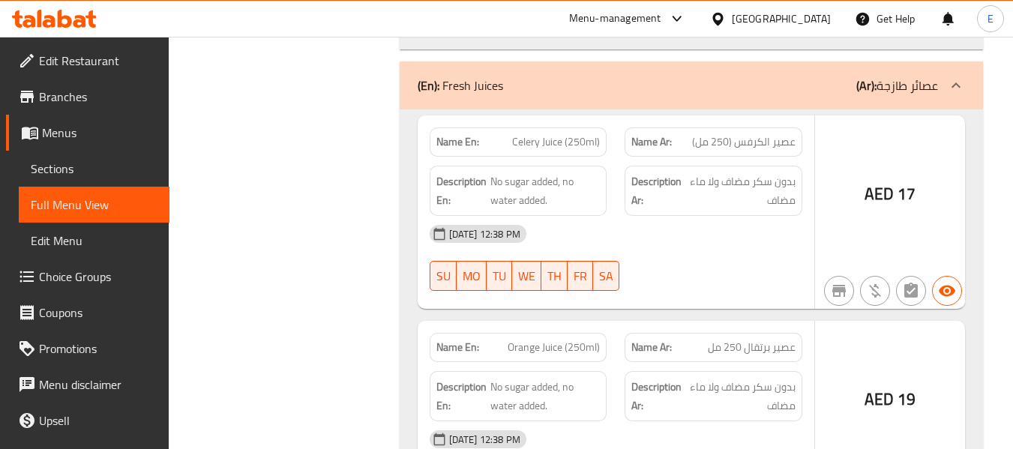
drag, startPoint x: 490, startPoint y: 147, endPoint x: 576, endPoint y: 157, distance: 86.1
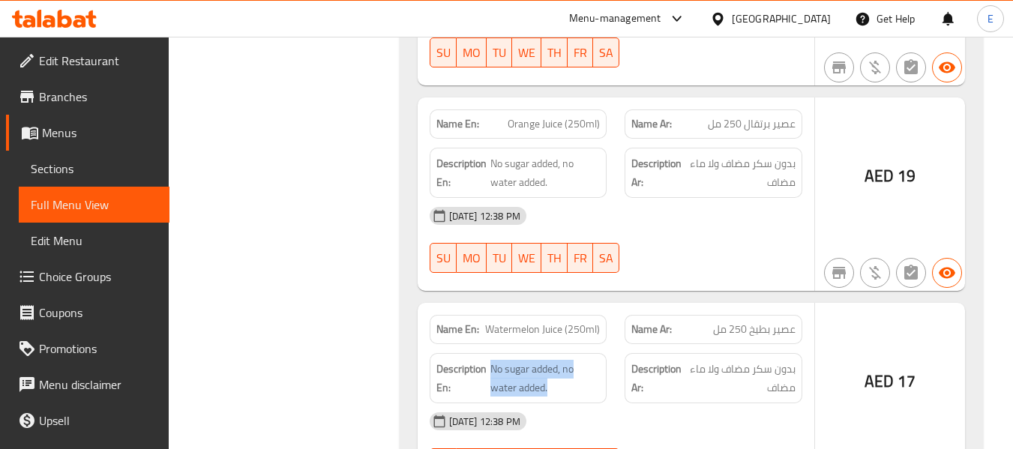
scroll to position [11643, 0]
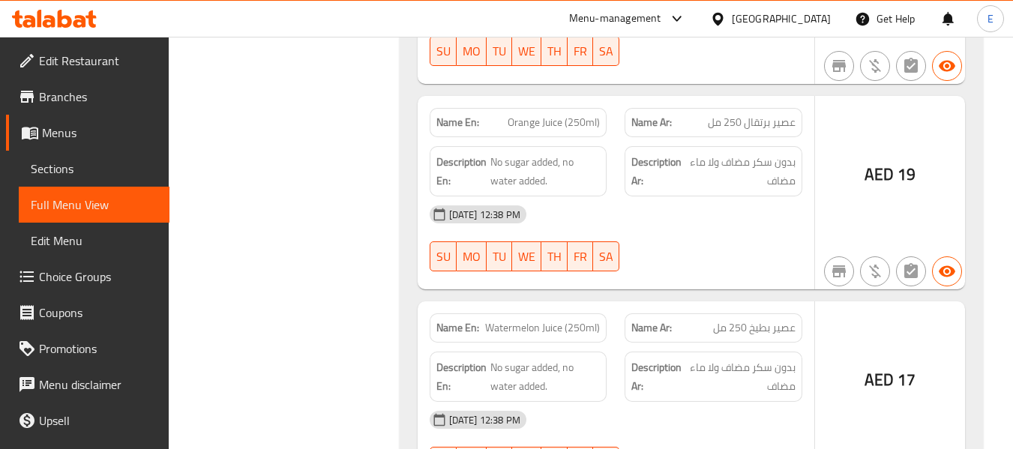
drag, startPoint x: 487, startPoint y: 141, endPoint x: 571, endPoint y: 162, distance: 87.3
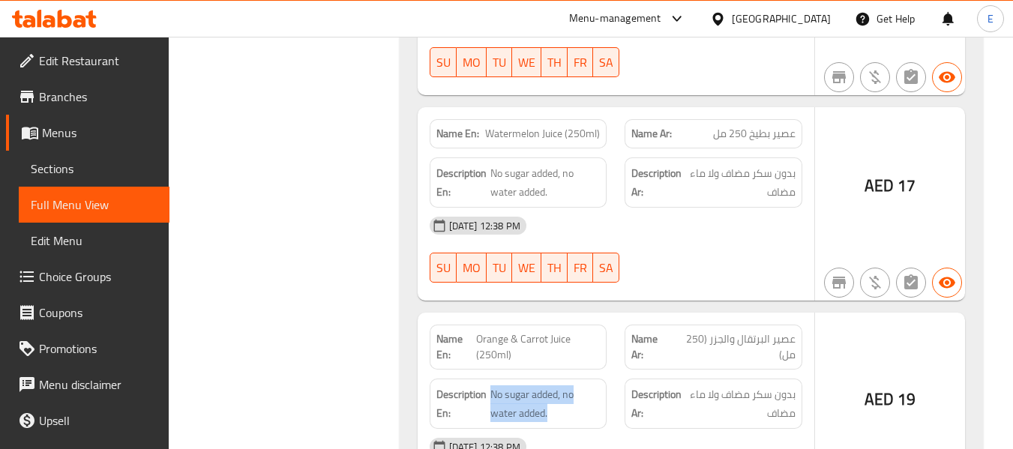
scroll to position [11793, 0]
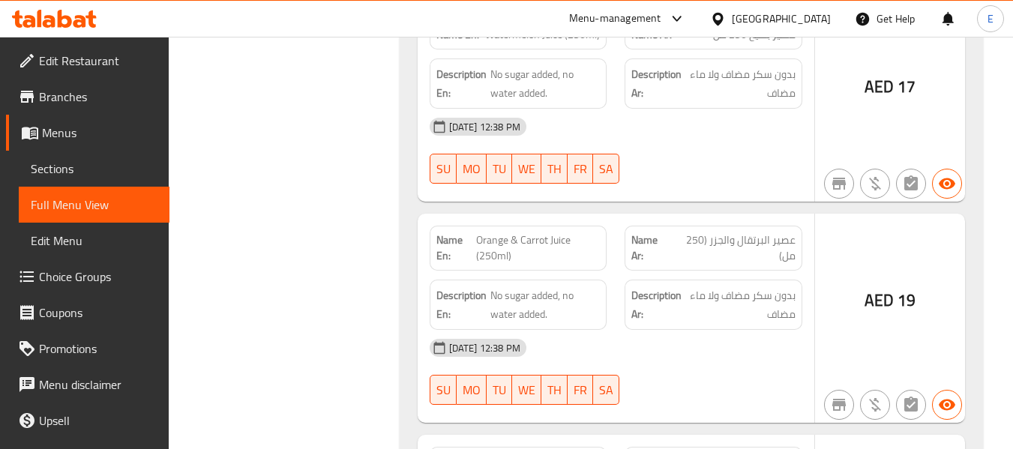
scroll to position [11943, 0]
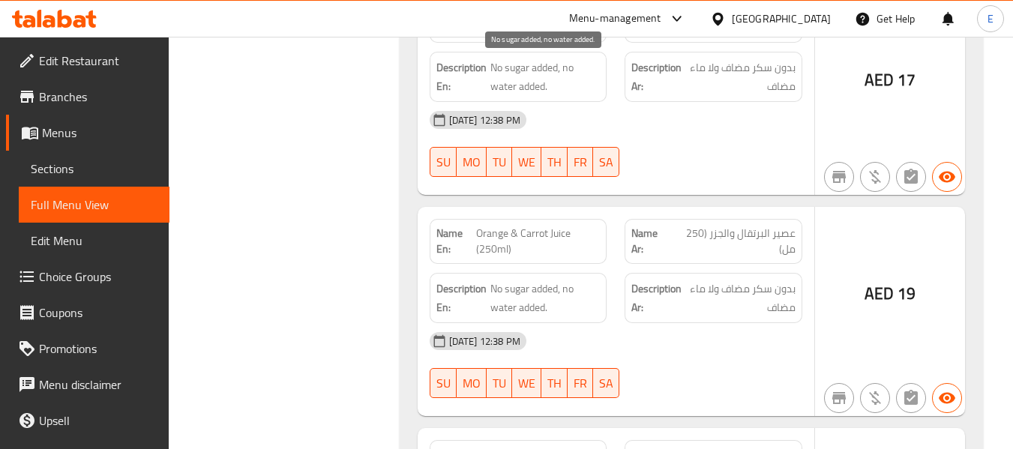
drag, startPoint x: 497, startPoint y: 67, endPoint x: 577, endPoint y: 88, distance: 82.4
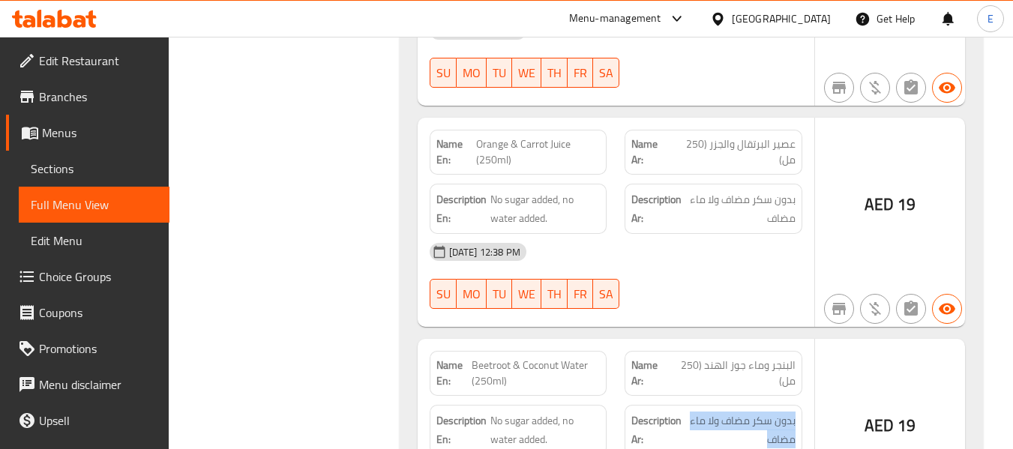
scroll to position [12093, 0]
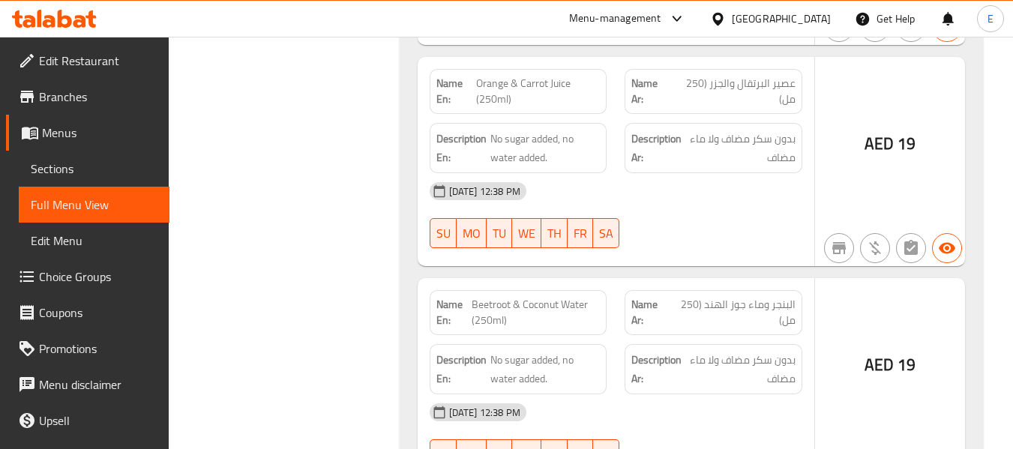
drag, startPoint x: 490, startPoint y: 118, endPoint x: 578, endPoint y: 137, distance: 90.6
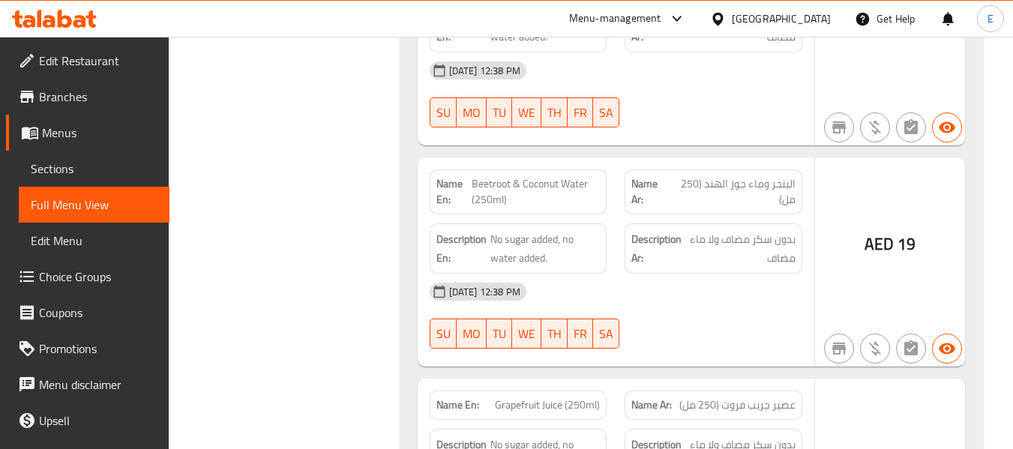
scroll to position [12243, 0]
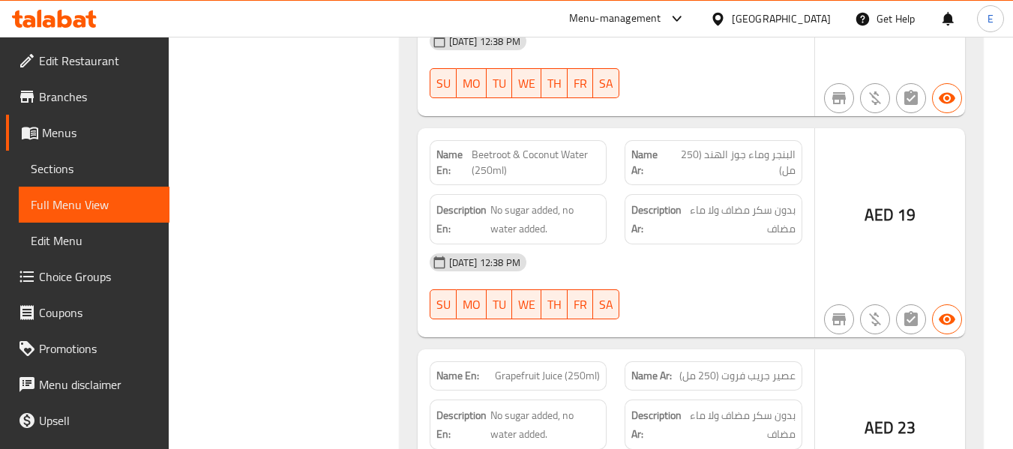
drag, startPoint x: 682, startPoint y: 241, endPoint x: 512, endPoint y: 168, distance: 184.7
drag, startPoint x: 495, startPoint y: 186, endPoint x: 581, endPoint y: 207, distance: 88.8
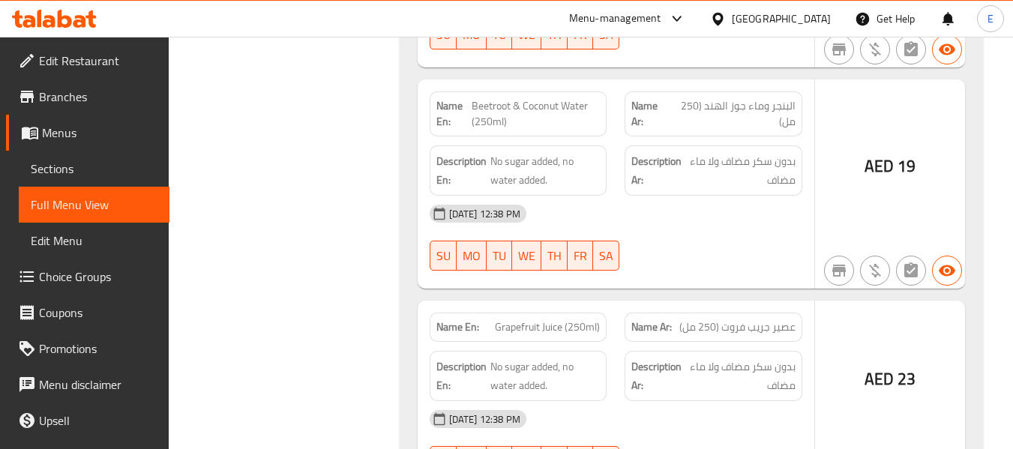
scroll to position [12379, 0]
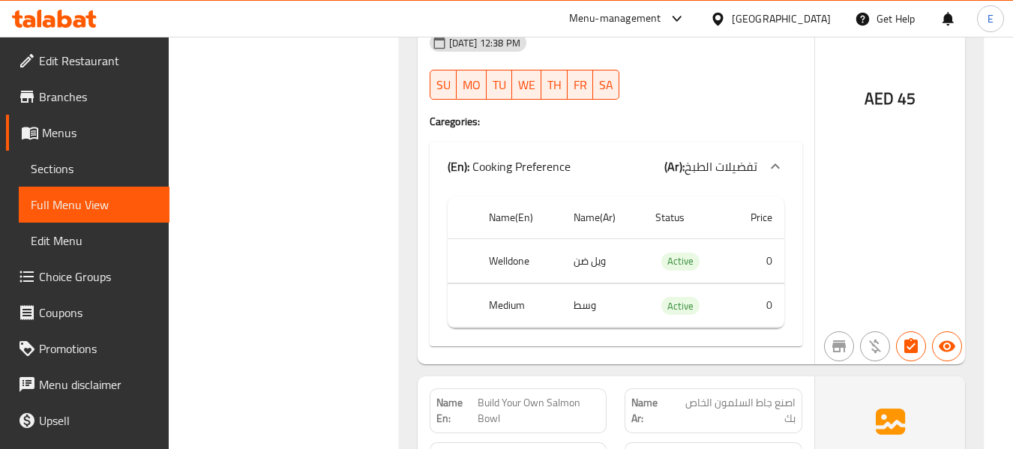
scroll to position [8676, 0]
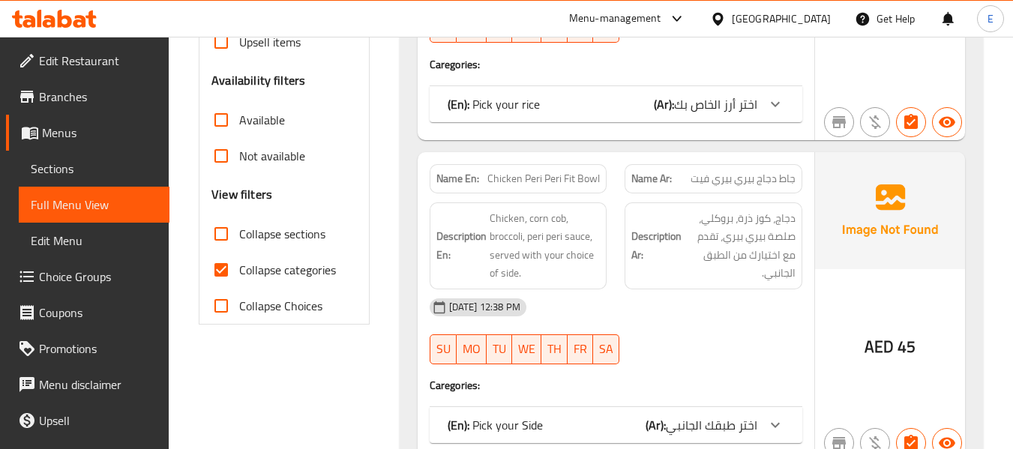
scroll to position [450, 0]
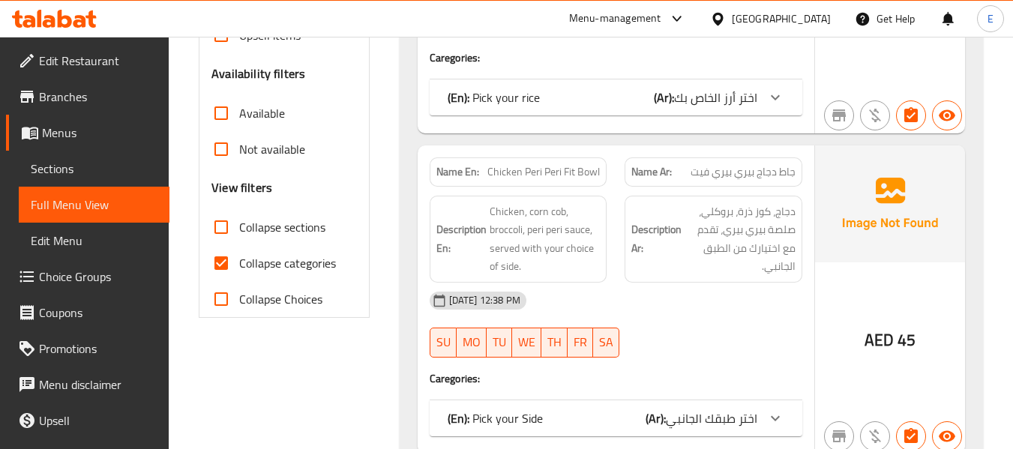
click at [225, 268] on input "Collapse categories" at bounding box center [221, 263] width 36 height 36
checkbox input "false"
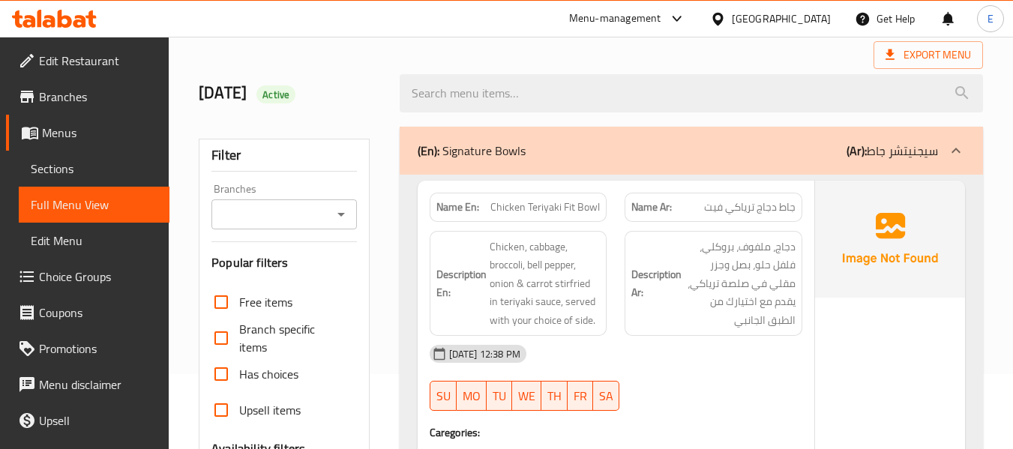
scroll to position [0, 0]
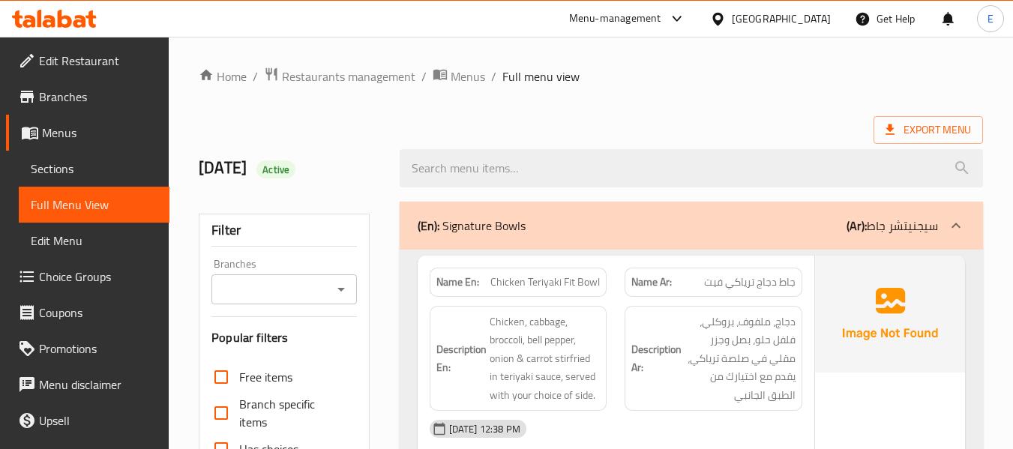
click at [646, 120] on div "Export Menu" at bounding box center [591, 130] width 784 height 28
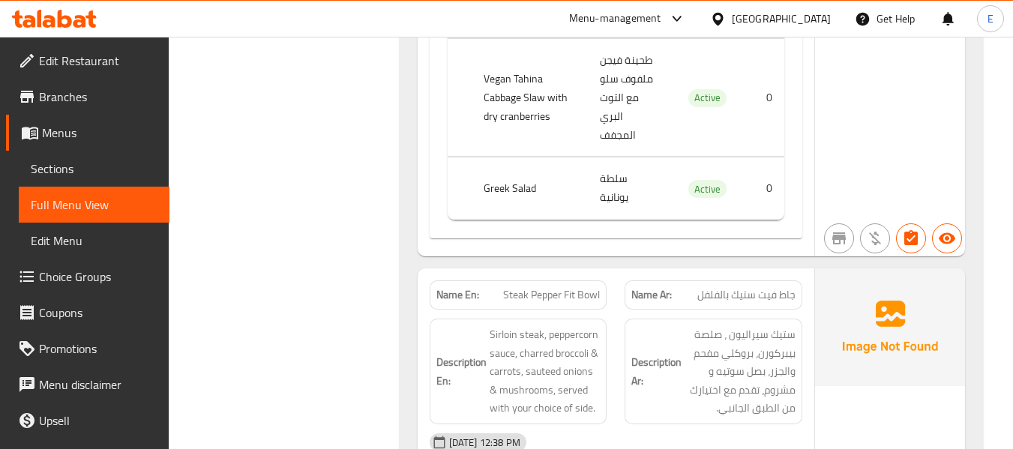
scroll to position [2344, 0]
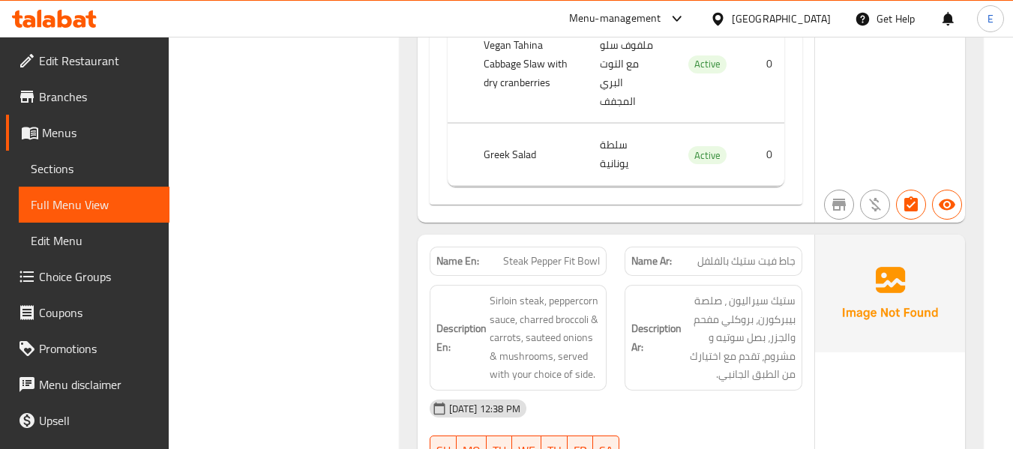
click at [761, 253] on span "جاط فيت ستيك بالفلفل" at bounding box center [746, 261] width 98 height 16
click at [570, 253] on span "Steak Pepper Fit Bowl" at bounding box center [551, 261] width 97 height 16
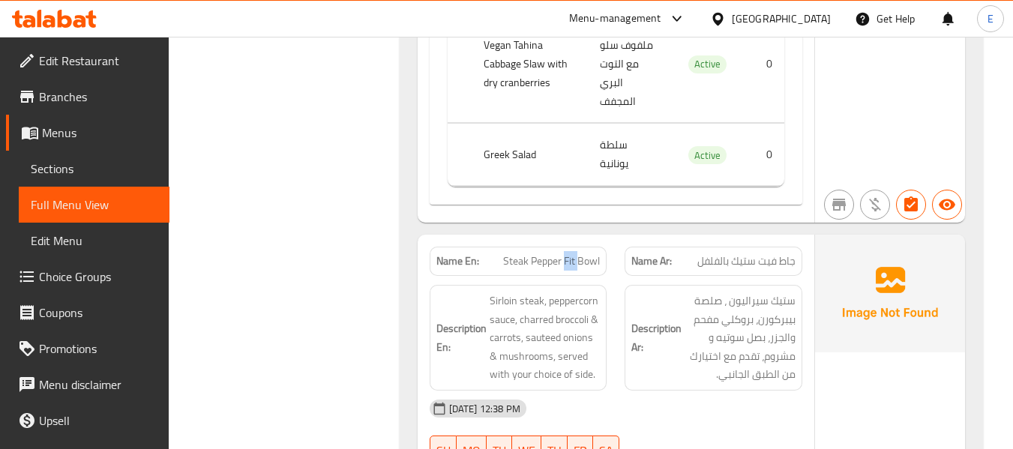
click at [570, 253] on span "Steak Pepper Fit Bowl" at bounding box center [551, 261] width 97 height 16
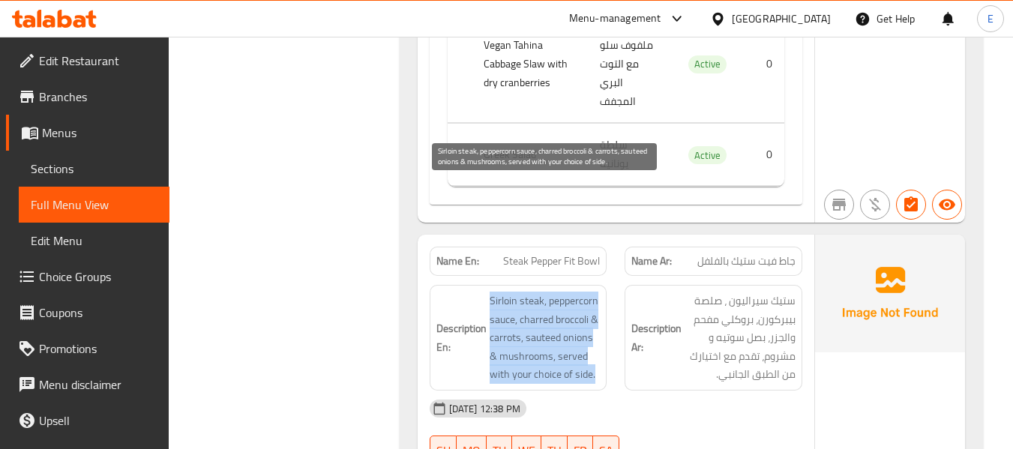
drag, startPoint x: 481, startPoint y: 192, endPoint x: 595, endPoint y: 254, distance: 130.5
click at [595, 292] on h6 "Description En: Sirloin steak, peppercorn sauce, charred broccoli & carrots, sa…" at bounding box center [518, 338] width 164 height 92
click at [595, 292] on span "Sirloin steak, peppercorn sauce, charred broccoli & carrots, sauteed onions & m…" at bounding box center [545, 338] width 111 height 92
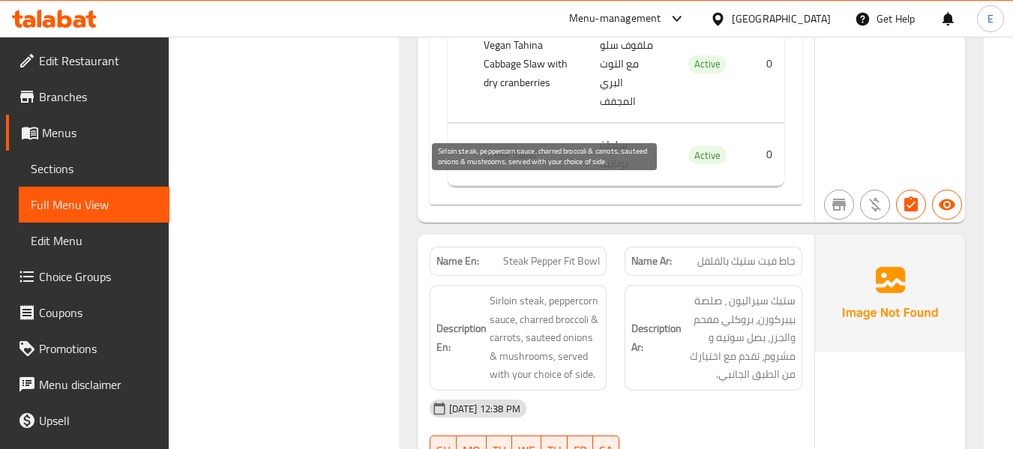
click at [595, 292] on span "Sirloin steak, peppercorn sauce, charred broccoli & carrots, sauteed onions & m…" at bounding box center [545, 338] width 111 height 92
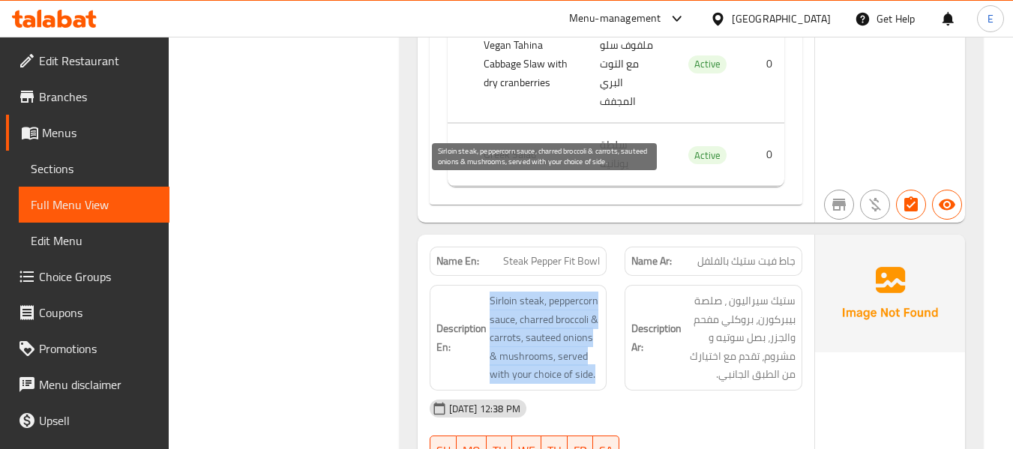
click at [595, 292] on span "Sirloin steak, peppercorn sauce, charred broccoli & carrots, sauteed onions & m…" at bounding box center [545, 338] width 111 height 92
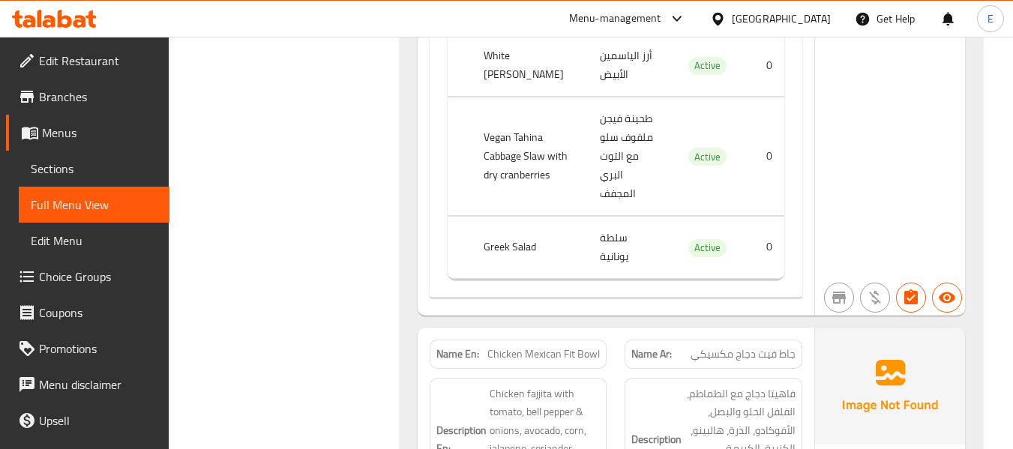
scroll to position [3178, 0]
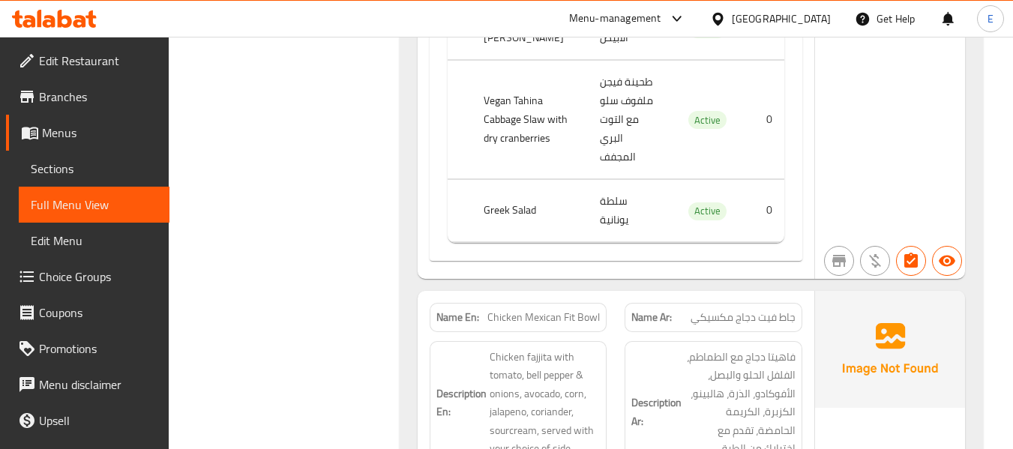
click at [745, 303] on div "Name Ar: جاط فيت دجاج مكسيكي" at bounding box center [714, 317] width 178 height 29
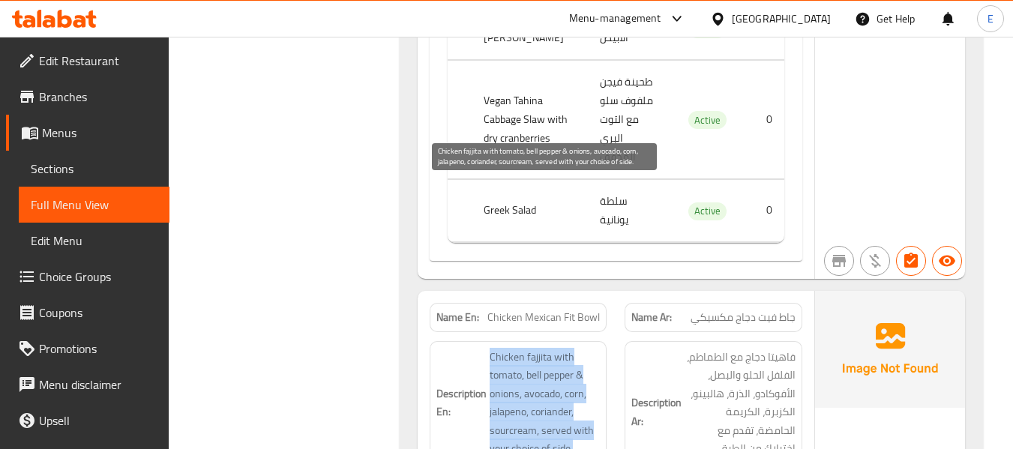
drag, startPoint x: 503, startPoint y: 188, endPoint x: 491, endPoint y: 193, distance: 12.8
click at [590, 348] on h6 "Description En: Chicken fajjita with tomato, bell pepper & onions, avocado, cor…" at bounding box center [518, 403] width 164 height 110
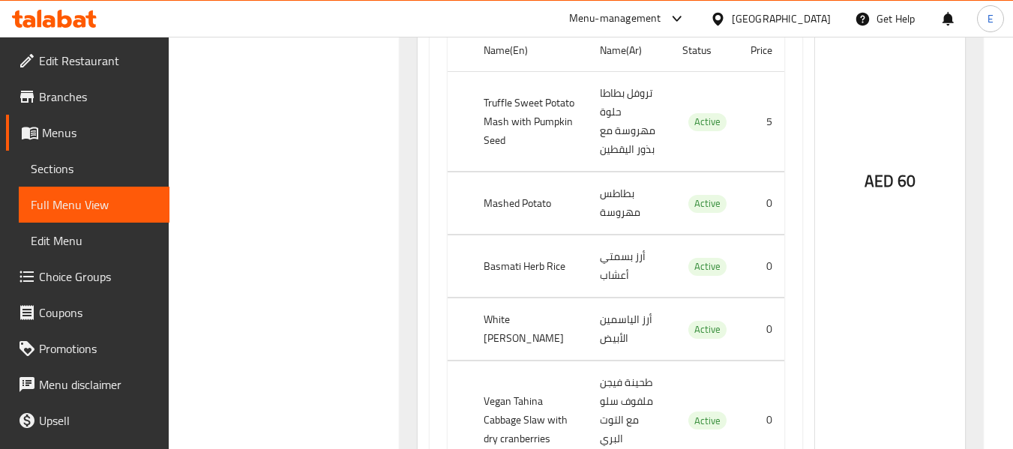
scroll to position [2728, 0]
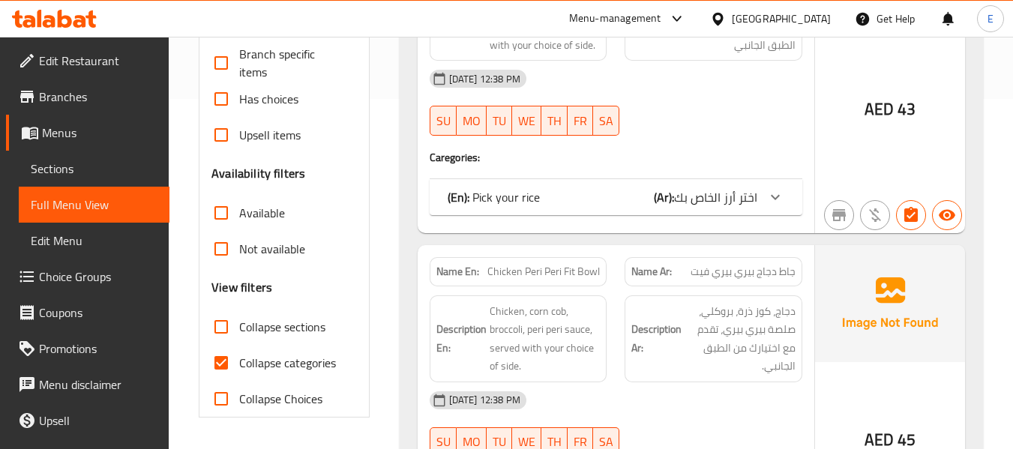
scroll to position [375, 0]
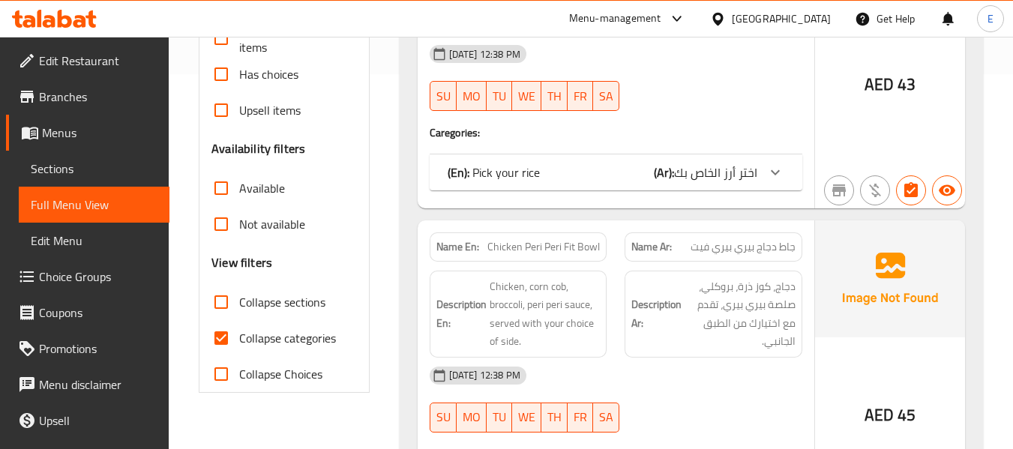
click at [220, 344] on input "Collapse categories" at bounding box center [221, 338] width 36 height 36
checkbox input "false"
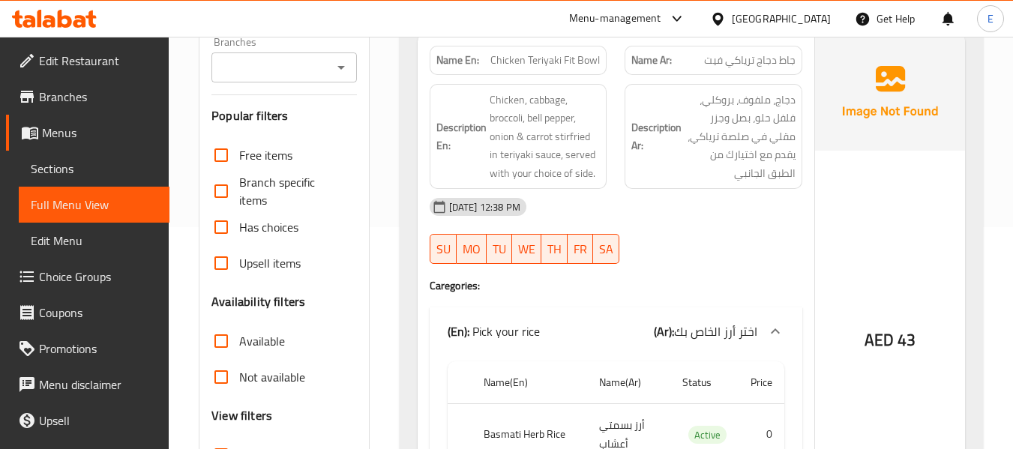
scroll to position [0, 0]
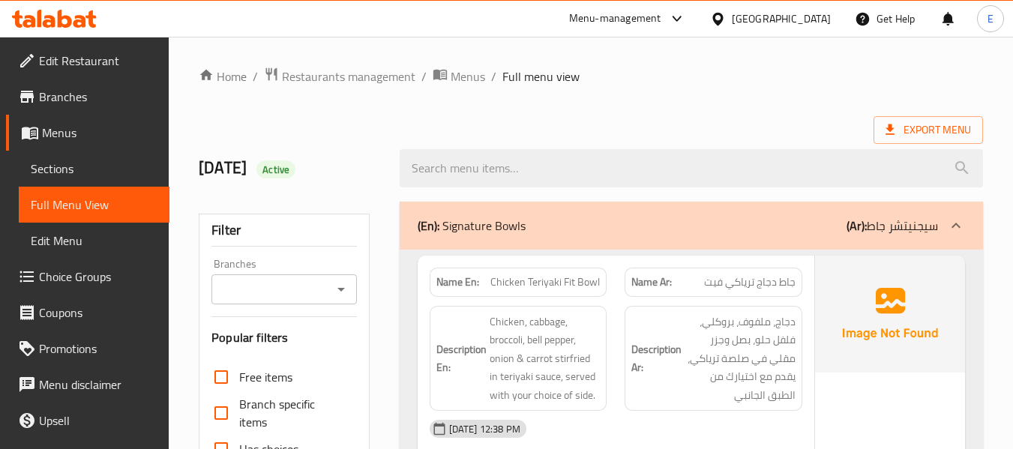
click at [712, 124] on div "Export Menu" at bounding box center [591, 130] width 784 height 28
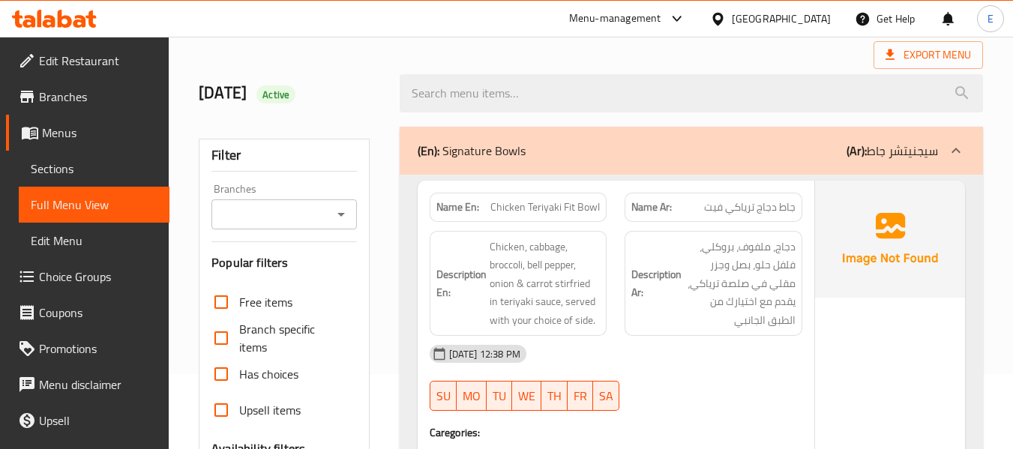
scroll to position [1417, 0]
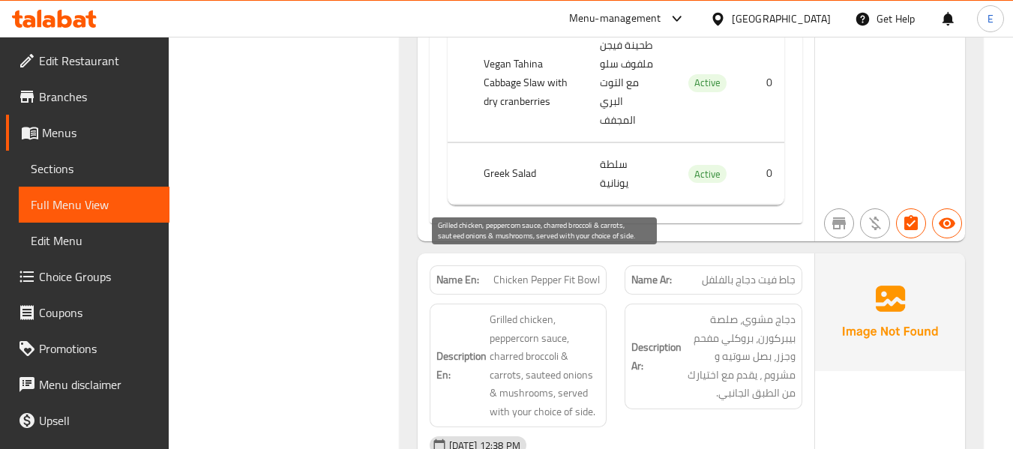
click at [517, 310] on span "Grilled chicken, peppercorn sauce, charred broccoli & carrots, sauteed onions &…" at bounding box center [545, 365] width 111 height 110
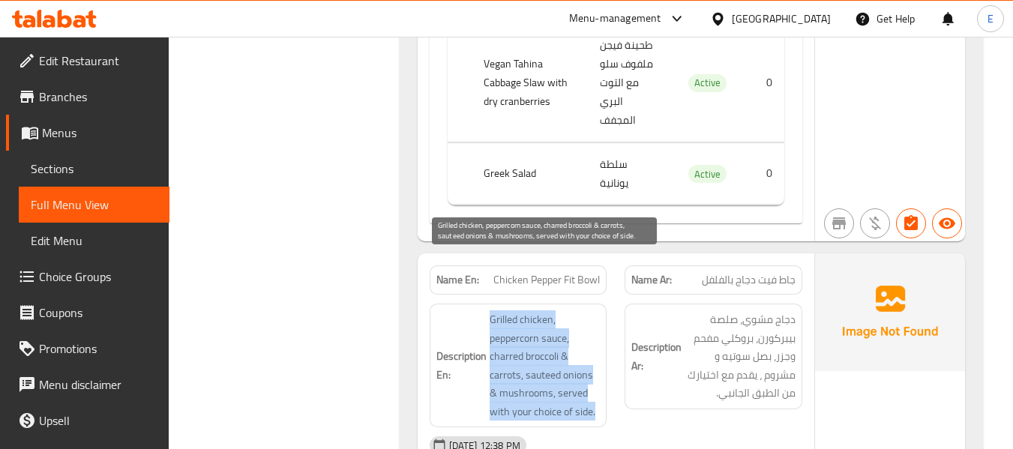
click at [517, 310] on span "Grilled chicken, peppercorn sauce, charred broccoli & carrots, sauteed onions &…" at bounding box center [545, 365] width 111 height 110
click at [531, 310] on span "Grilled chicken, peppercorn sauce, charred broccoli & carrots, sauteed onions &…" at bounding box center [545, 365] width 111 height 110
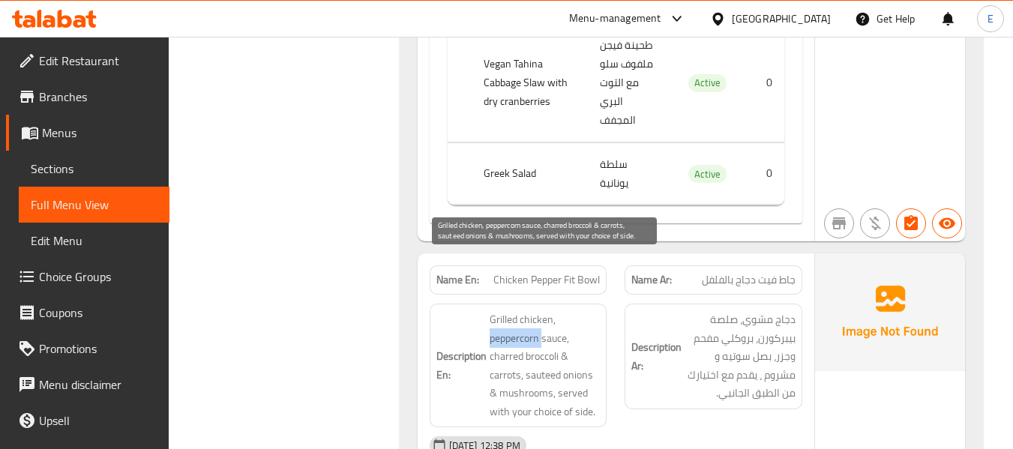
click at [531, 310] on span "Grilled chicken, peppercorn sauce, charred broccoli & carrots, sauteed onions &…" at bounding box center [545, 365] width 111 height 110
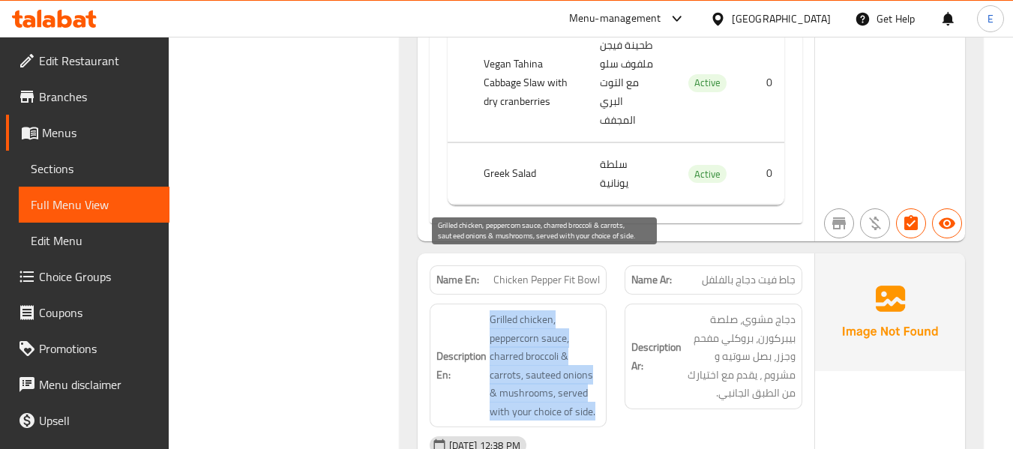
click at [531, 310] on span "Grilled chicken, peppercorn sauce, charred broccoli & carrots, sauteed onions &…" at bounding box center [545, 365] width 111 height 110
click at [532, 339] on span "Grilled chicken, peppercorn sauce, charred broccoli & carrots, sauteed onions &…" at bounding box center [545, 365] width 111 height 110
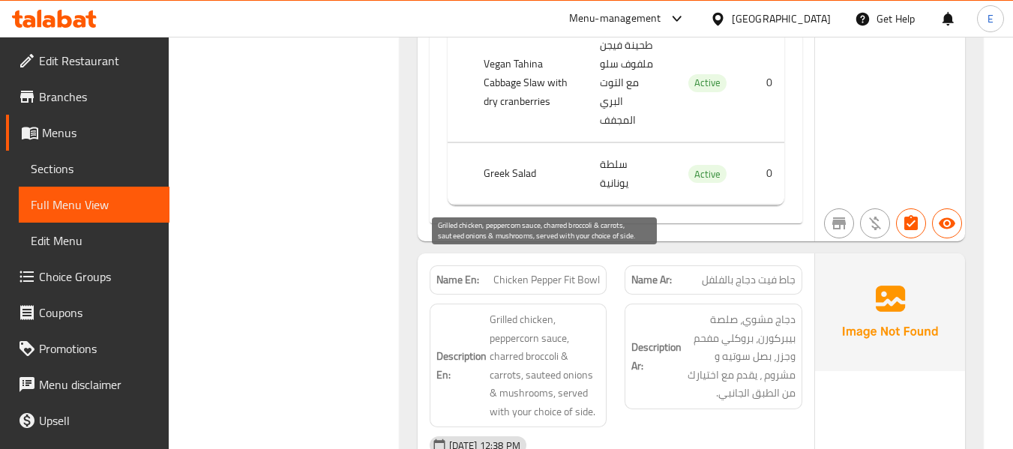
click at [518, 310] on span "Grilled chicken, peppercorn sauce, charred broccoli & carrots, sauteed onions &…" at bounding box center [545, 365] width 111 height 110
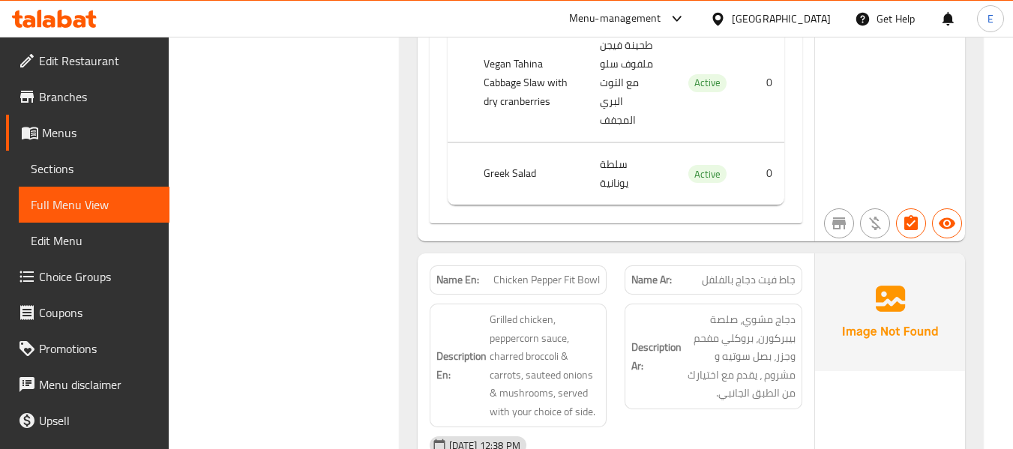
scroll to position [2269, 0]
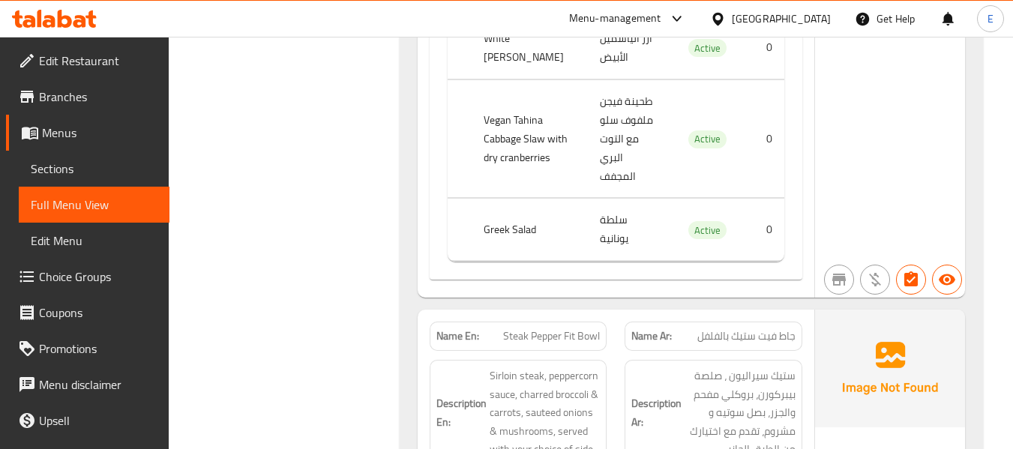
click at [568, 328] on span "Steak Pepper Fit Bowl" at bounding box center [551, 336] width 97 height 16
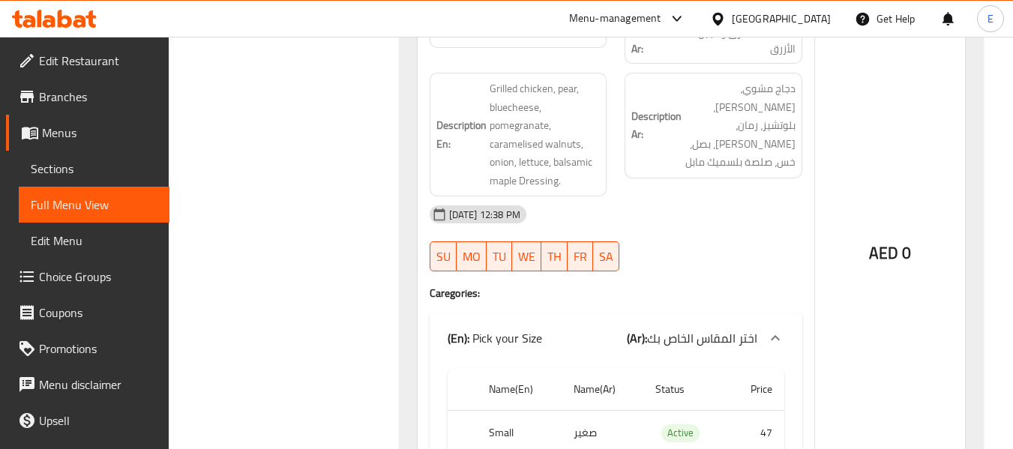
scroll to position [4519, 0]
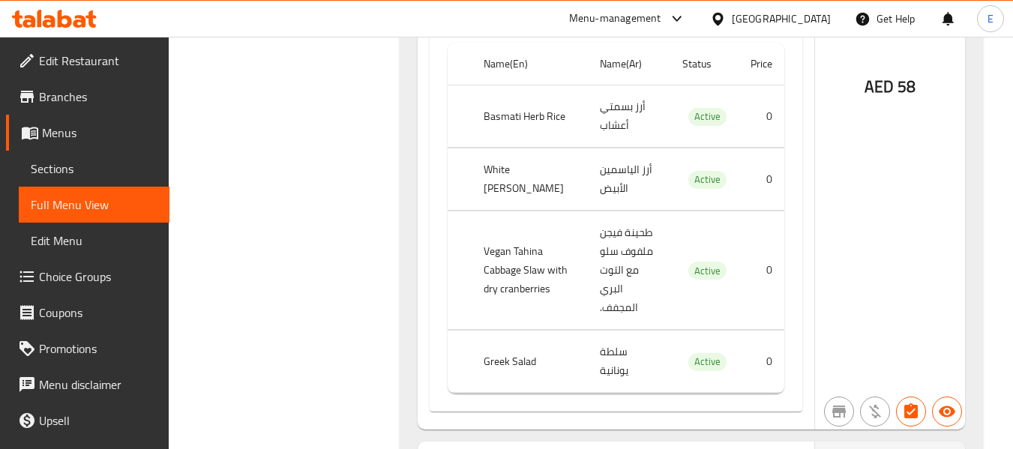
scroll to position [4594, 0]
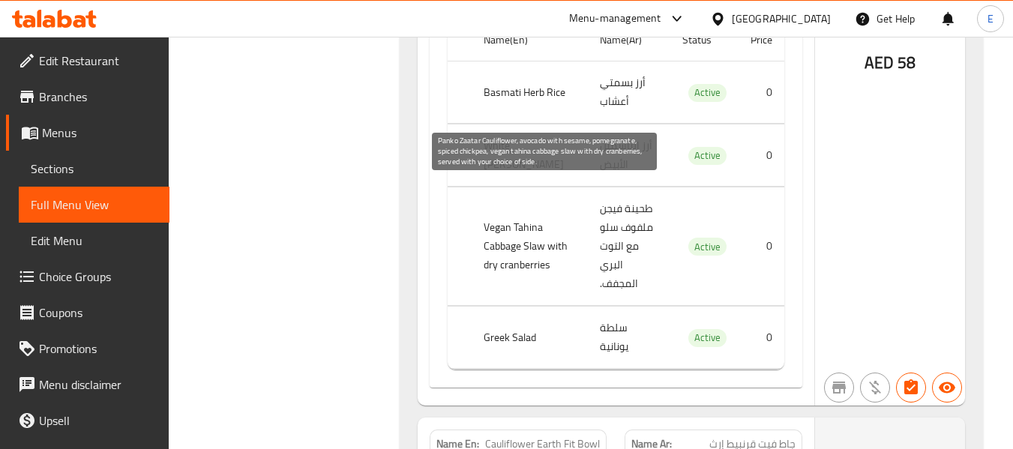
drag, startPoint x: 484, startPoint y: 190, endPoint x: 538, endPoint y: 257, distance: 86.0
drag, startPoint x: 559, startPoint y: 262, endPoint x: 588, endPoint y: 262, distance: 29.2
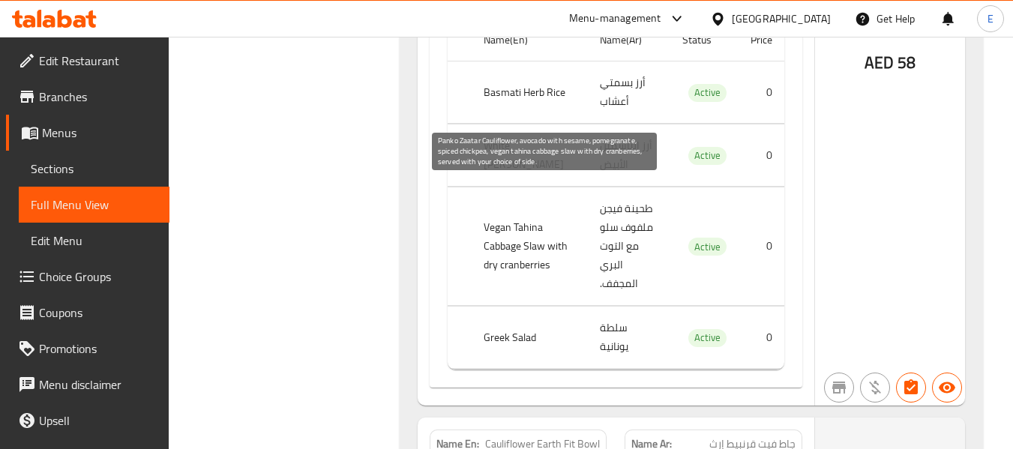
drag, startPoint x: 484, startPoint y: 184, endPoint x: 596, endPoint y: 314, distance: 171.8
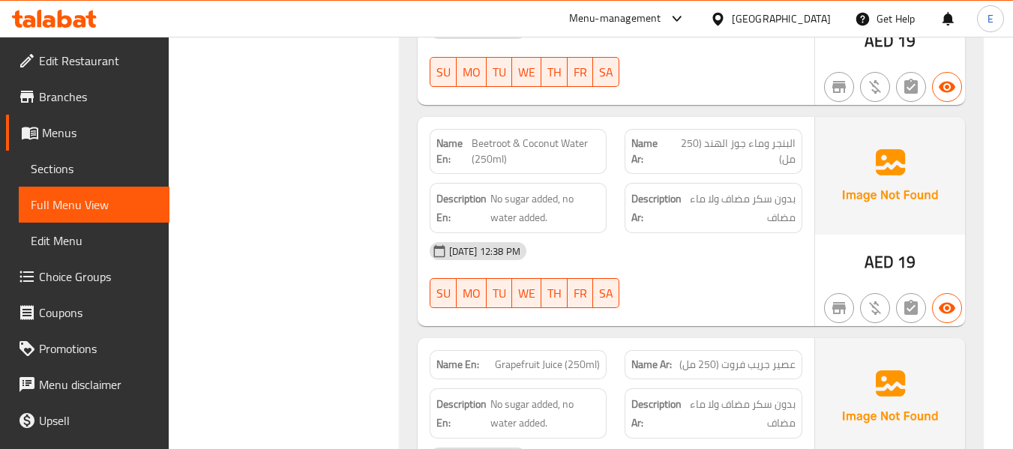
scroll to position [12229, 0]
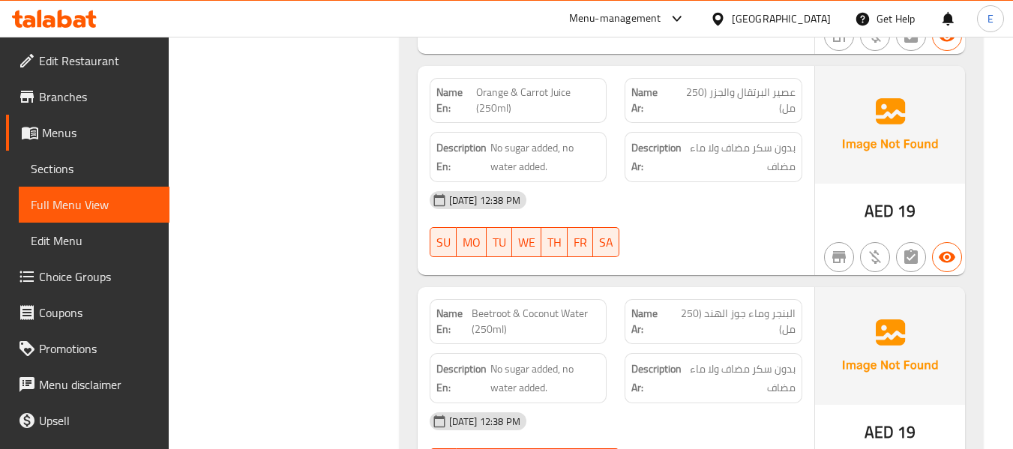
scroll to position [12079, 0]
